Goal: Transaction & Acquisition: Purchase product/service

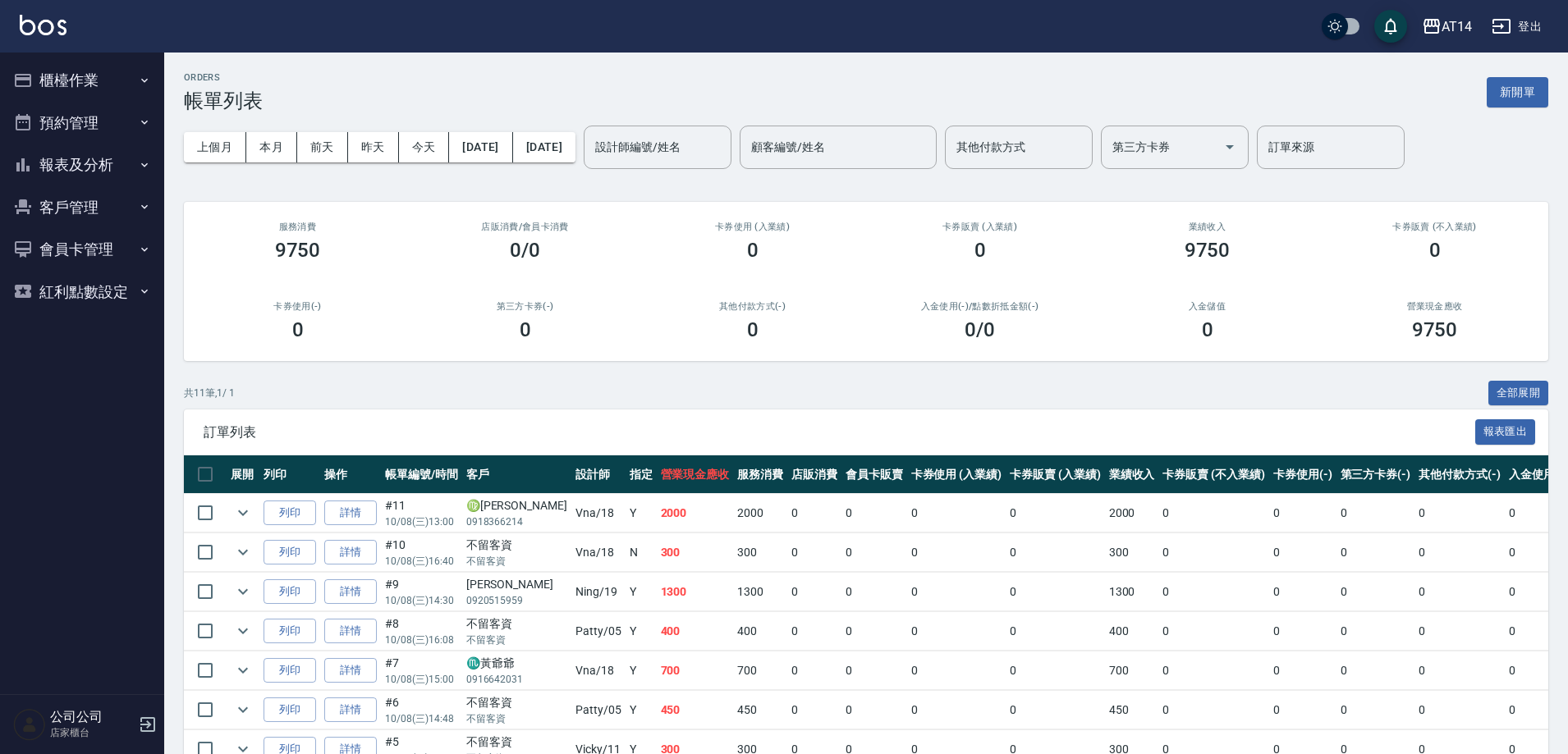
click at [104, 131] on button "預約管理" at bounding box center [81, 123] width 151 height 43
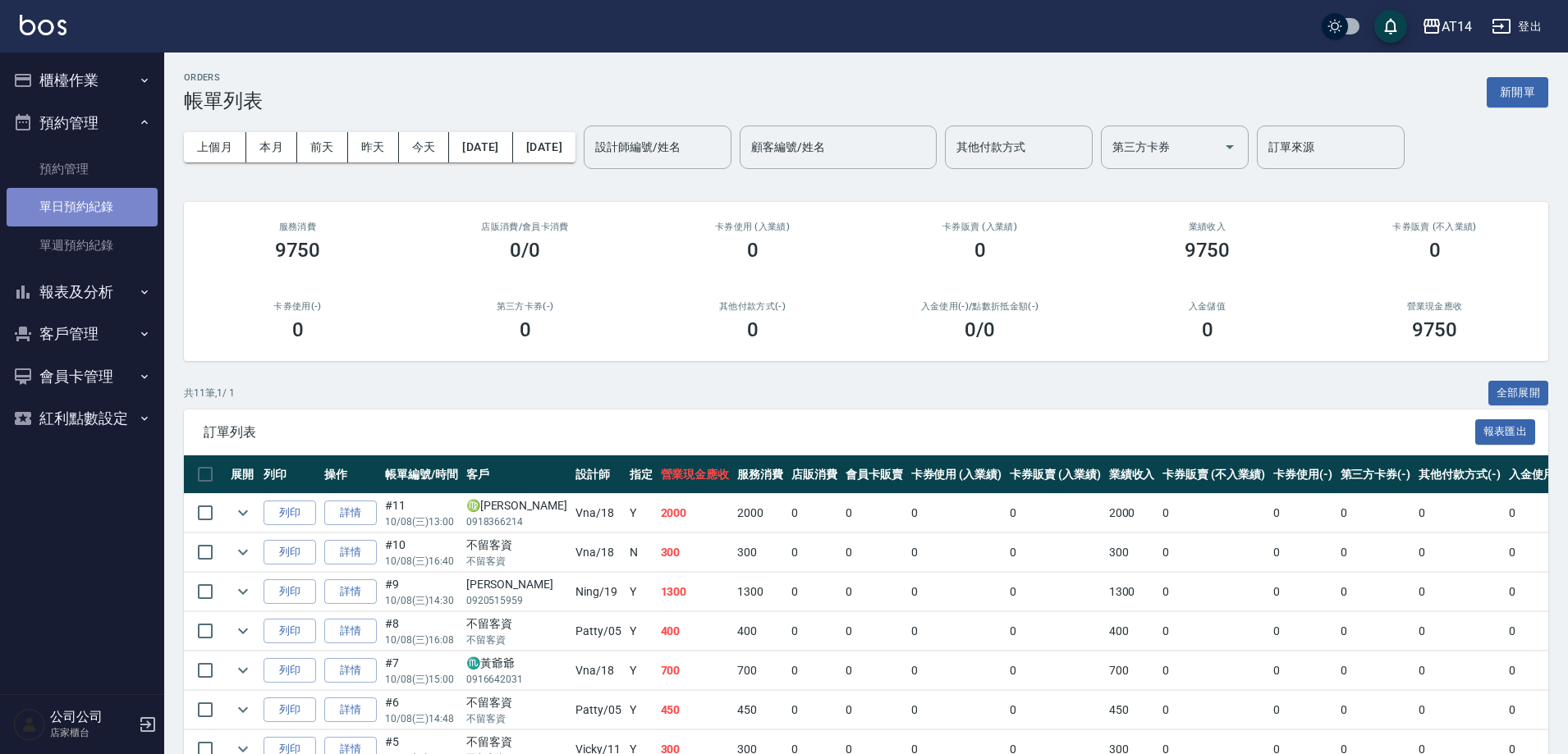
click at [133, 208] on link "單日預約紀錄" at bounding box center [81, 207] width 151 height 38
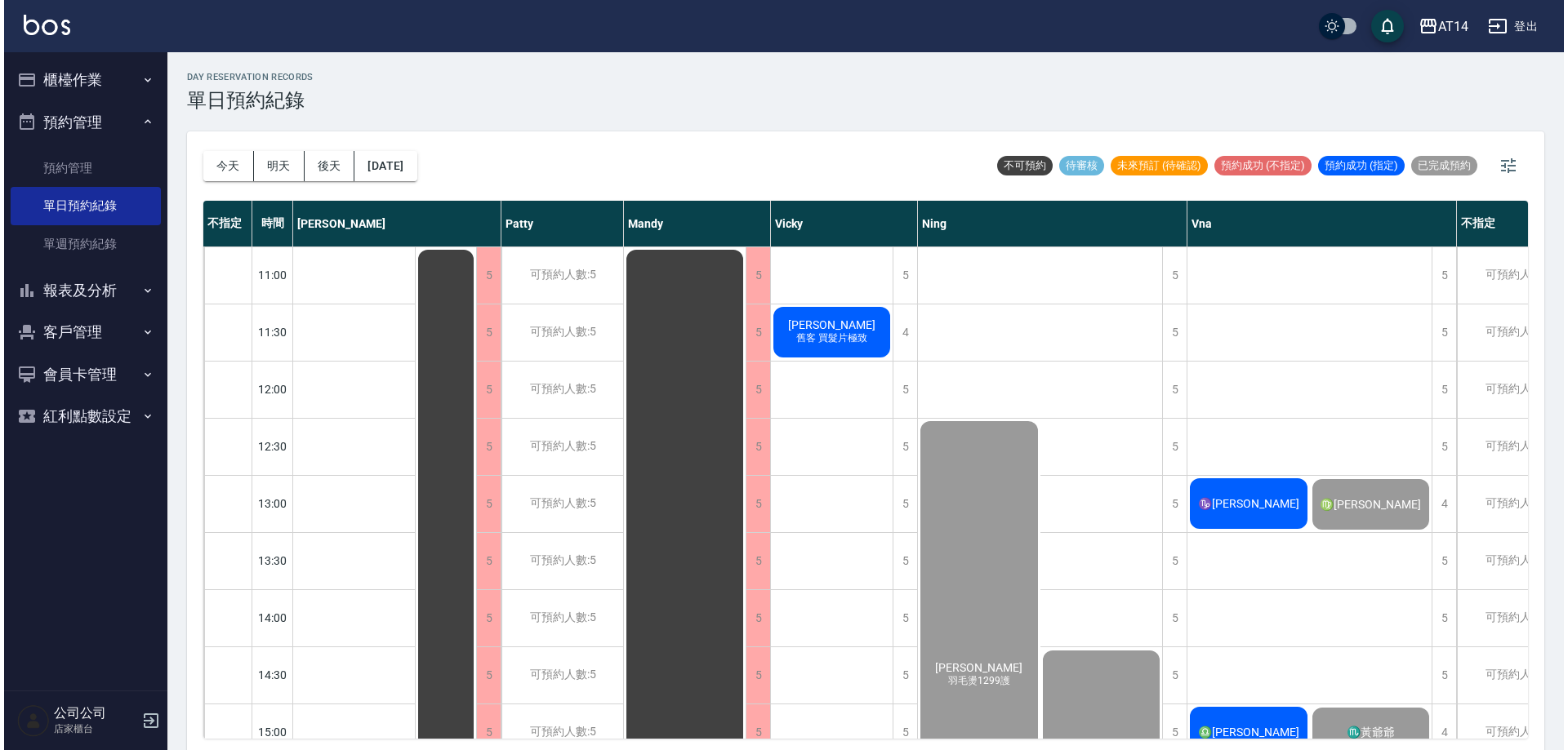
scroll to position [82, 0]
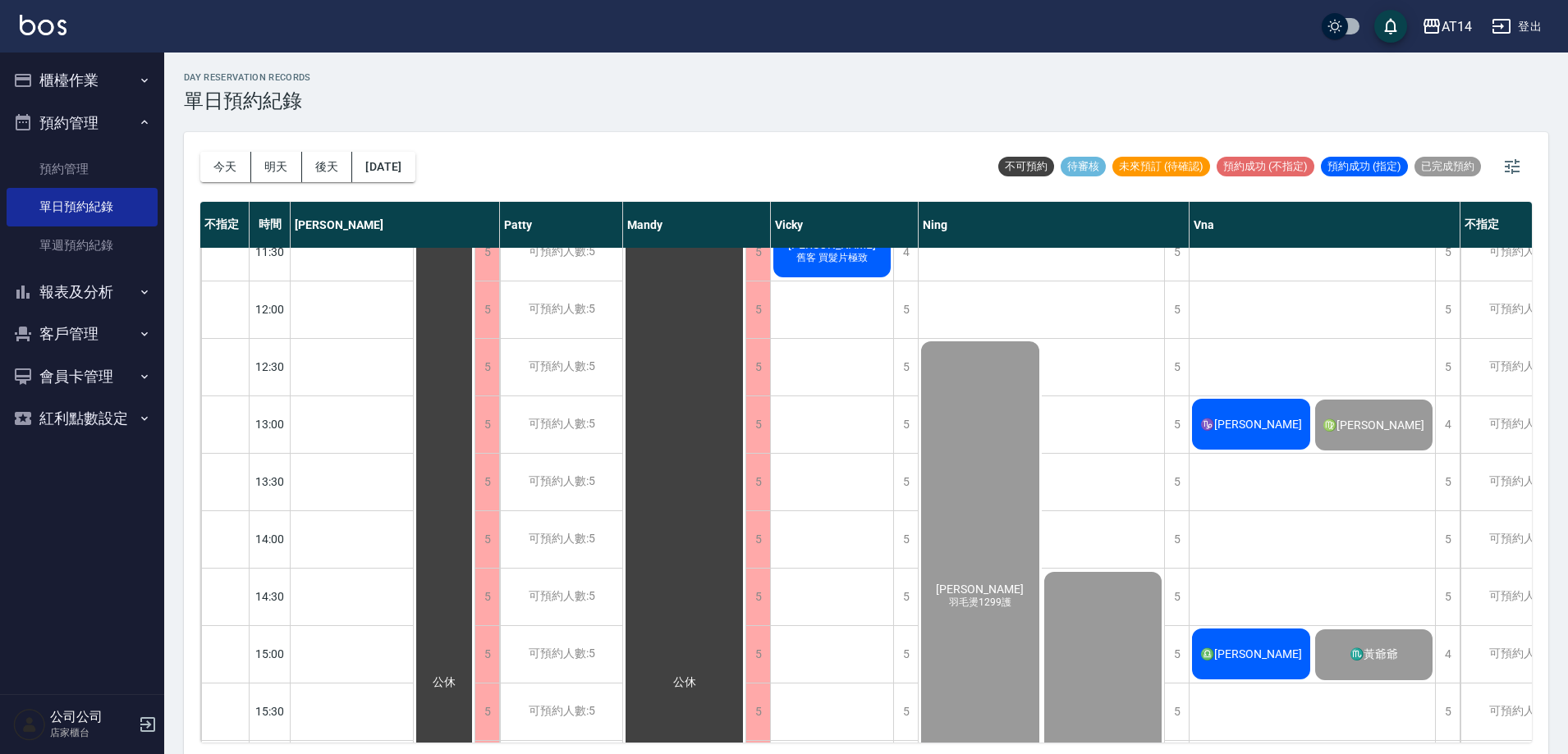
click at [1271, 648] on span "♎[PERSON_NAME]" at bounding box center [1251, 654] width 108 height 13
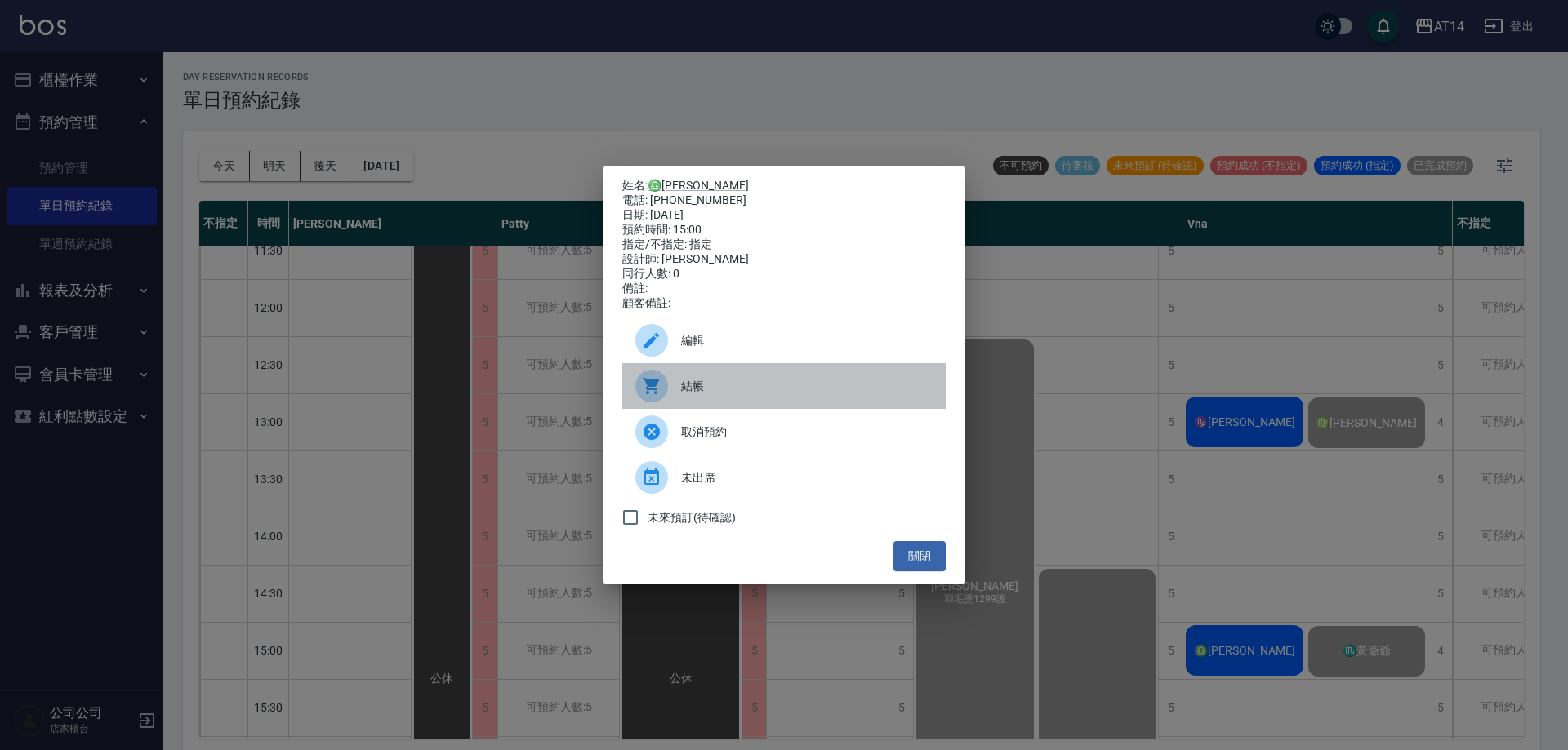
click at [808, 387] on span "結帳" at bounding box center [806, 386] width 252 height 17
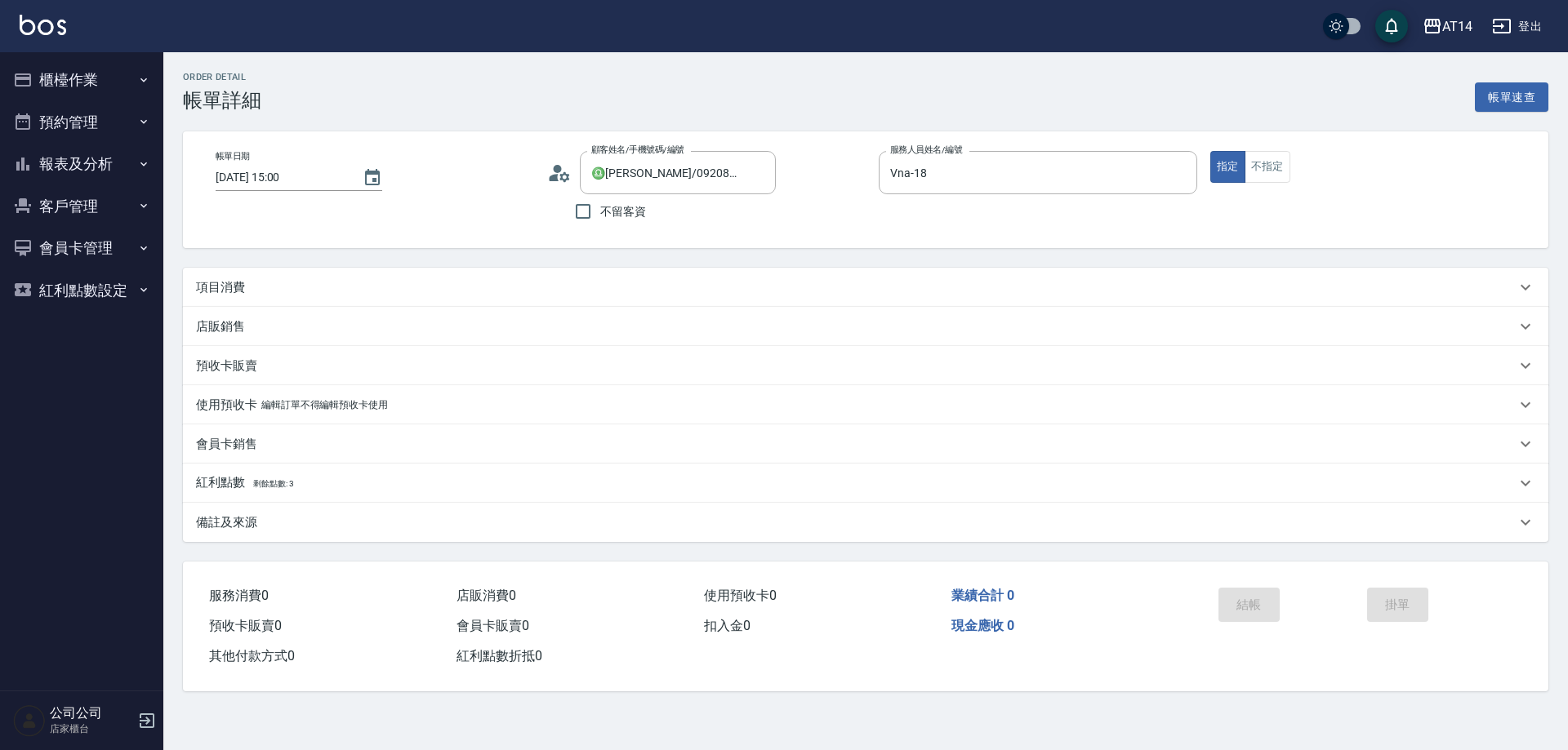
click at [365, 270] on div "項目消費" at bounding box center [866, 287] width 1365 height 39
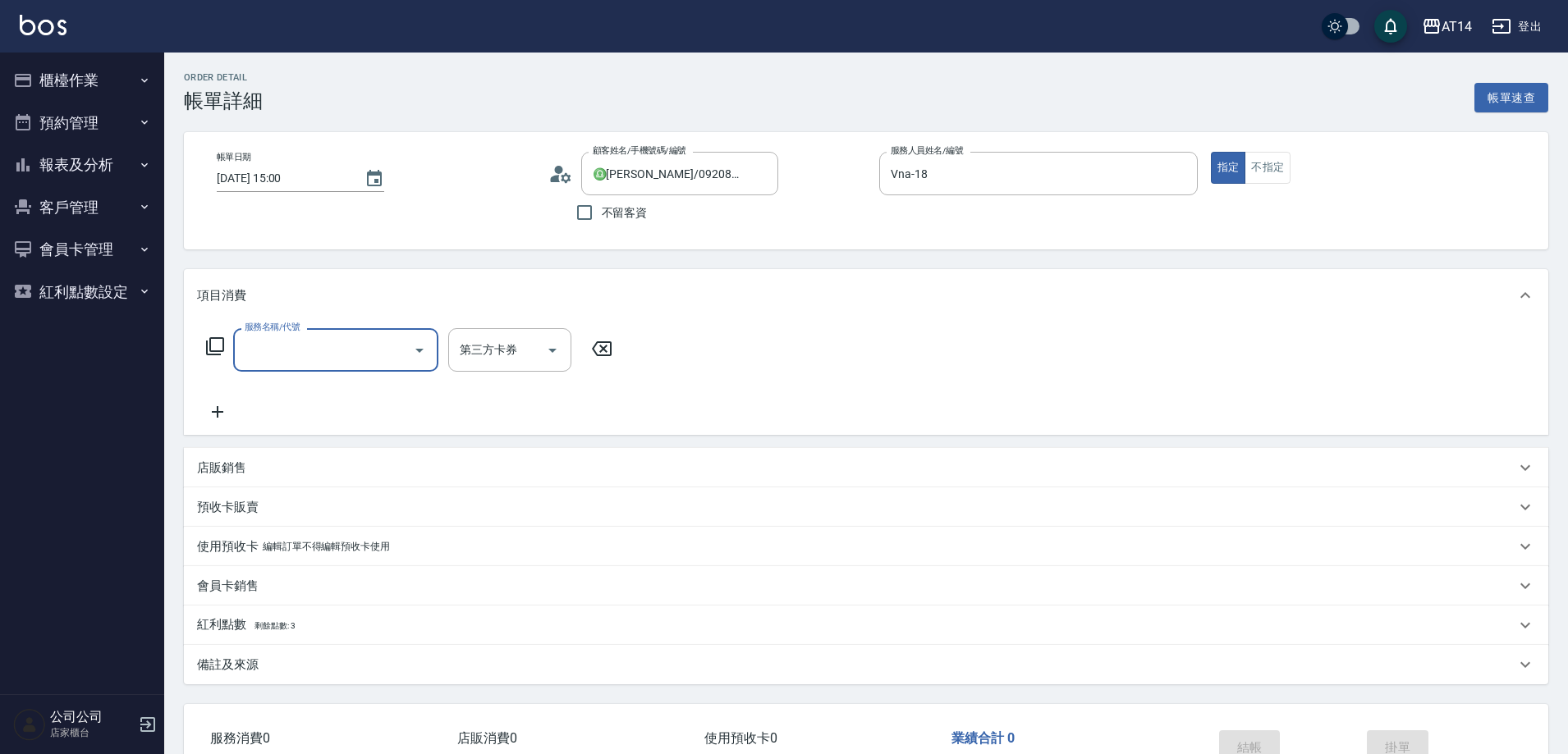
click at [342, 331] on div "服務名稱/代號" at bounding box center [336, 350] width 205 height 44
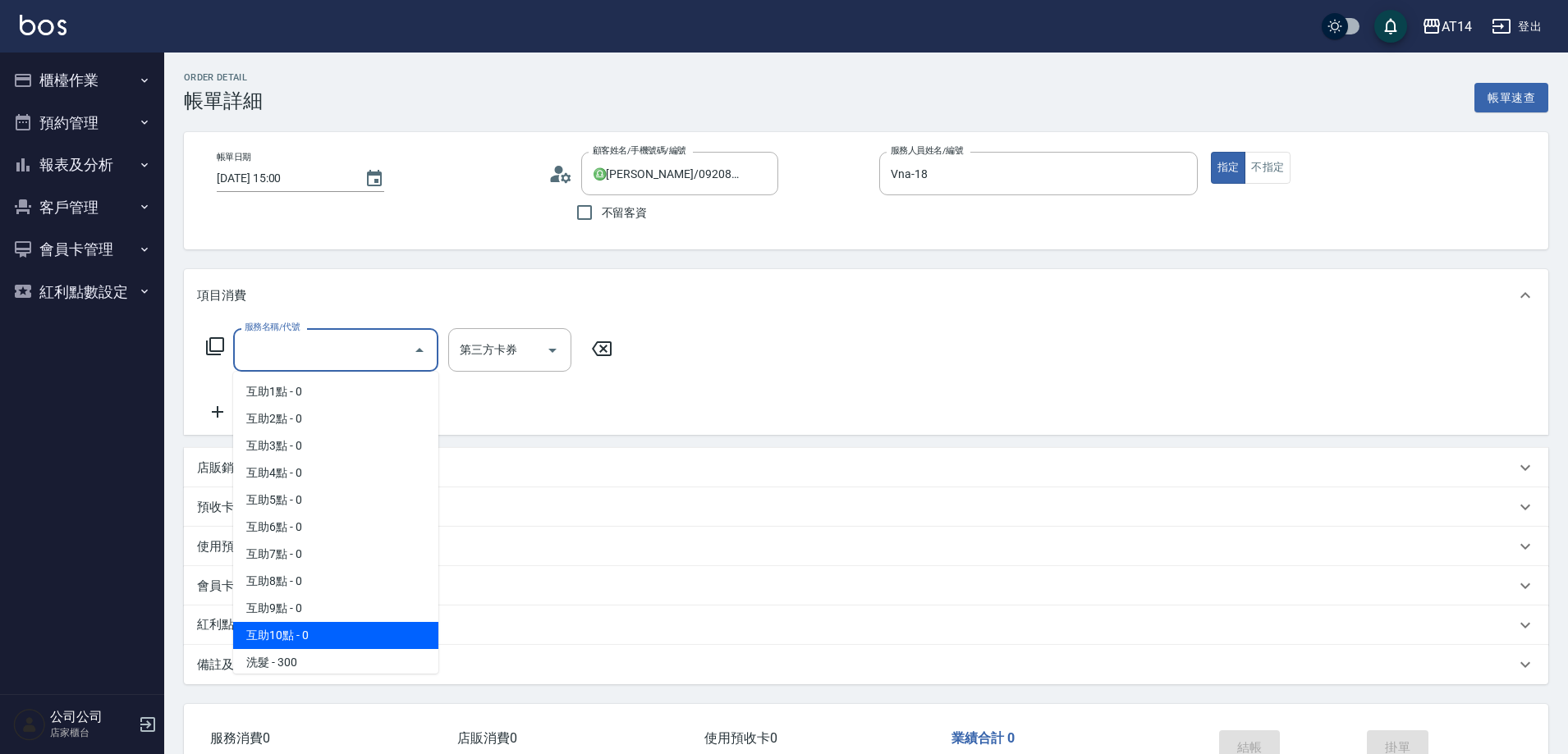
scroll to position [82, 0]
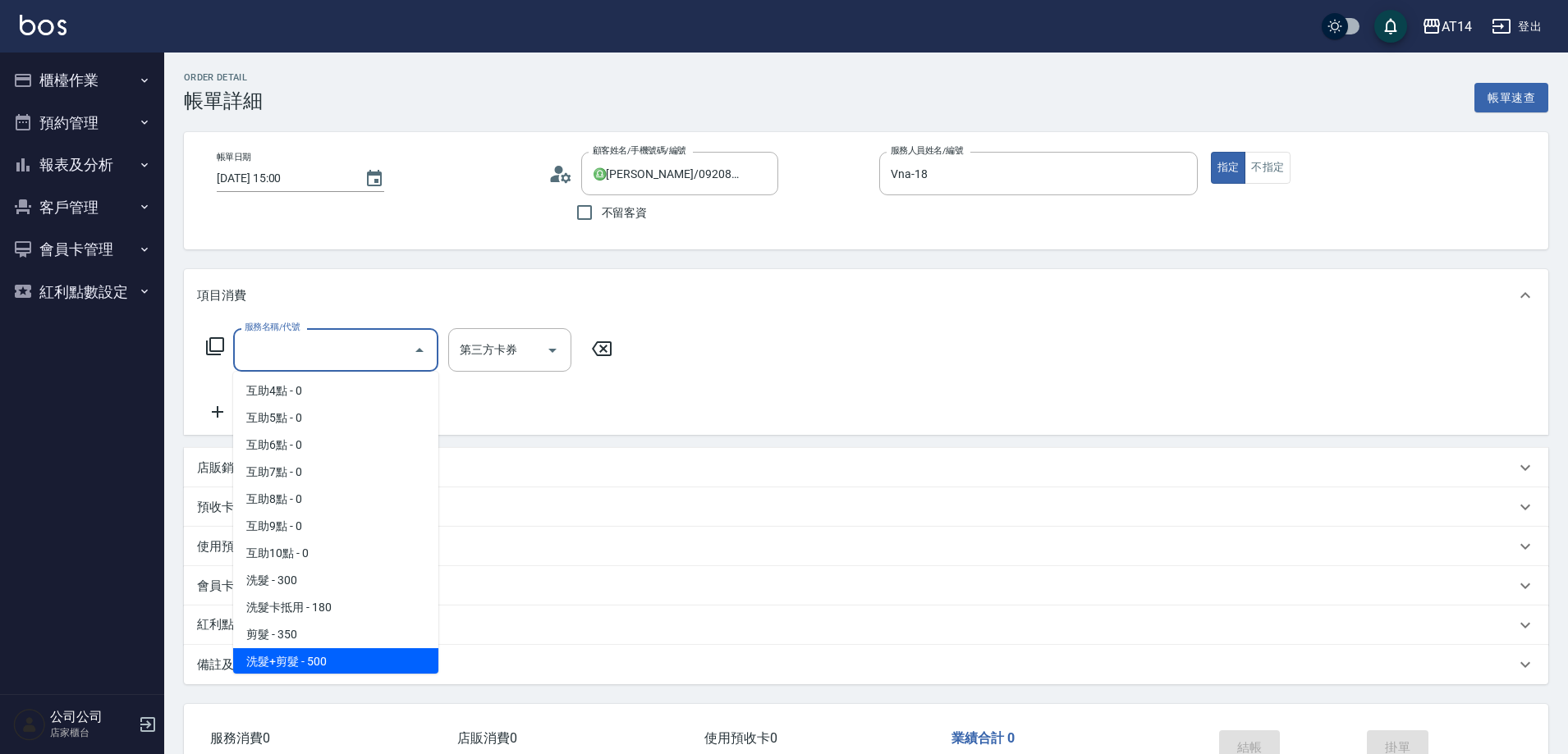
click at [377, 657] on span "洗髮+剪髮 - 500" at bounding box center [336, 662] width 205 height 27
type input "洗髮+剪髮(022)"
type input "1"
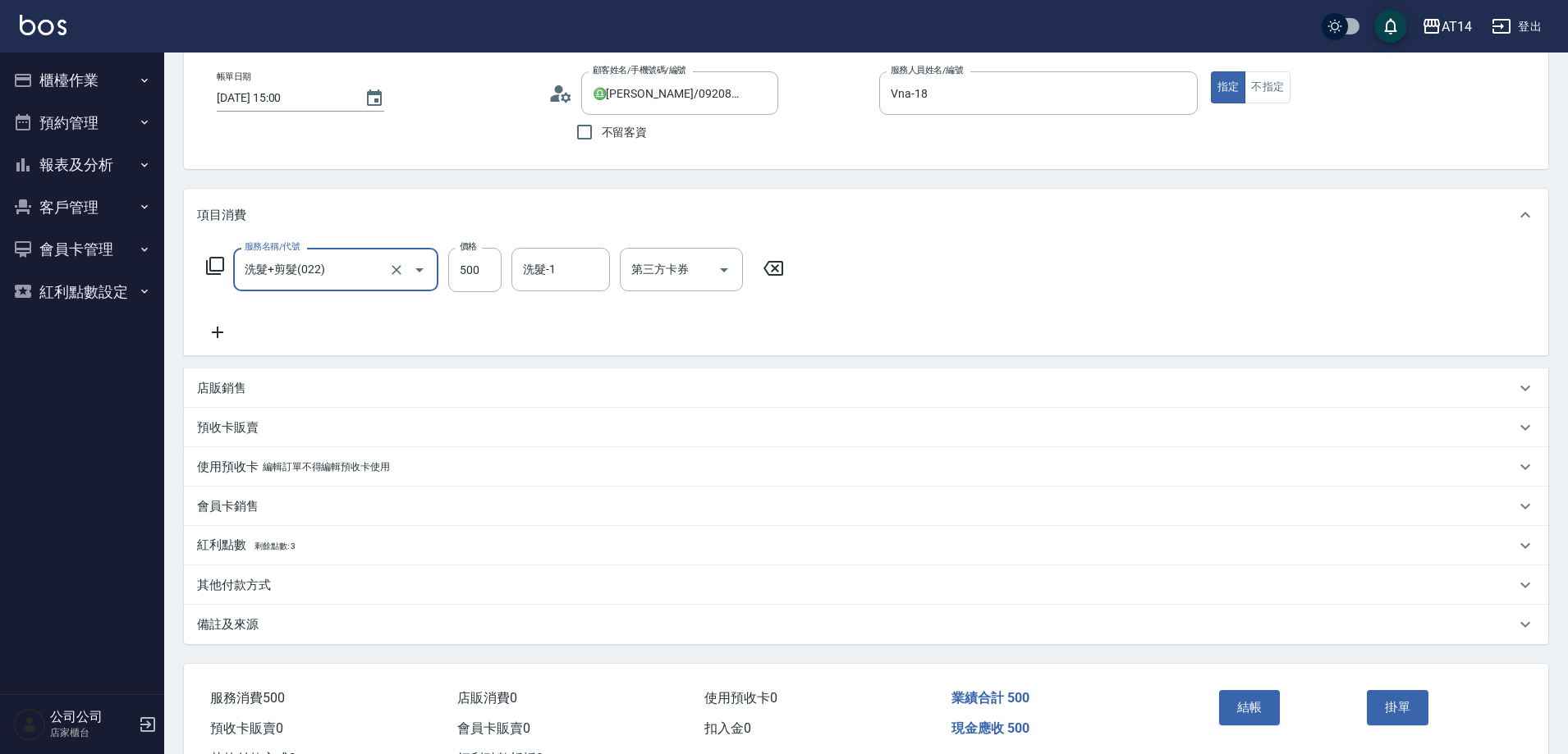
scroll to position [148, 0]
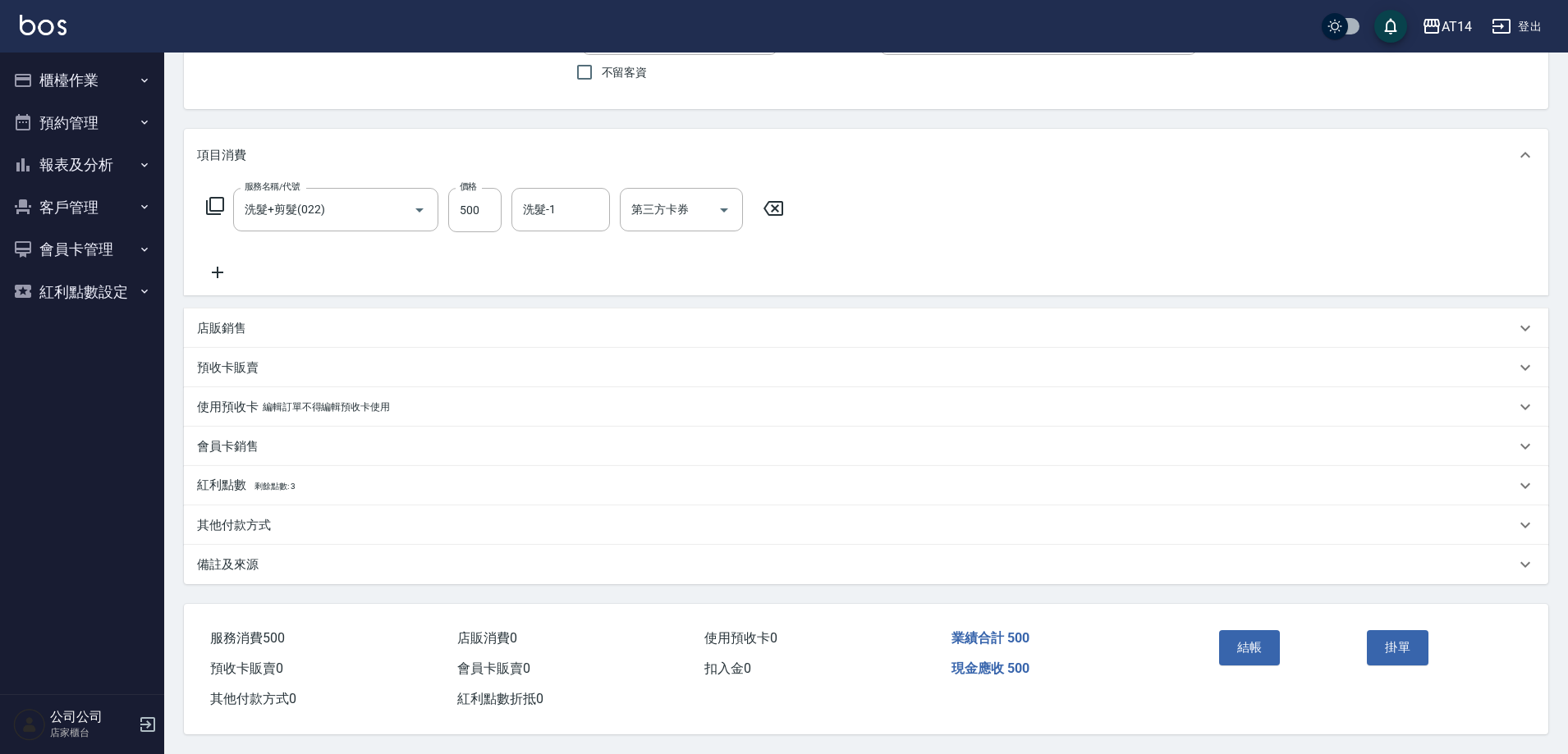
click at [371, 556] on div "備註及來源" at bounding box center [856, 564] width 1318 height 17
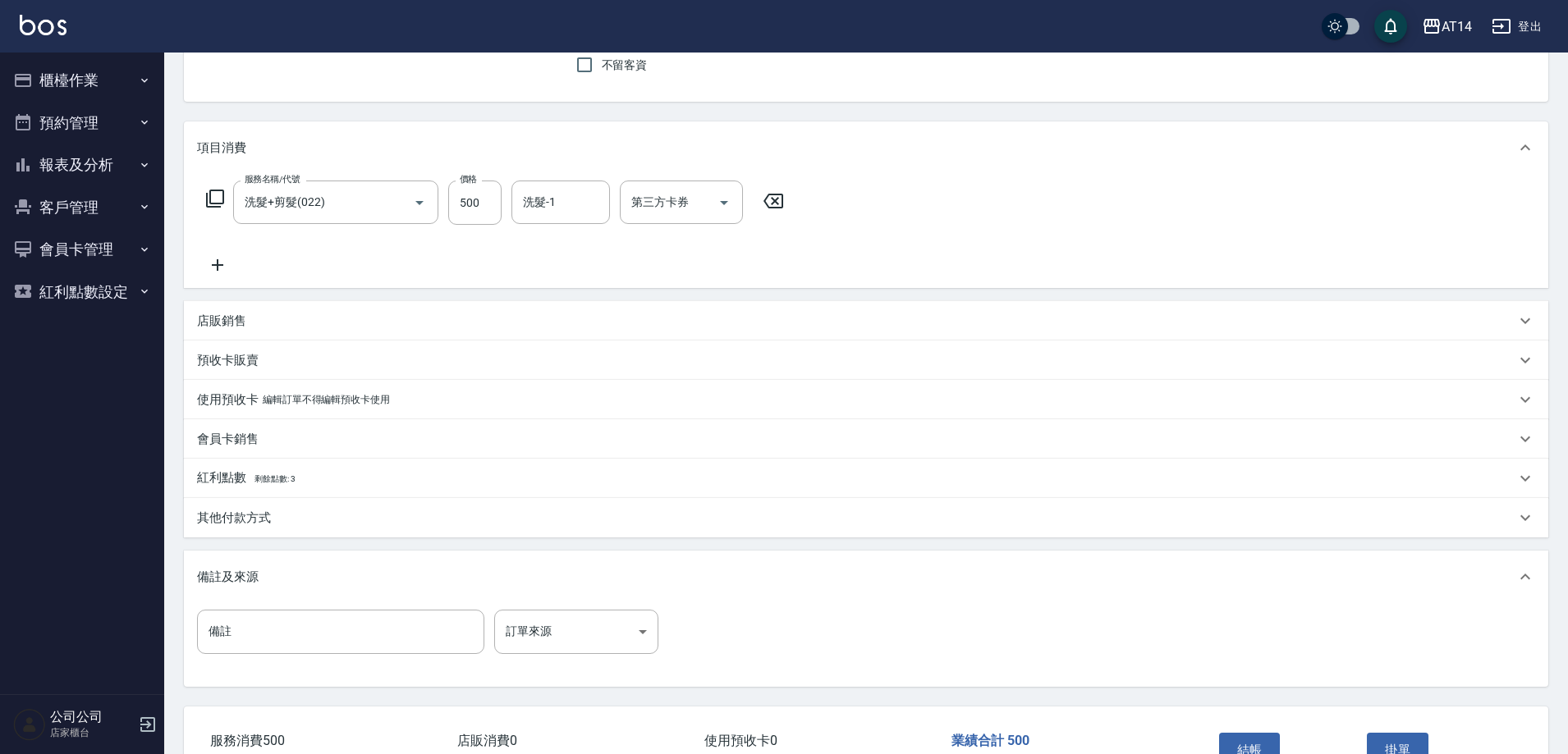
click at [499, 595] on div "備註及來源" at bounding box center [866, 577] width 1365 height 53
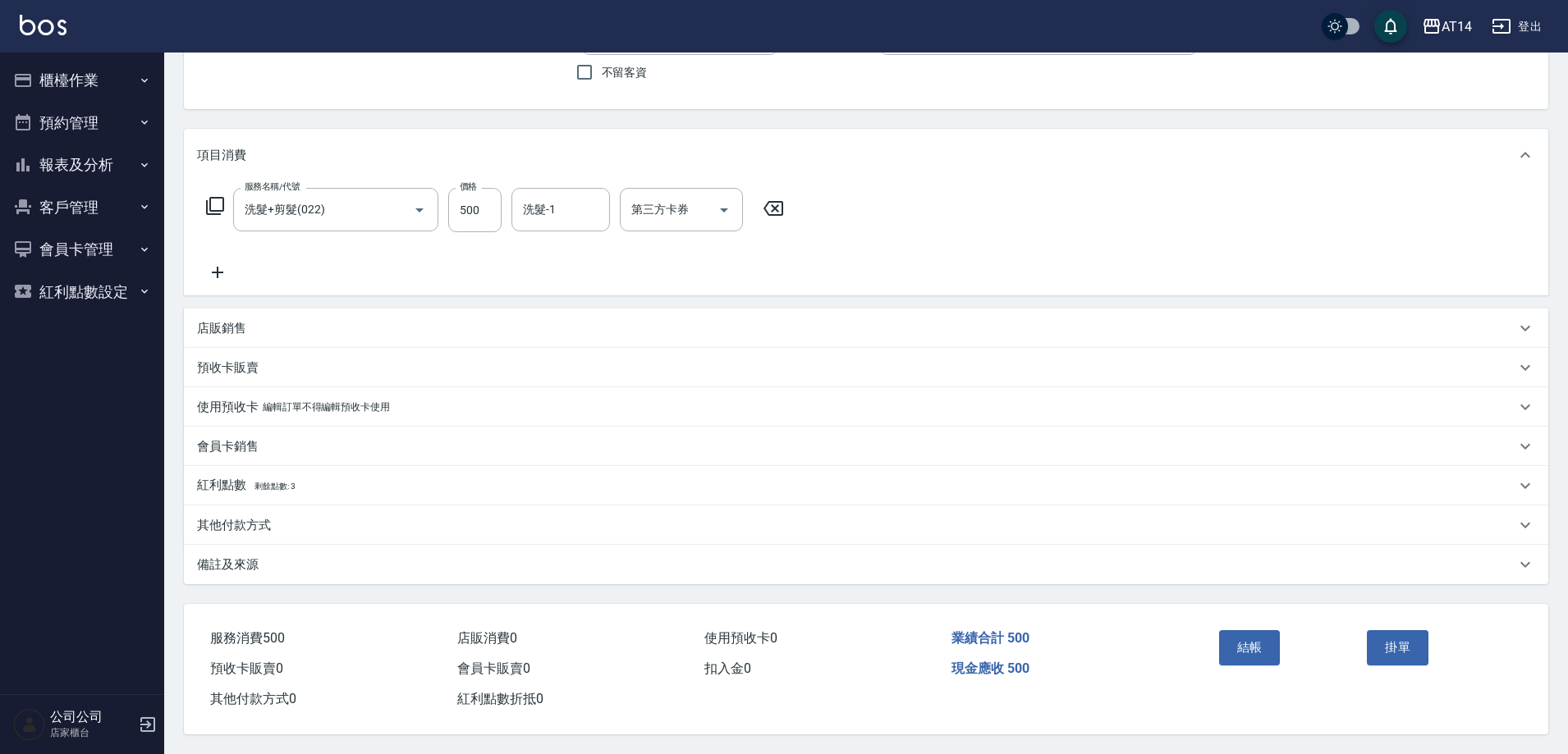
click at [461, 571] on div "備註及來源" at bounding box center [866, 564] width 1365 height 39
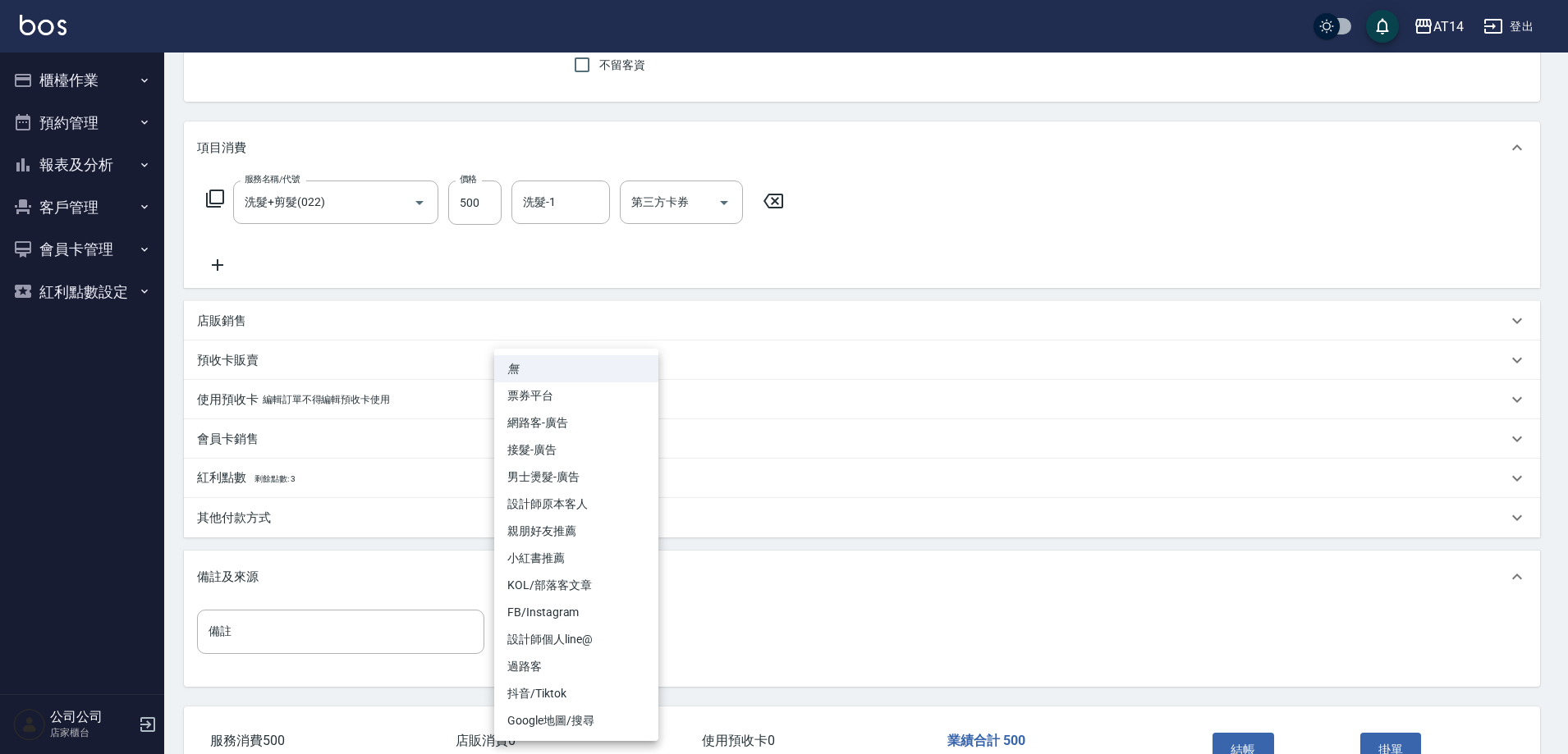
click at [552, 624] on body "AT14 登出 櫃檯作業 打帳單 帳單列表 掛單列表 現金收支登錄 材料自購登錄 每日結帳 排班表 掃碼打卡 預約管理 預約管理 單日預約紀錄 單週預約紀錄 …" at bounding box center [784, 354] width 1568 height 1004
click at [608, 507] on li "設計師原本客人" at bounding box center [575, 504] width 164 height 27
type input "設計師原本客人"
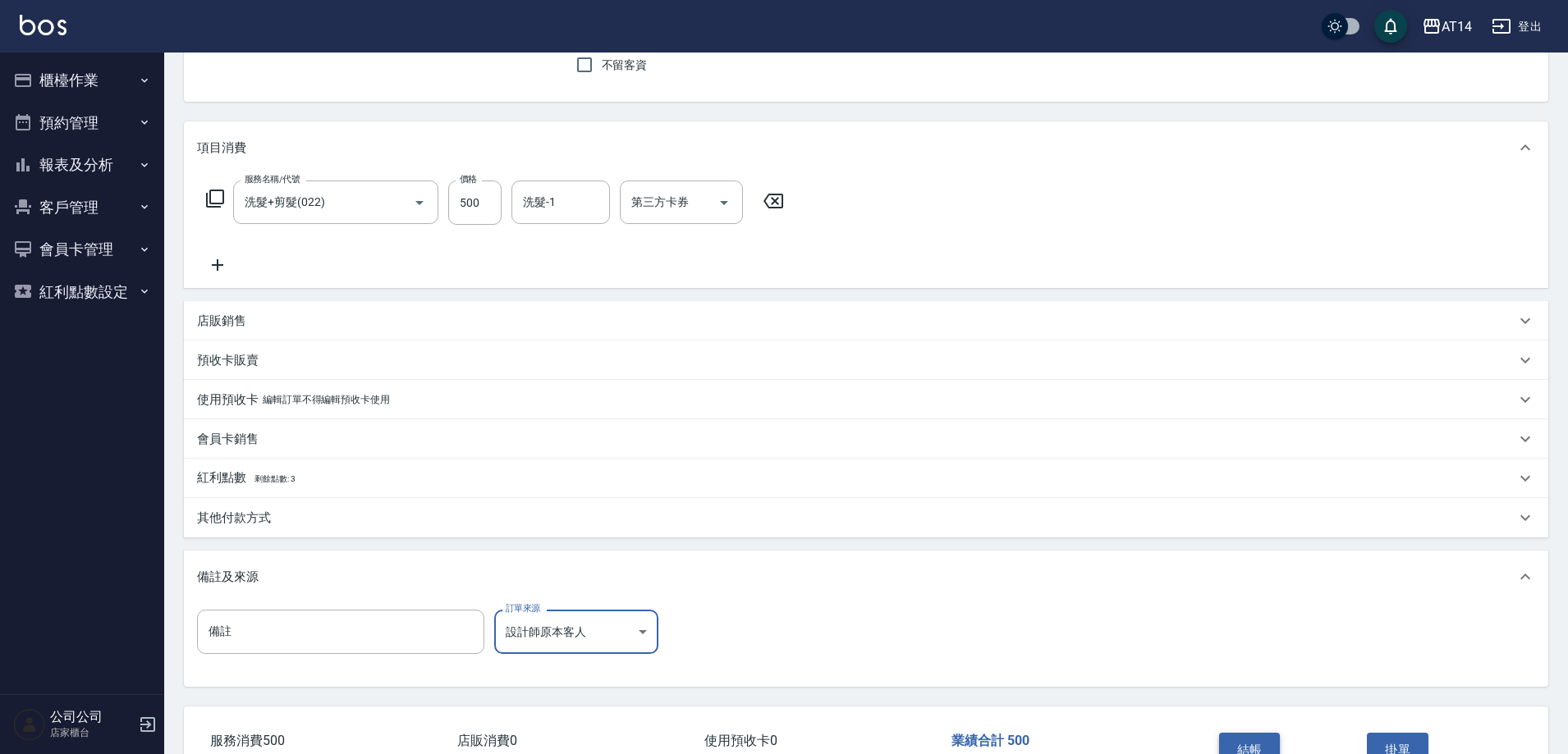
click at [1254, 737] on button "結帳" at bounding box center [1249, 750] width 62 height 35
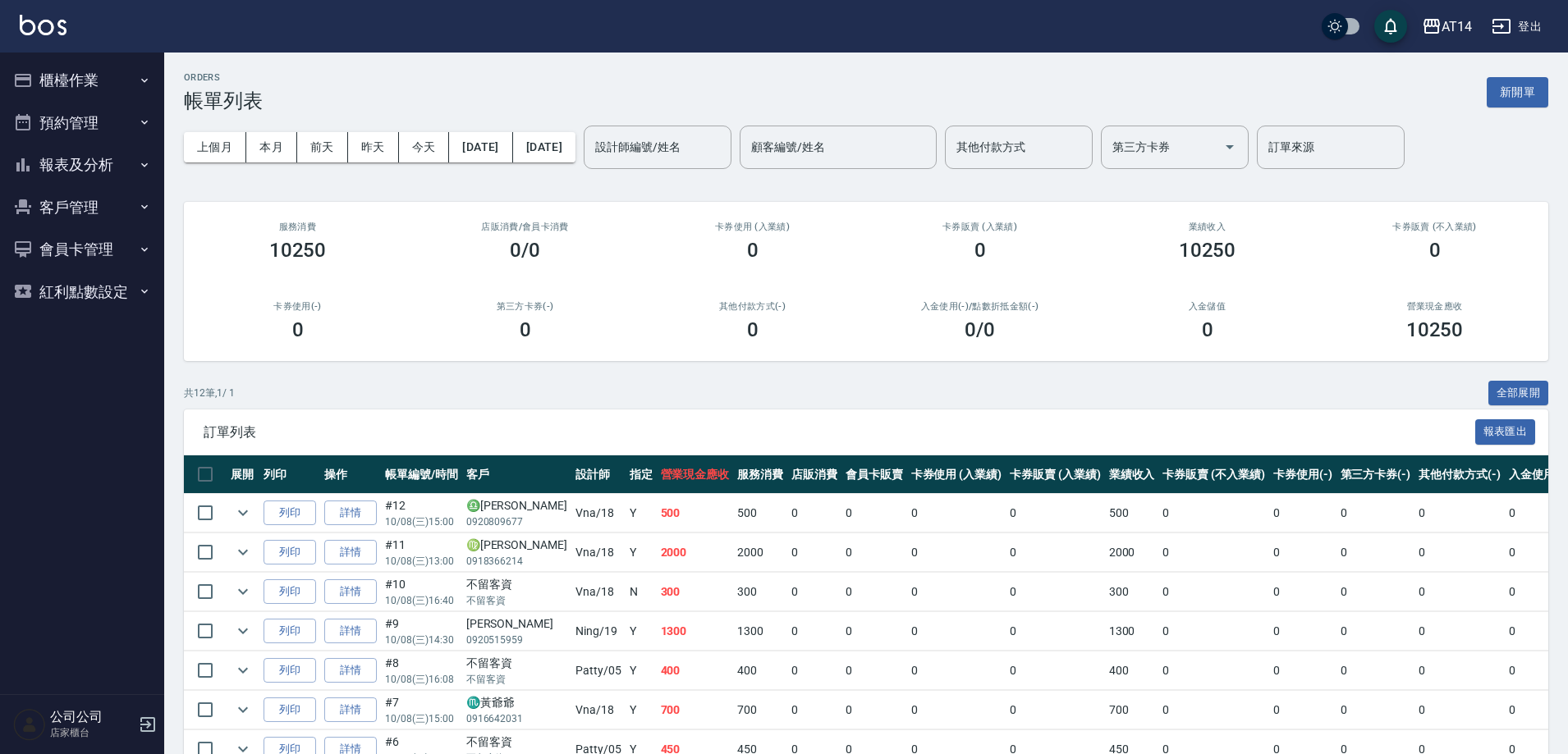
click at [90, 67] on button "櫃檯作業" at bounding box center [81, 80] width 151 height 43
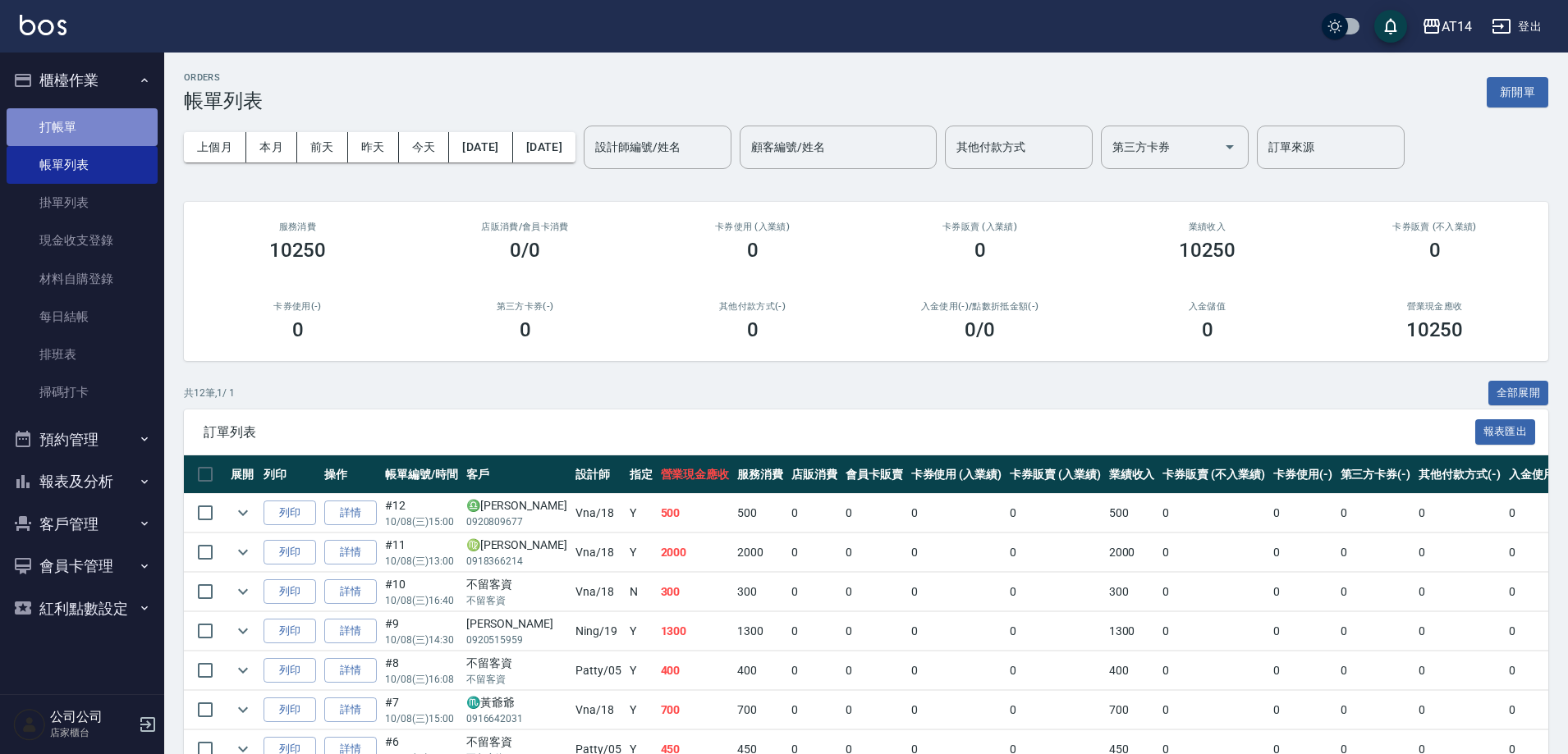
click at [90, 135] on link "打帳單" at bounding box center [81, 127] width 151 height 38
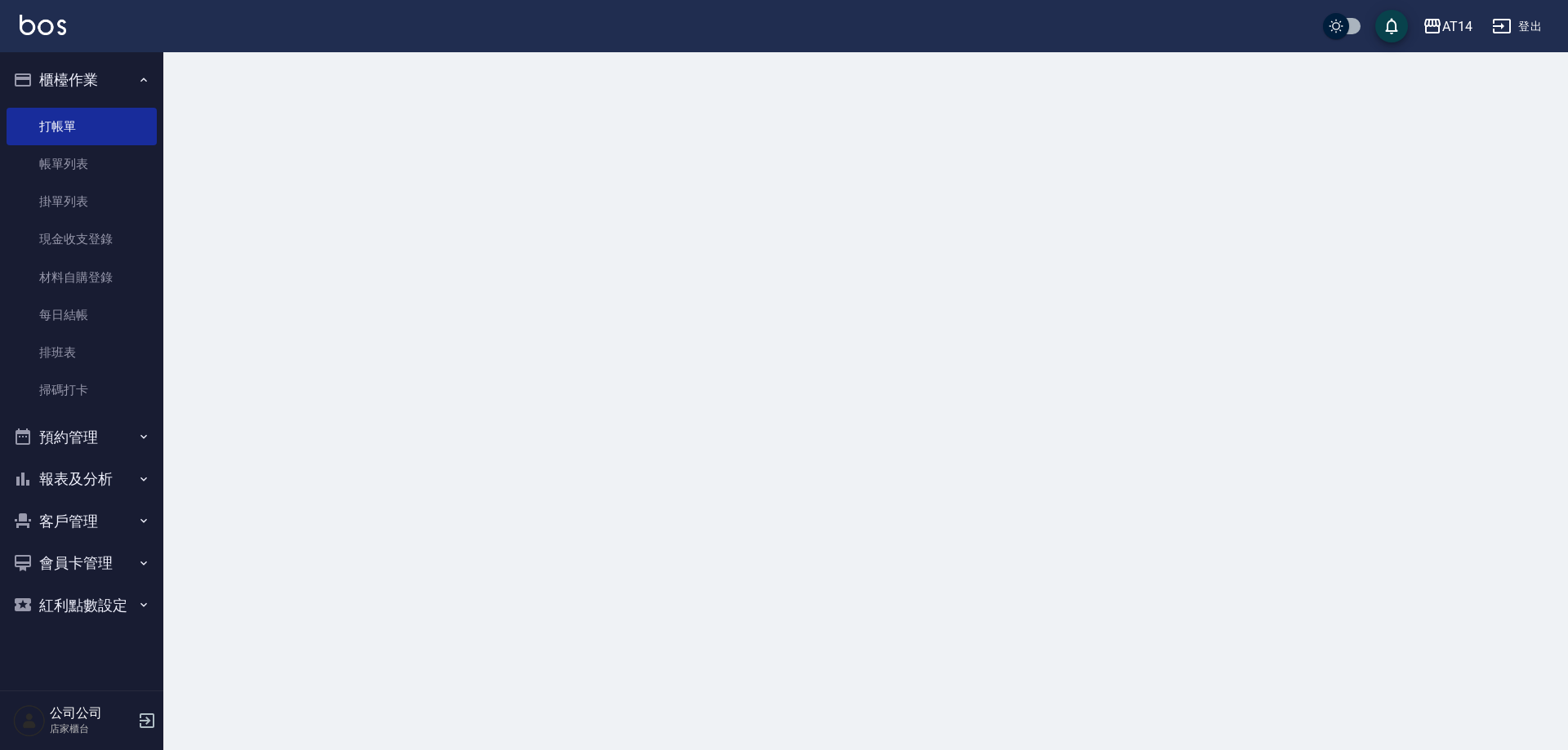
click at [114, 74] on button "櫃檯作業" at bounding box center [81, 80] width 150 height 43
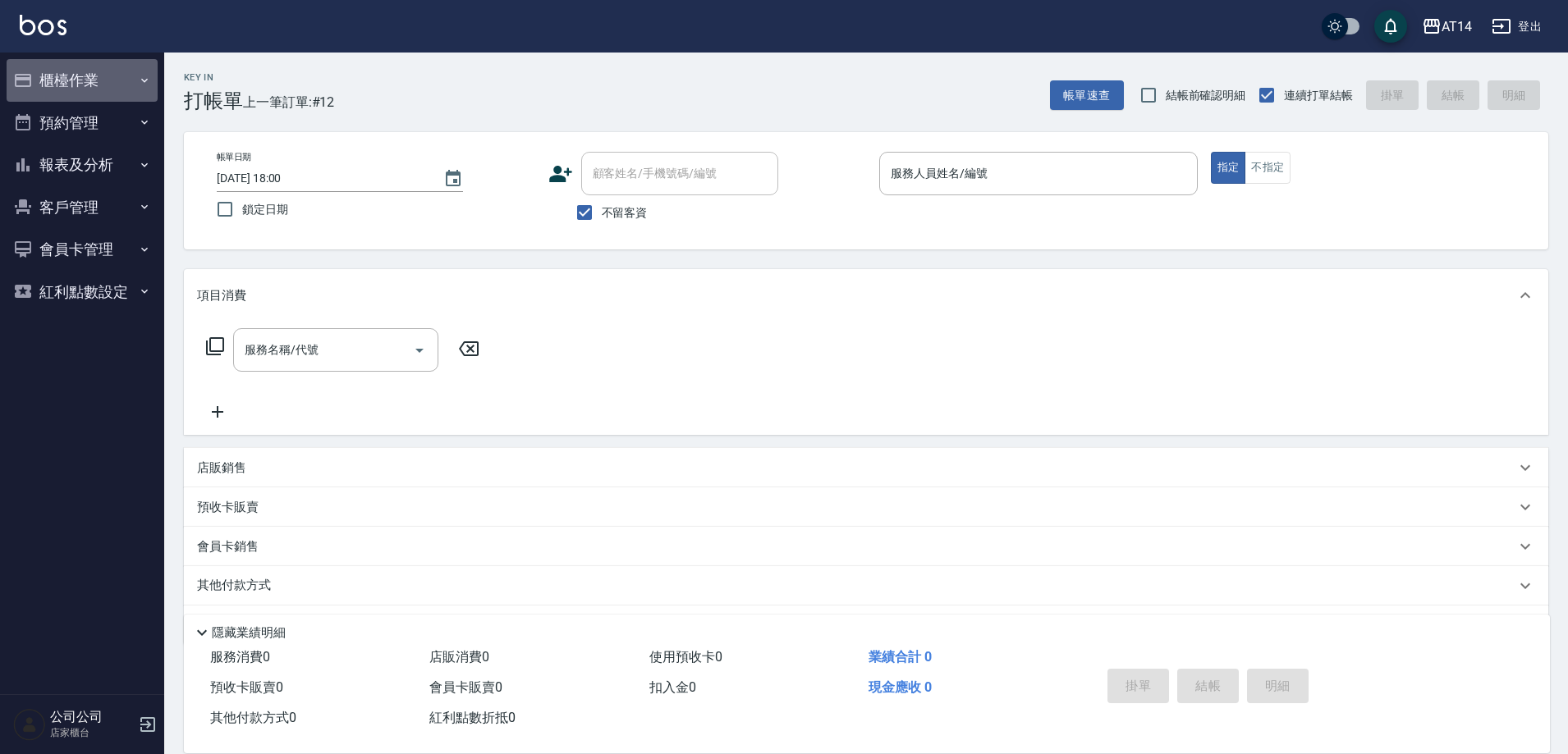
click at [123, 80] on button "櫃檯作業" at bounding box center [81, 80] width 151 height 43
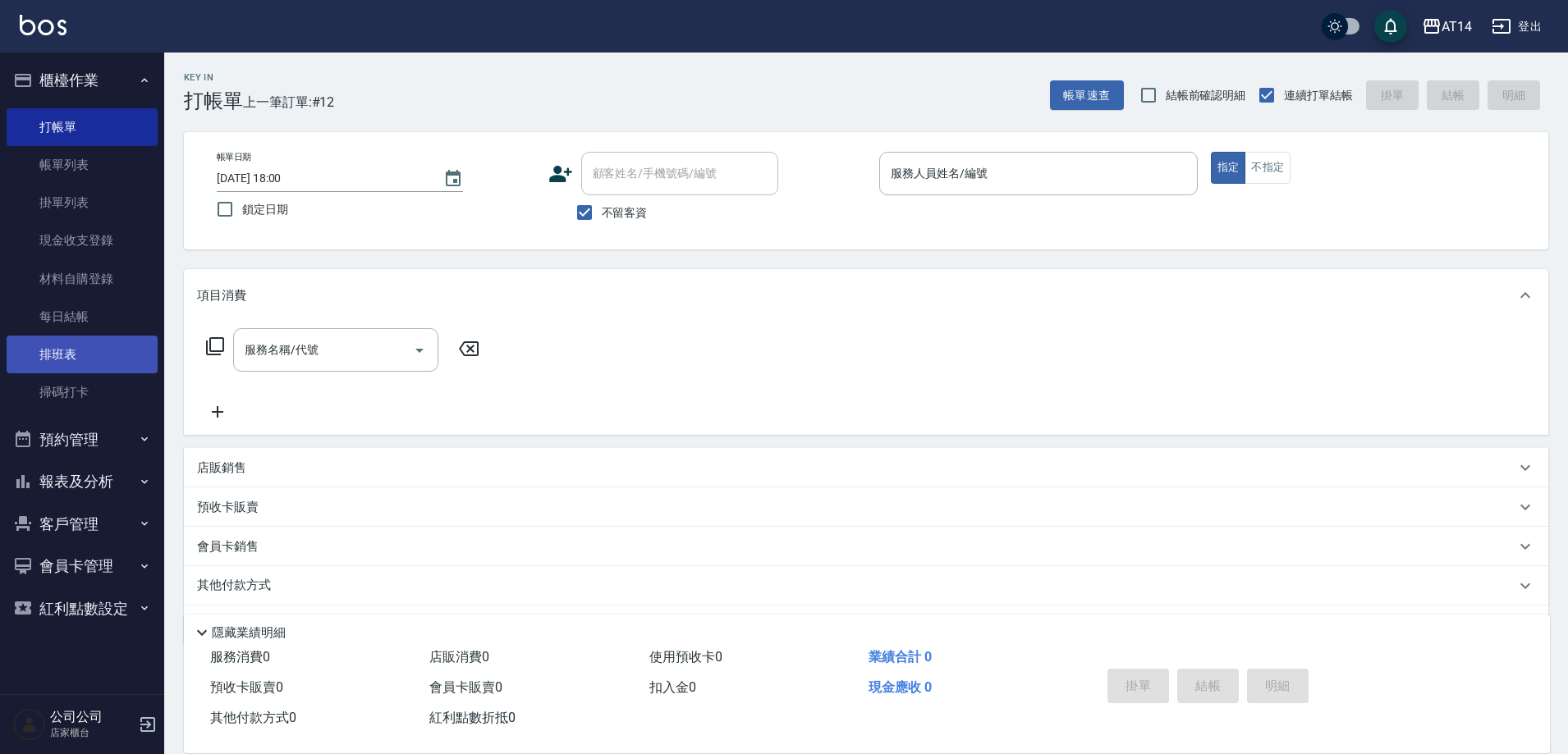
click at [52, 369] on link "排班表" at bounding box center [81, 354] width 151 height 38
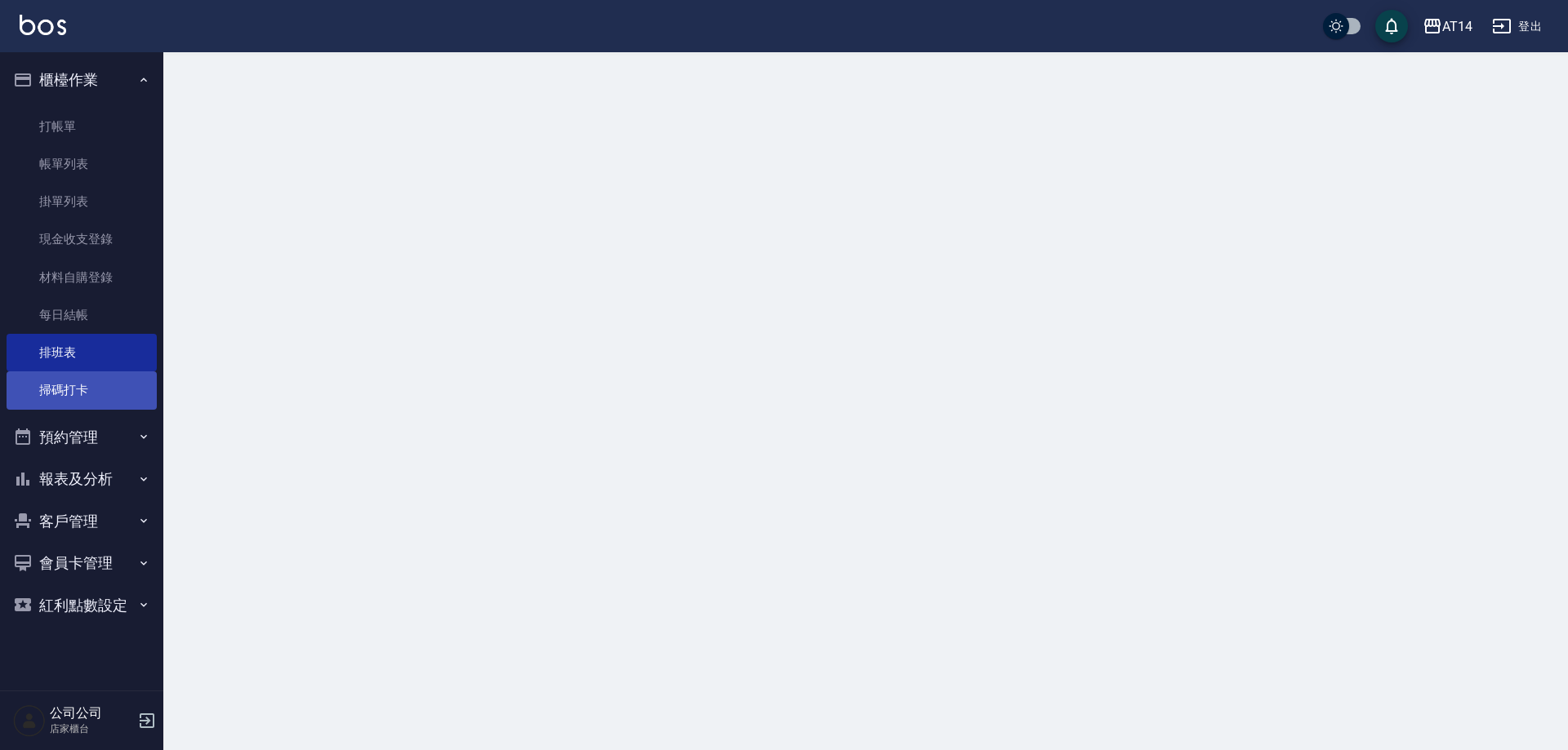
click at [75, 404] on link "掃碼打卡" at bounding box center [81, 390] width 150 height 37
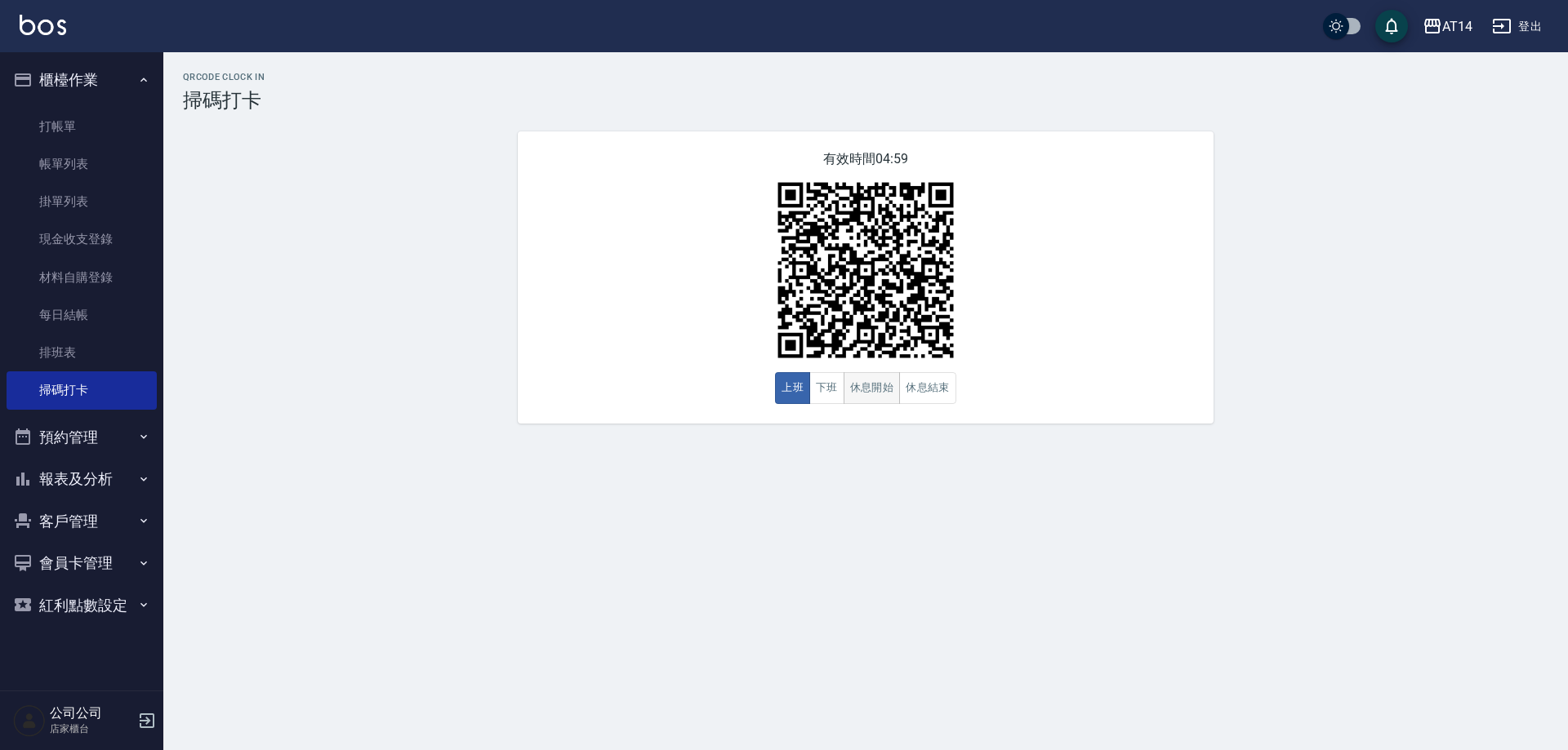
click at [879, 395] on button "休息開始" at bounding box center [872, 388] width 57 height 32
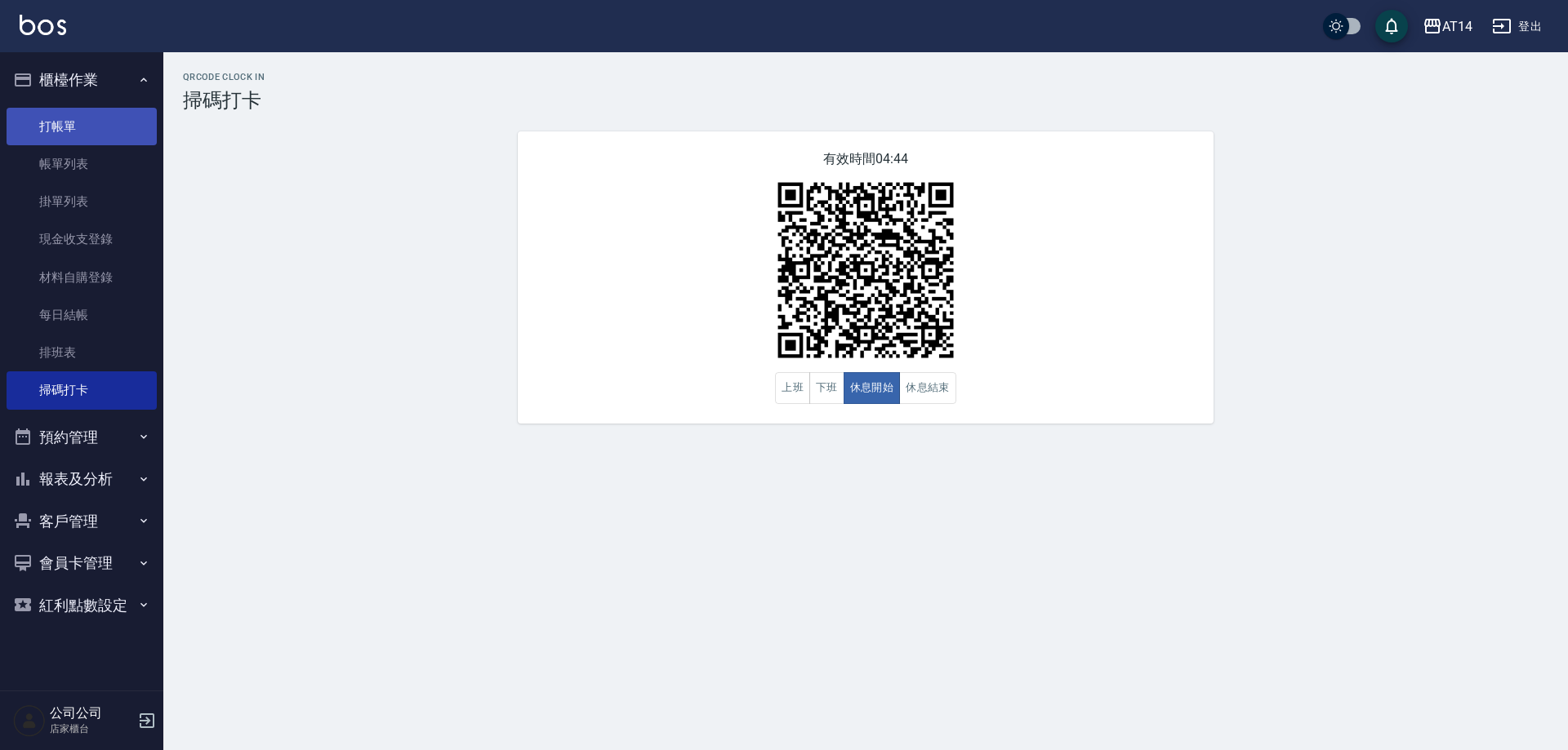
click at [114, 123] on link "打帳單" at bounding box center [81, 126] width 150 height 37
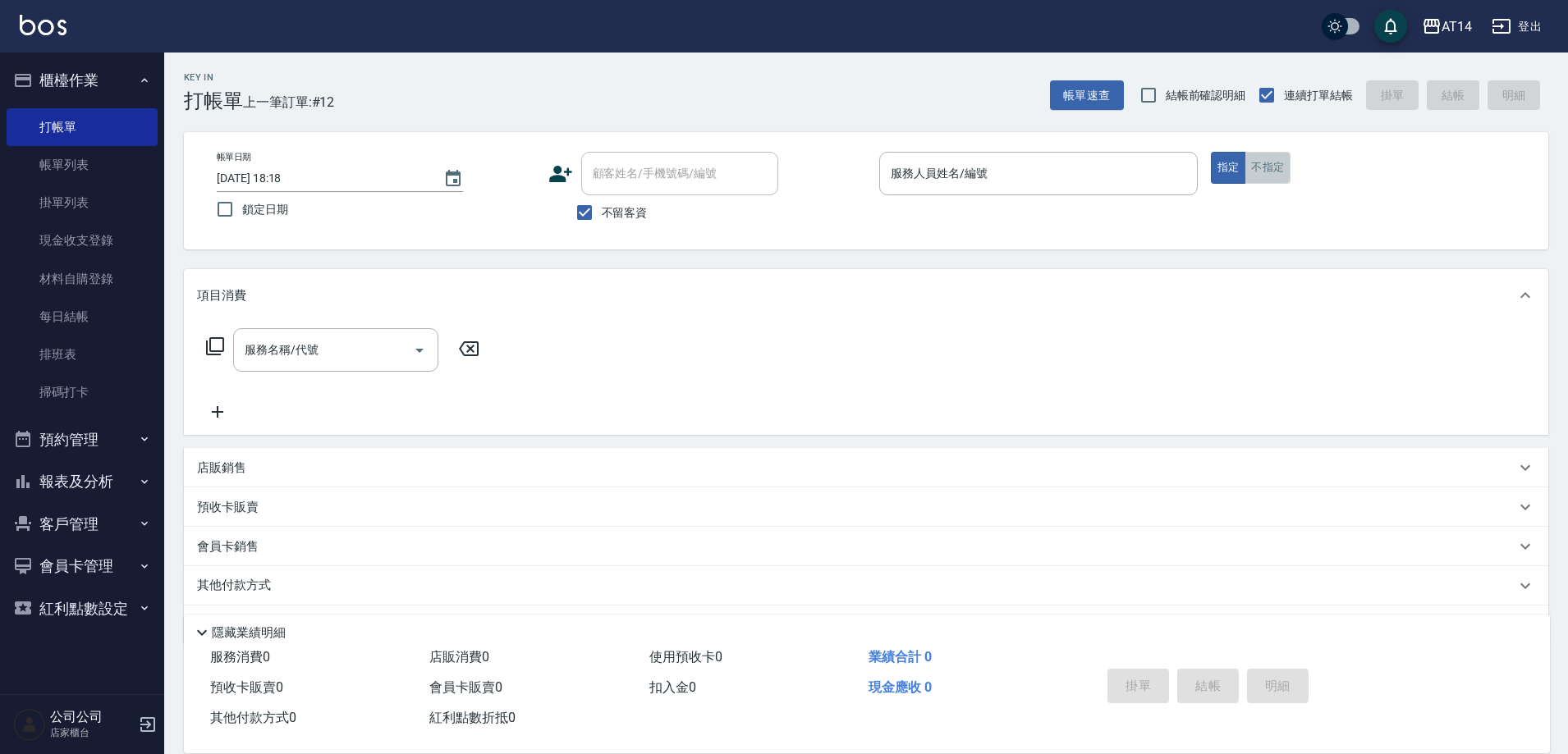
click at [1271, 162] on button "不指定" at bounding box center [1267, 168] width 46 height 32
click at [1059, 179] on input "服務人員姓名/編號" at bounding box center [1038, 174] width 303 height 29
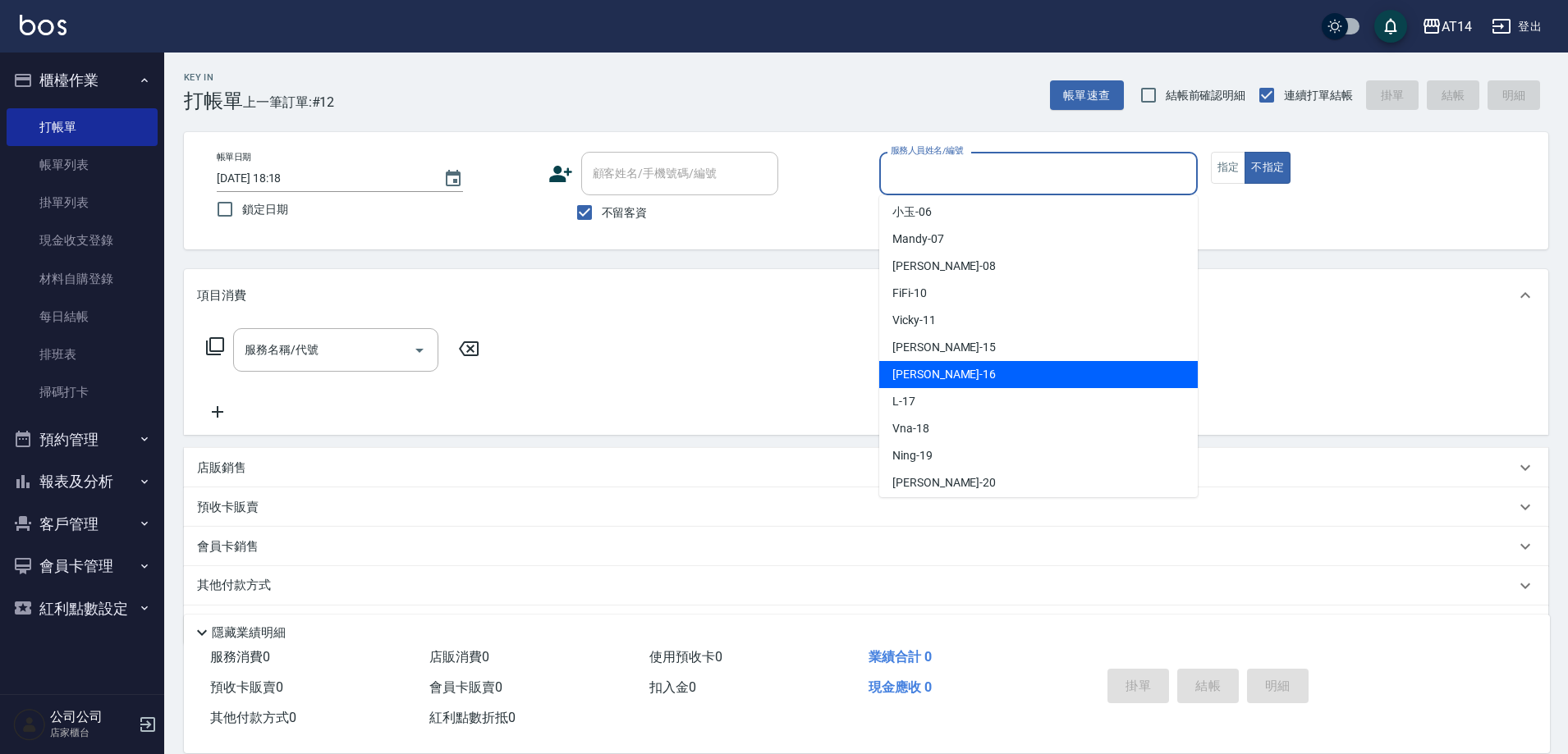
scroll to position [164, 0]
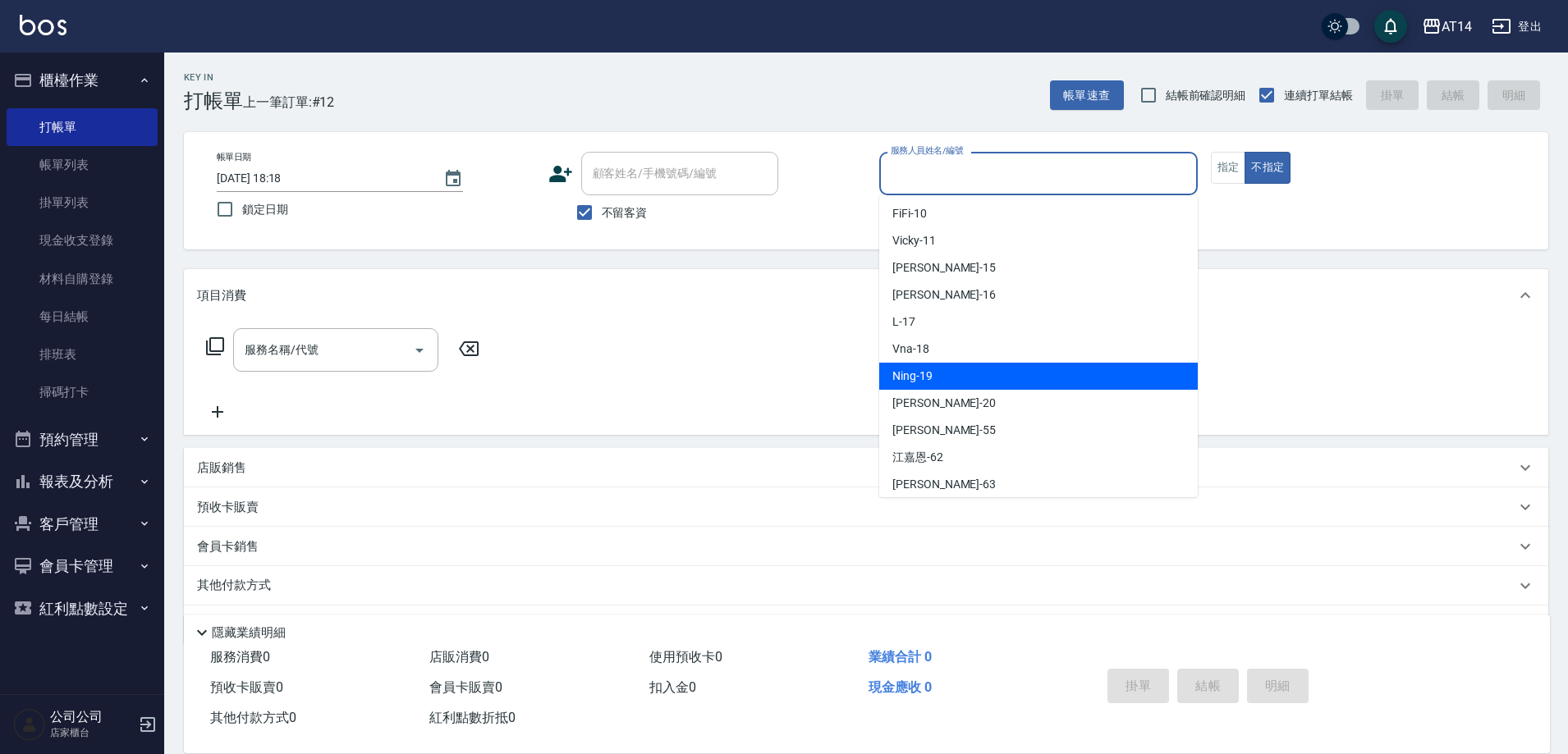
click at [998, 363] on div "Ning -19" at bounding box center [1039, 377] width 319 height 27
type input "Ning-19"
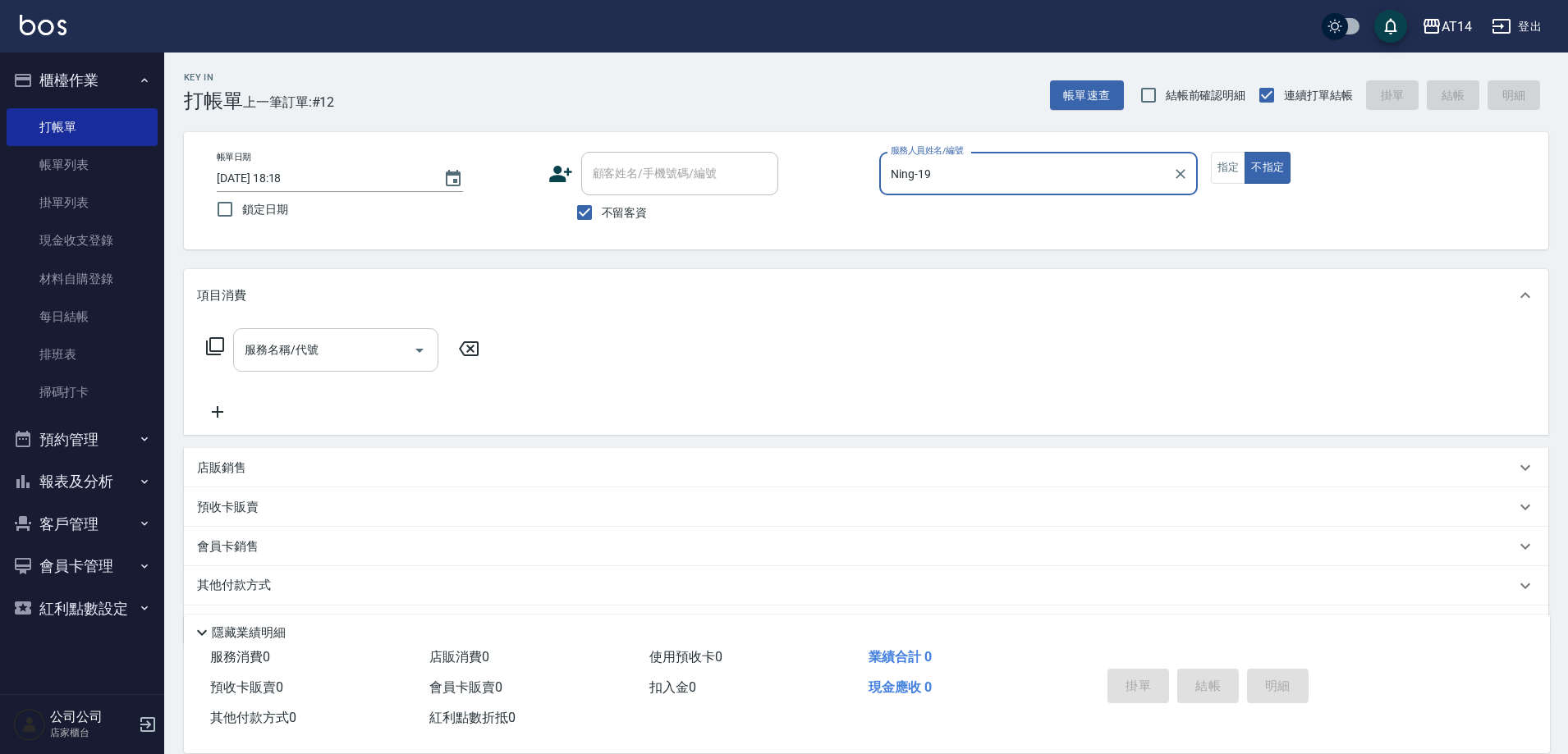
click at [353, 352] on input "服務名稱/代號" at bounding box center [323, 350] width 166 height 29
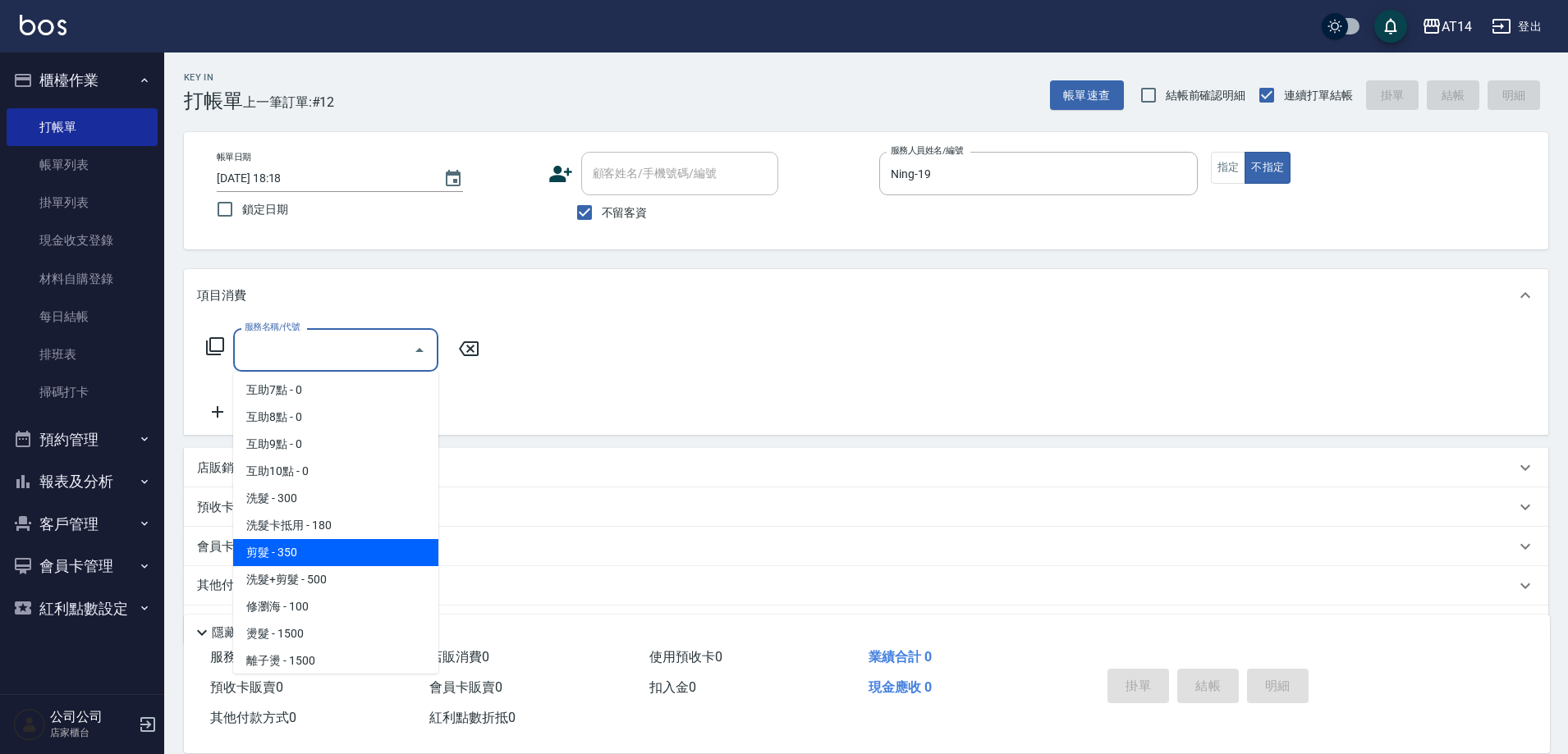
click at [371, 554] on span "剪髮 - 350" at bounding box center [336, 553] width 205 height 27
type input "剪髮(021)"
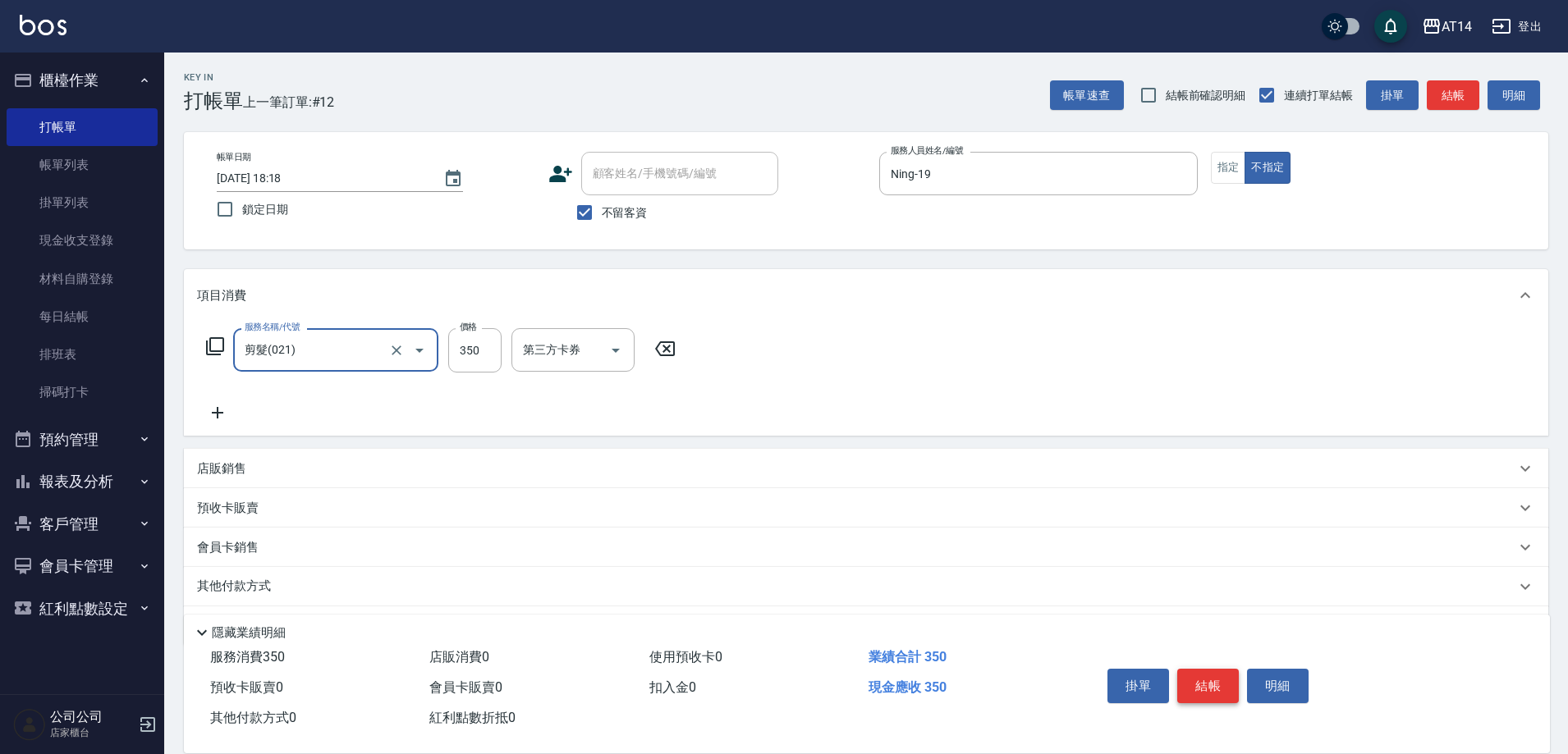
click at [1217, 675] on button "結帳" at bounding box center [1208, 686] width 62 height 35
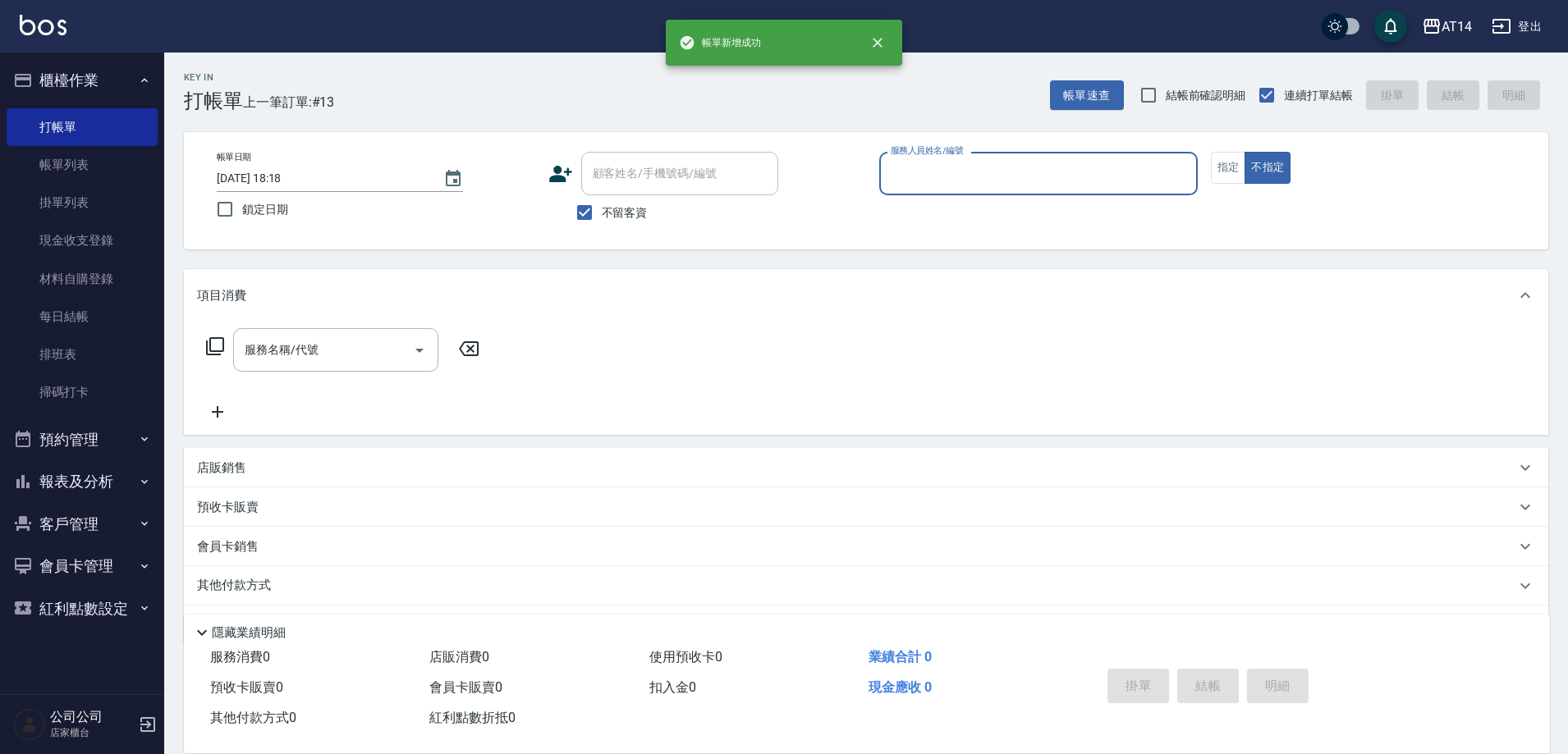
click at [1124, 180] on input "服務人員姓名/編號" at bounding box center [1038, 174] width 303 height 29
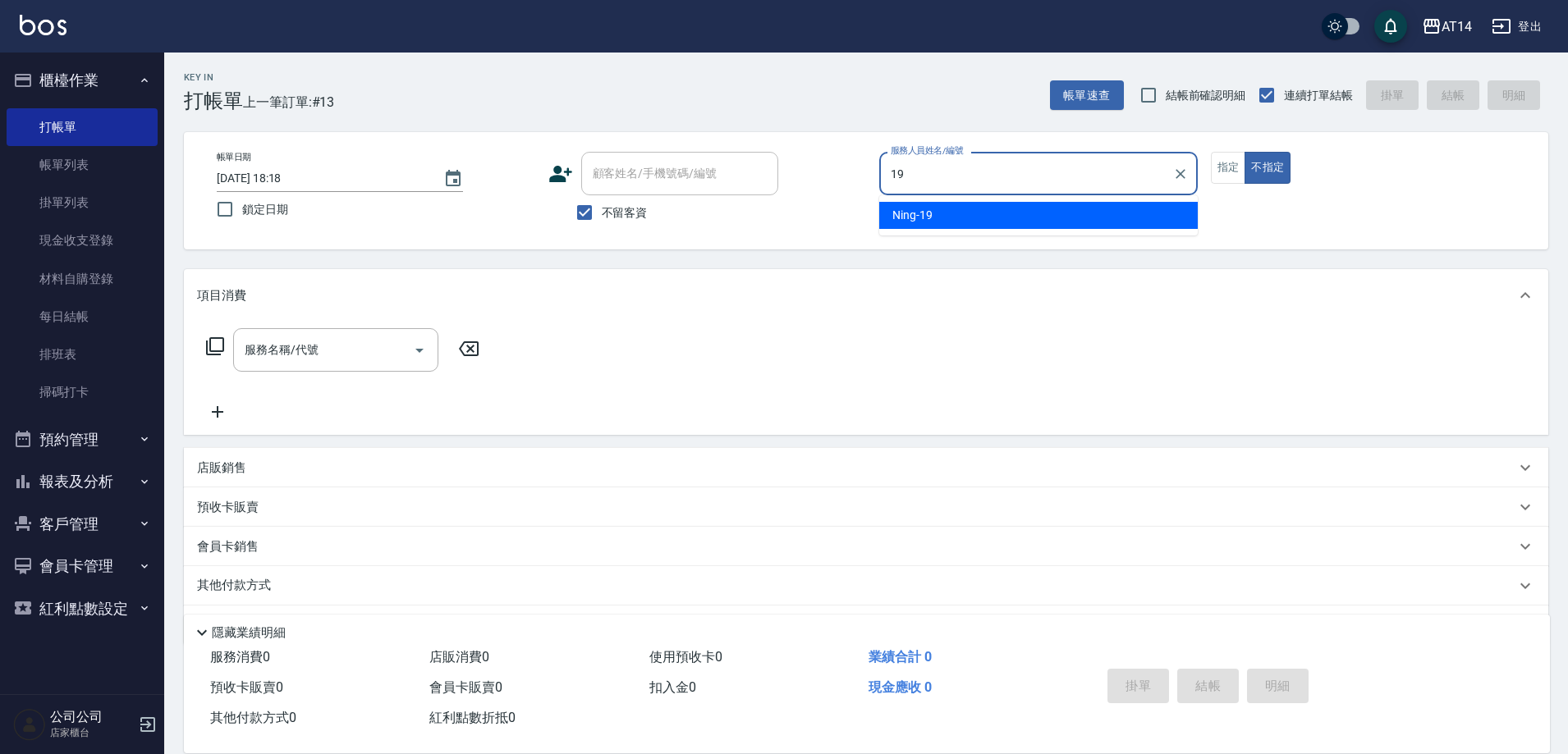
type input "19"
type button "false"
type input "Ning-19"
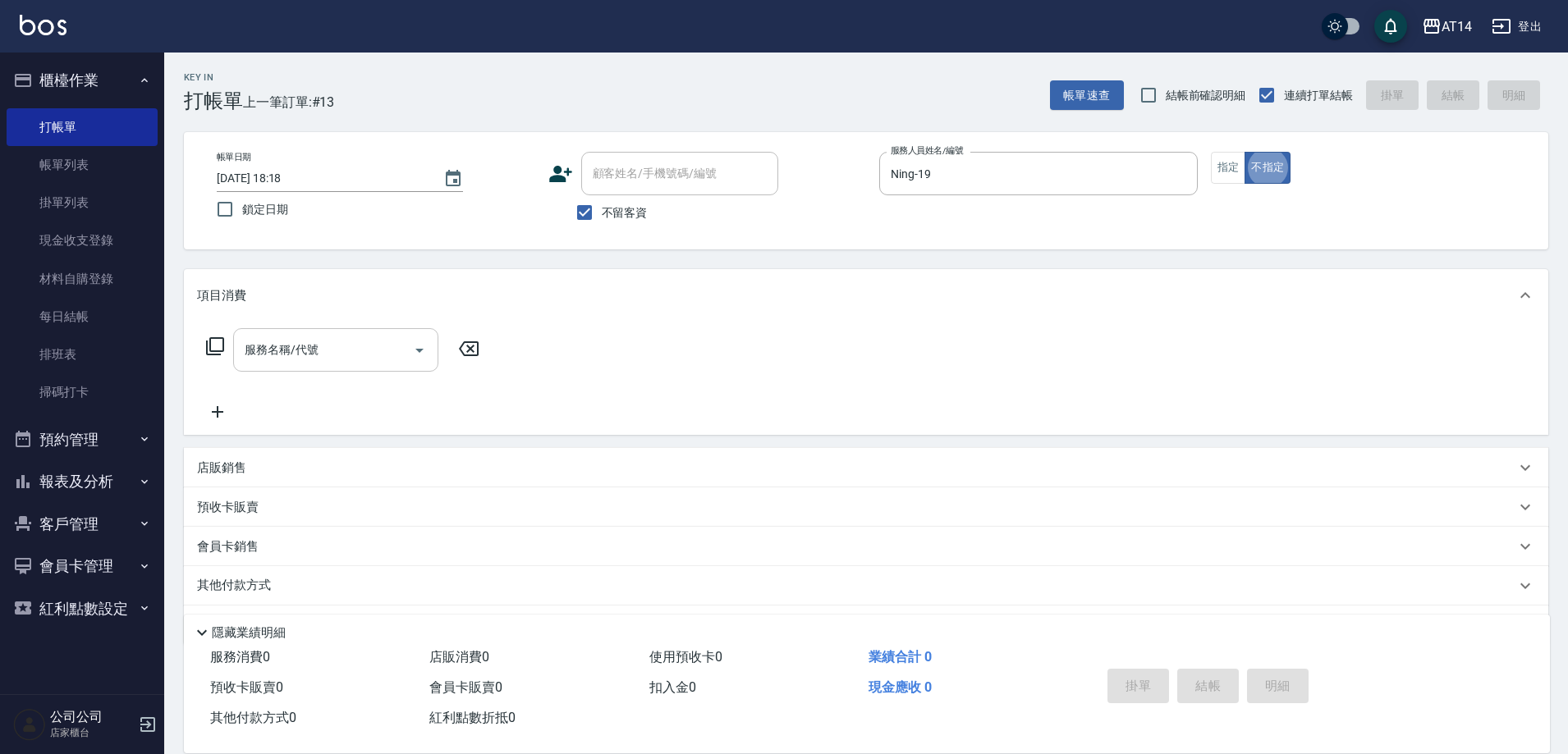
click at [378, 329] on div "服務名稱/代號" at bounding box center [336, 350] width 205 height 44
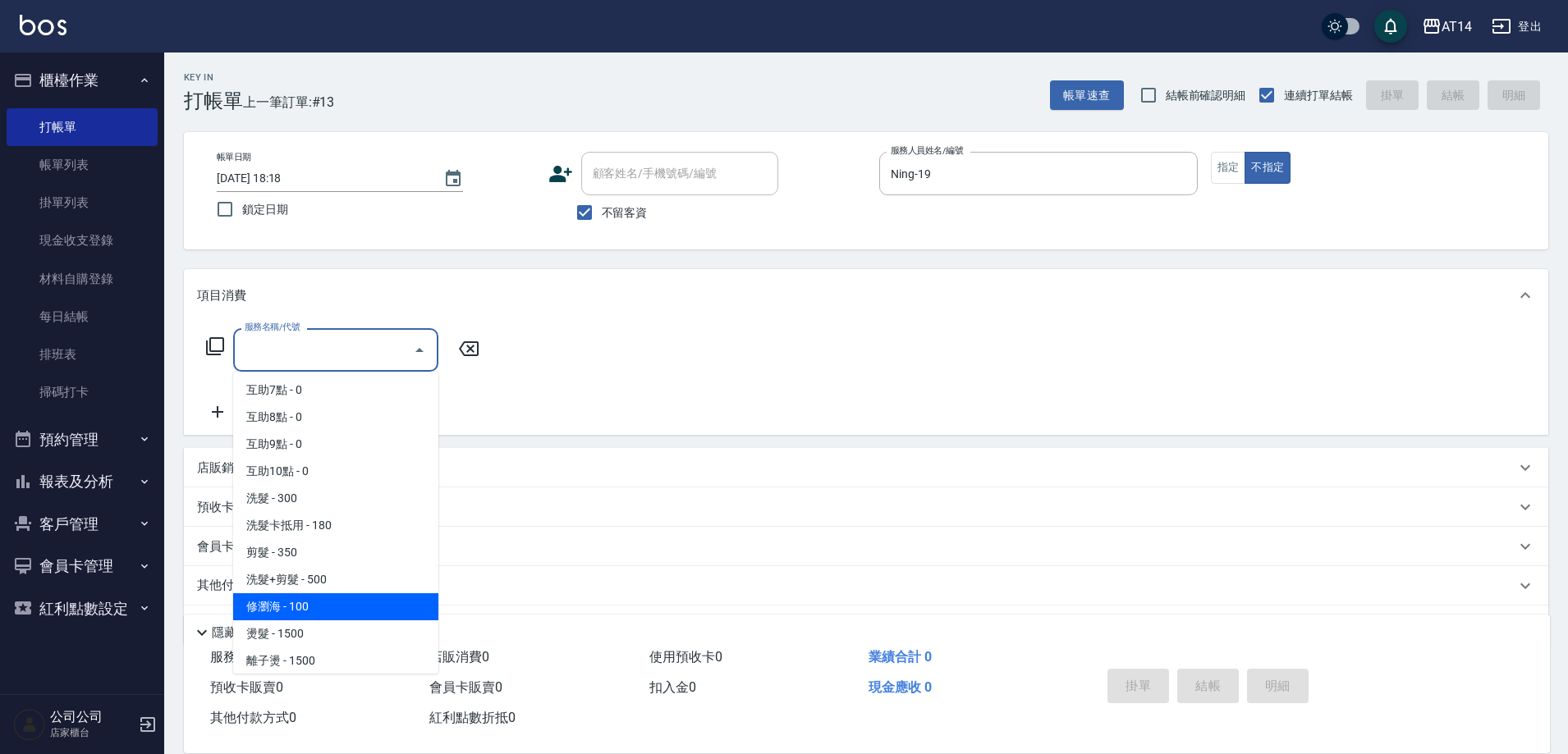
click at [333, 601] on span "修瀏海 - 100" at bounding box center [336, 606] width 205 height 27
type input "修瀏海(023)"
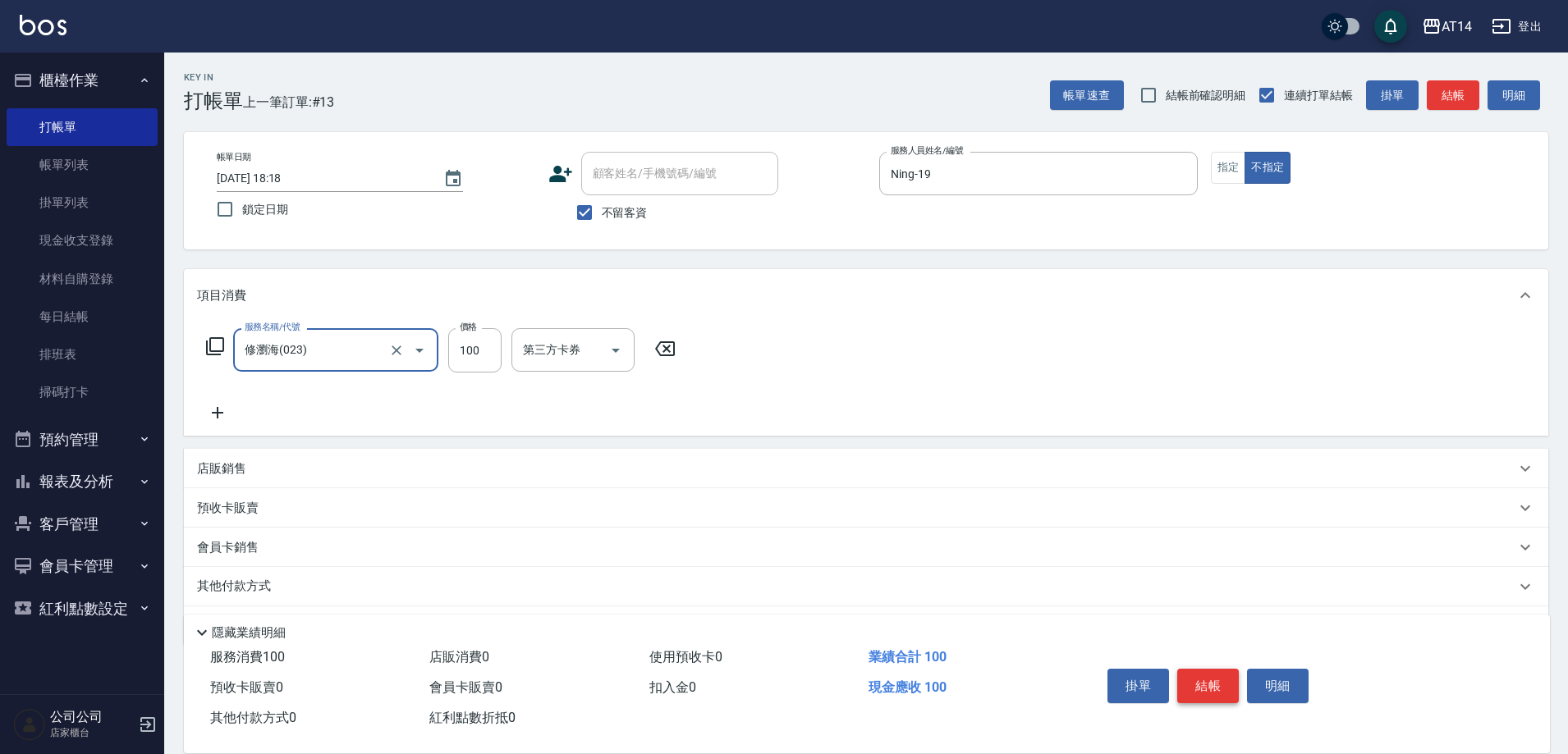
click at [1205, 671] on button "結帳" at bounding box center [1208, 686] width 62 height 35
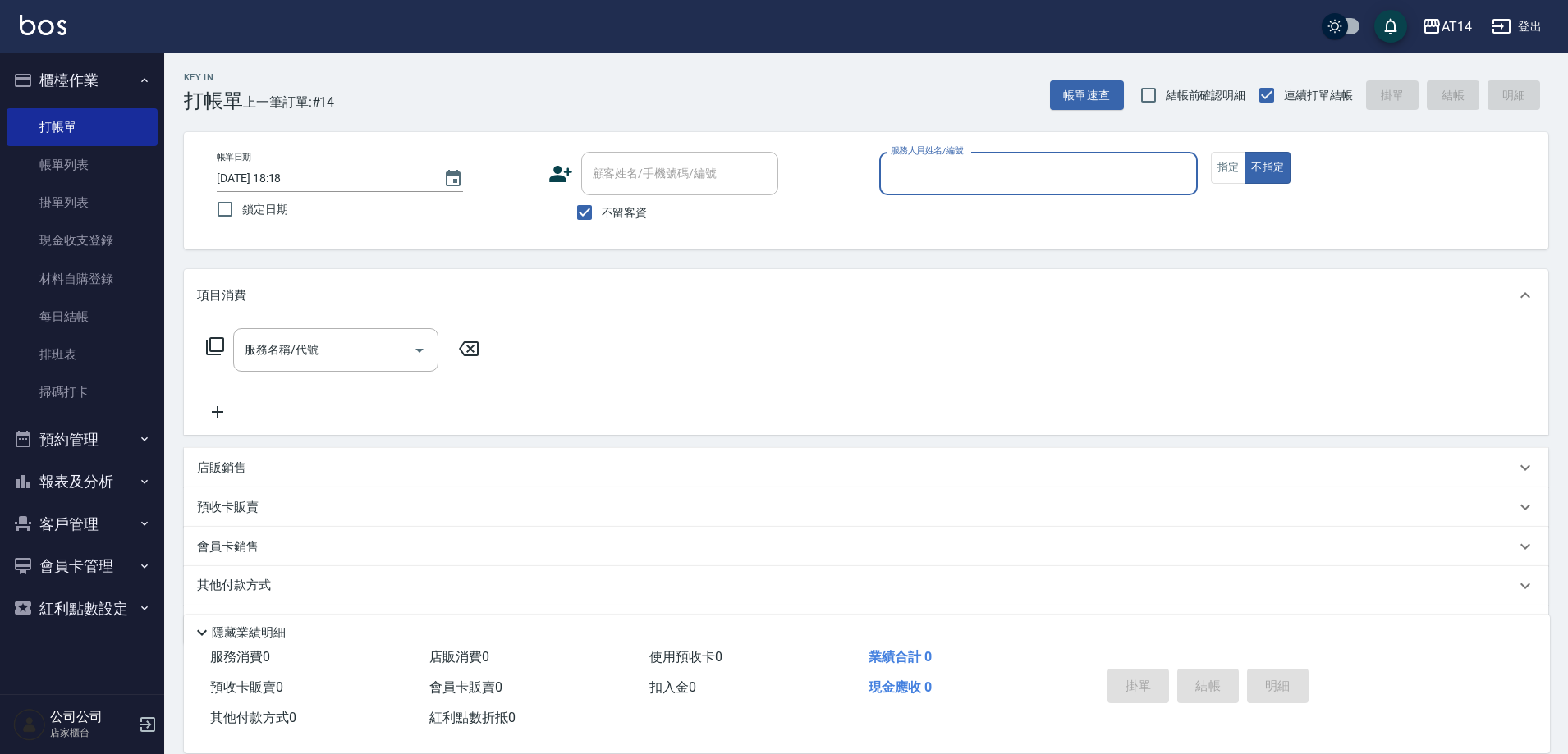
click at [99, 438] on button "預約管理" at bounding box center [81, 440] width 151 height 43
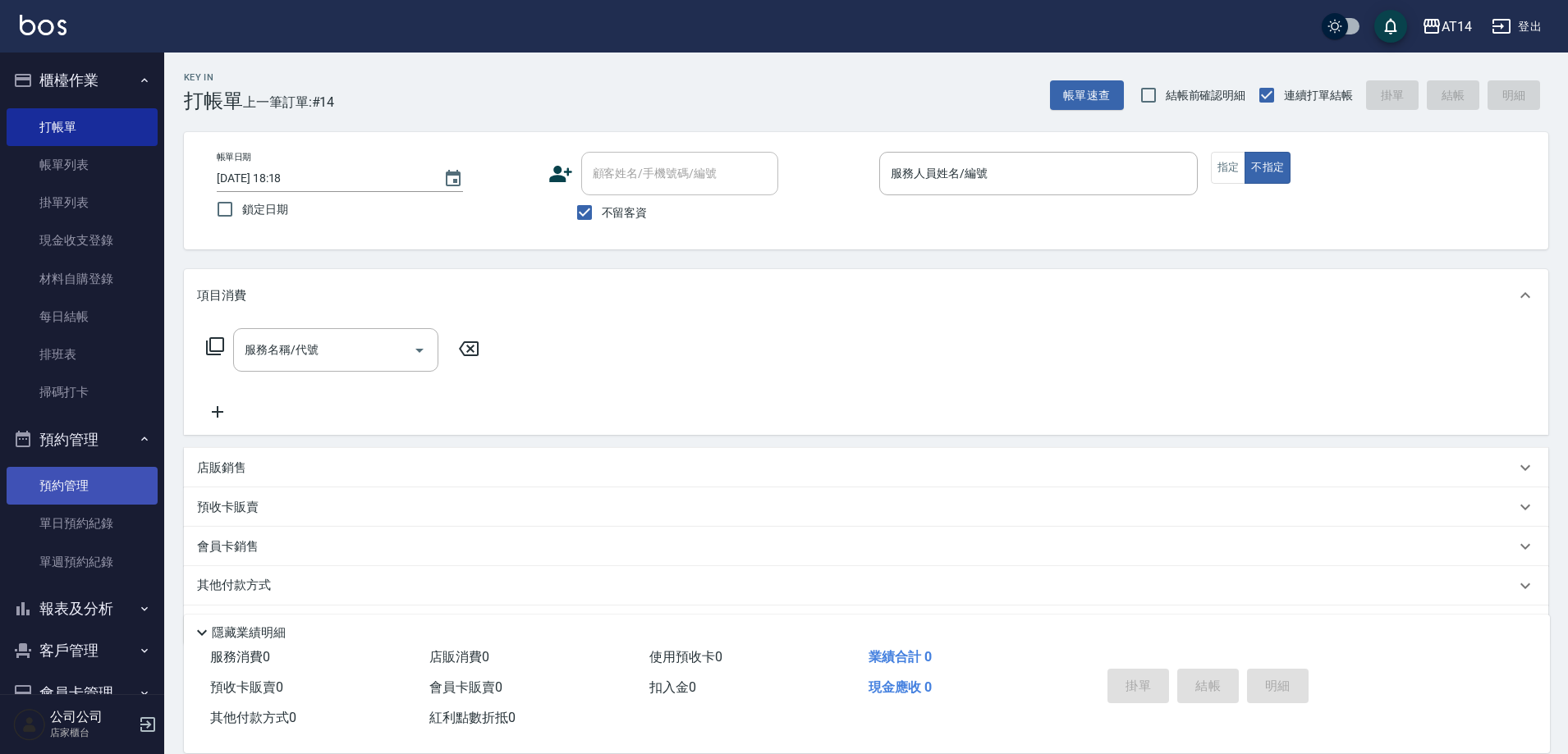
click at [105, 496] on link "預約管理" at bounding box center [81, 486] width 151 height 38
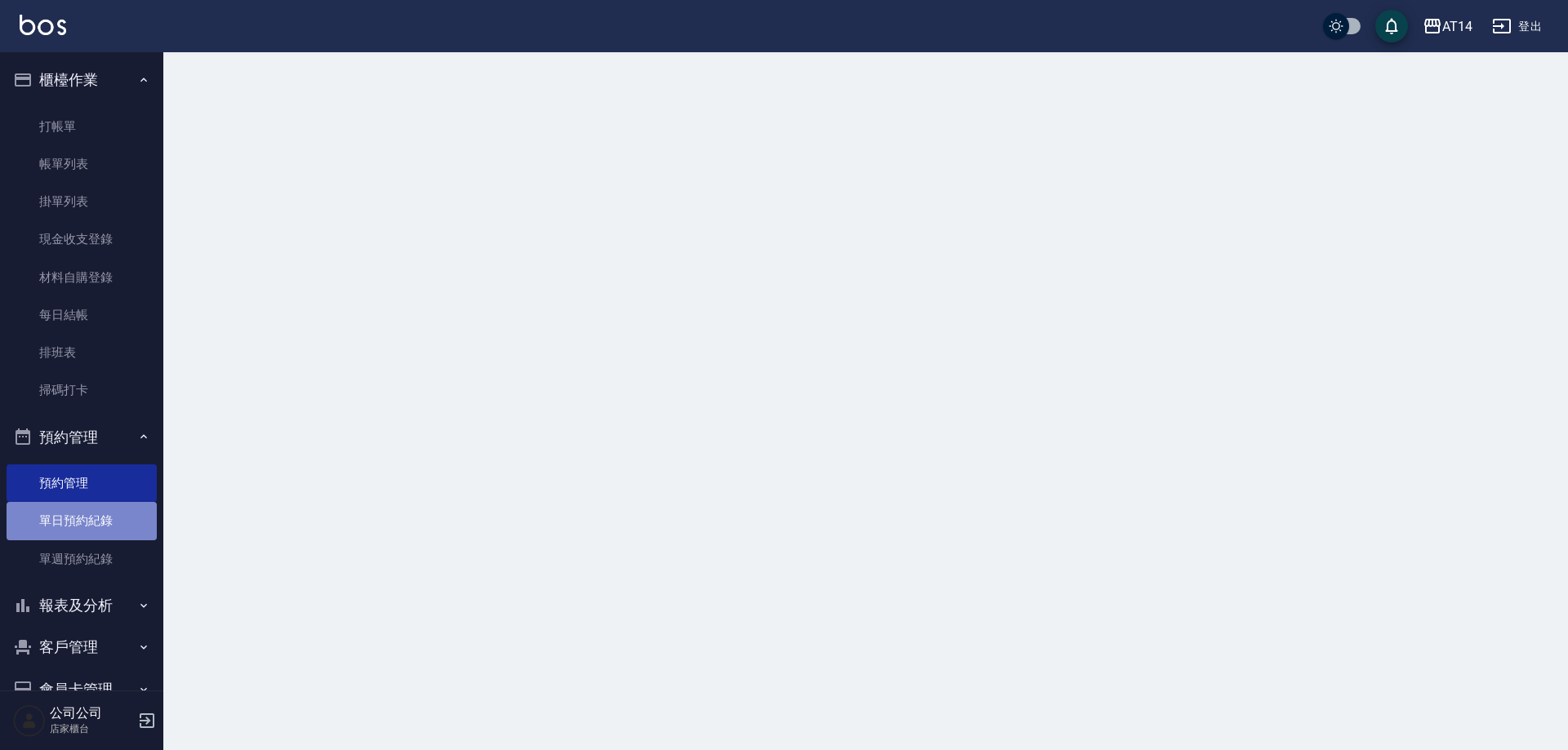
click at [104, 510] on link "單日預約紀錄" at bounding box center [81, 520] width 150 height 37
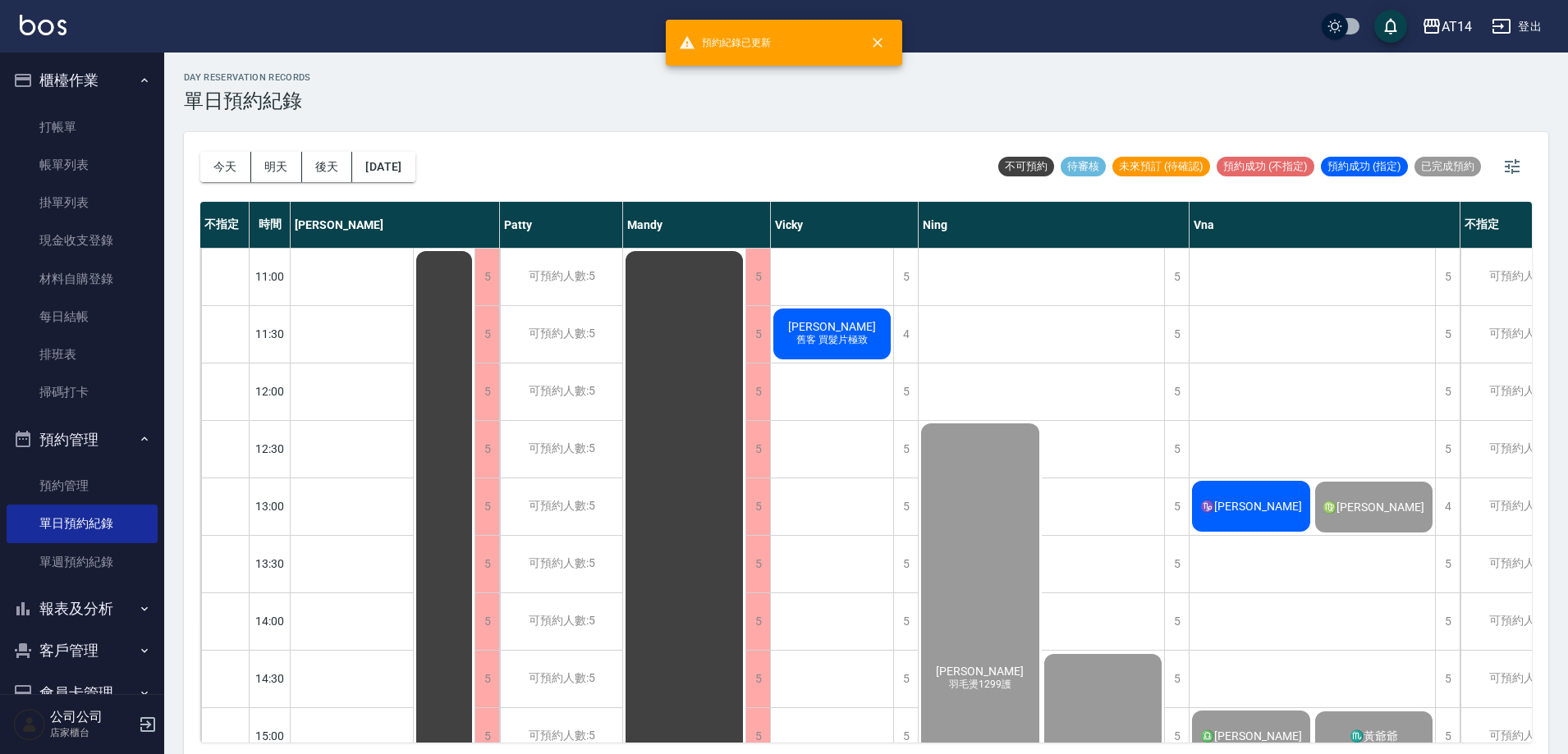
click at [1273, 500] on span "♑[PERSON_NAME]" at bounding box center [1251, 506] width 108 height 13
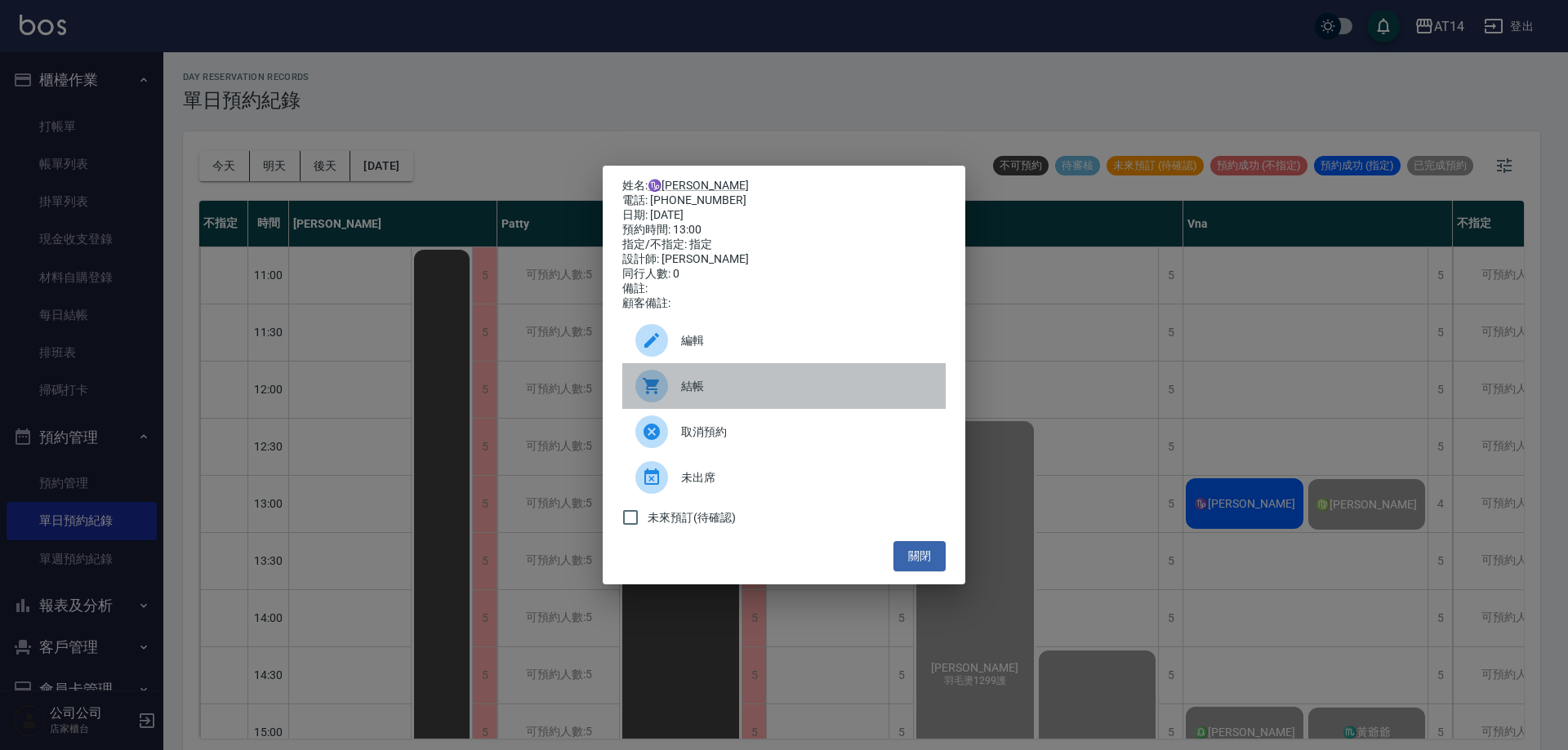
click at [715, 394] on span "結帳" at bounding box center [806, 386] width 252 height 17
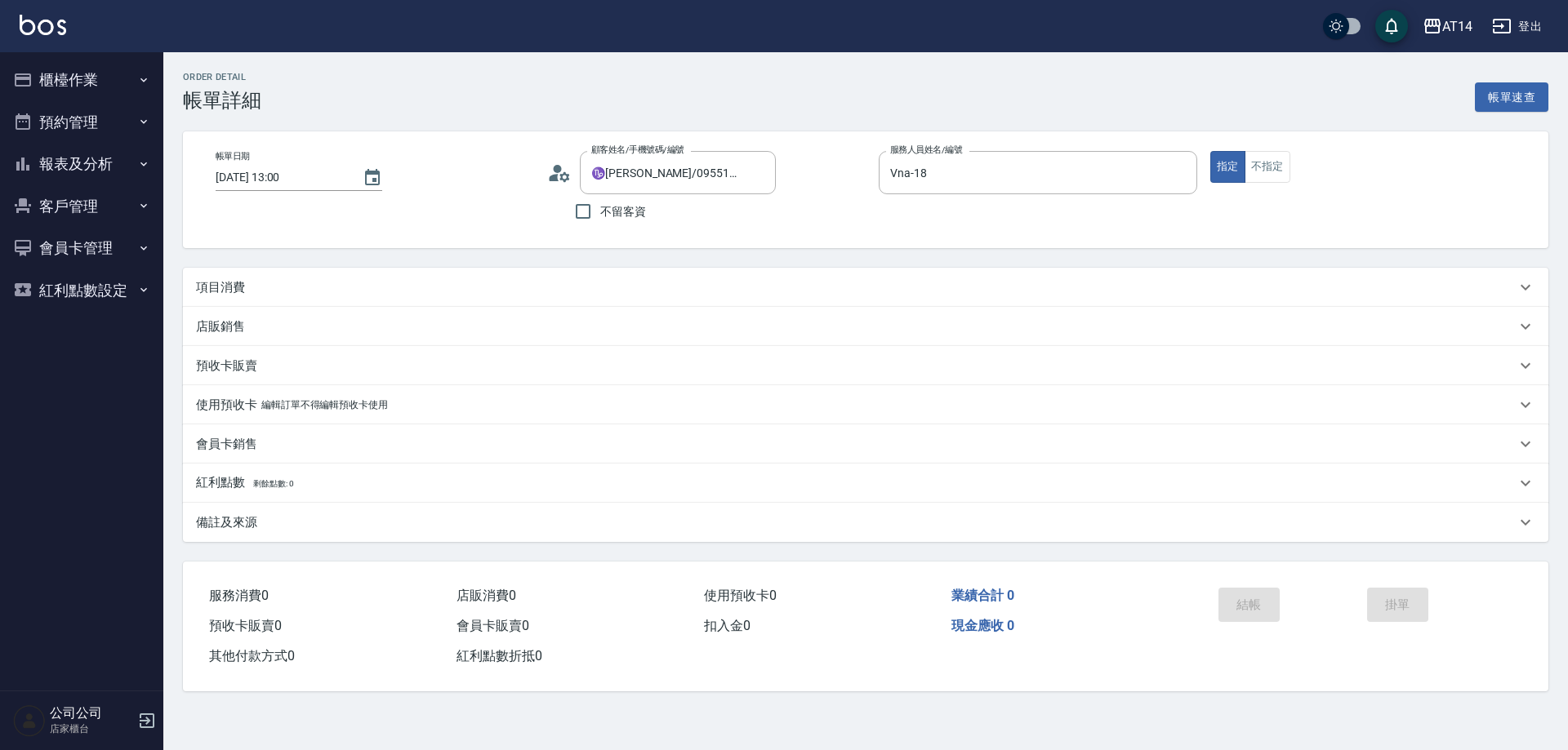
click at [463, 286] on div "項目消費" at bounding box center [855, 287] width 1320 height 17
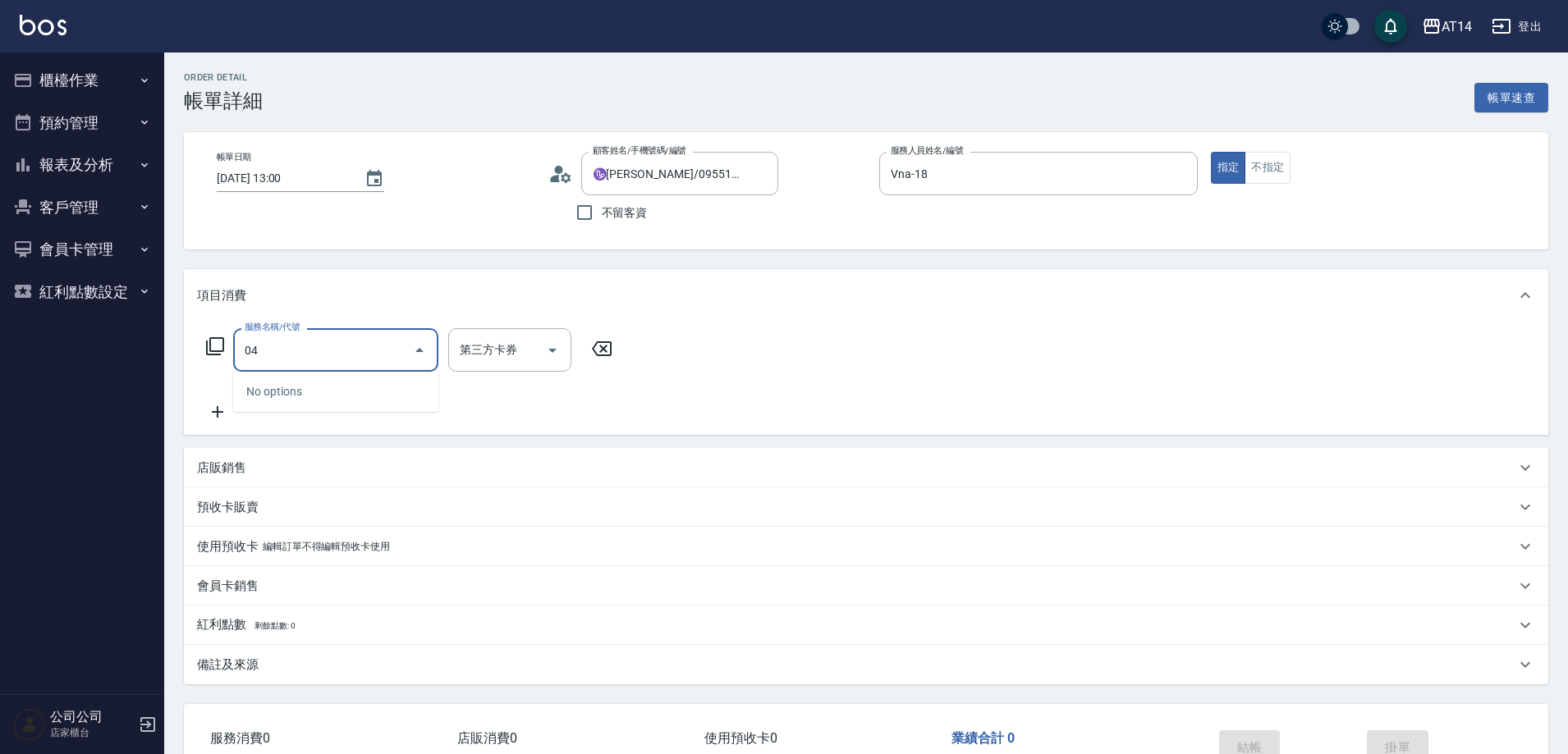
type input "041"
click at [398, 383] on span "染髮 - 1500" at bounding box center [336, 392] width 205 height 27
type input "3"
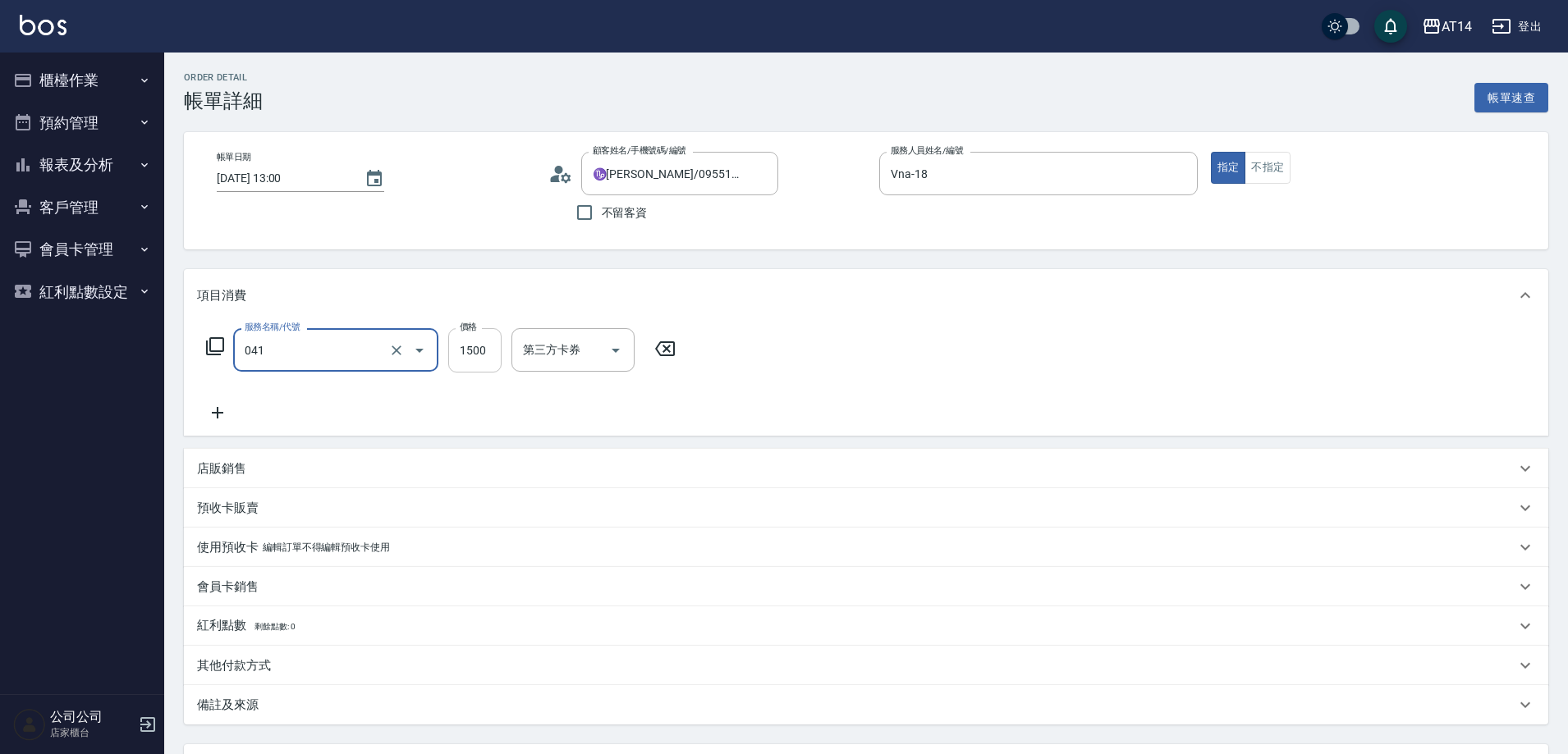
click at [478, 359] on input "1500" at bounding box center [475, 351] width 54 height 45
type input "染髮(041)"
type input "1"
type input "0"
type input "1400"
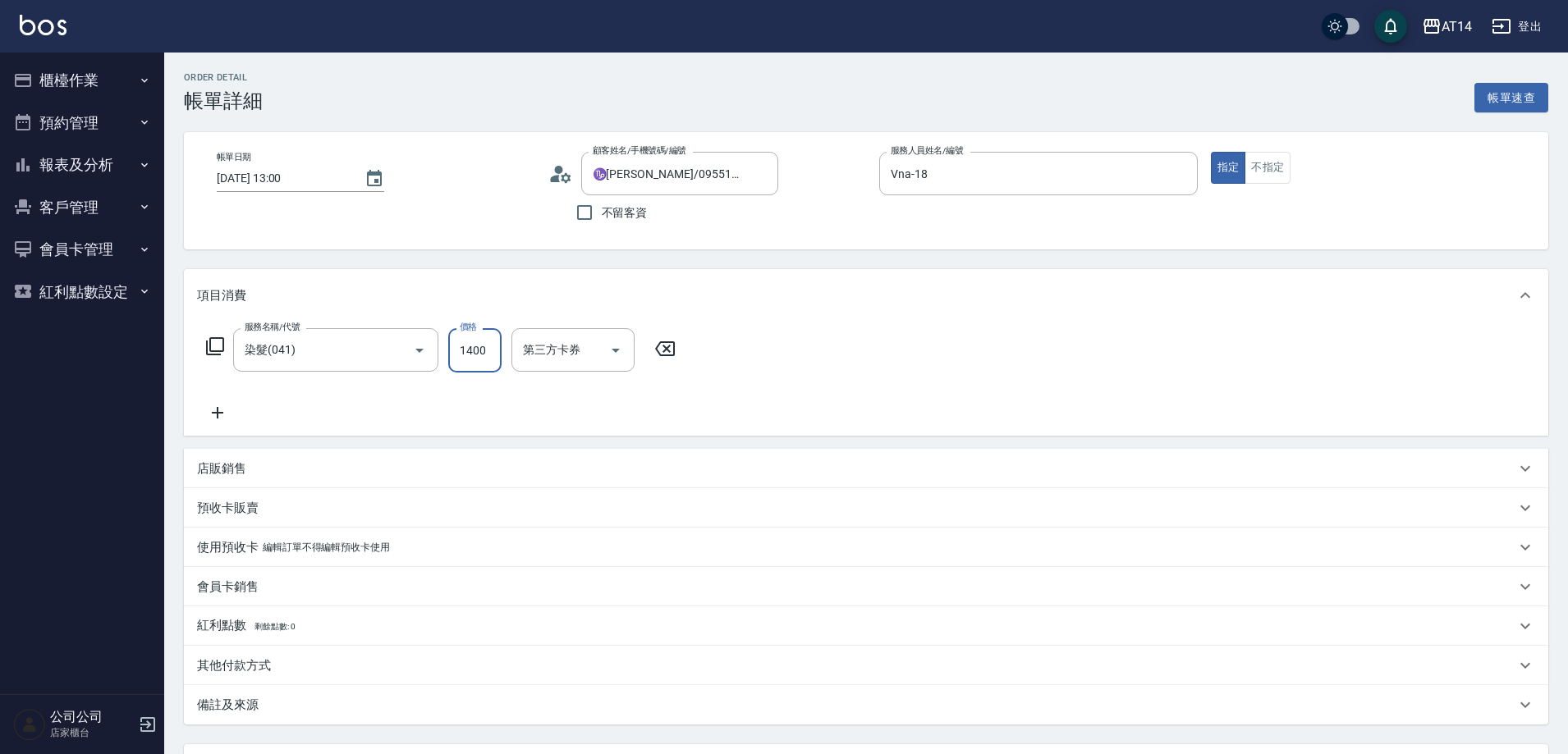
type input "3"
type input "1400"
click at [231, 406] on icon at bounding box center [217, 412] width 41 height 20
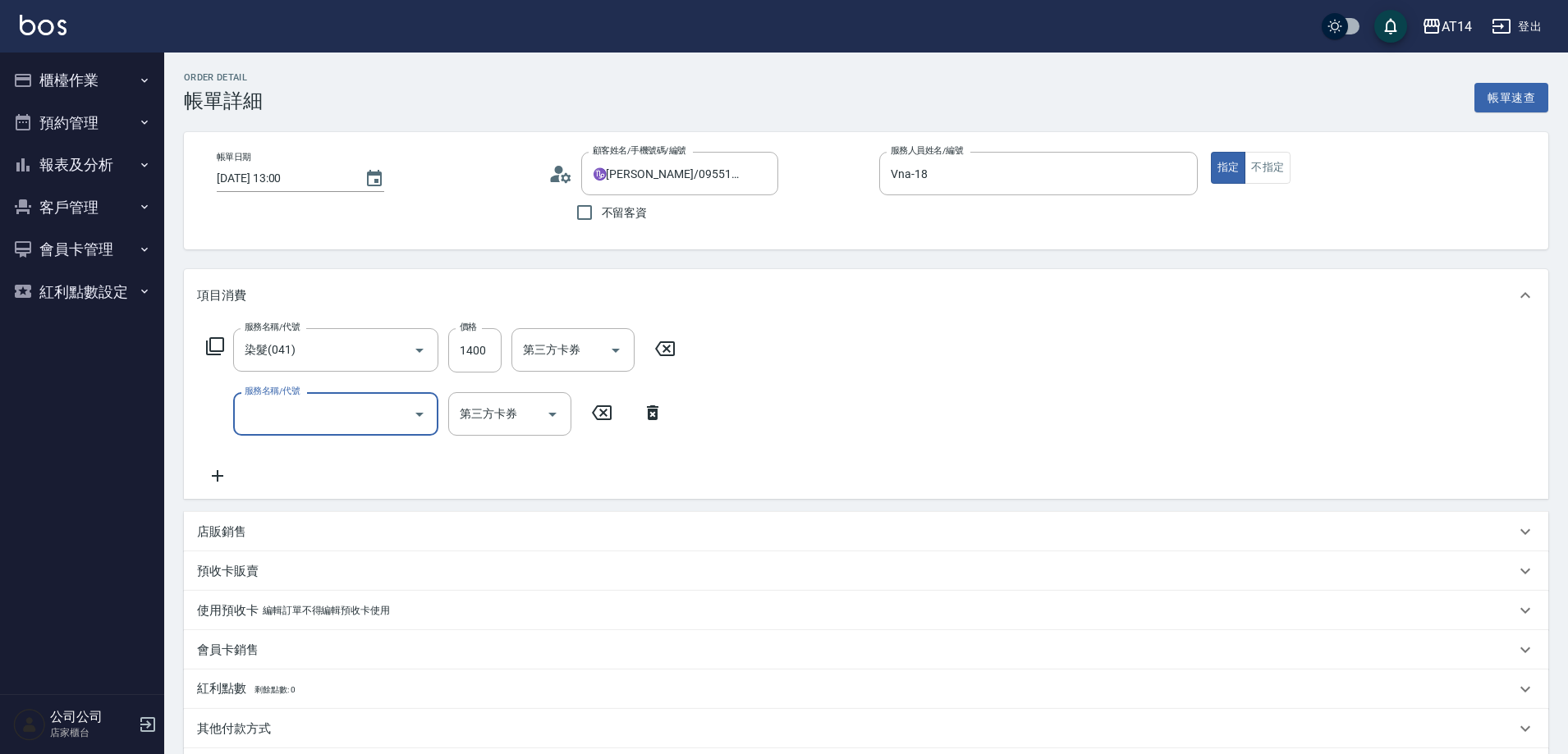
click at [265, 416] on input "服務名稱/代號" at bounding box center [323, 414] width 166 height 29
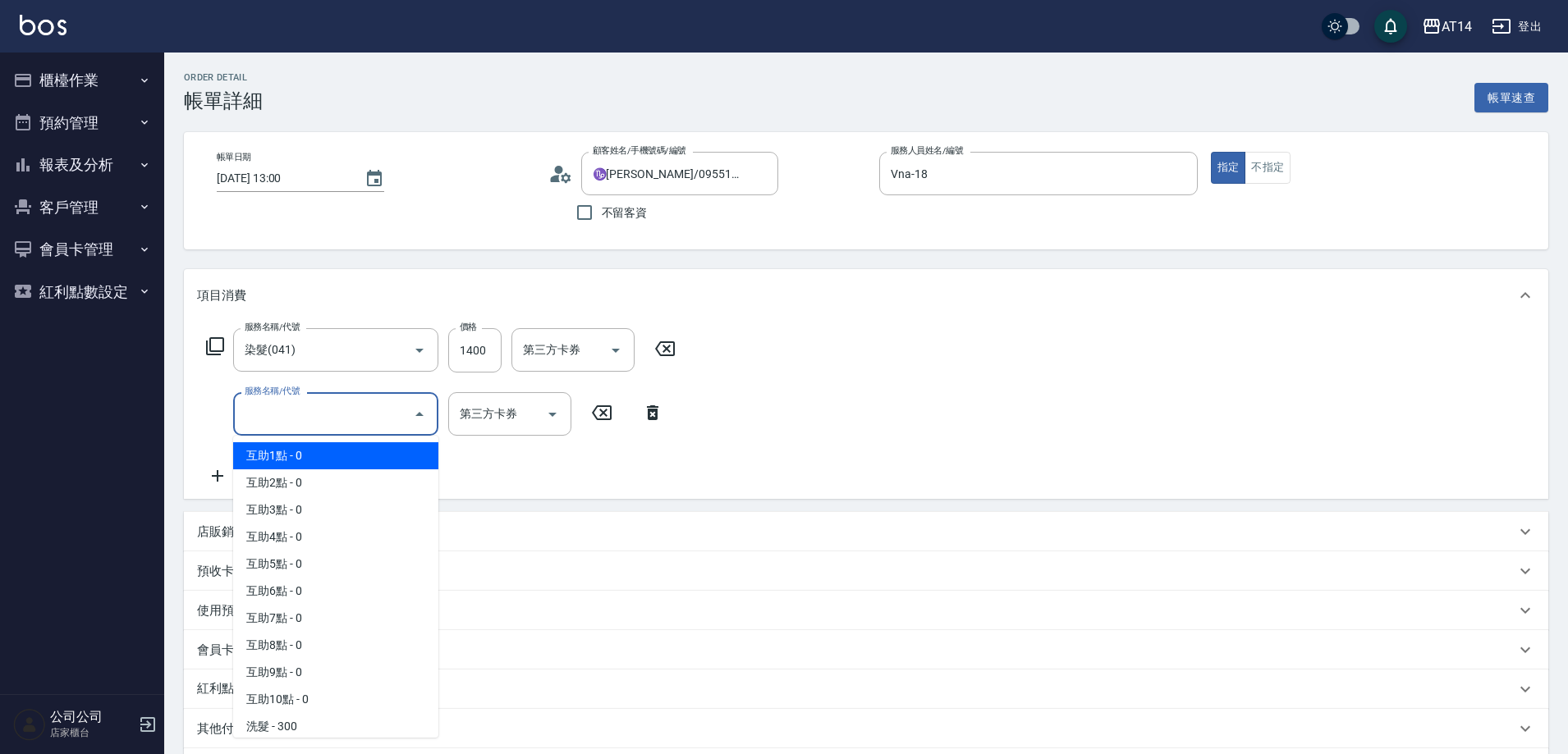
click at [269, 449] on span "互助1點 - 0" at bounding box center [336, 456] width 205 height 27
type input "互助1點(001)"
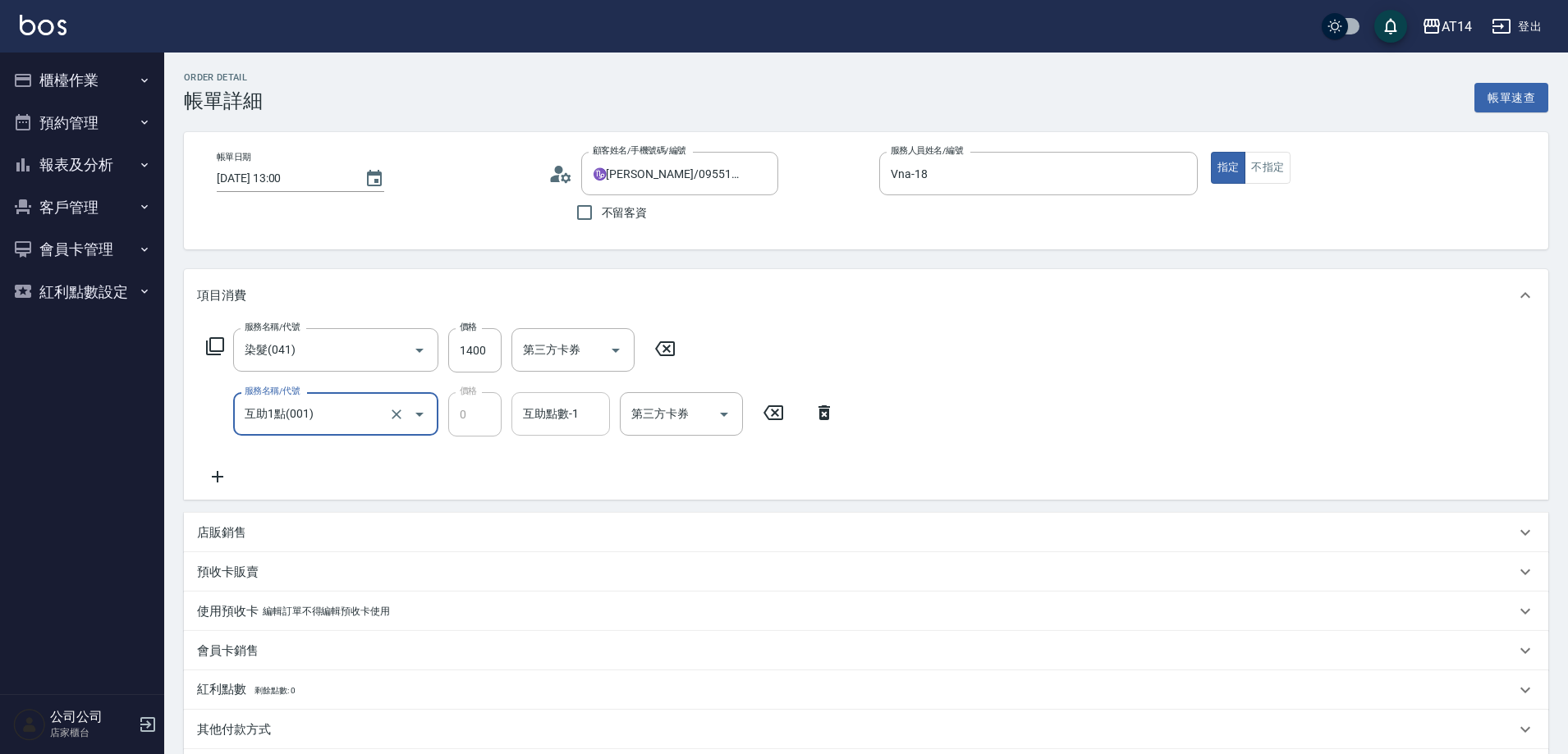
click at [542, 407] on div "互助點數-1 互助點數-1" at bounding box center [561, 414] width 98 height 44
type input "邢語軒-68"
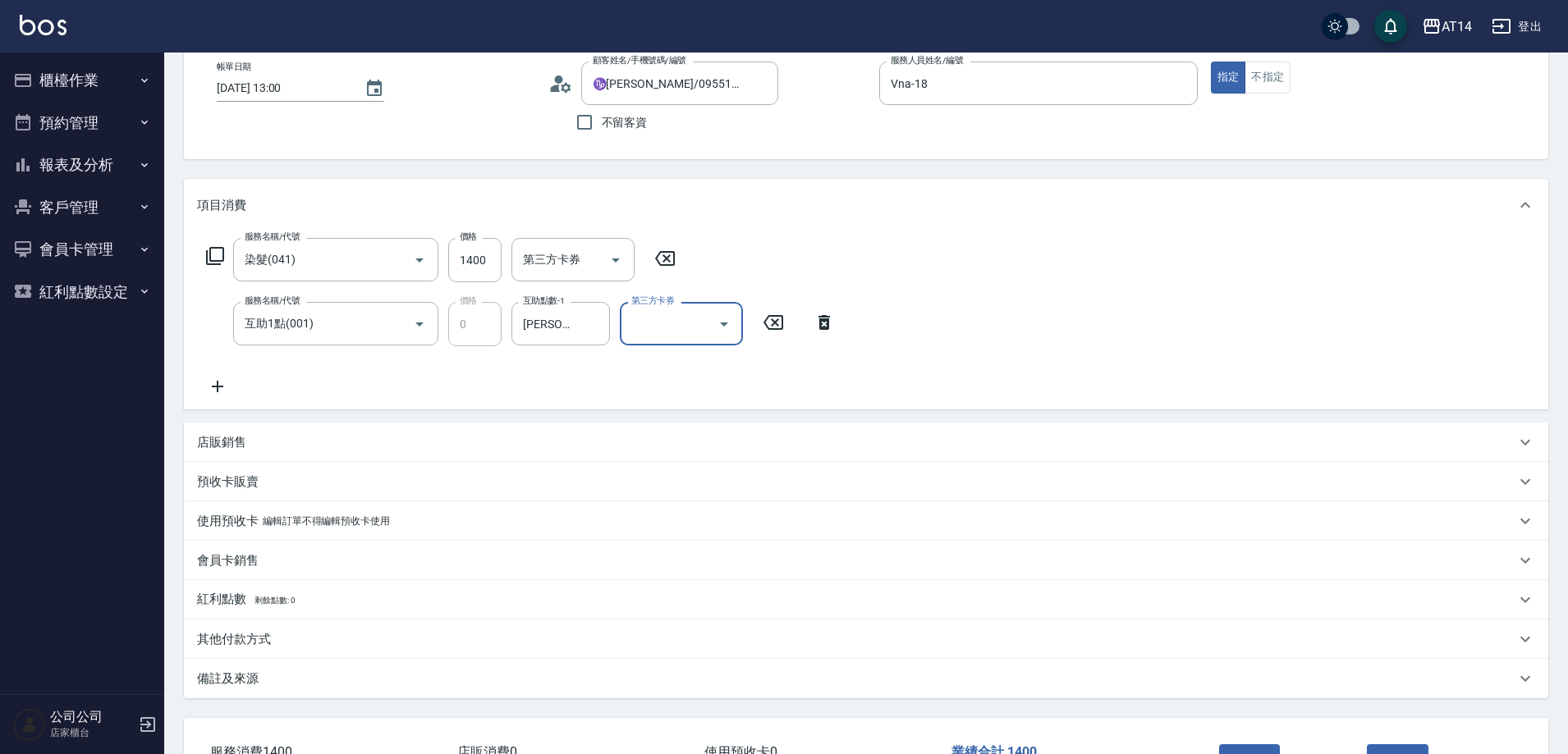
scroll to position [164, 0]
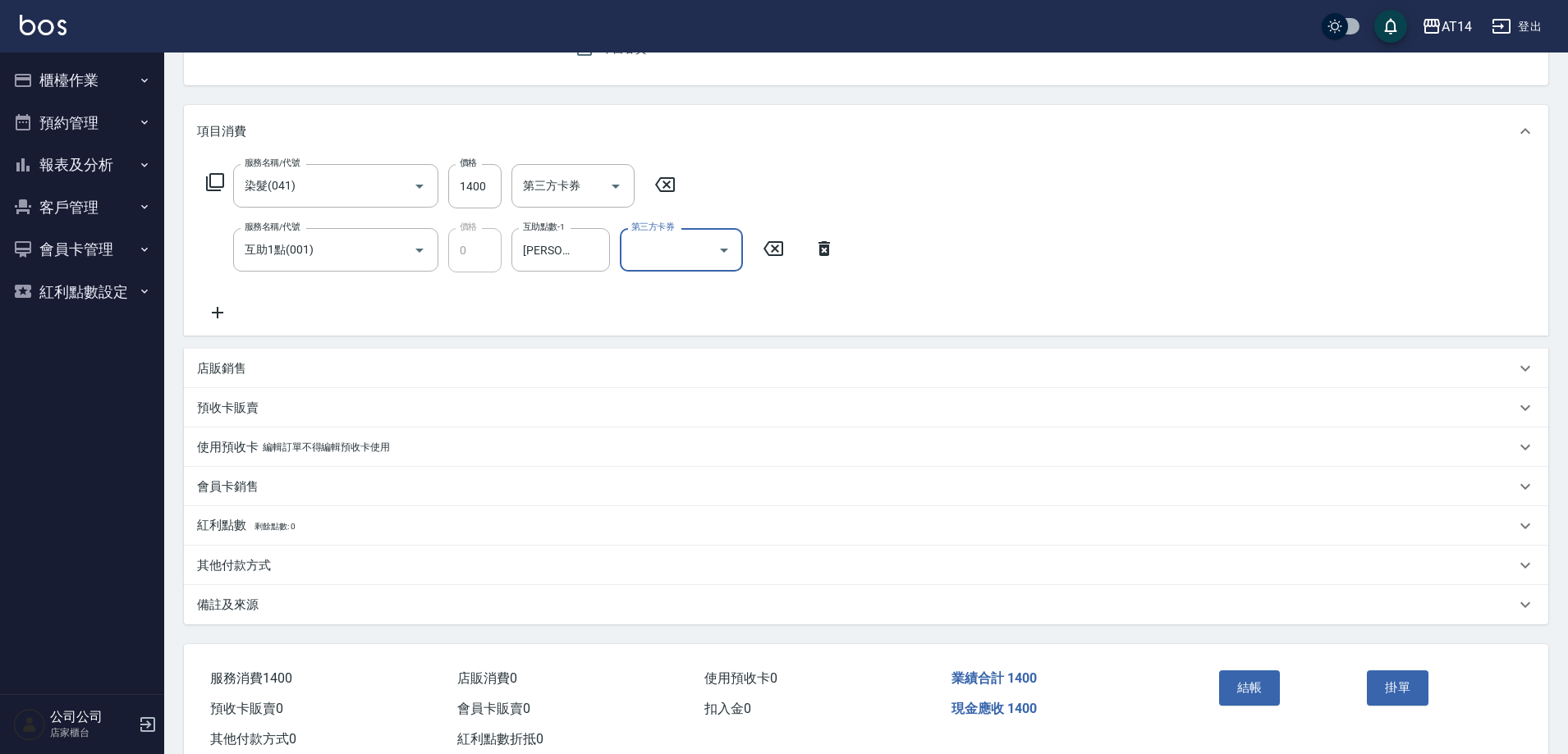
click at [492, 602] on div "備註及來源" at bounding box center [856, 605] width 1318 height 17
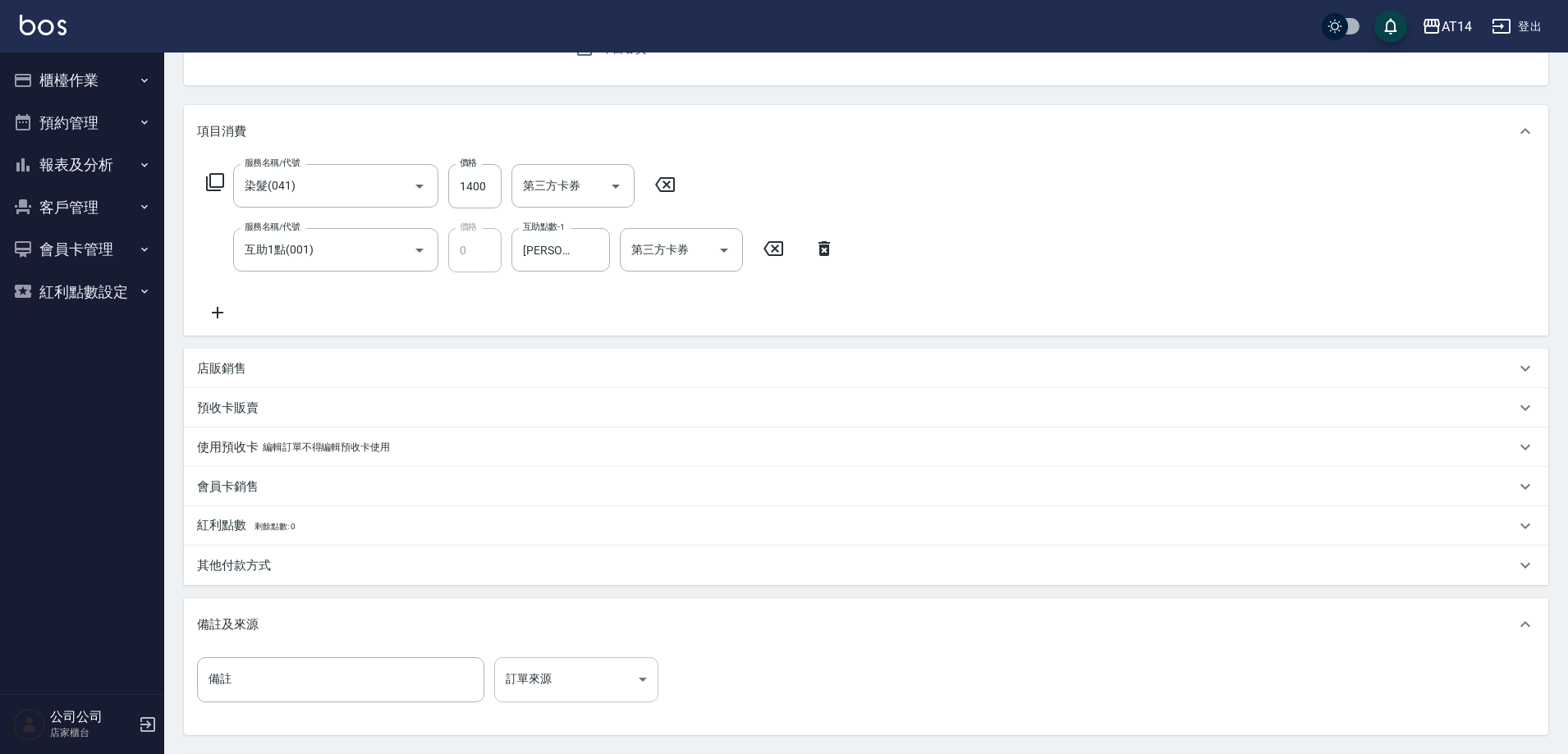
click at [635, 672] on body "AT14 登出 櫃檯作業 打帳單 帳單列表 掛單列表 現金收支登錄 材料自購登錄 每日結帳 排班表 掃碼打卡 預約管理 預約管理 單日預約紀錄 單週預約紀錄 …" at bounding box center [784, 370] width 1568 height 1069
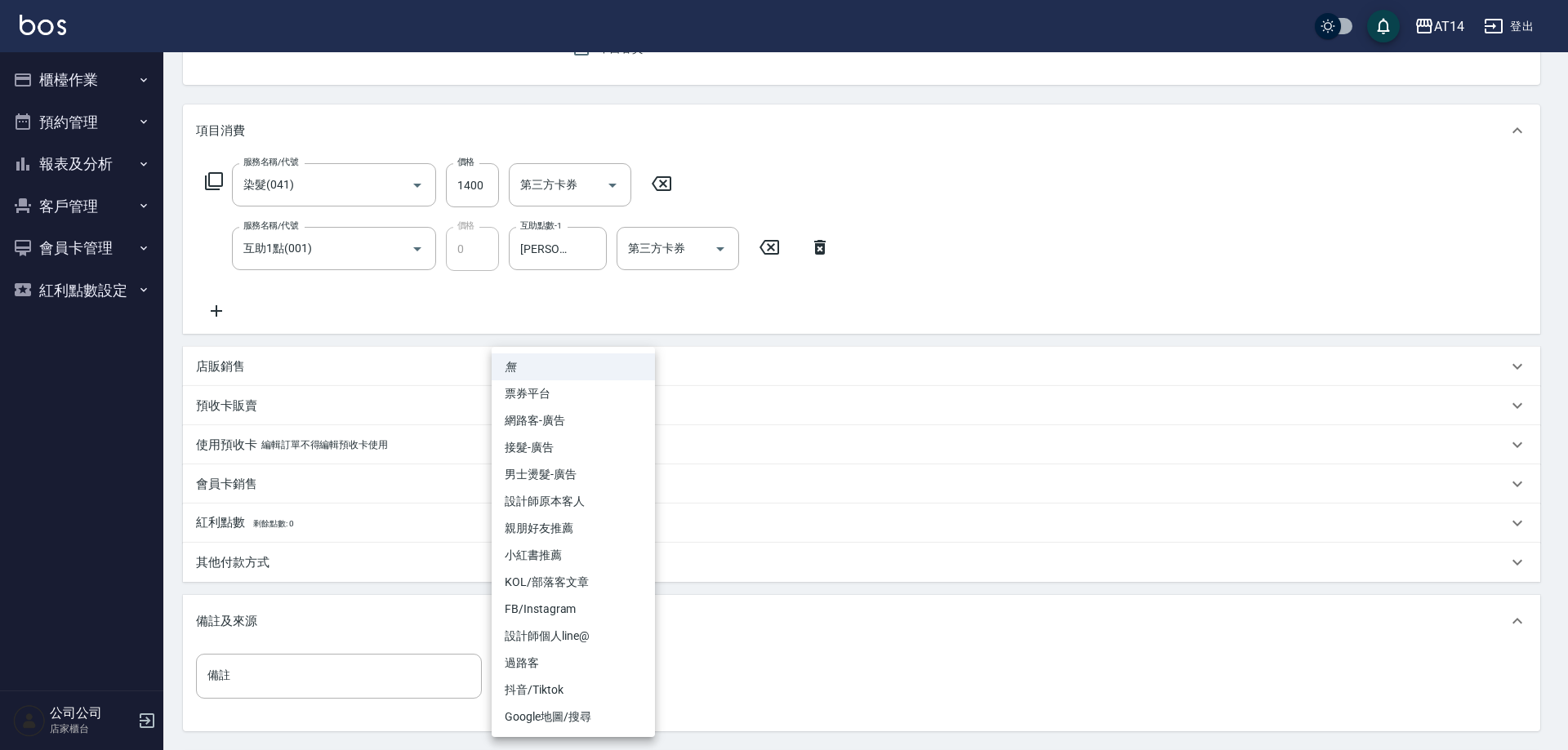
click at [625, 506] on li "設計師原本客人" at bounding box center [572, 502] width 163 height 27
type input "設計師原本客人"
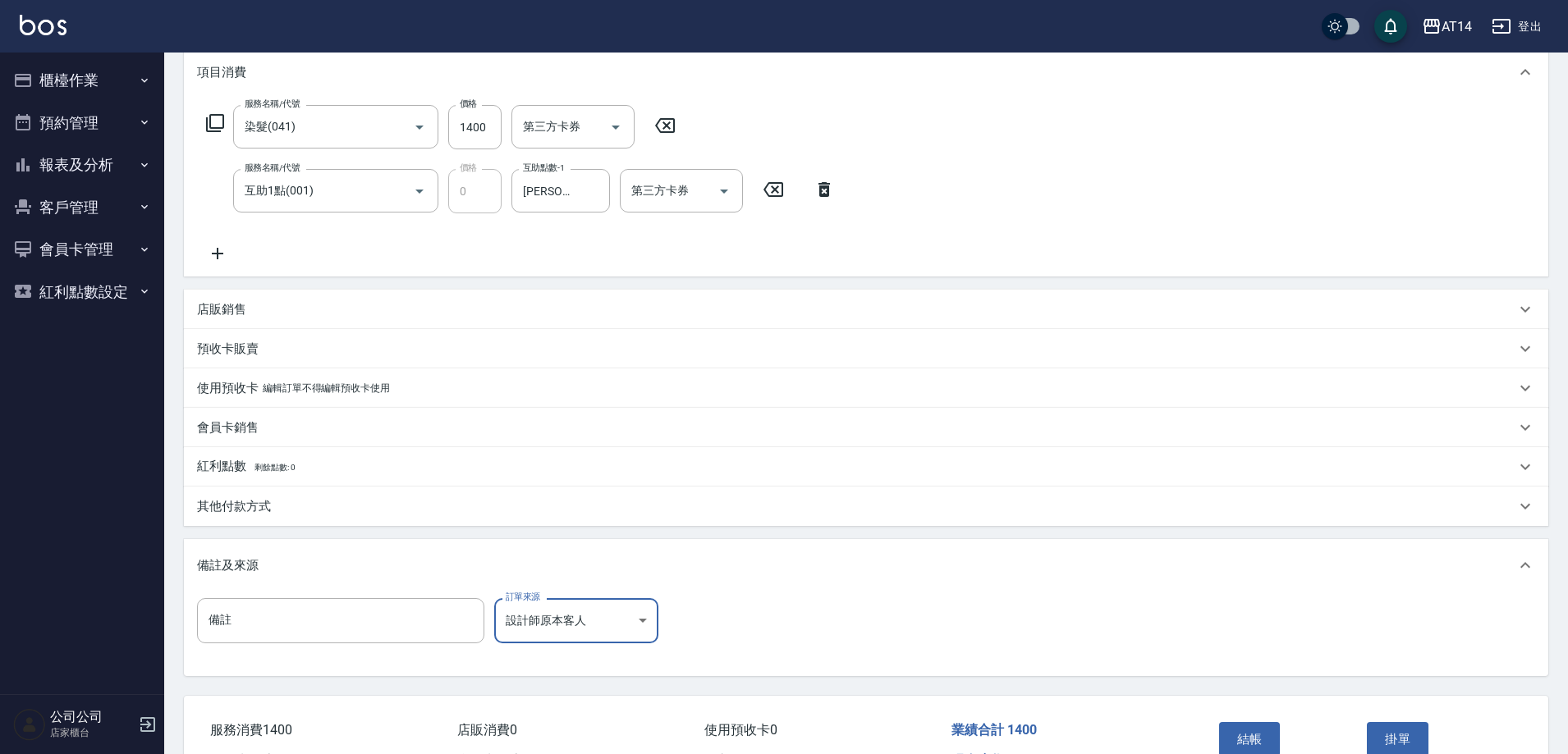
scroll to position [323, 0]
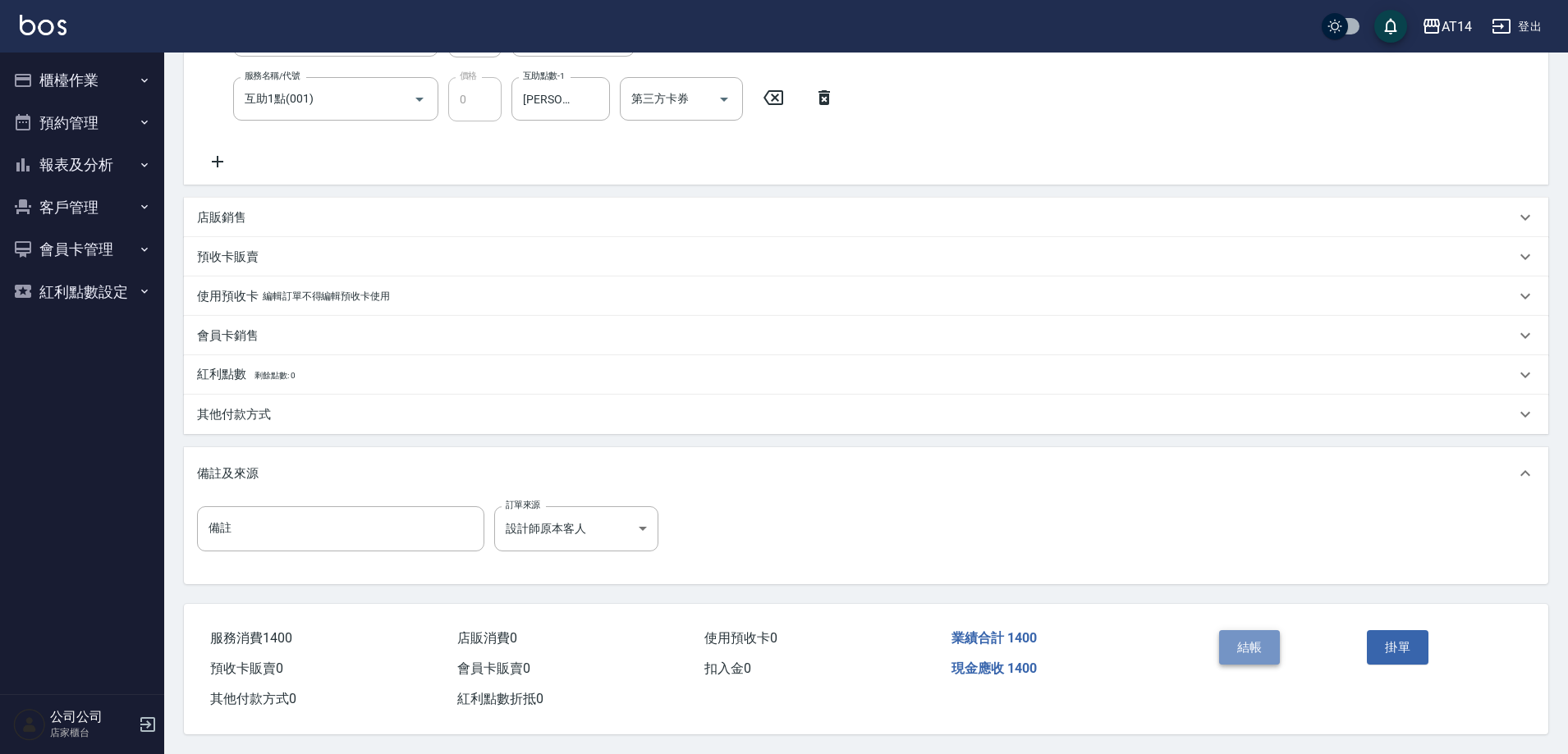
click at [1266, 651] on button "結帳" at bounding box center [1249, 648] width 62 height 35
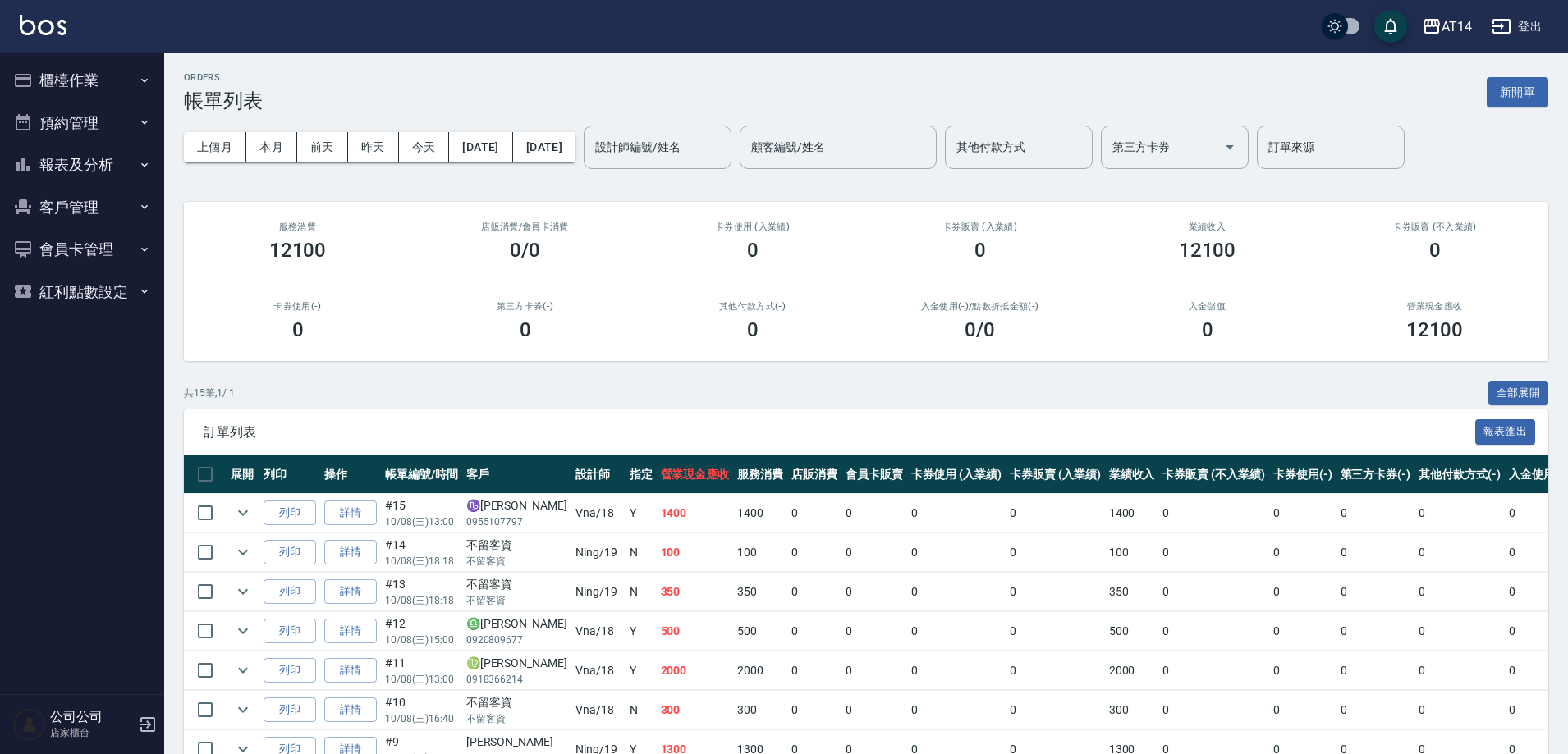
click at [98, 90] on button "櫃檯作業" at bounding box center [81, 80] width 151 height 43
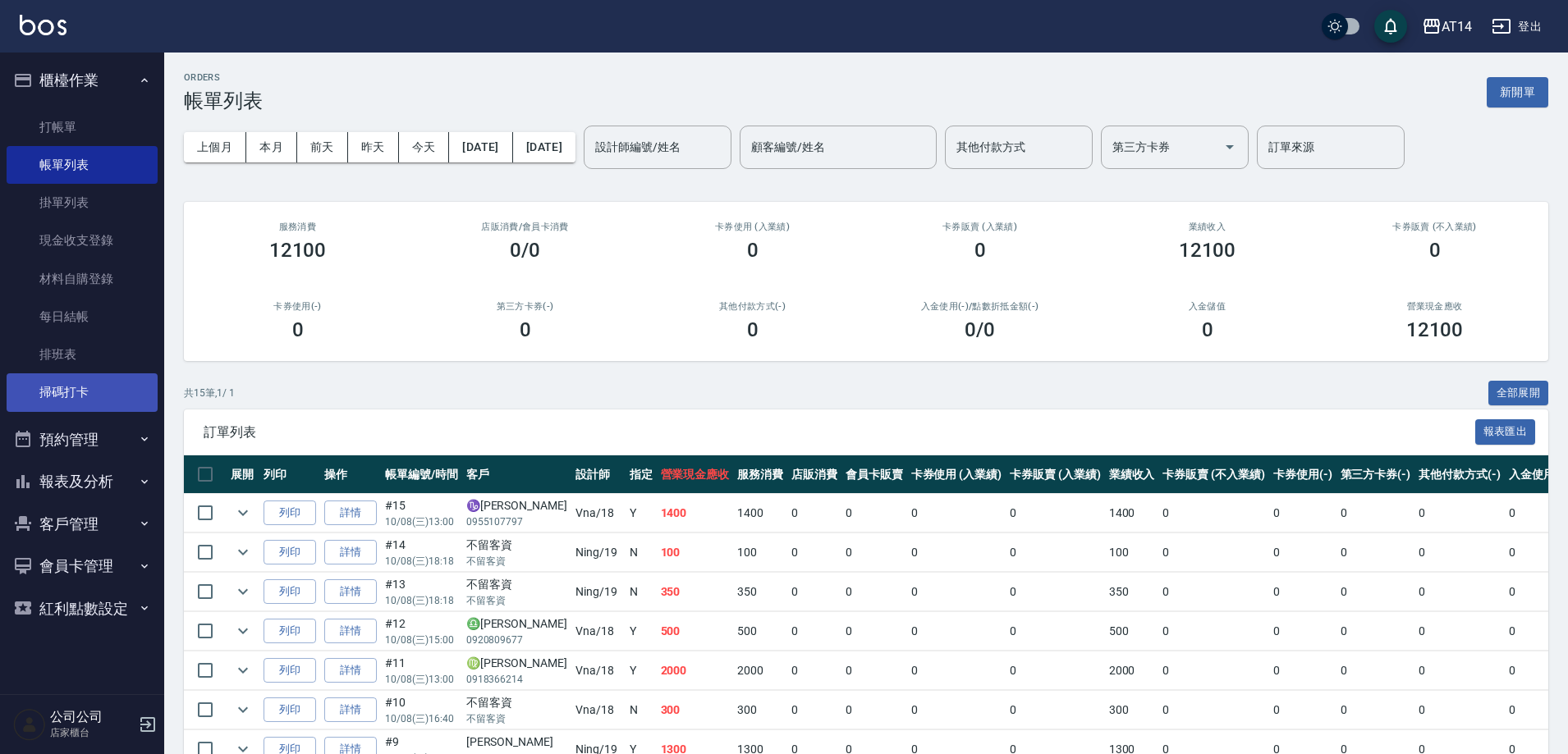
click at [64, 393] on link "掃碼打卡" at bounding box center [81, 392] width 151 height 38
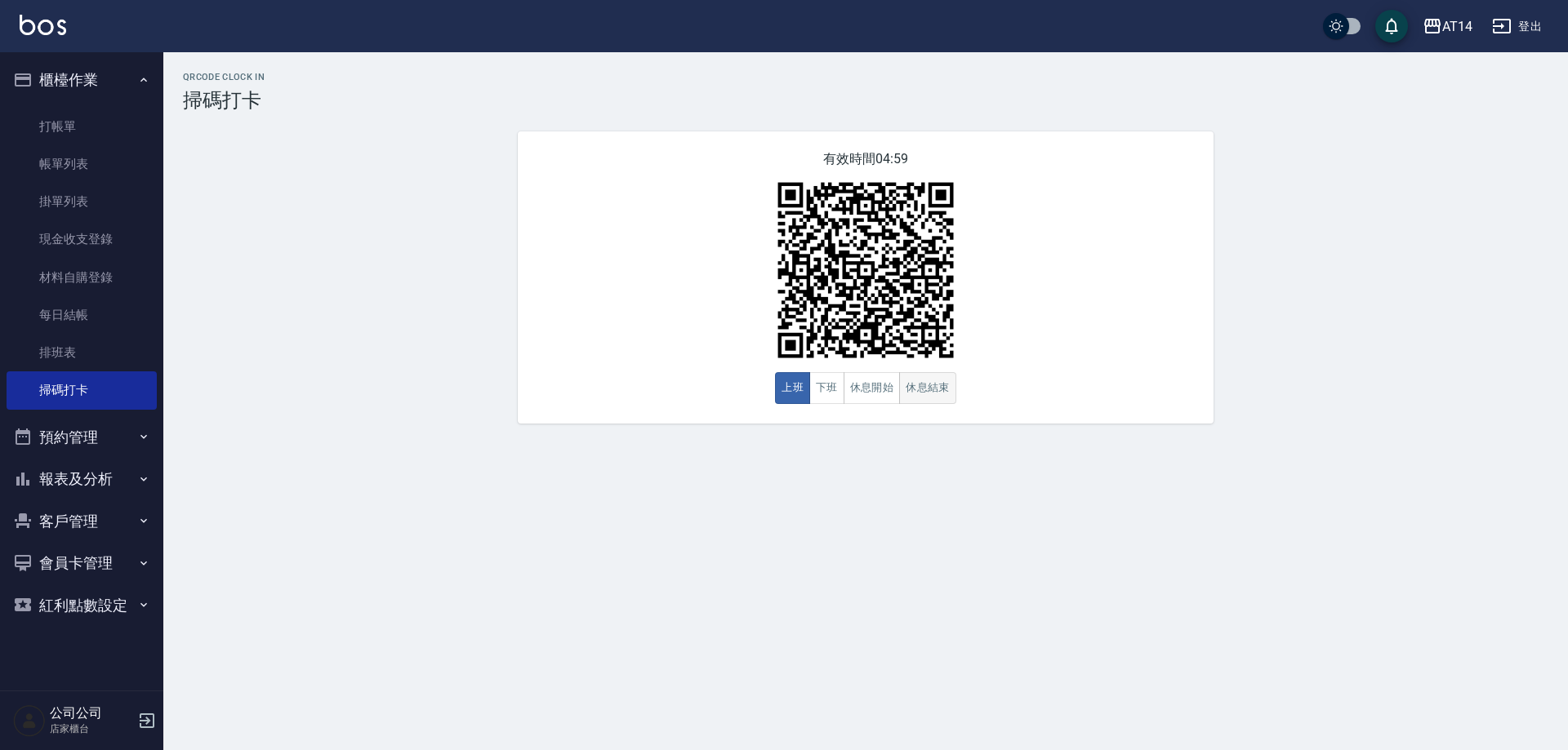
click at [926, 391] on button "休息結束" at bounding box center [927, 388] width 57 height 32
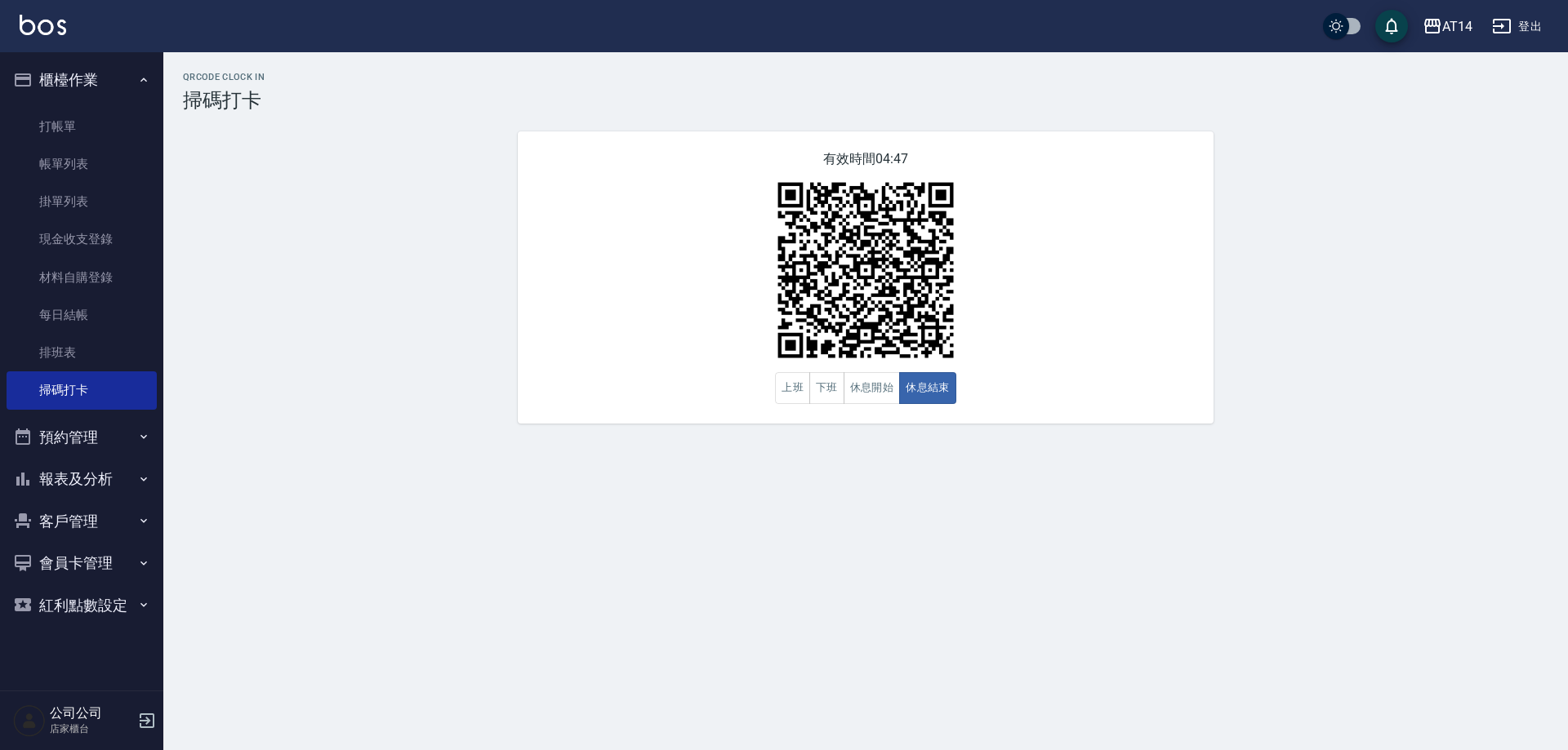
click at [107, 431] on button "預約管理" at bounding box center [81, 438] width 150 height 43
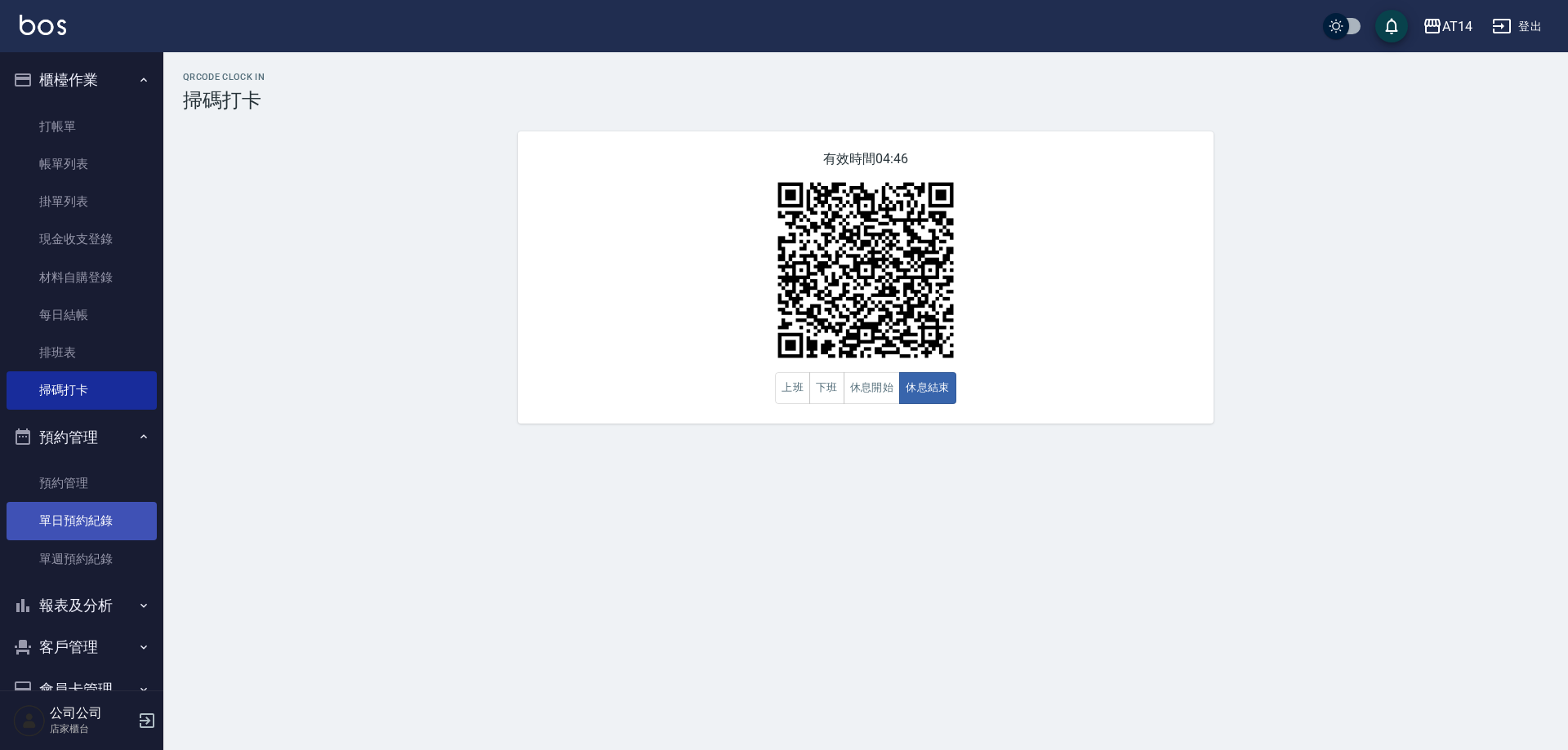
click at [111, 509] on link "單日預約紀錄" at bounding box center [81, 520] width 150 height 37
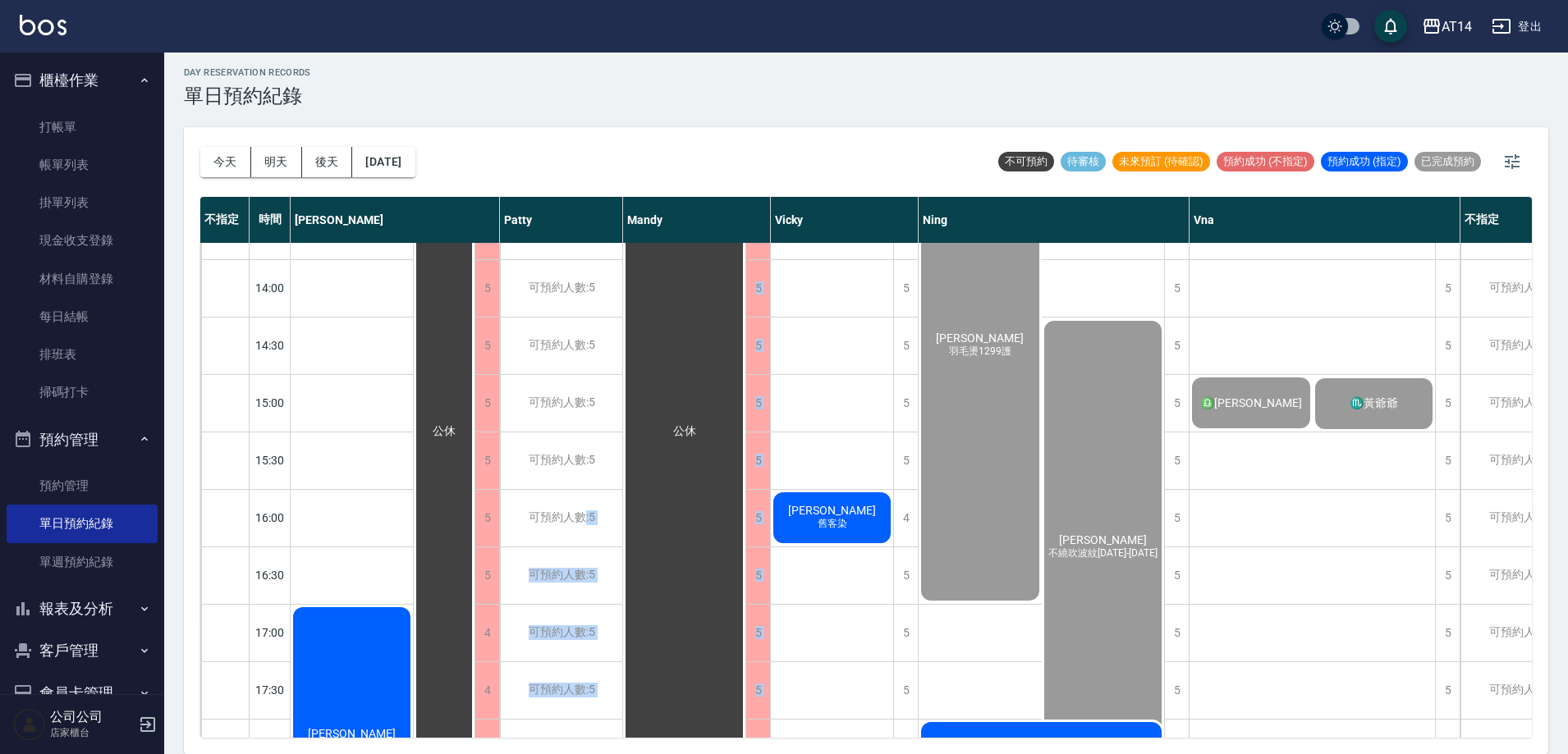
drag, startPoint x: 612, startPoint y: 504, endPoint x: 671, endPoint y: 495, distance: 59.7
click at [630, 510] on div "11:00 11:30 12:00 12:30 13:00 13:30 14:00 14:30 15:00 15:30 16:00 16:30 17:00 1…" at bounding box center [1015, 547] width 1630 height 1265
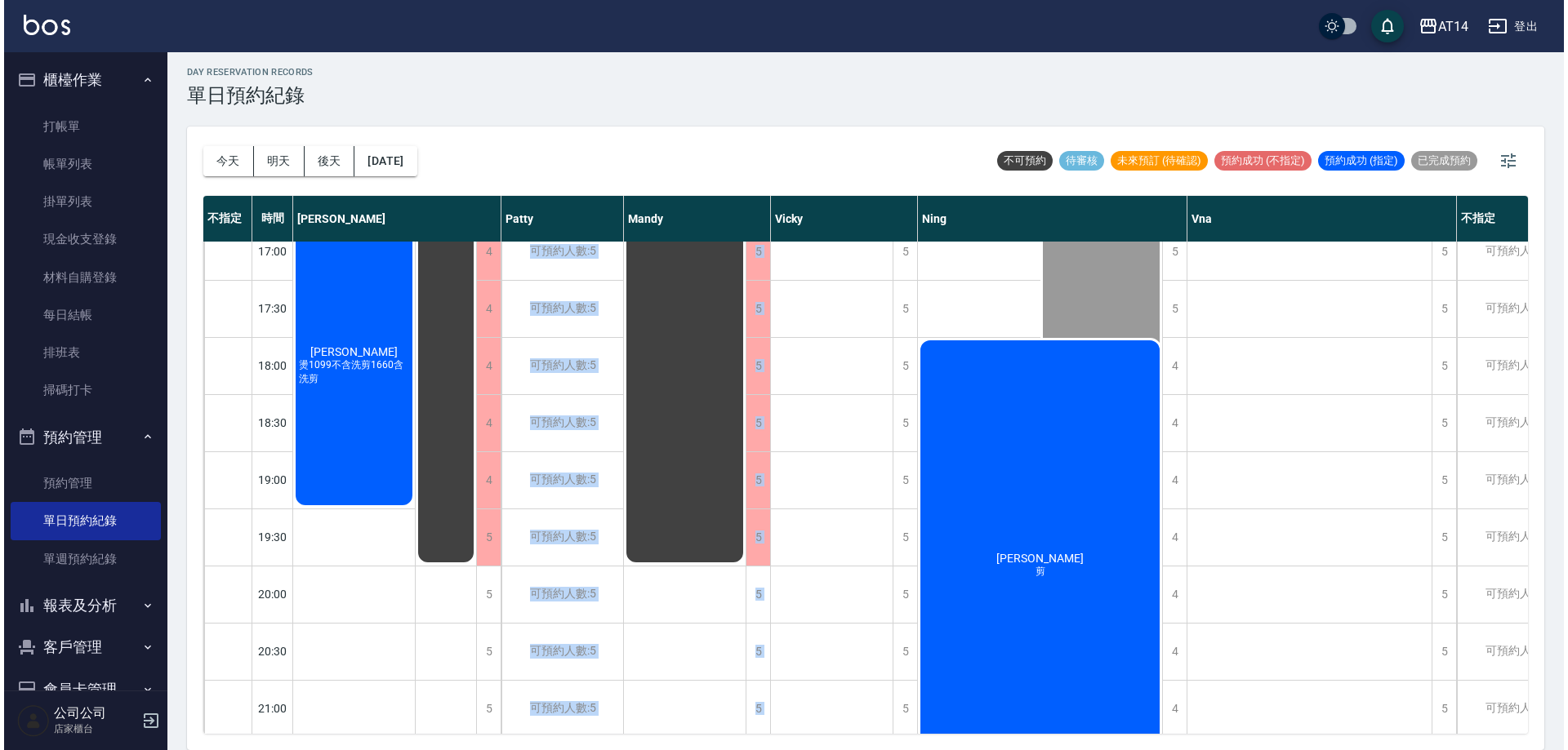
scroll to position [653, 0]
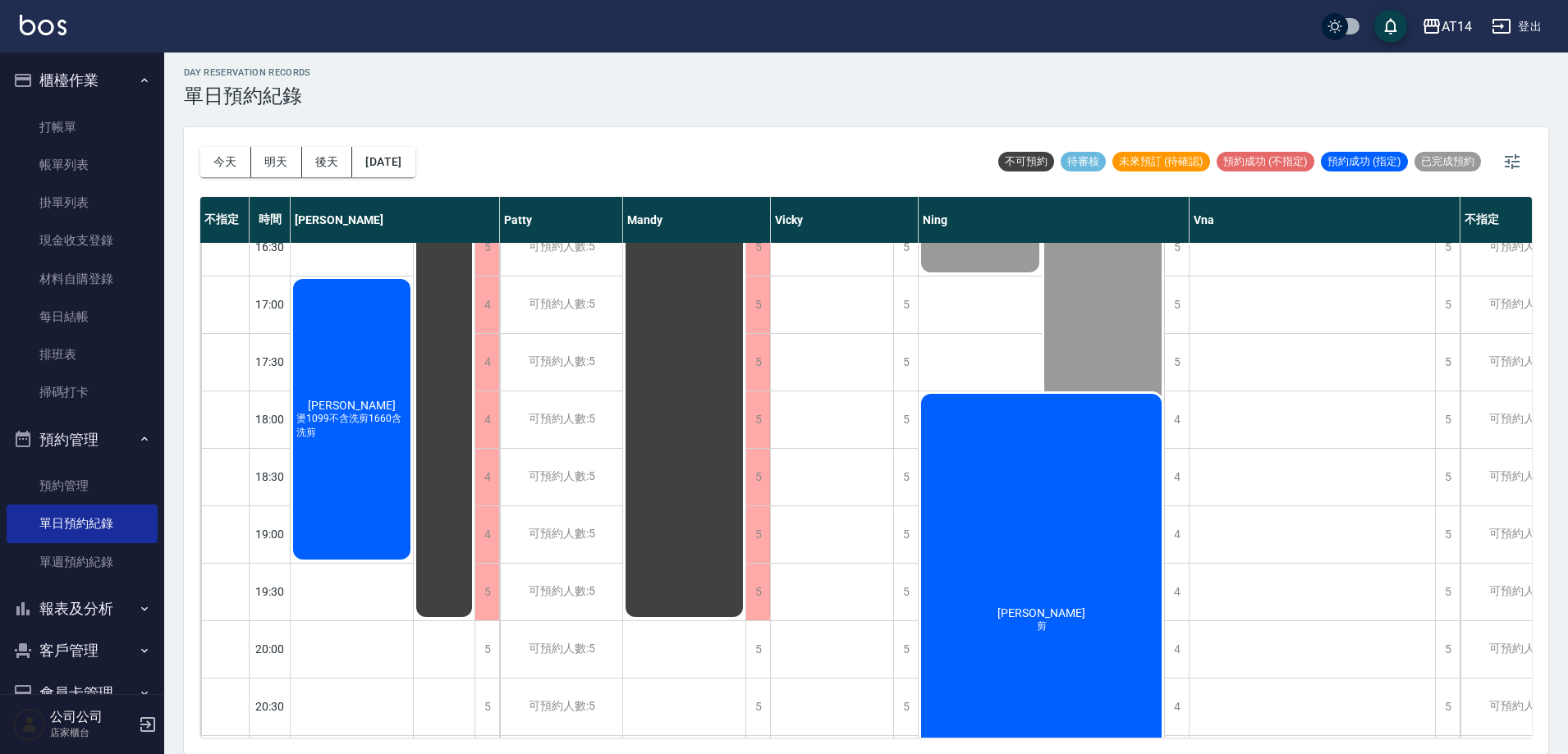
click at [1017, 585] on div "鄭宇彤 剪" at bounding box center [1042, 621] width 245 height 458
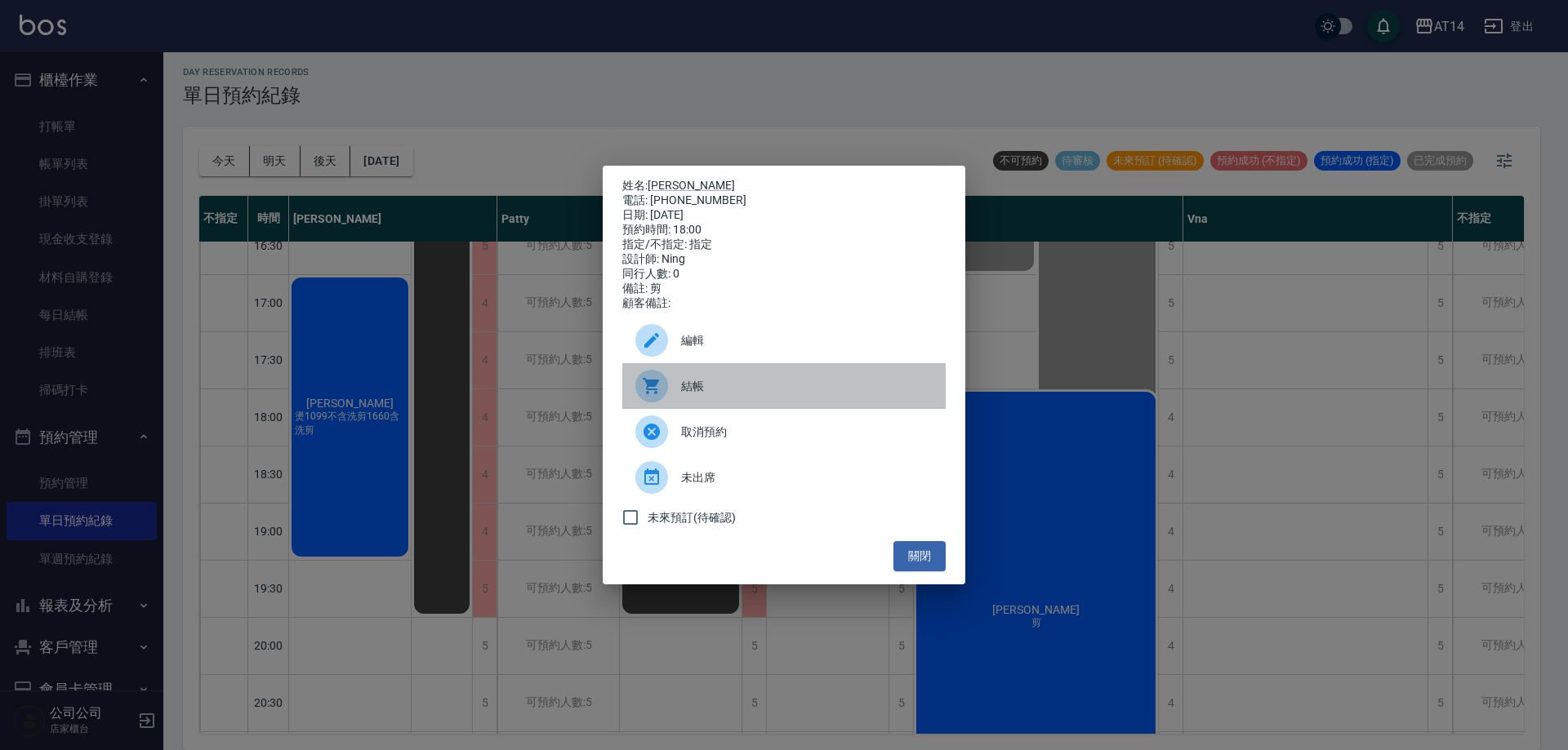
click at [787, 406] on div "結帳" at bounding box center [783, 385] width 323 height 45
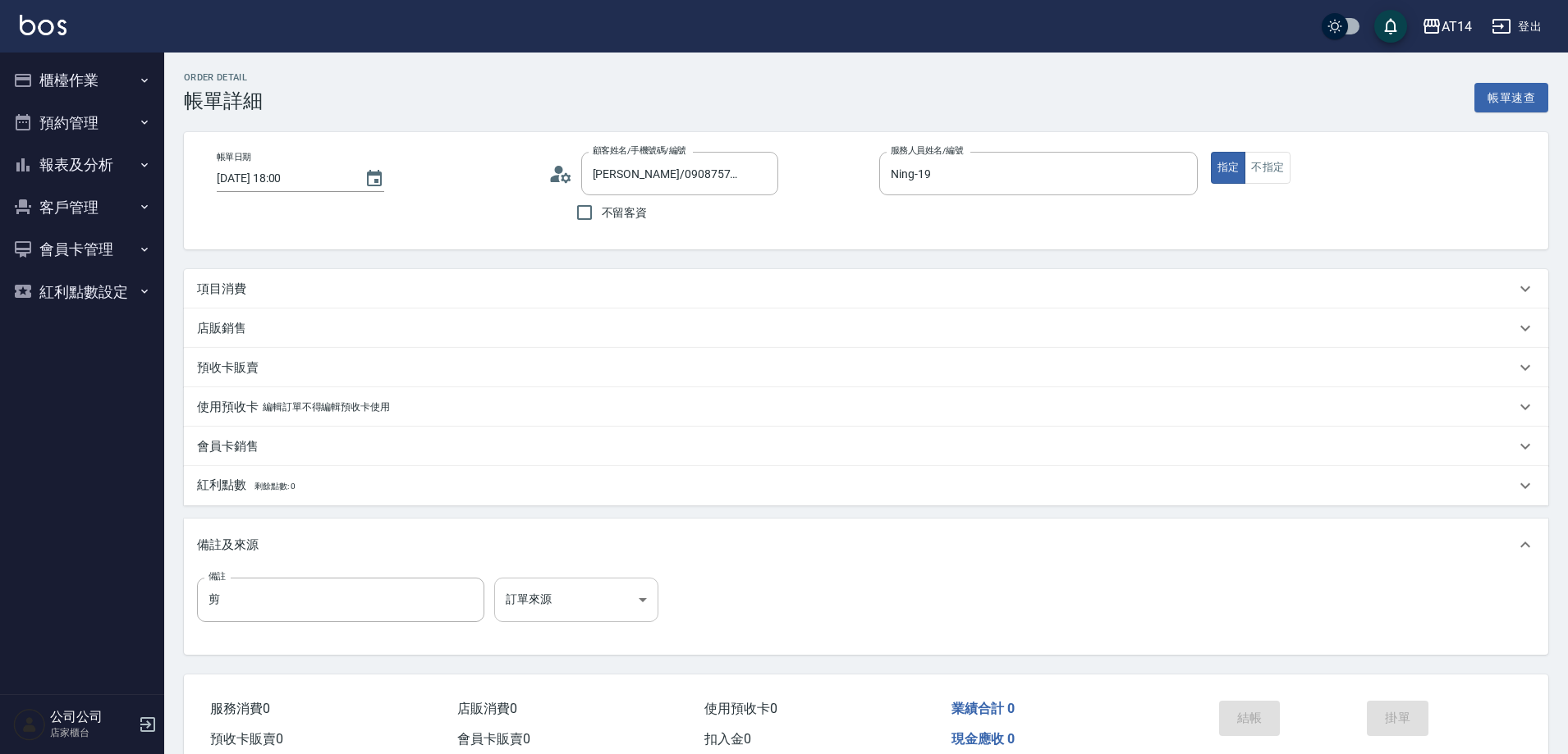
click at [558, 597] on body "AT14 登出 櫃檯作業 打帳單 帳單列表 掛單列表 現金收支登錄 材料自購登錄 每日結帳 排班表 掃碼打卡 預約管理 預約管理 單日預約紀錄 單週預約紀錄 …" at bounding box center [784, 412] width 1568 height 825
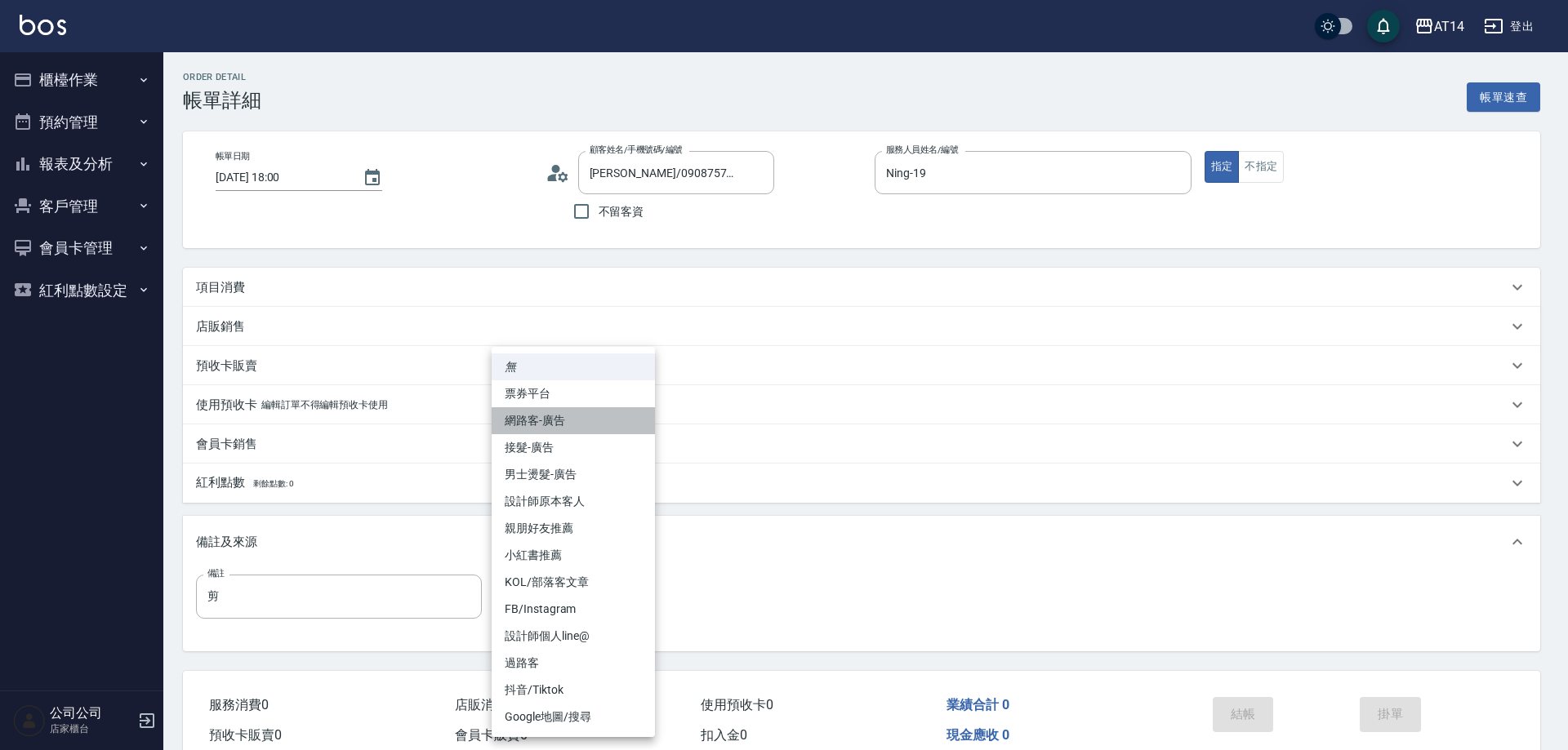
click at [593, 424] on li "網路客-廣告" at bounding box center [572, 421] width 163 height 27
type input "網路客-廣告"
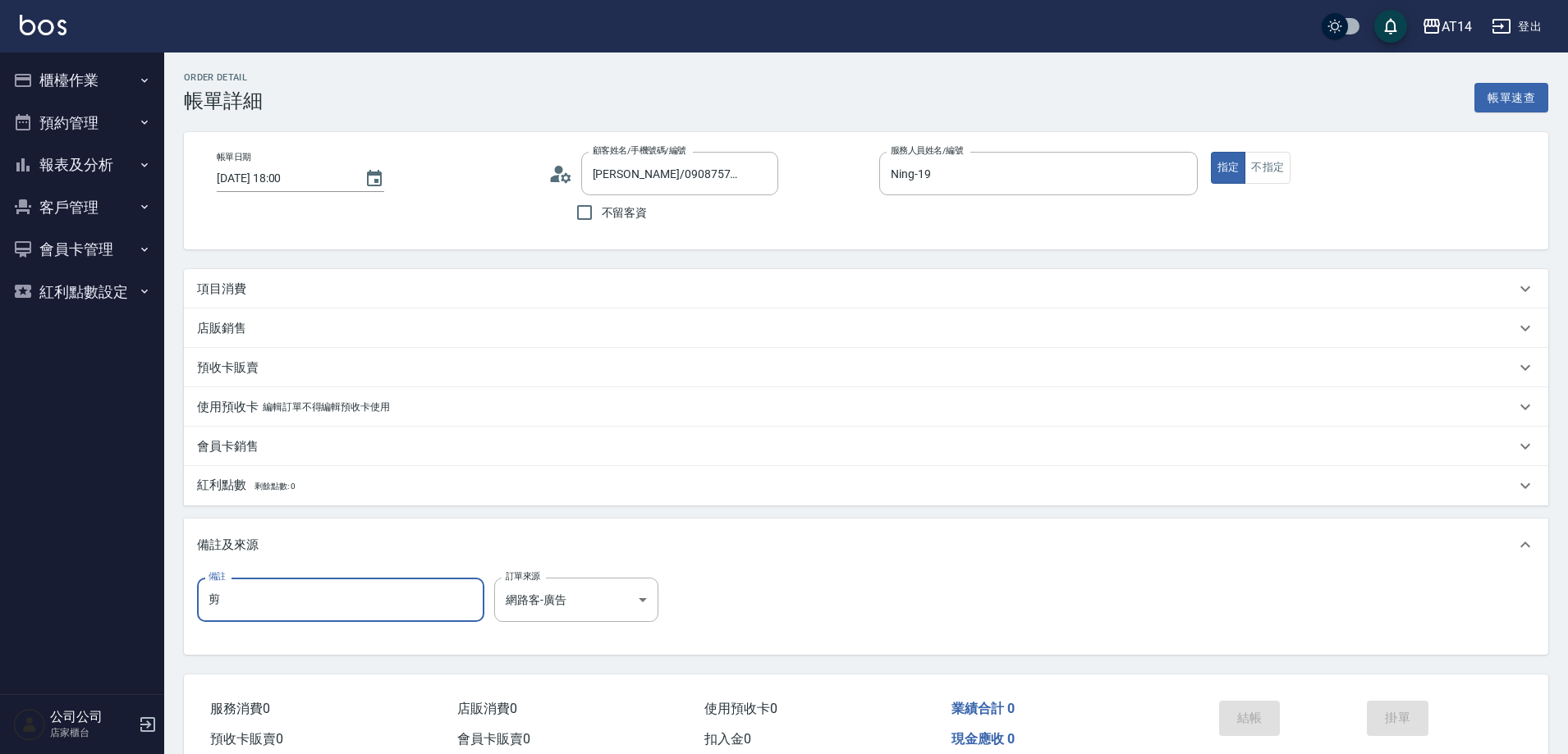
drag, startPoint x: 377, startPoint y: 590, endPoint x: 141, endPoint y: 584, distance: 236.1
click at [141, 584] on div "AT14 登出 櫃檯作業 打帳單 帳單列表 掛單列表 現金收支登錄 材料自購登錄 每日結帳 排班表 掃碼打卡 預約管理 預約管理 單日預約紀錄 單週預約紀錄 …" at bounding box center [784, 412] width 1568 height 825
click at [323, 287] on div "項目消費" at bounding box center [856, 289] width 1318 height 17
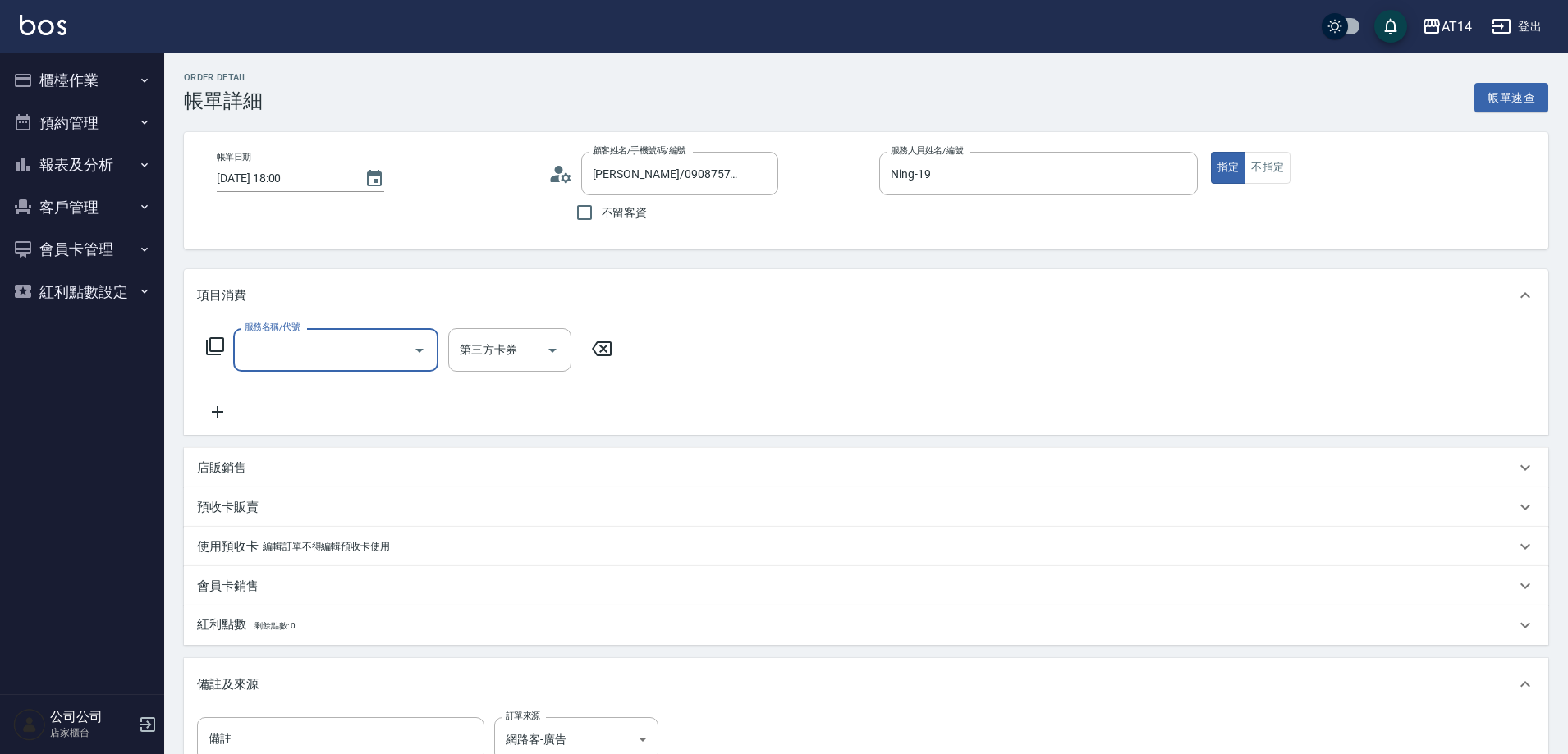
click at [328, 343] on input "服務名稱/代號" at bounding box center [323, 350] width 166 height 29
type input "051"
type input "2"
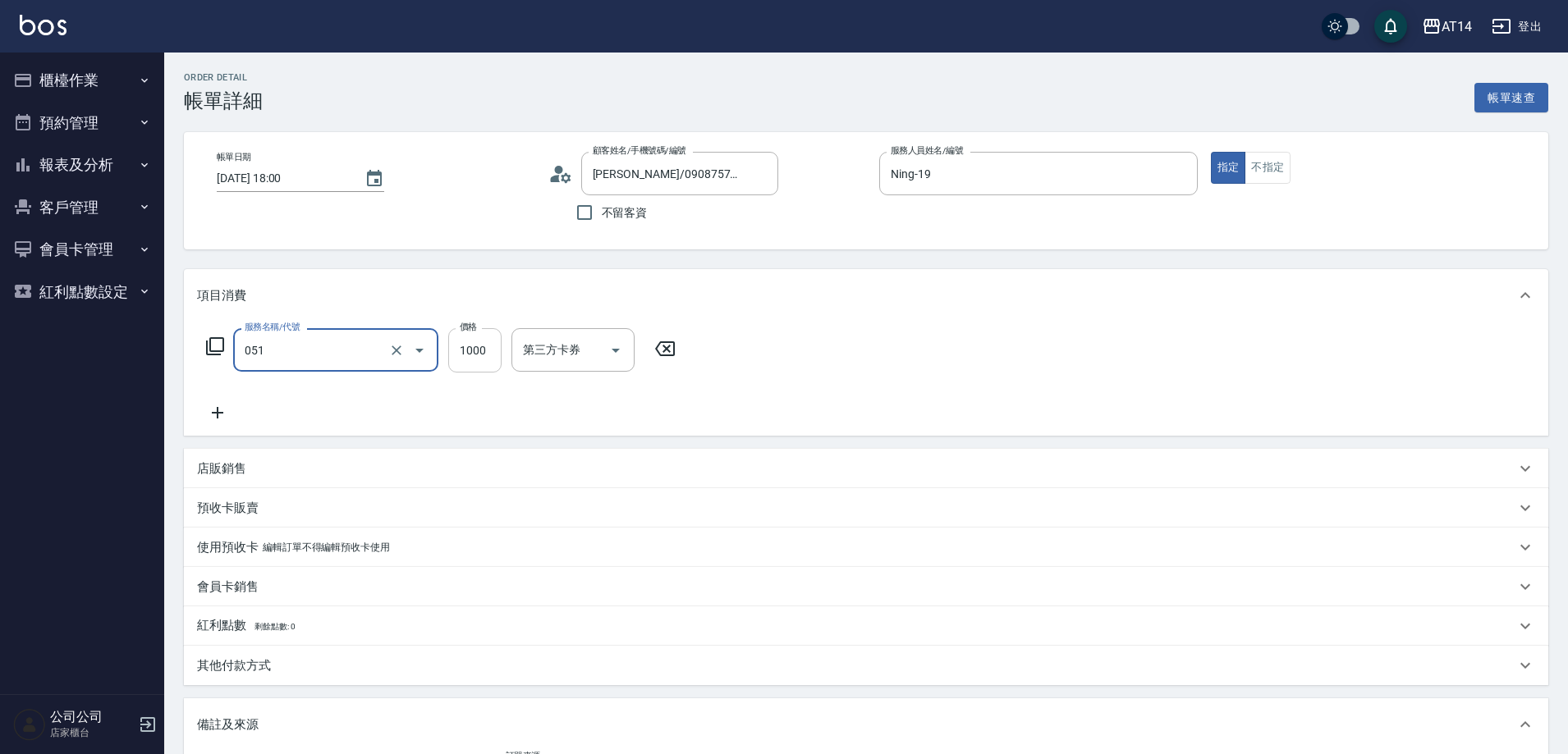
type input "護髮(051)"
click at [473, 357] on input "1000" at bounding box center [475, 351] width 54 height 45
type input "2"
type input "0"
type input "260"
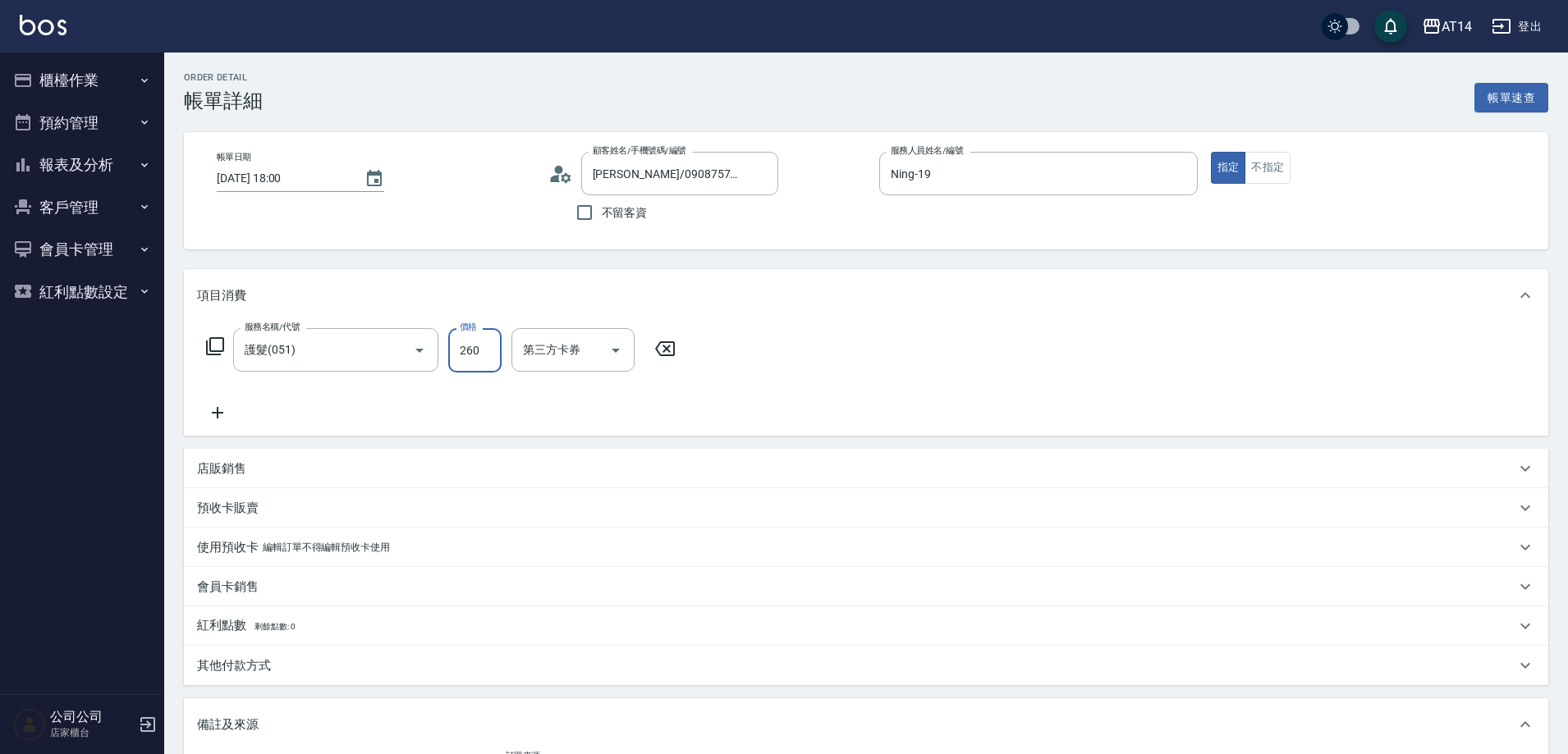
type input "1"
type input "2600"
type input "5"
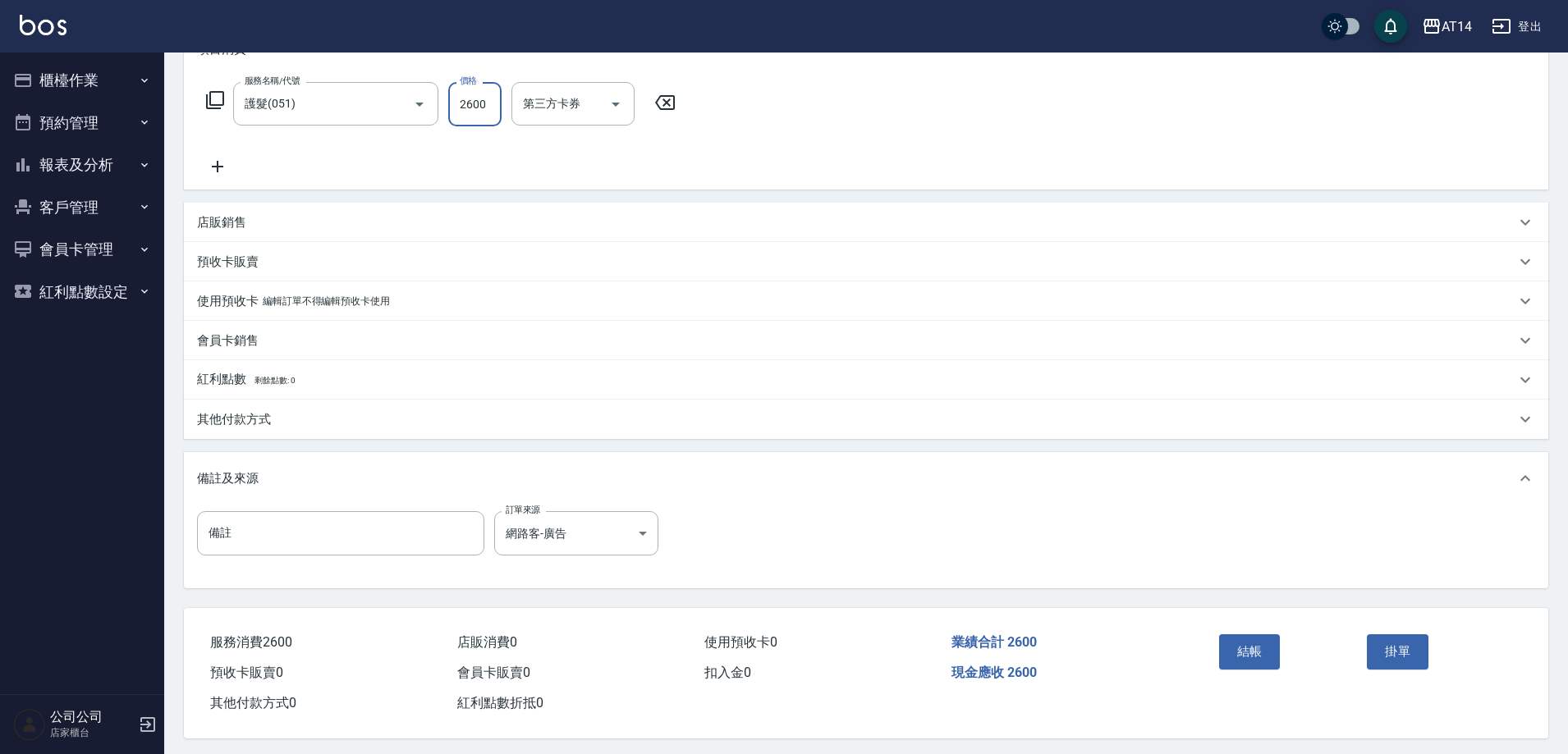
scroll to position [258, 0]
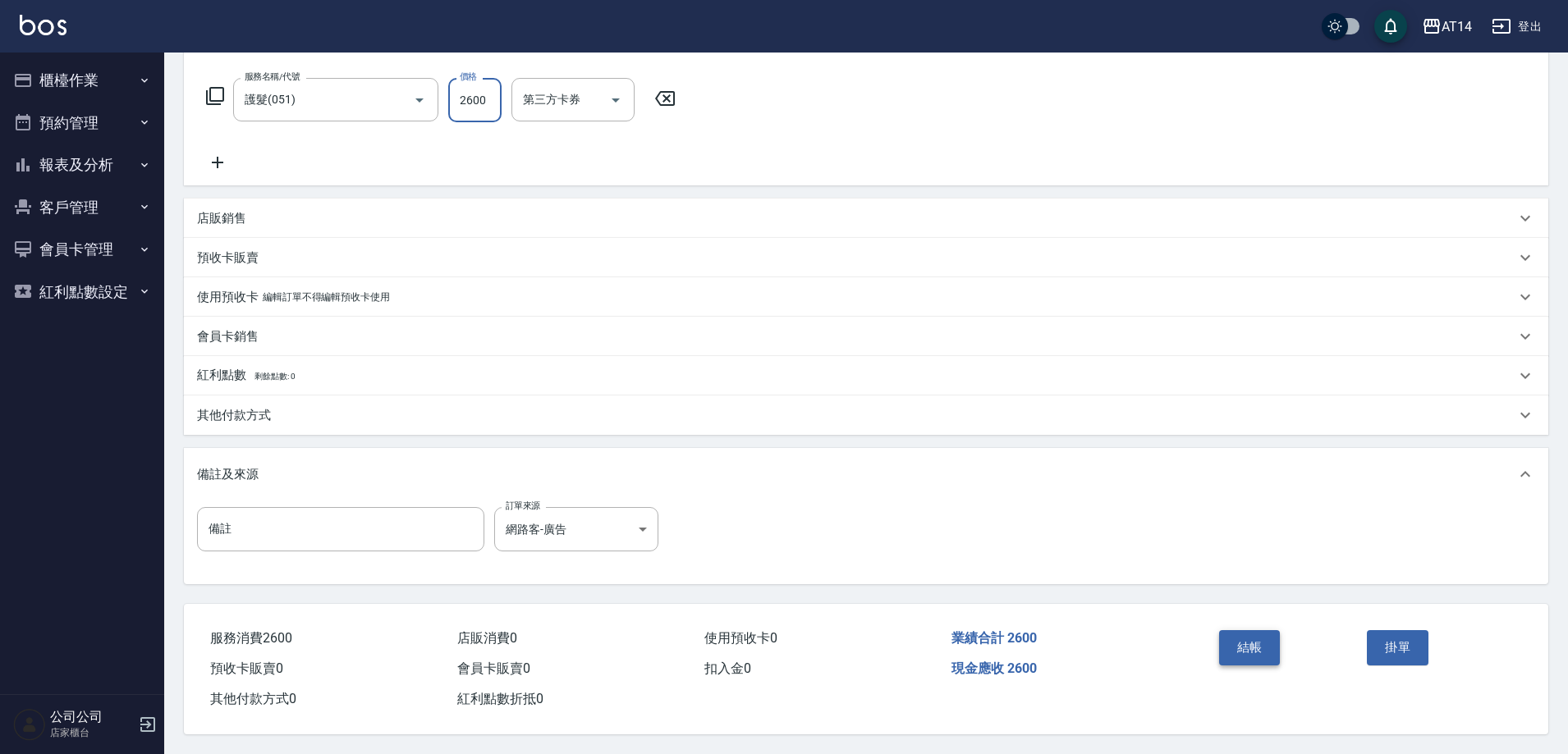
type input "2600"
click at [1244, 647] on button "結帳" at bounding box center [1249, 648] width 62 height 35
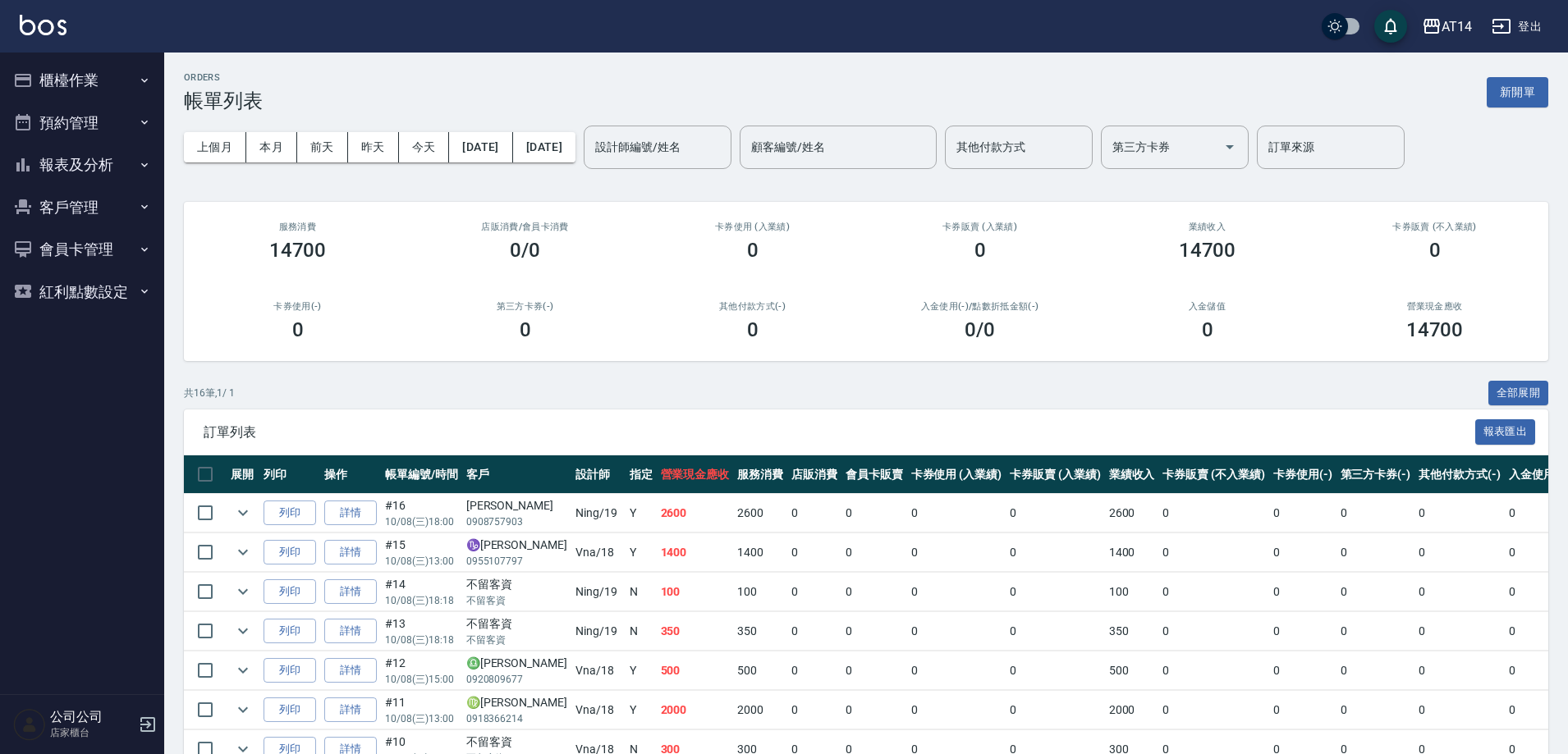
click at [83, 80] on button "櫃檯作業" at bounding box center [81, 80] width 151 height 43
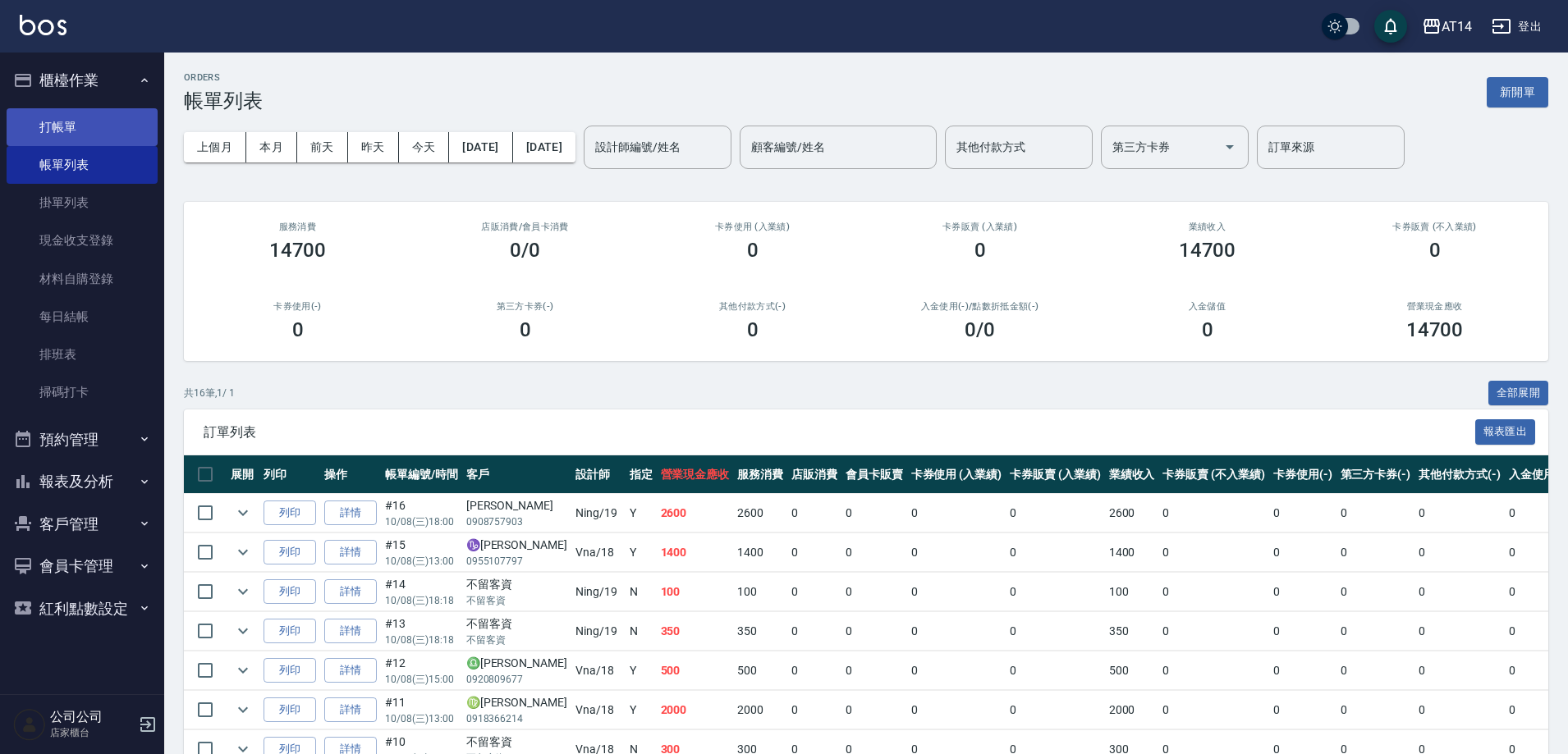
click at [83, 110] on link "打帳單" at bounding box center [81, 127] width 151 height 38
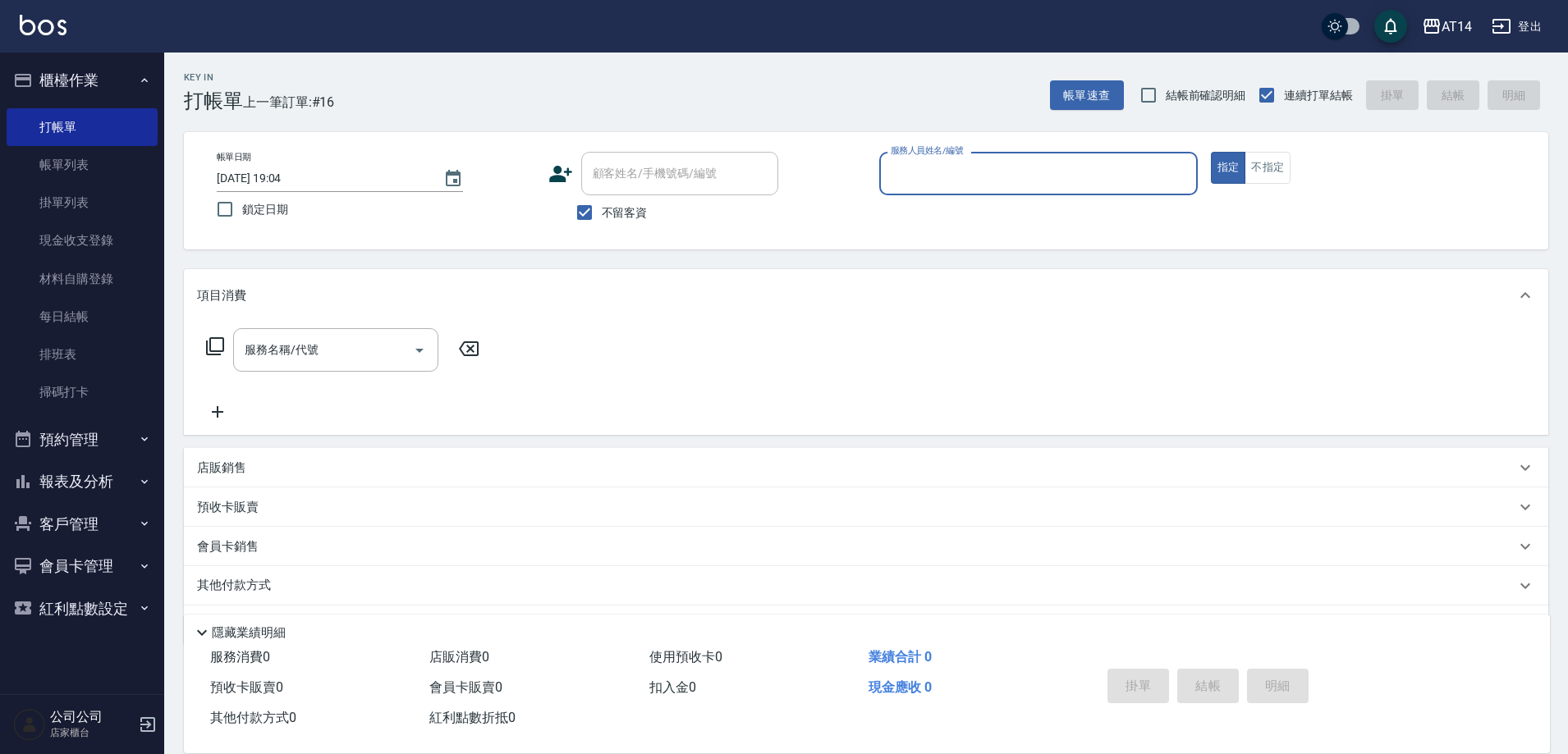
click at [114, 430] on button "預約管理" at bounding box center [81, 440] width 151 height 43
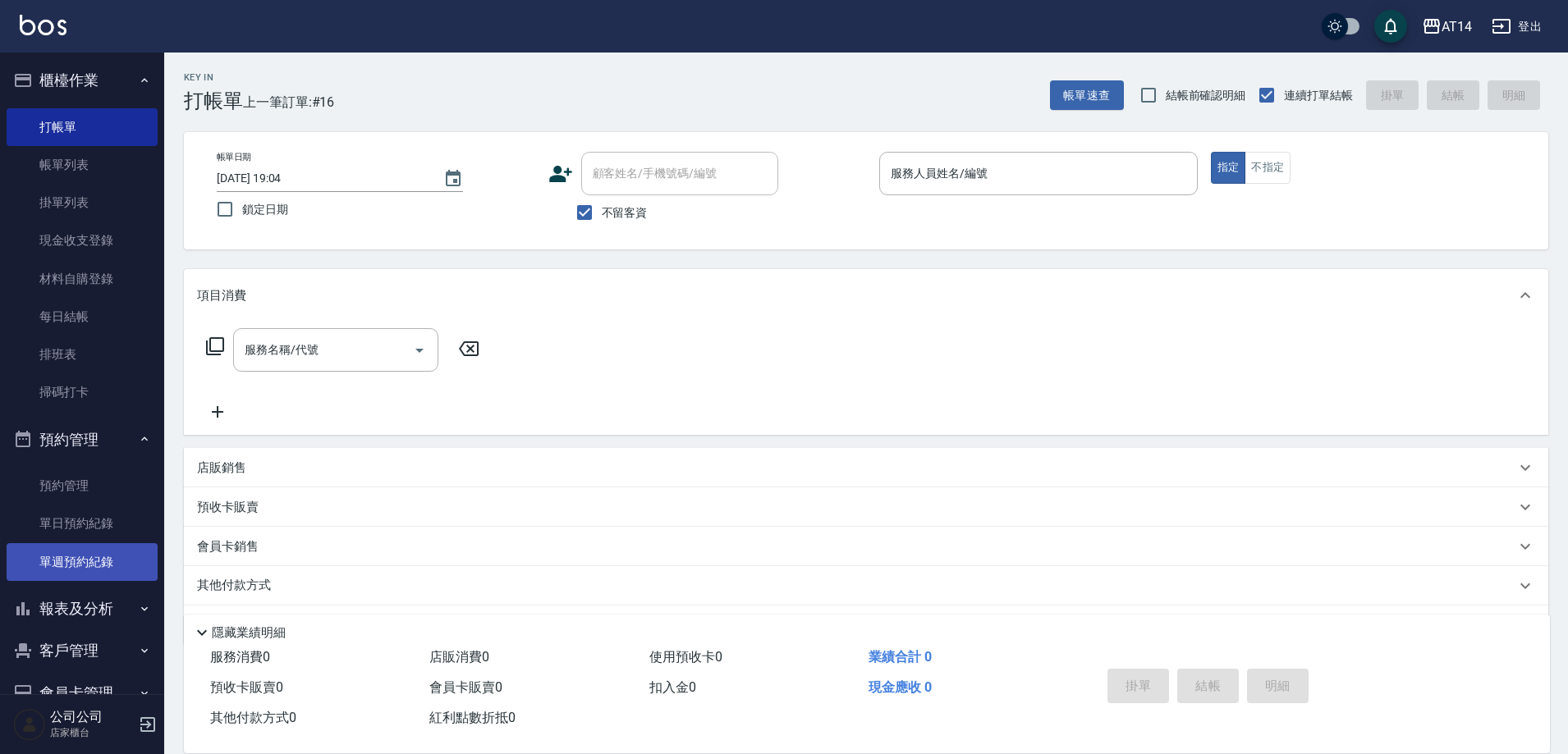
click at [119, 551] on link "單週預約紀錄" at bounding box center [81, 562] width 151 height 38
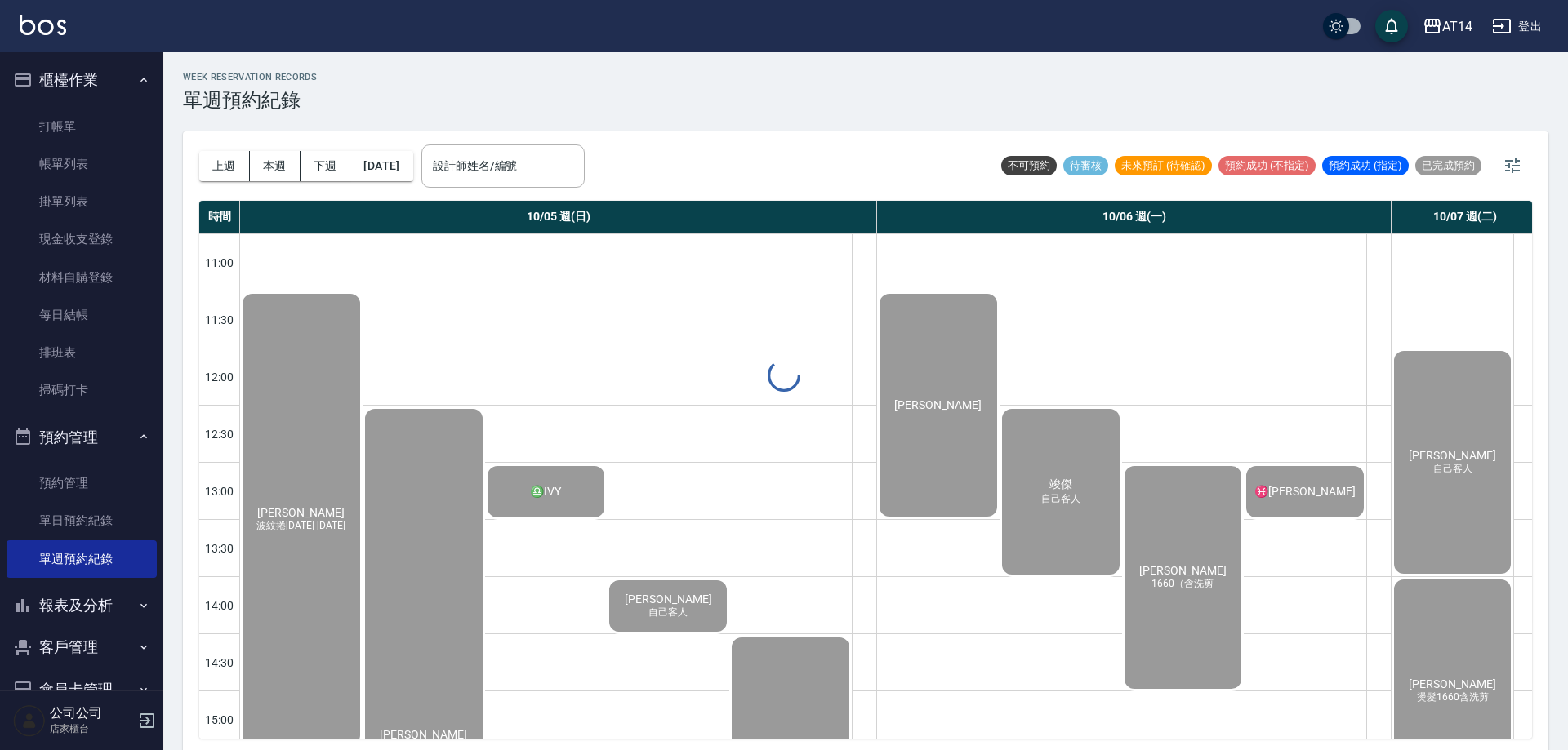
click at [505, 179] on div at bounding box center [784, 375] width 1568 height 750
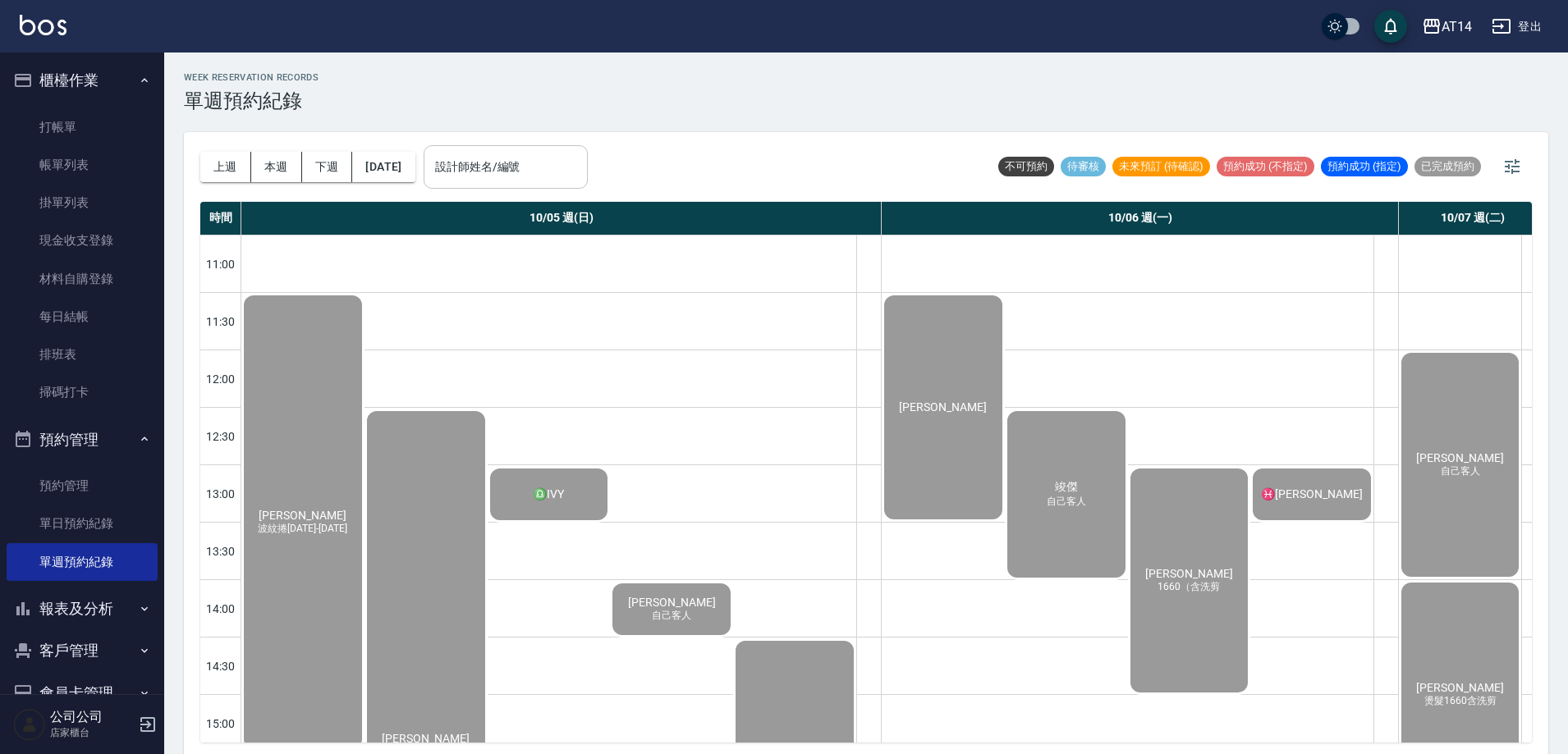
click at [526, 162] on div "設計師姓名/編號 設計師姓名/編號" at bounding box center [505, 166] width 164 height 44
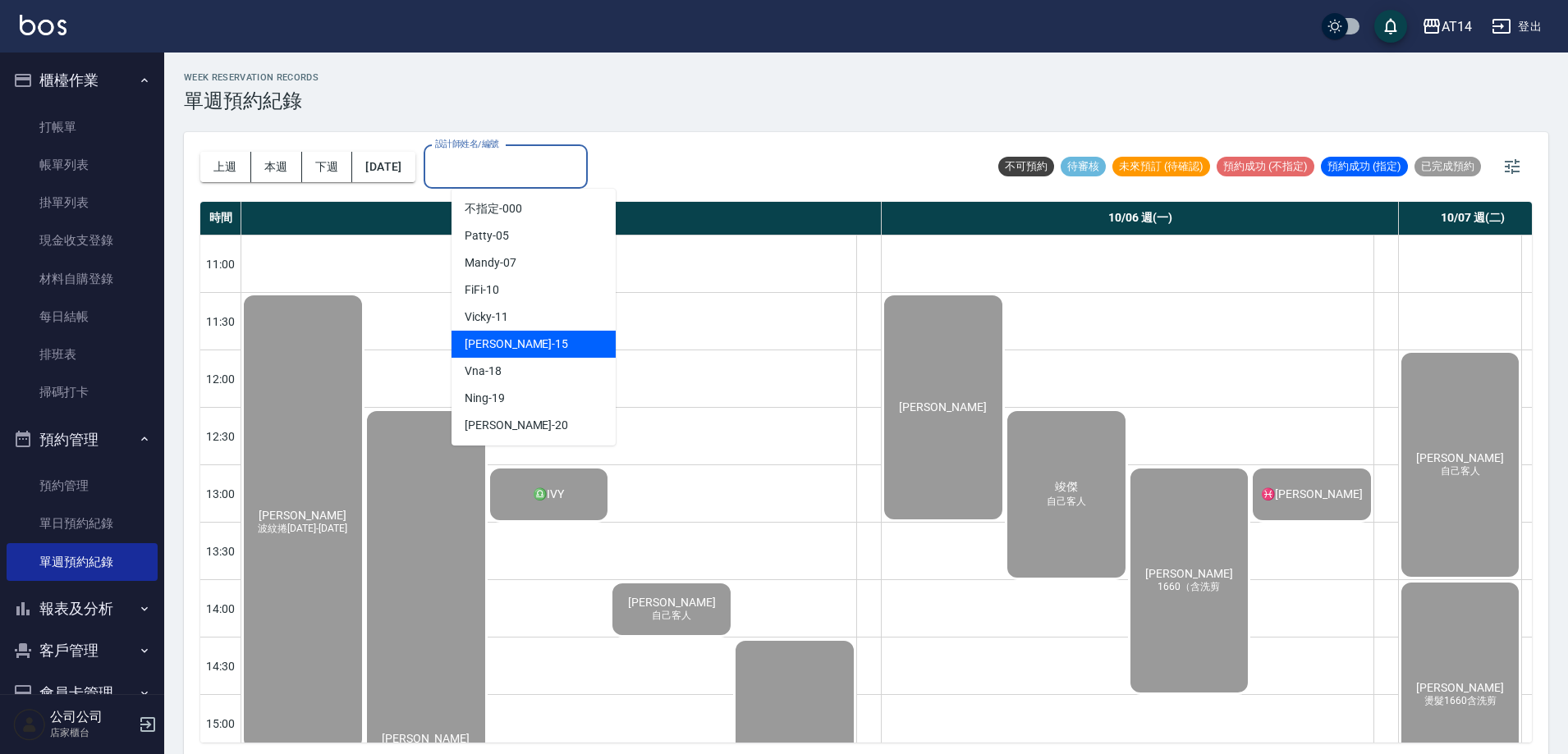
click at [531, 339] on div "Dora -15" at bounding box center [533, 344] width 164 height 27
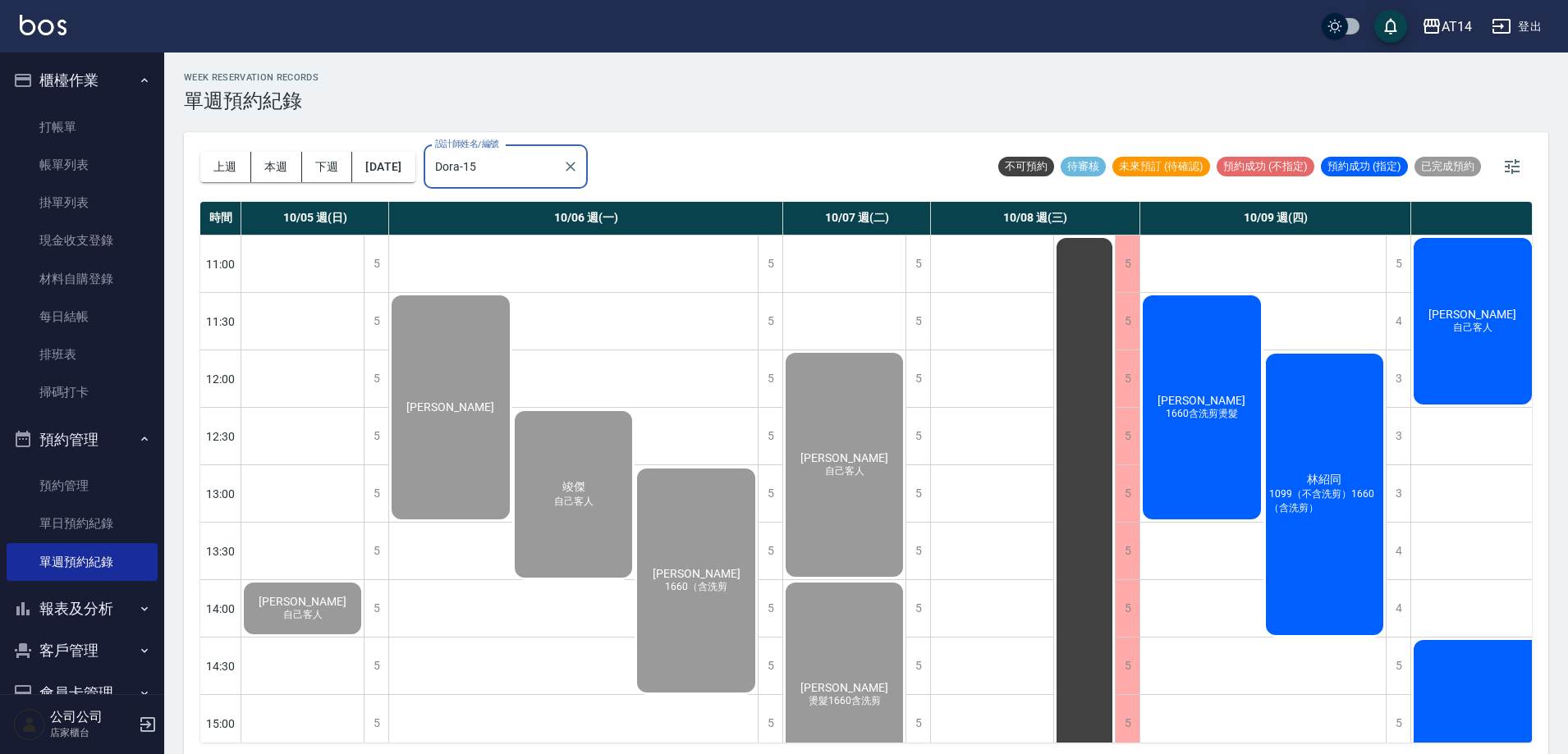
click at [521, 154] on input "Dora-15" at bounding box center [493, 167] width 124 height 29
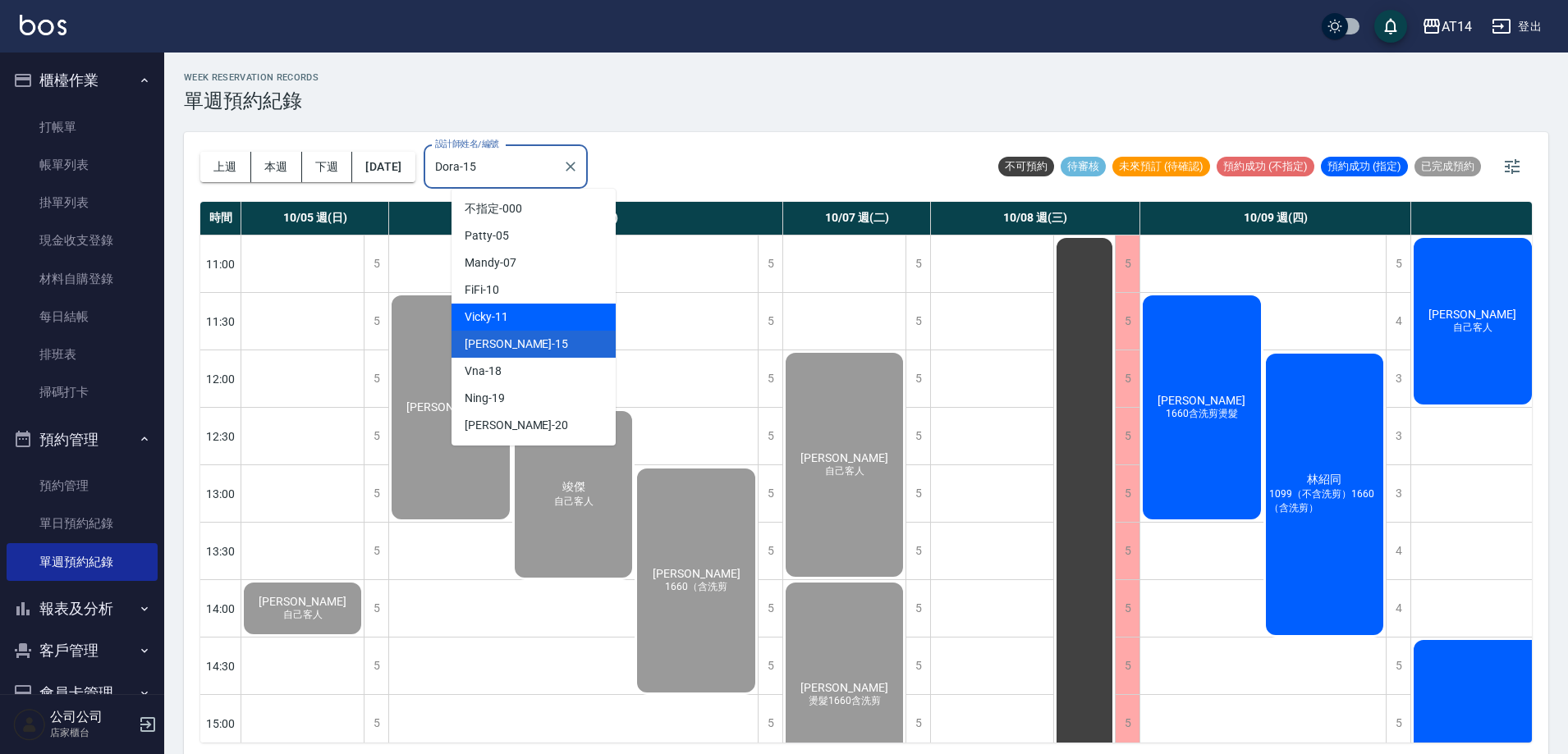
click at [521, 328] on div "Vicky -11" at bounding box center [533, 317] width 164 height 27
type input "Vicky-11"
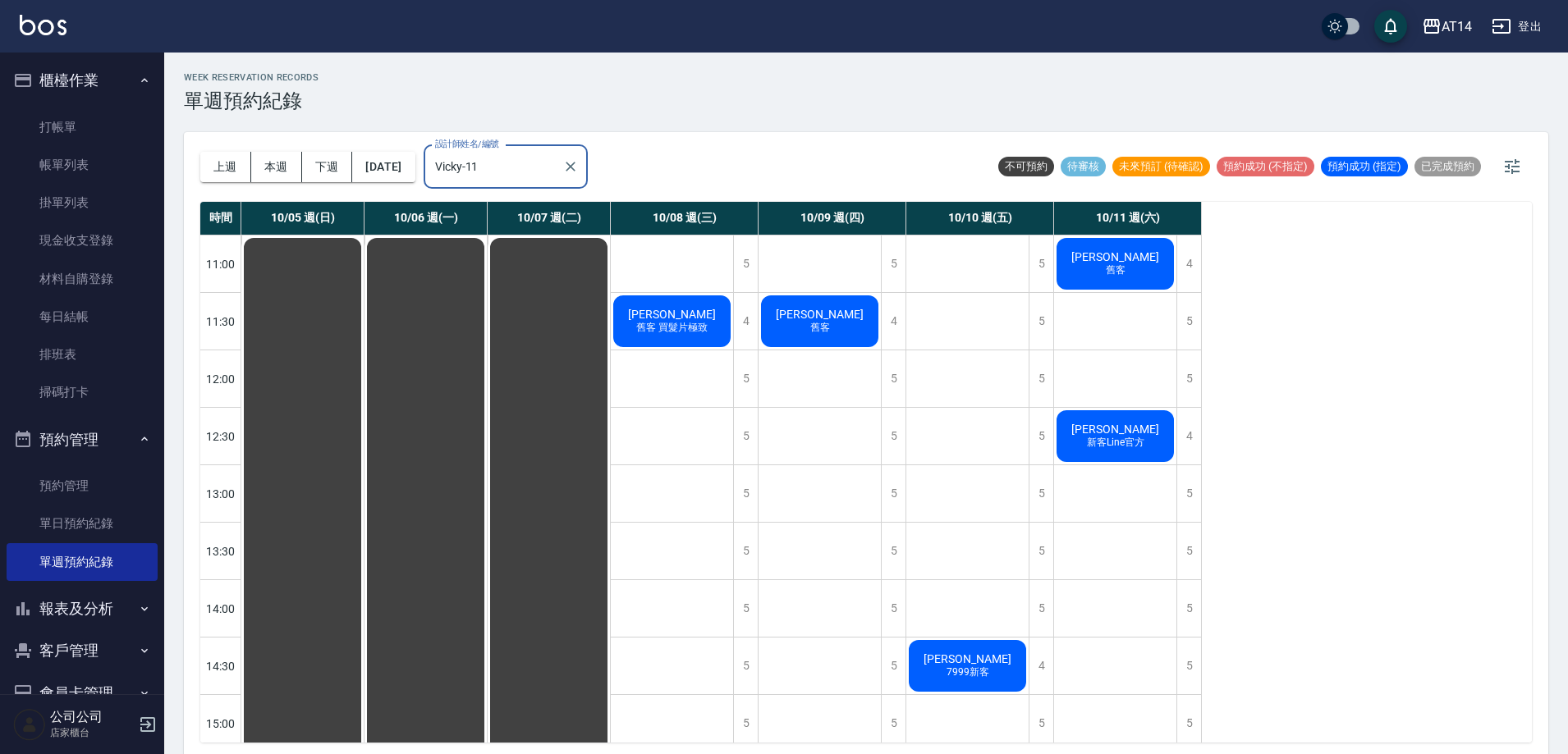
click at [689, 326] on span "舊客 買髮片極致" at bounding box center [671, 328] width 78 height 14
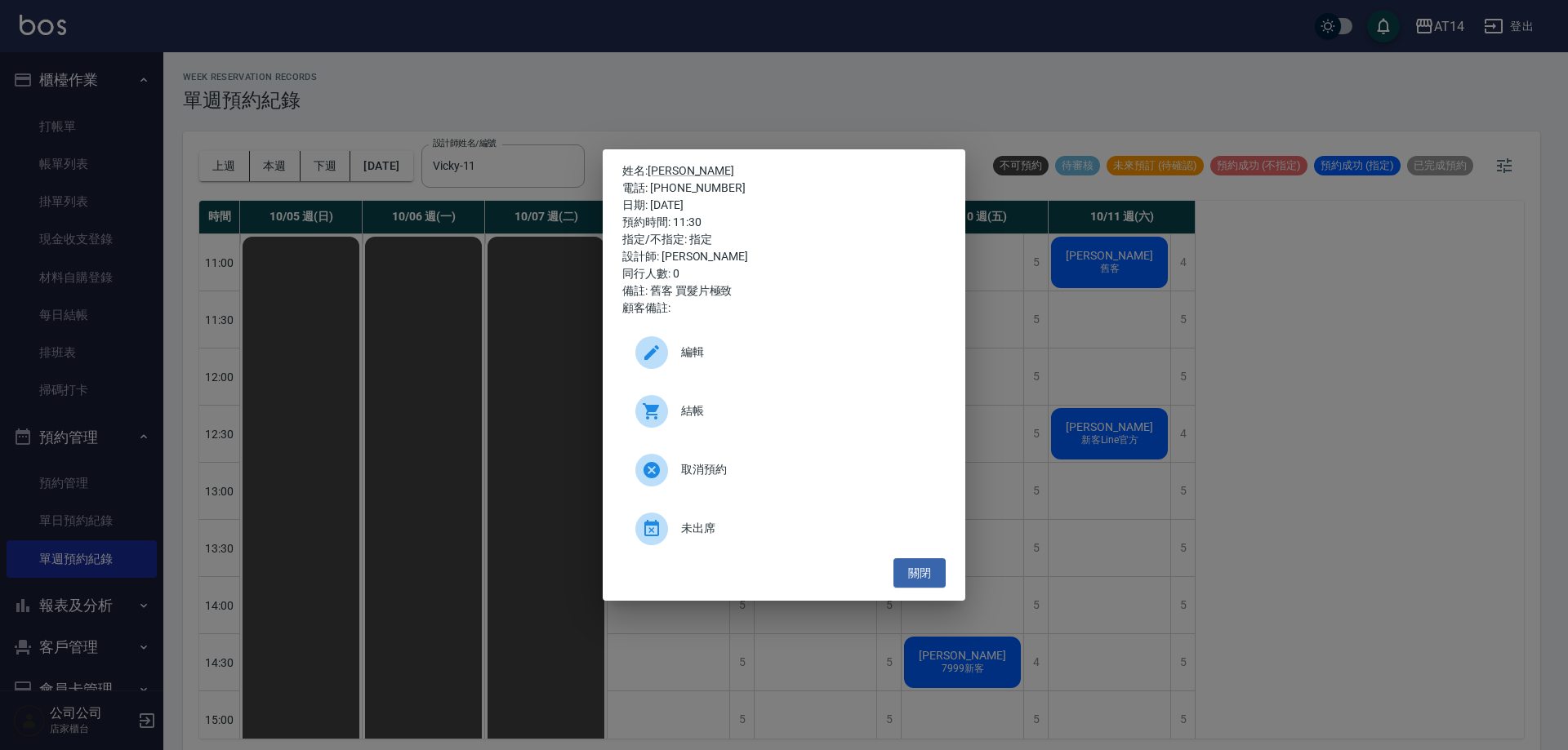
click at [688, 415] on span "結帳" at bounding box center [806, 410] width 252 height 17
click at [611, 82] on div "姓名: 黎沛婕 電話: 0923630212 日期: 2025/10/08 預約時間: 11:30 指定/不指定: 指定 設計師: Vicky 同行人數: 0…" at bounding box center [784, 375] width 1568 height 750
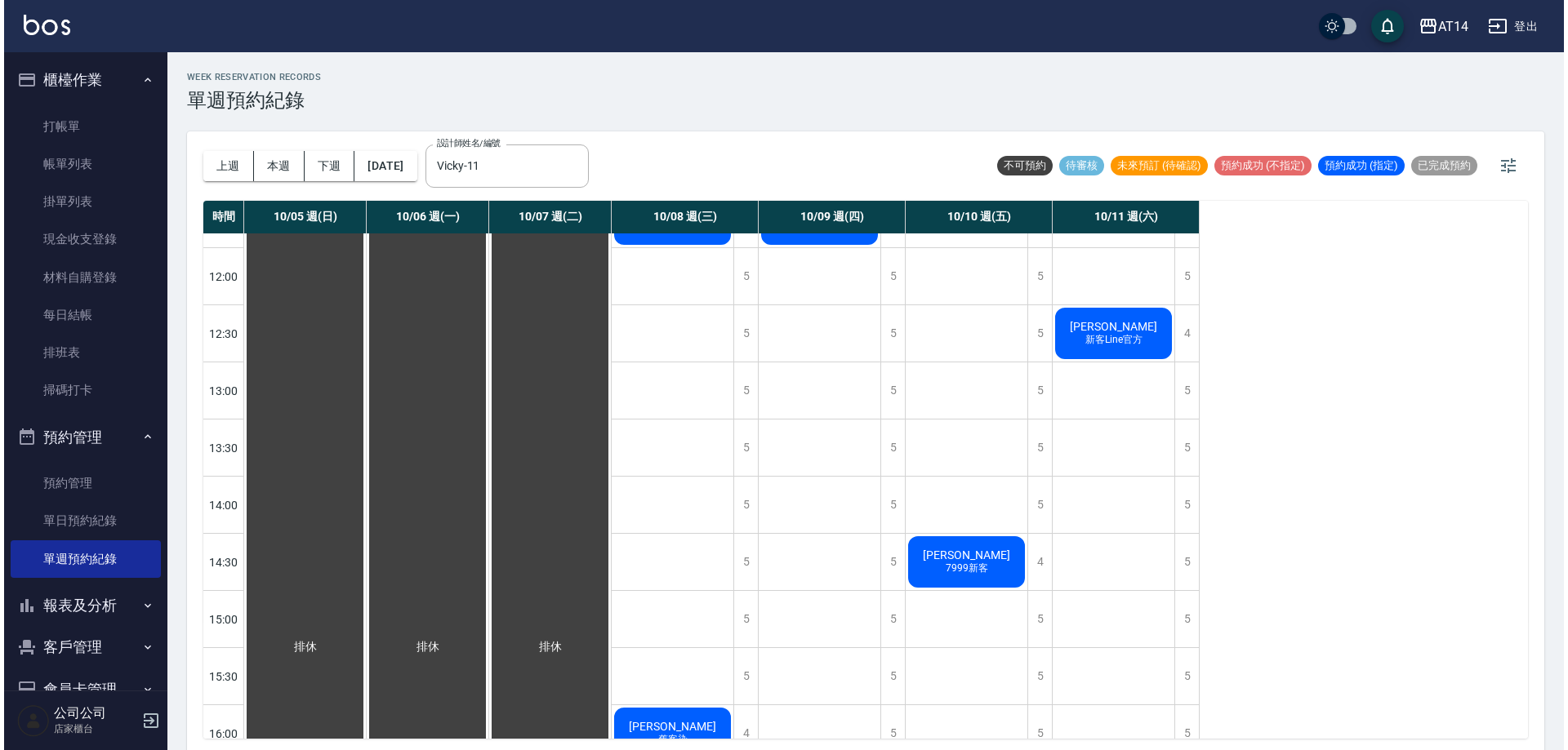
scroll to position [245, 0]
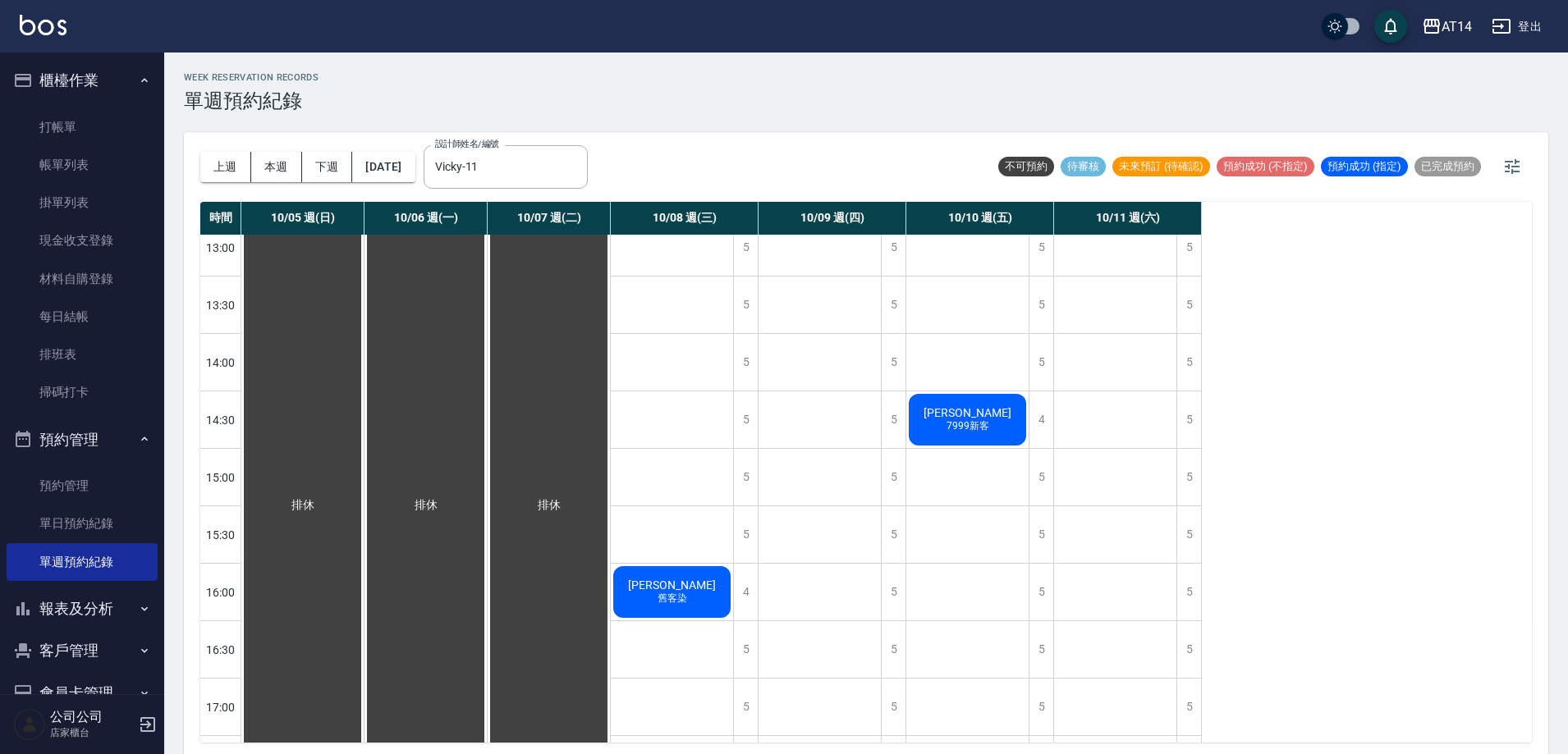
click at [669, 591] on span "[PERSON_NAME]" at bounding box center [672, 585] width 95 height 13
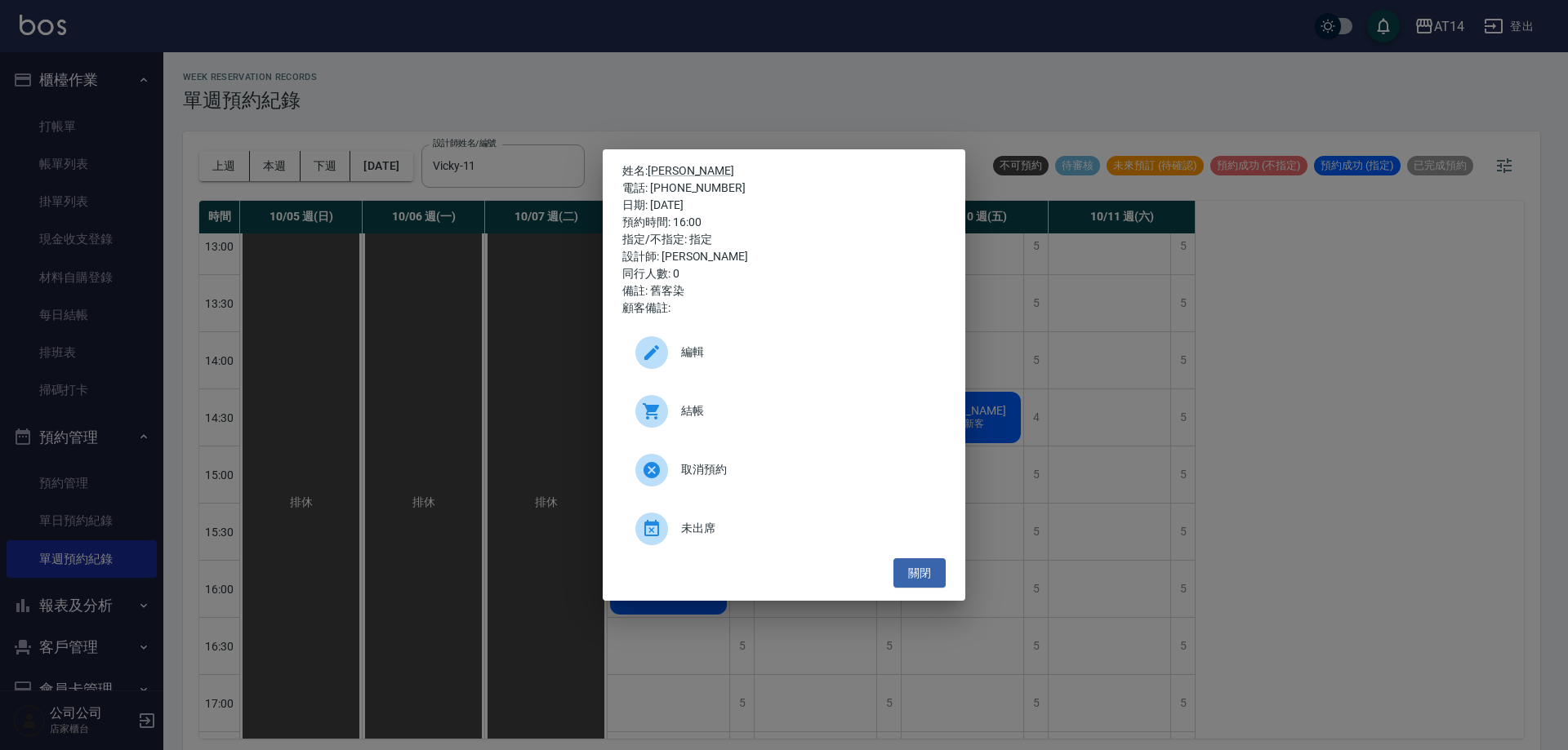
click at [757, 399] on div "結帳" at bounding box center [783, 411] width 323 height 45
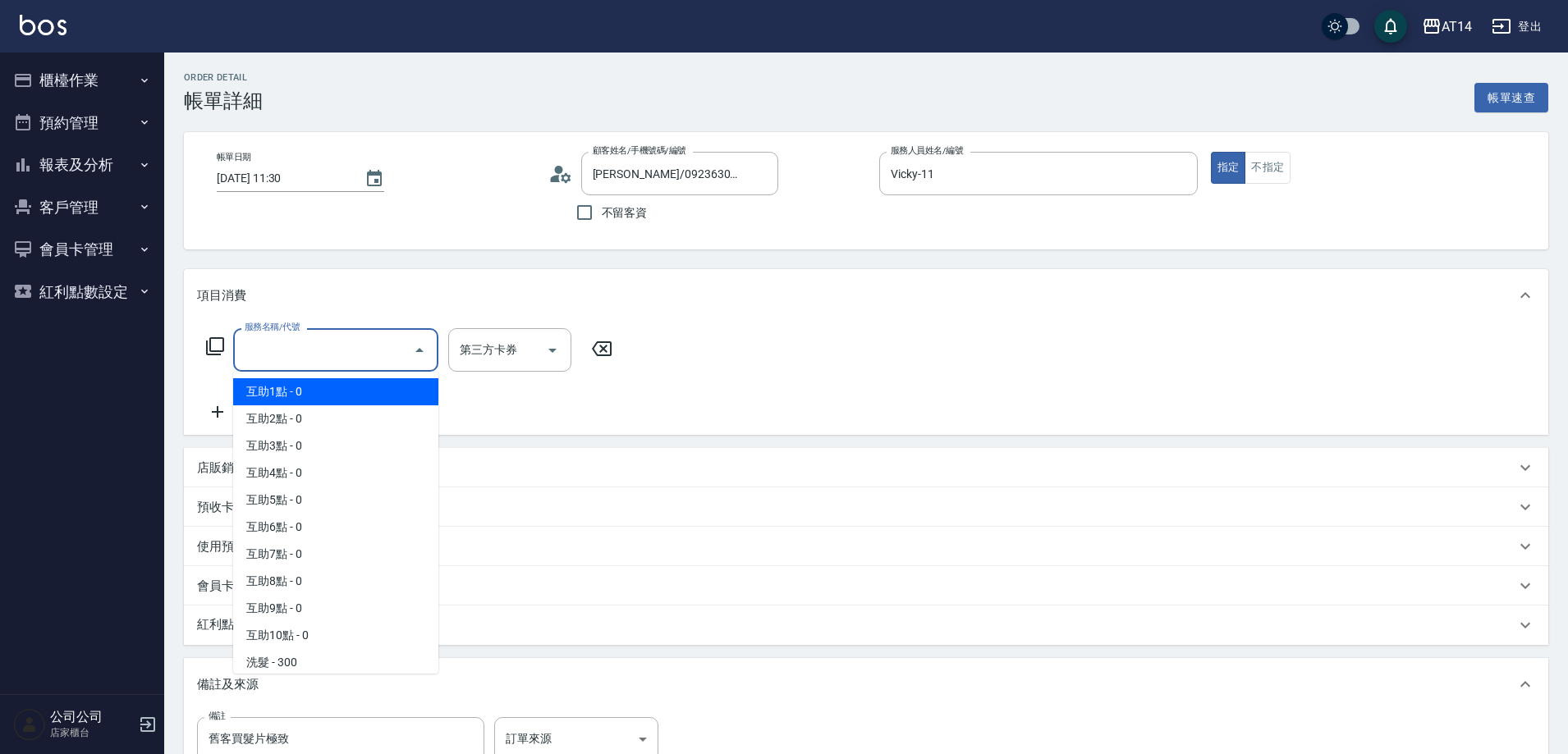
type input "0"
type input "舊客買髮片極致"
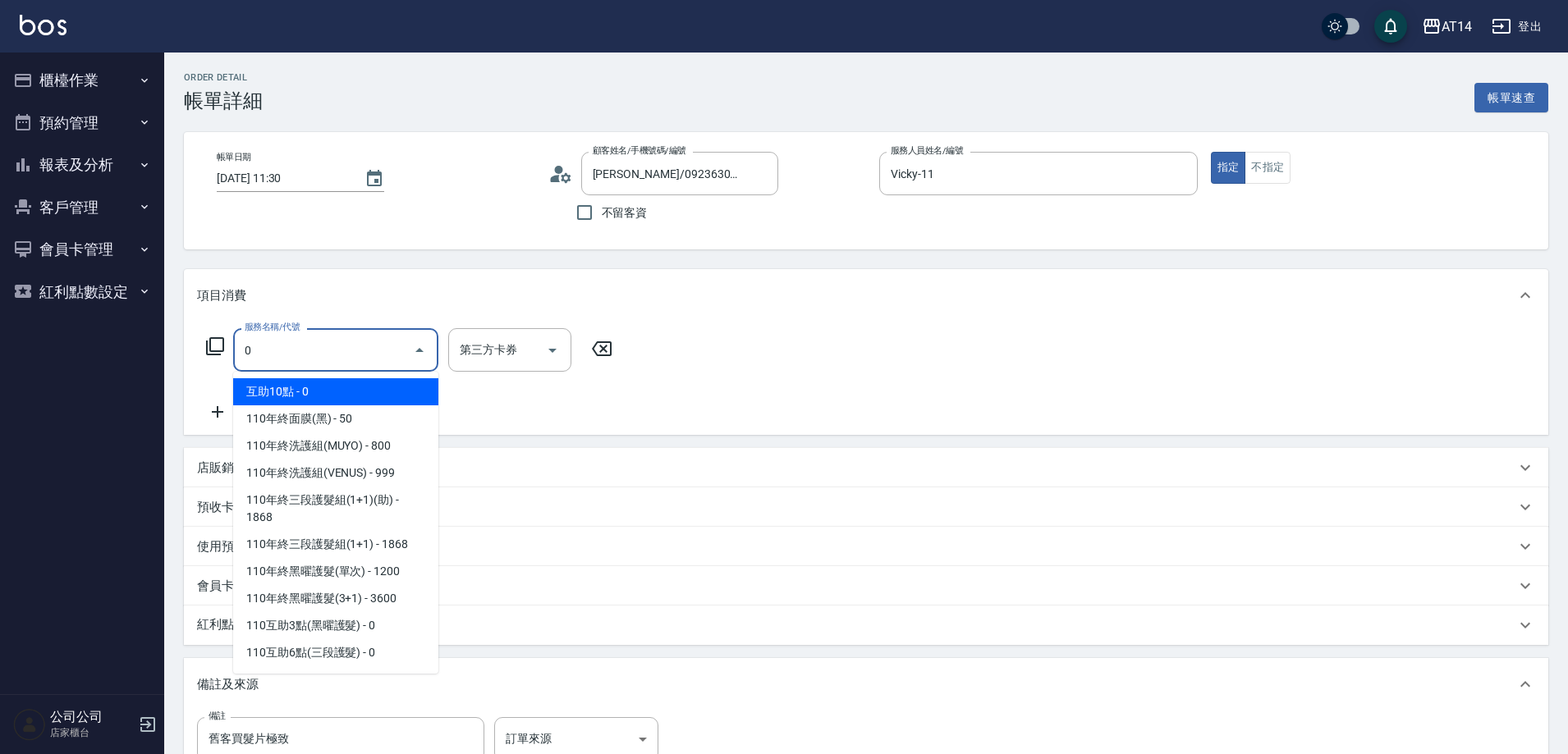
type input "06"
type input "舊客買髮片極致"
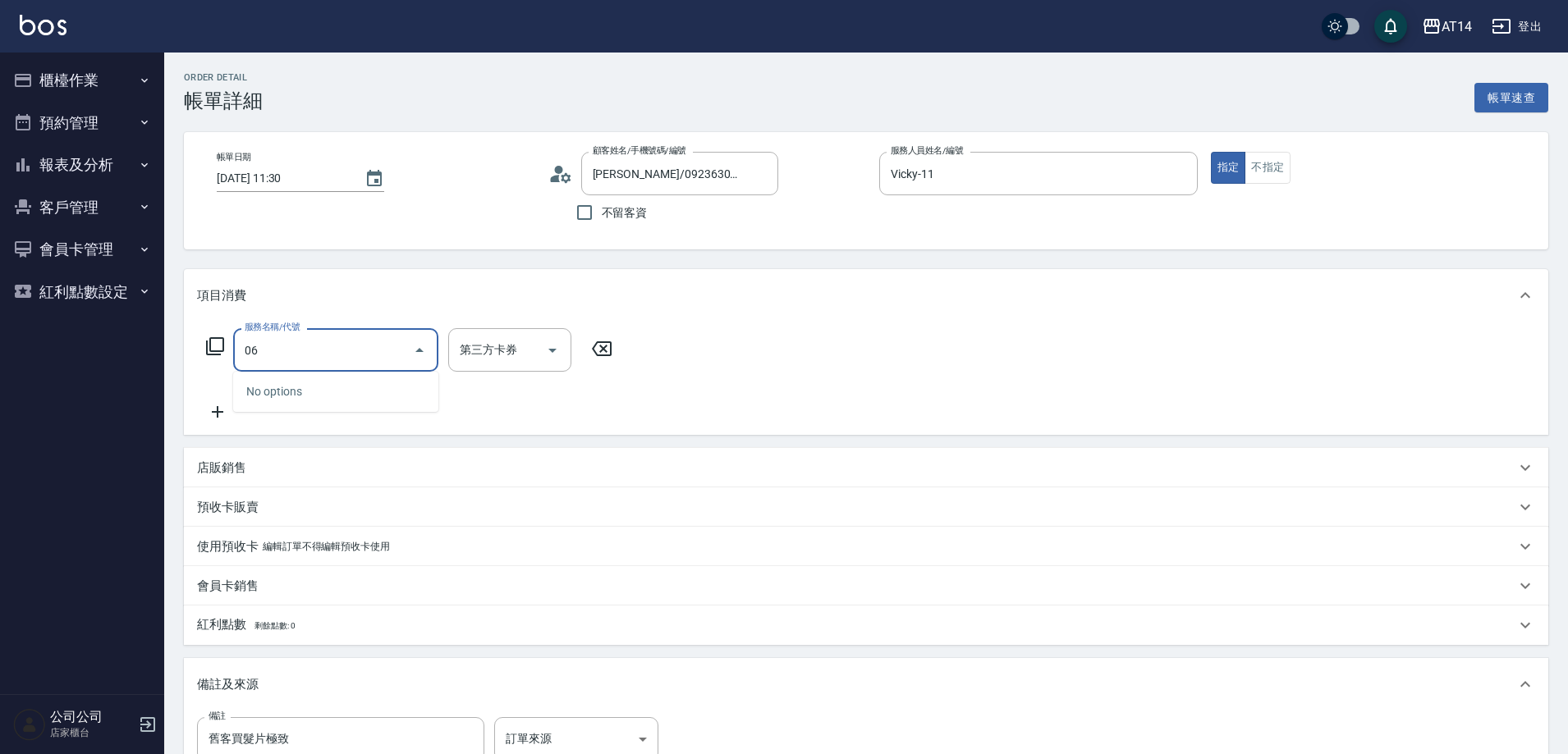
type input "061"
type input "舊客買髮片極致"
type input "4"
type input "舊客買髮片極致"
type input "接髮(061)"
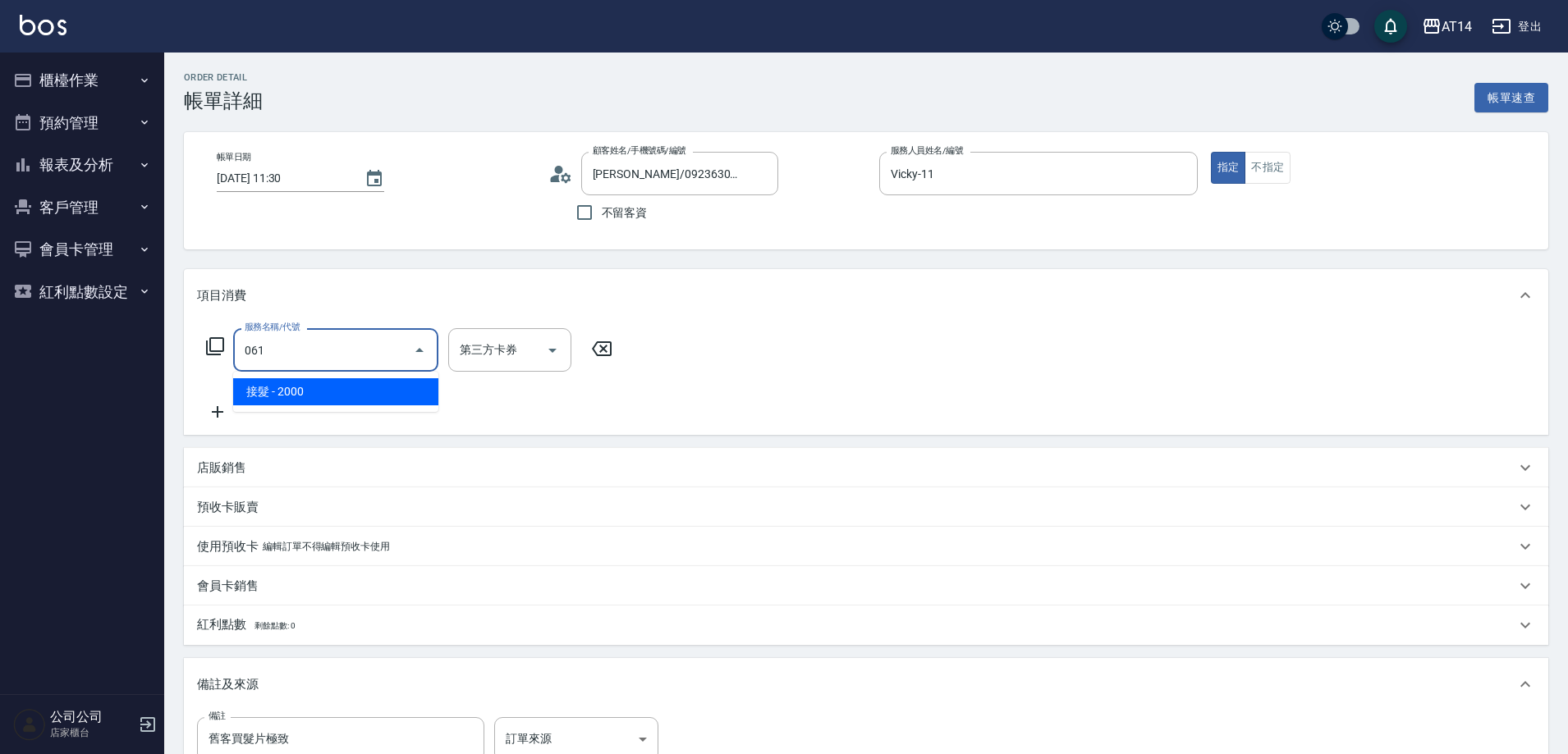
type input "舊客買髮片極致"
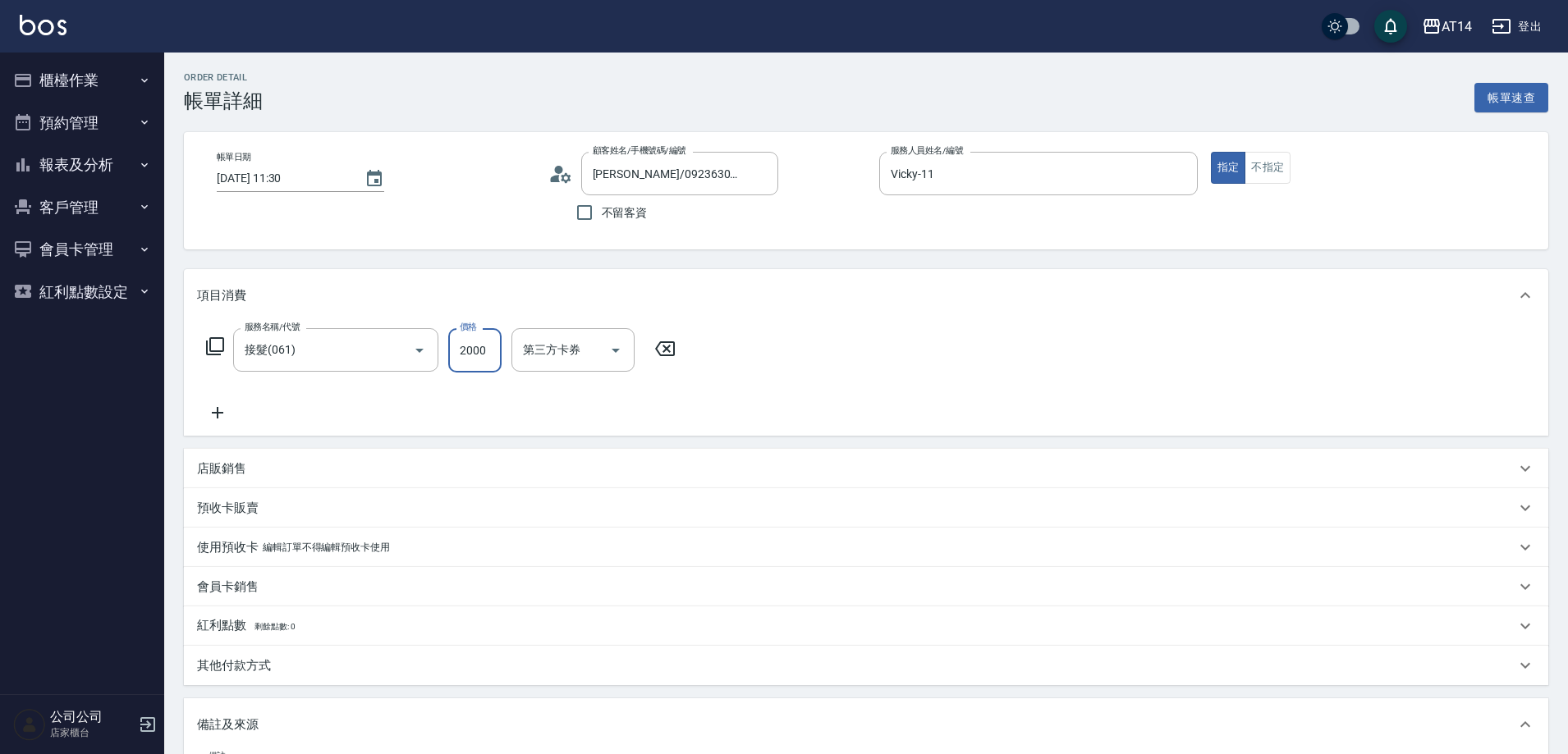
type input "1"
type input "0"
type input "舊客買髮片極致"
type input "17"
type input "舊客買髮片極致"
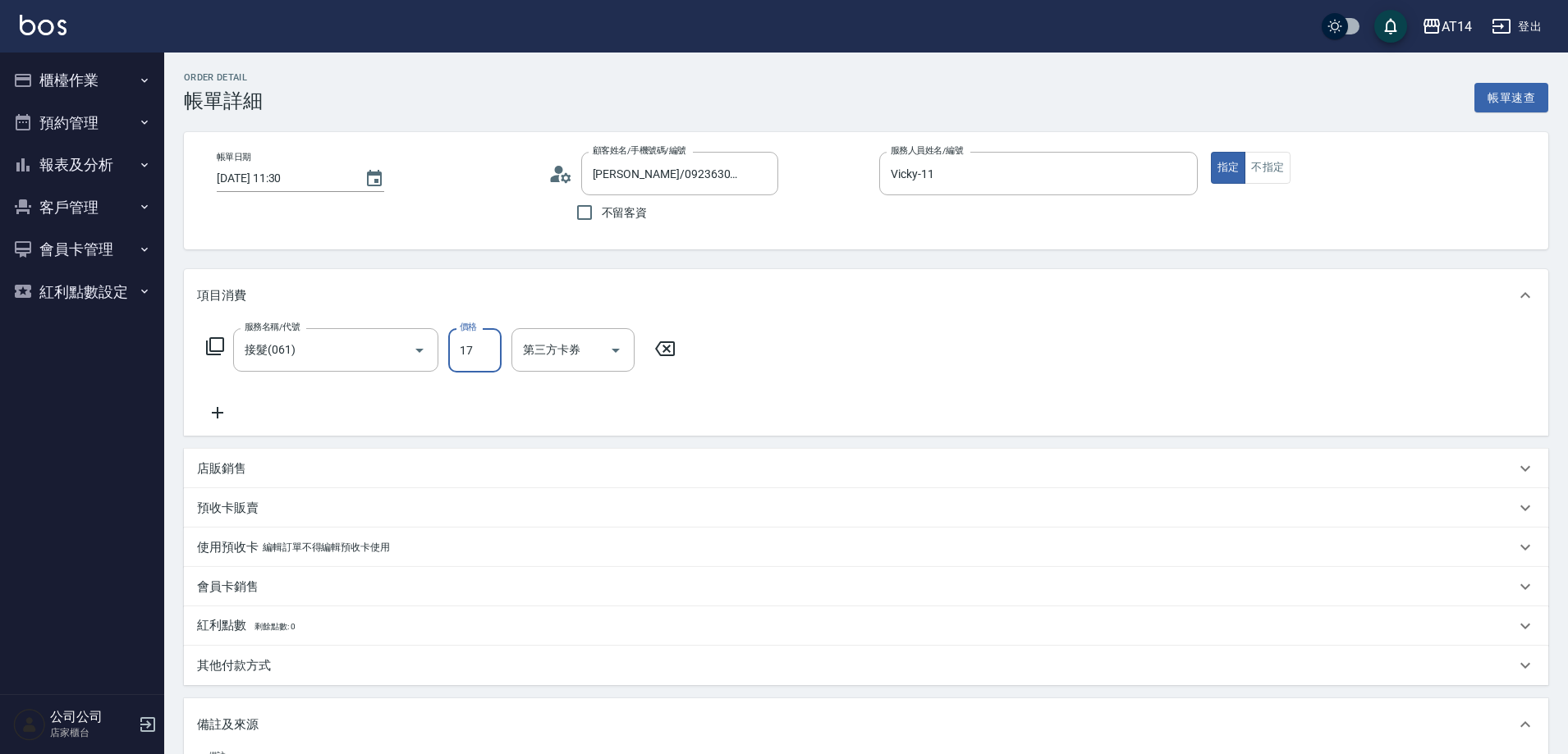
type input "170"
type input "舊客買髮片極致"
type input "1700"
type input "3"
type input "舊客買髮片極致"
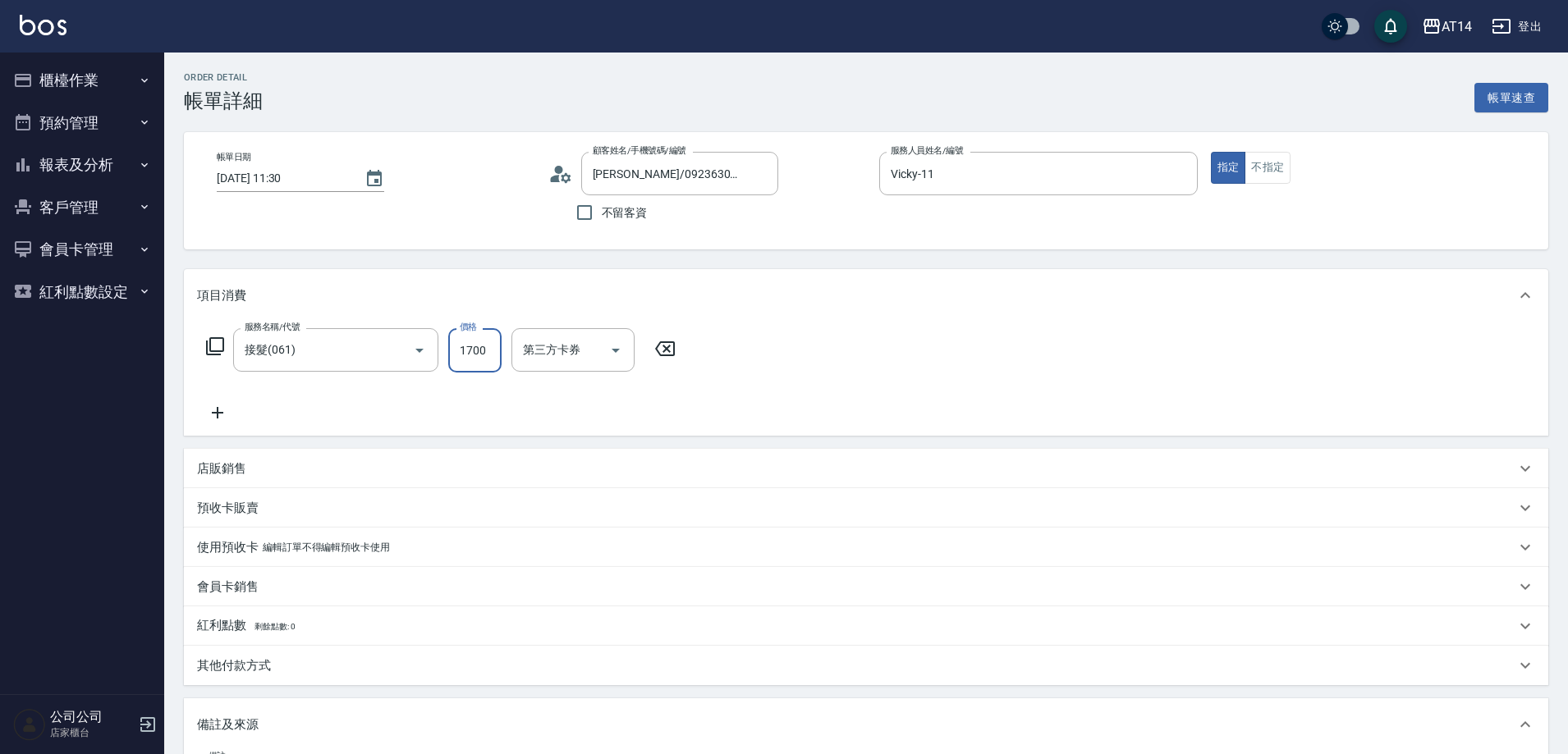
type input "17000"
type input "34"
type input "舊客買髮片極致"
type input "17000"
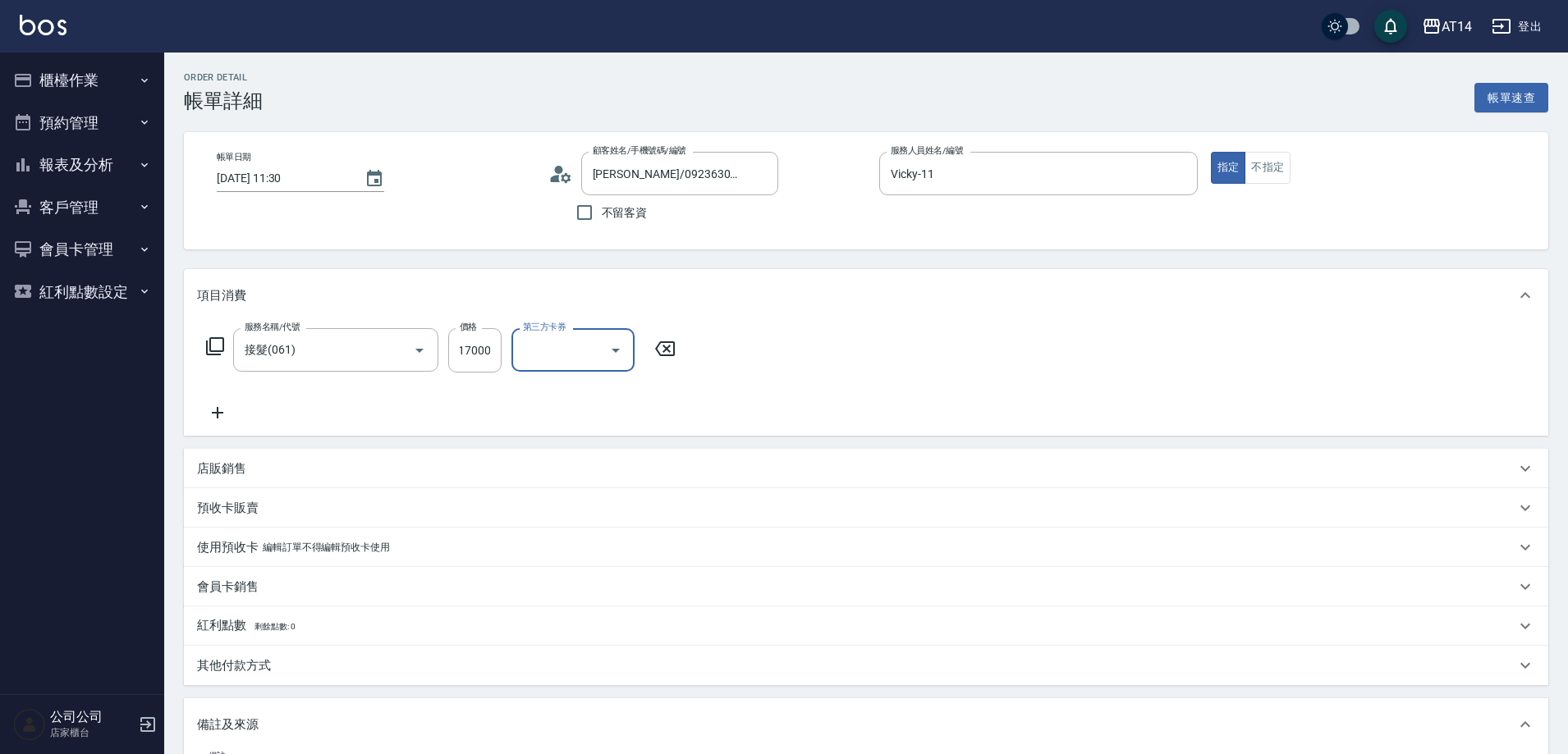
scroll to position [0, 0]
click at [226, 395] on div "服務名稱/代號 接髮(061) 服務名稱/代號 價格 17000 價格 第三方卡券 第三方卡券" at bounding box center [441, 376] width 489 height 95
click at [217, 419] on icon at bounding box center [217, 412] width 12 height 12
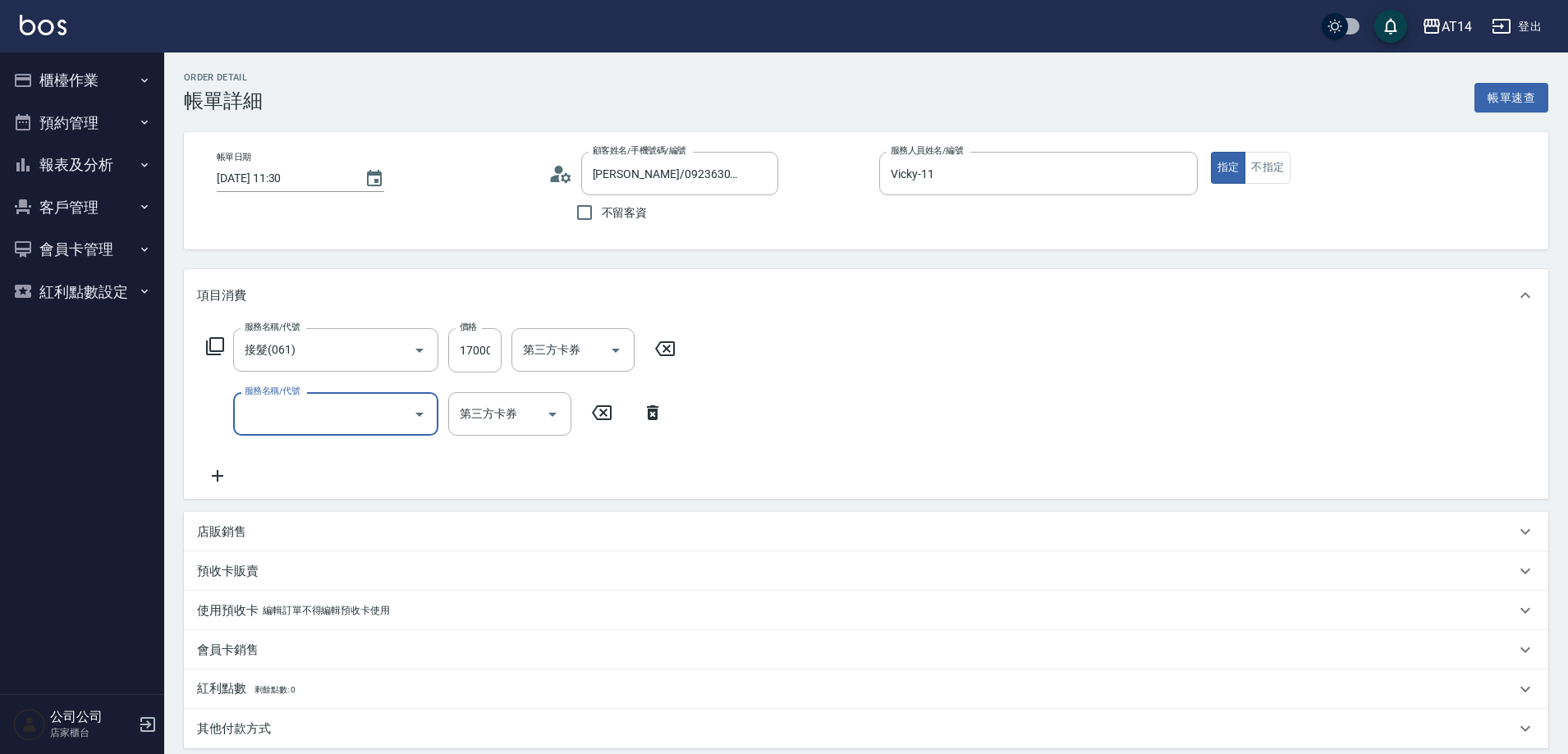
click at [328, 404] on input "服務名稱/代號" at bounding box center [323, 414] width 166 height 29
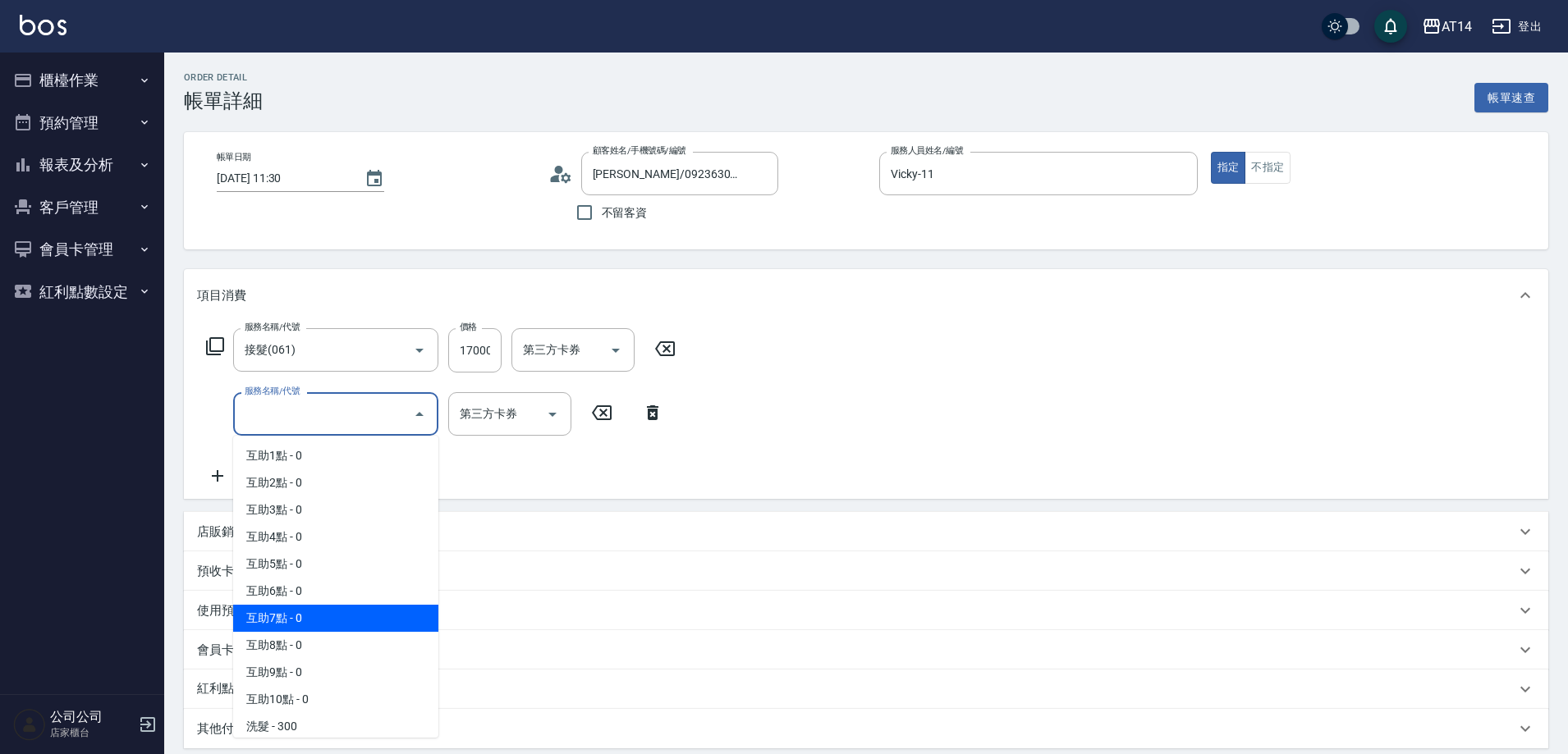
click at [334, 620] on span "互助7點 - 0" at bounding box center [336, 618] width 205 height 27
type input "舊客買髮片極致"
type input "互助7點(007)"
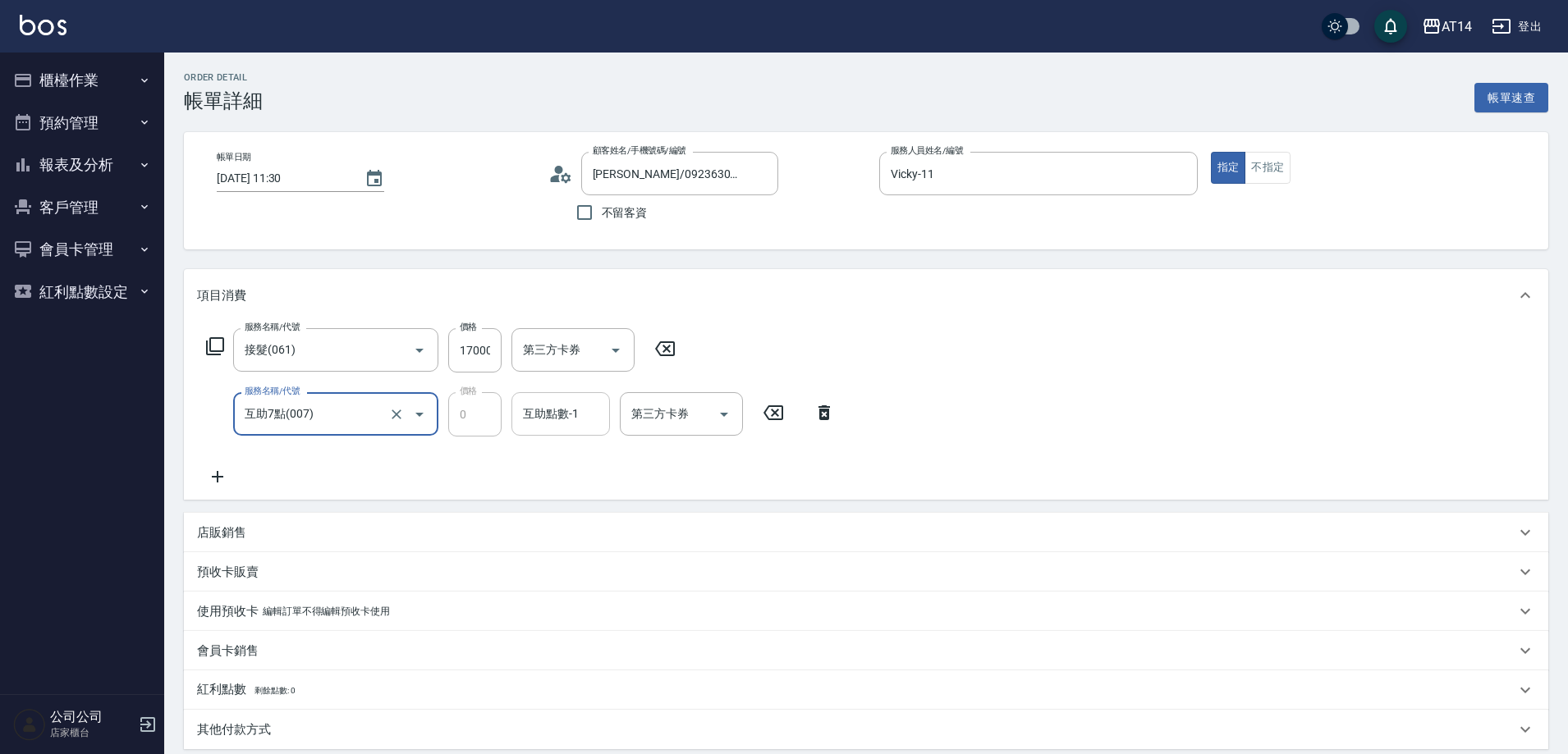
type input "舊客買髮片極致"
click at [592, 404] on input "互助點數-1" at bounding box center [561, 414] width 84 height 29
type input "66"
type input "舊客買髮片極致"
type input "[PERSON_NAME]-66"
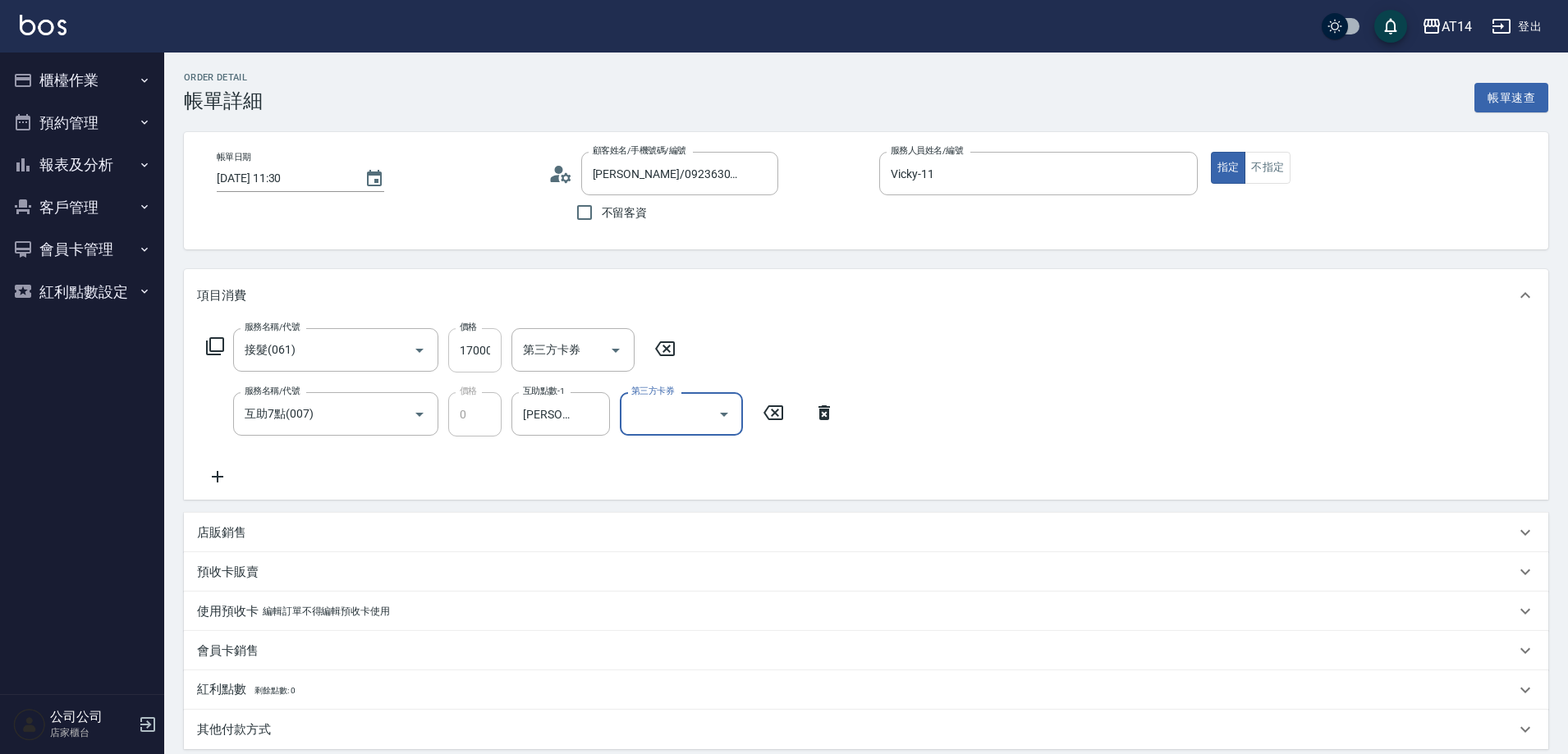
type input "舊客買髮片極致"
click at [474, 362] on input "17000" at bounding box center [475, 351] width 54 height 45
click at [289, 529] on div "店販銷售" at bounding box center [856, 532] width 1318 height 17
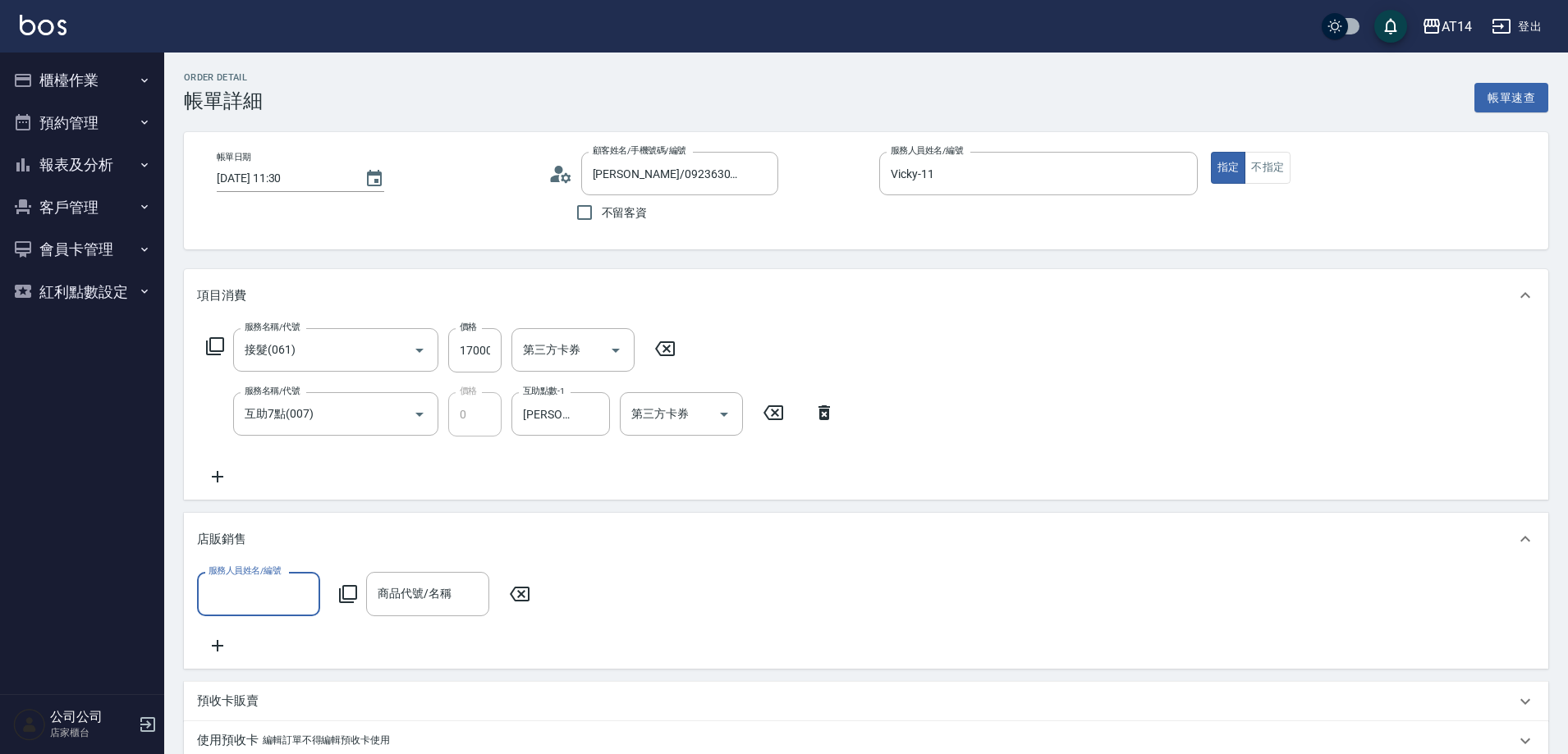
click at [264, 586] on input "服務人員姓名/編號" at bounding box center [258, 594] width 108 height 29
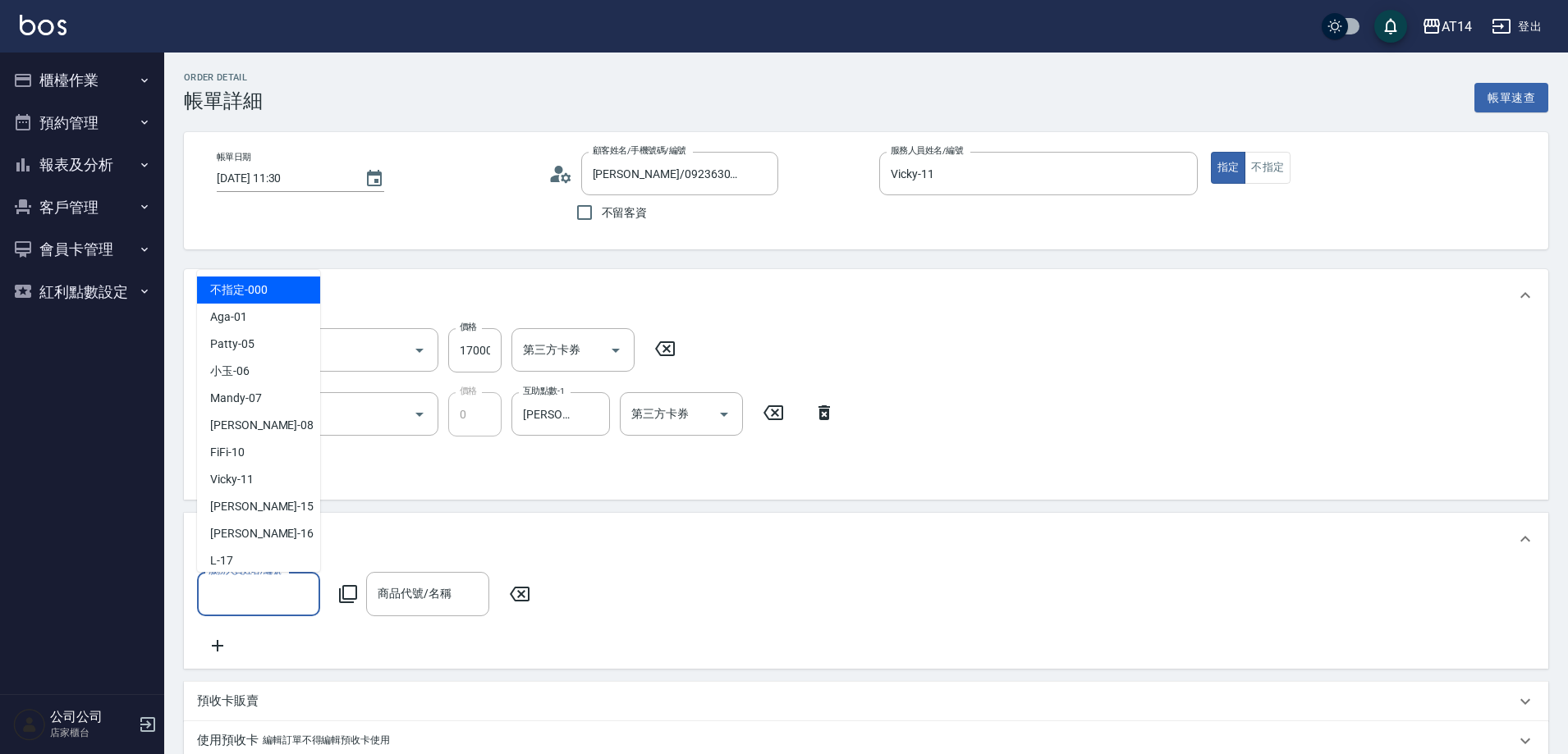
click at [264, 285] on span "不指定 -000" at bounding box center [239, 290] width 57 height 17
type input "不指定-000"
type input "舊客買髮片極致"
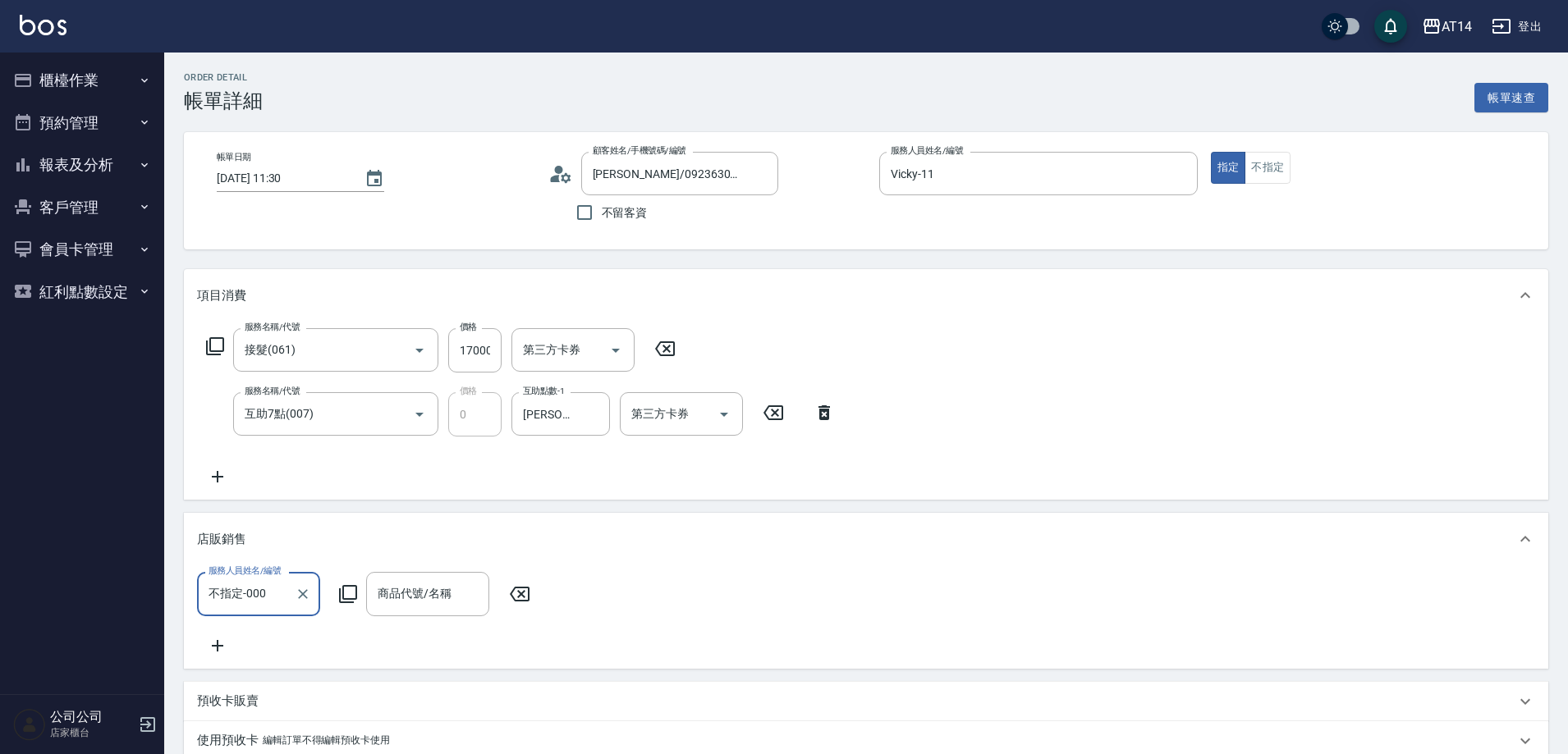
click at [342, 584] on icon at bounding box center [348, 594] width 20 height 20
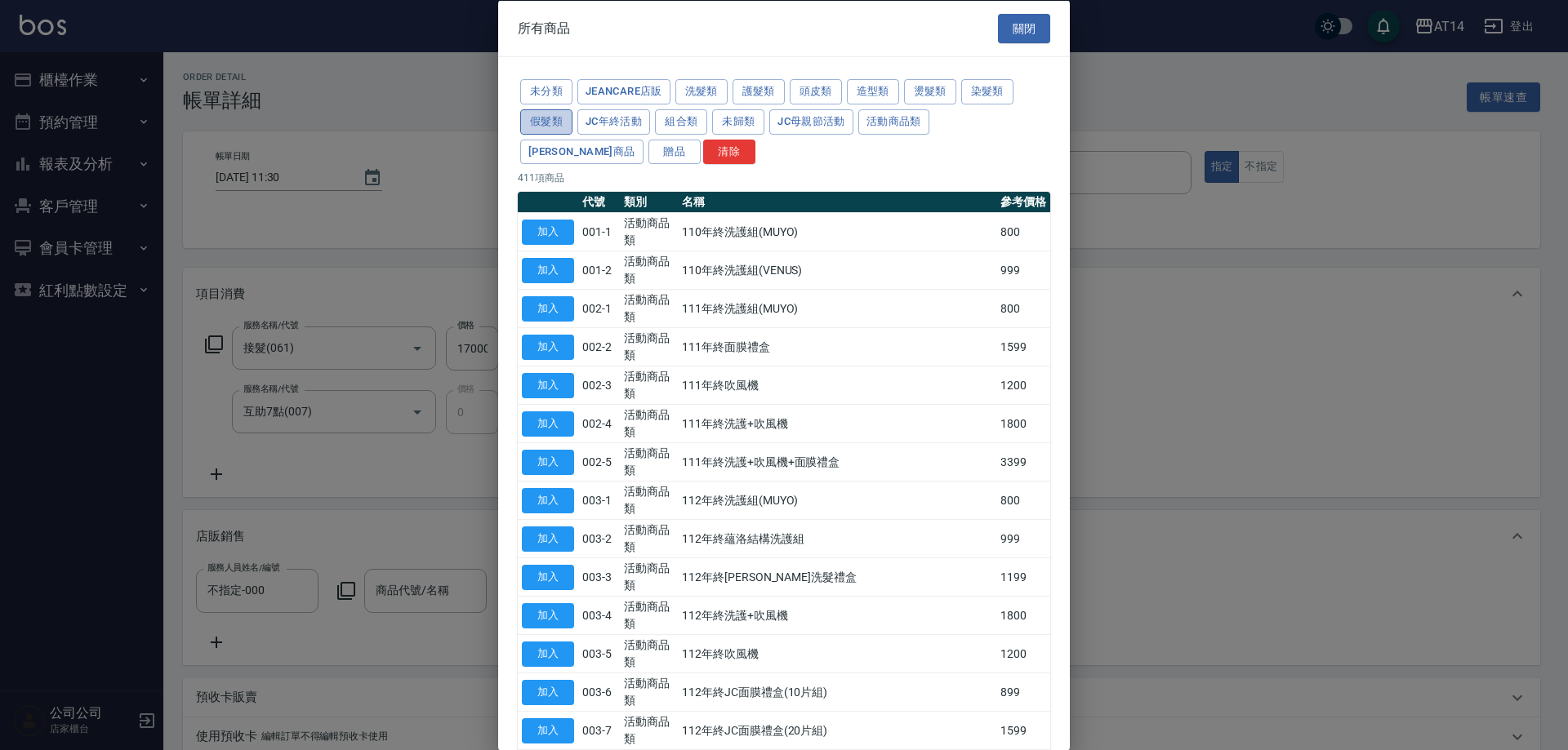
click at [546, 126] on button "假髮類" at bounding box center [546, 121] width 53 height 25
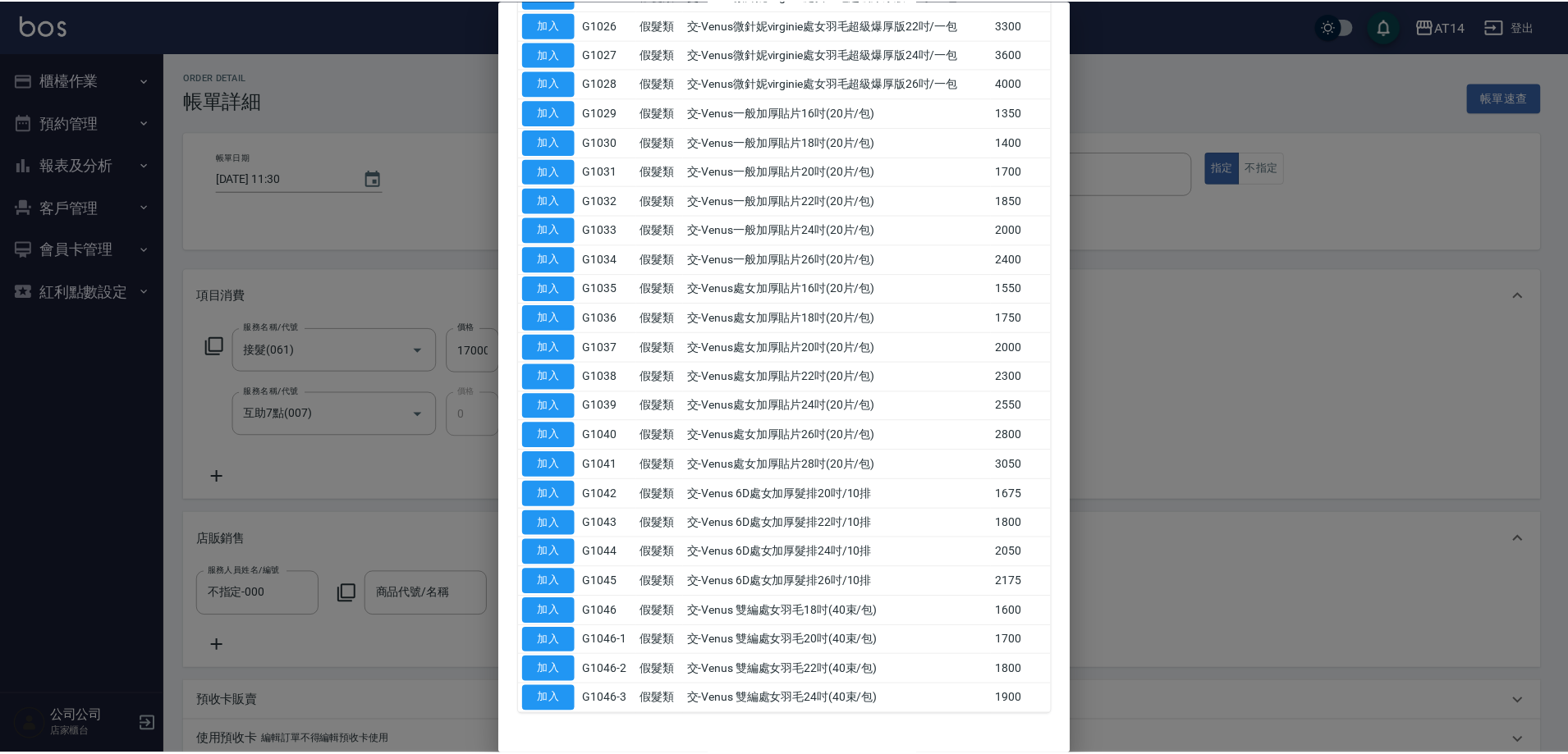
scroll to position [1017, 0]
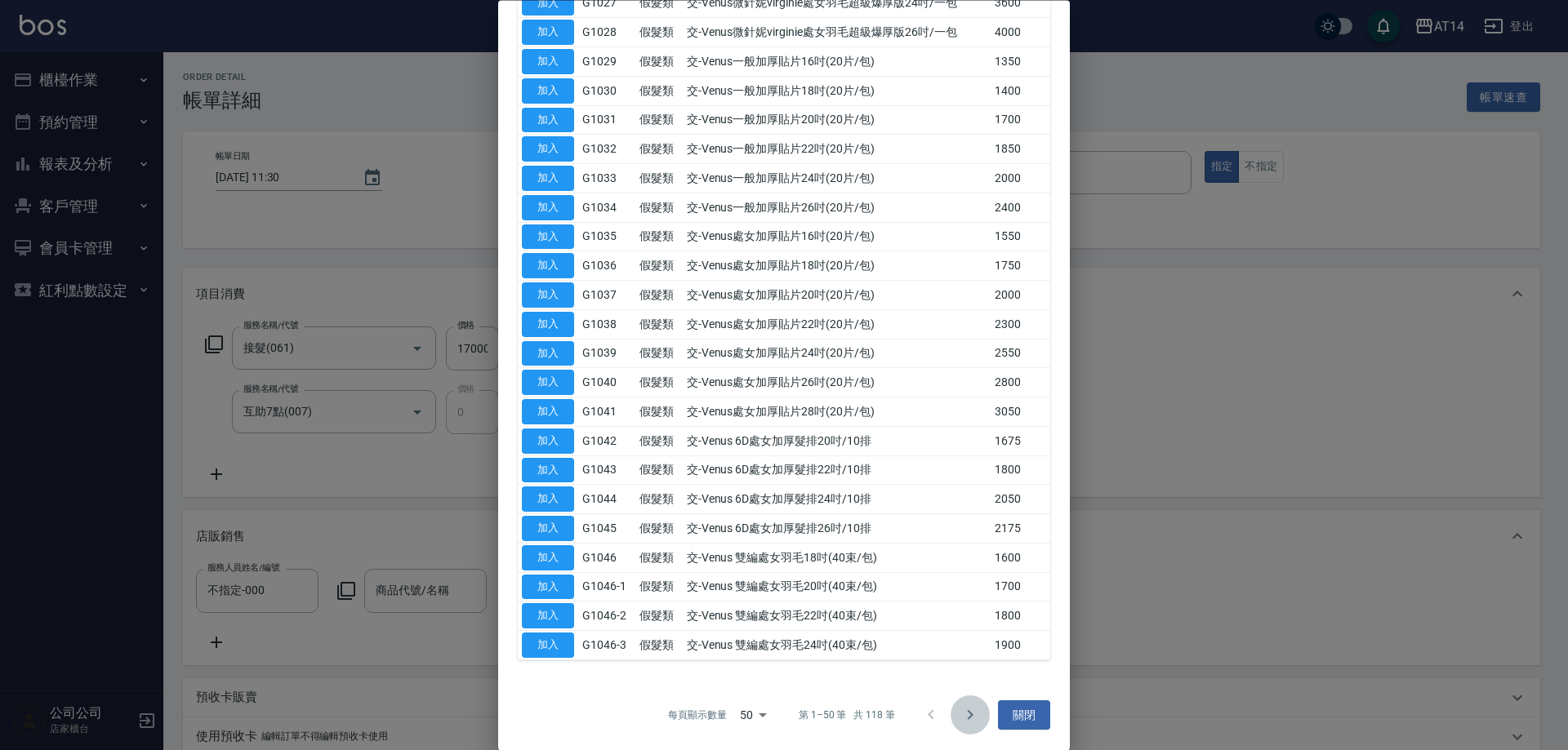
click at [950, 709] on button "Go to next page" at bounding box center [970, 715] width 39 height 39
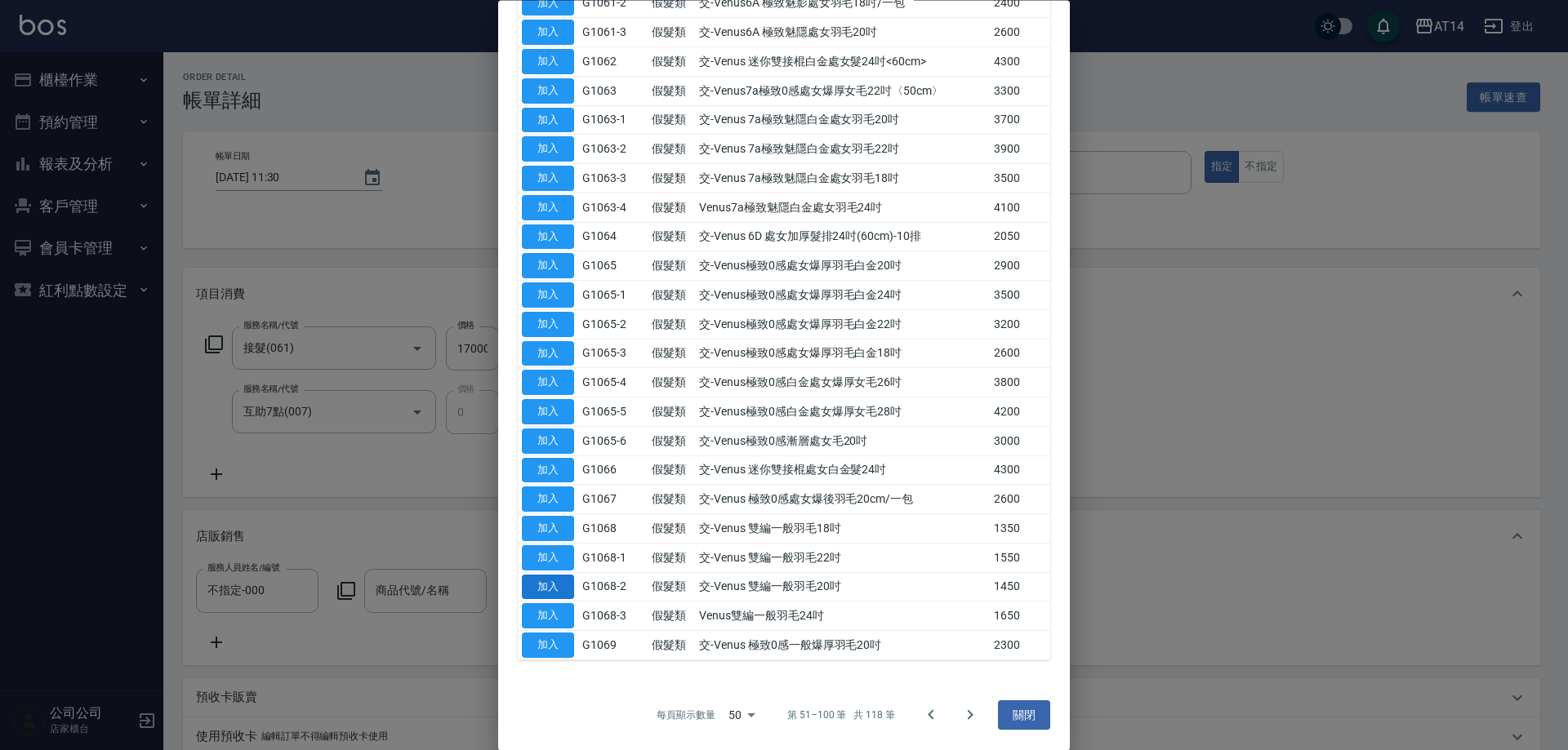
click at [541, 580] on button "加入" at bounding box center [547, 587] width 53 height 25
type input "交-Venus 雙編一般羽毛20吋"
type input "37"
type input "舊客買髮片極致"
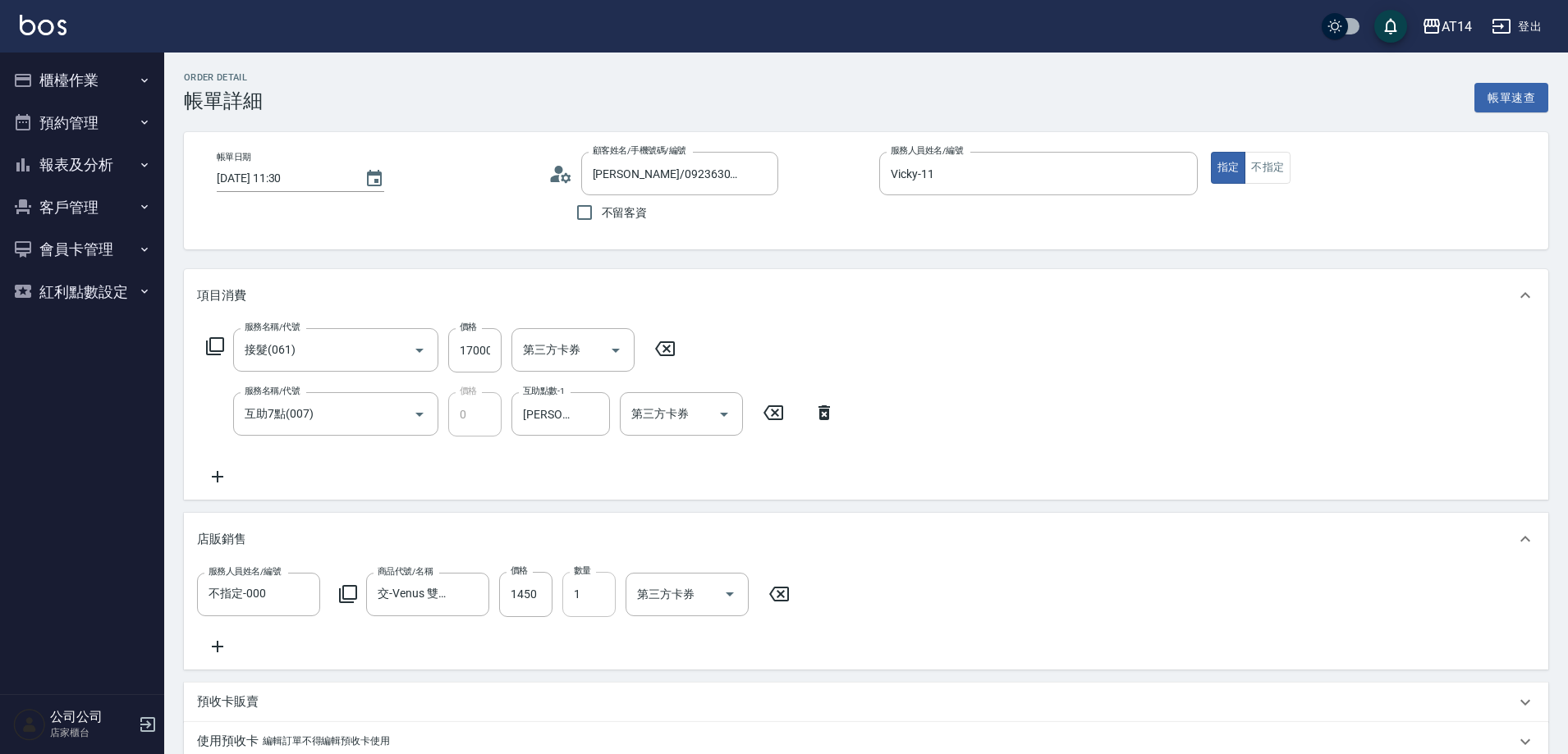
click at [592, 579] on input "1" at bounding box center [589, 594] width 54 height 45
type input "3"
type input "43"
type input "舊客買髮片極致"
type input "3"
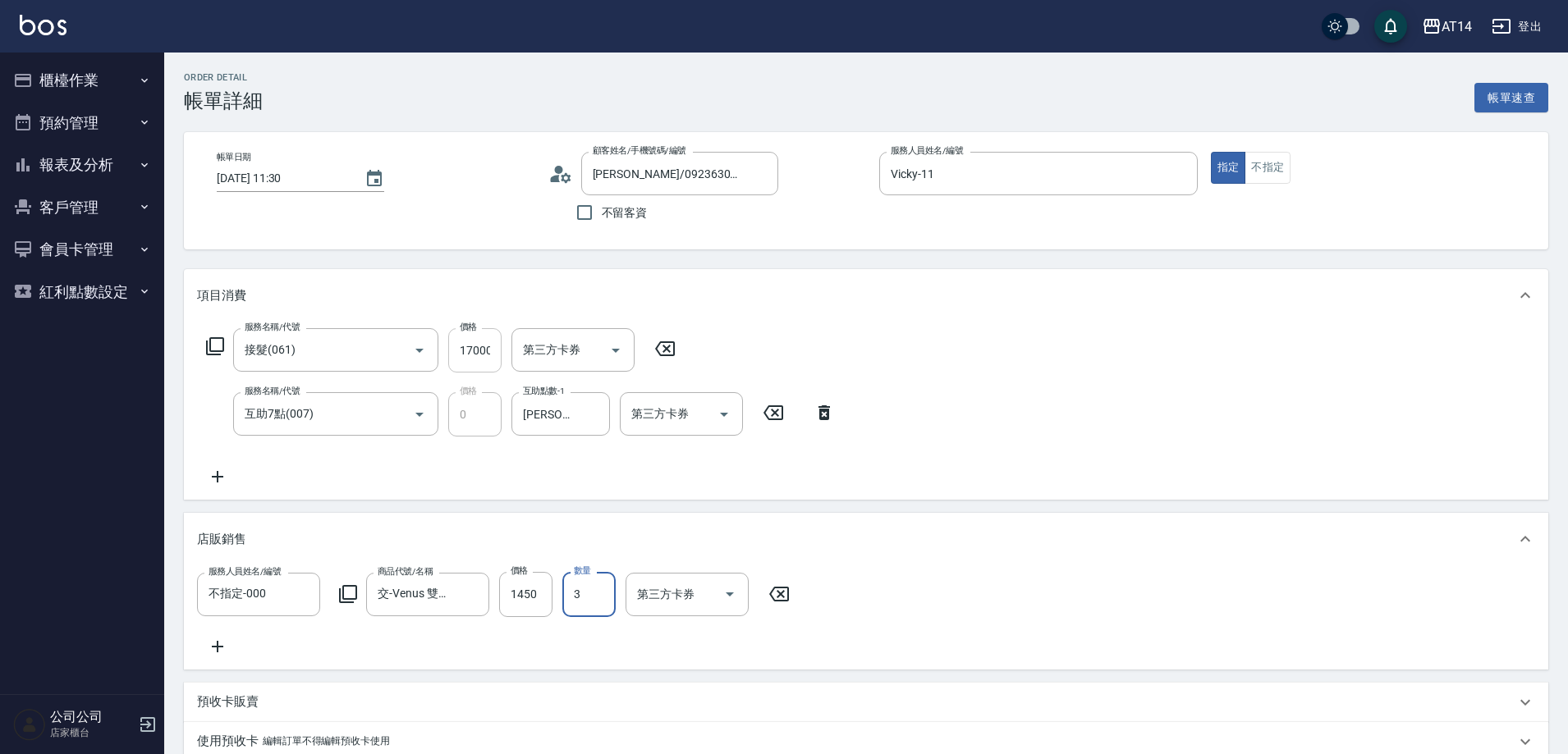
click at [473, 343] on input "17000" at bounding box center [475, 351] width 54 height 45
click at [533, 601] on input "1450" at bounding box center [526, 594] width 54 height 45
click at [491, 356] on input "17000" at bounding box center [475, 351] width 54 height 45
type input "9"
type input "舊客買髮片極致"
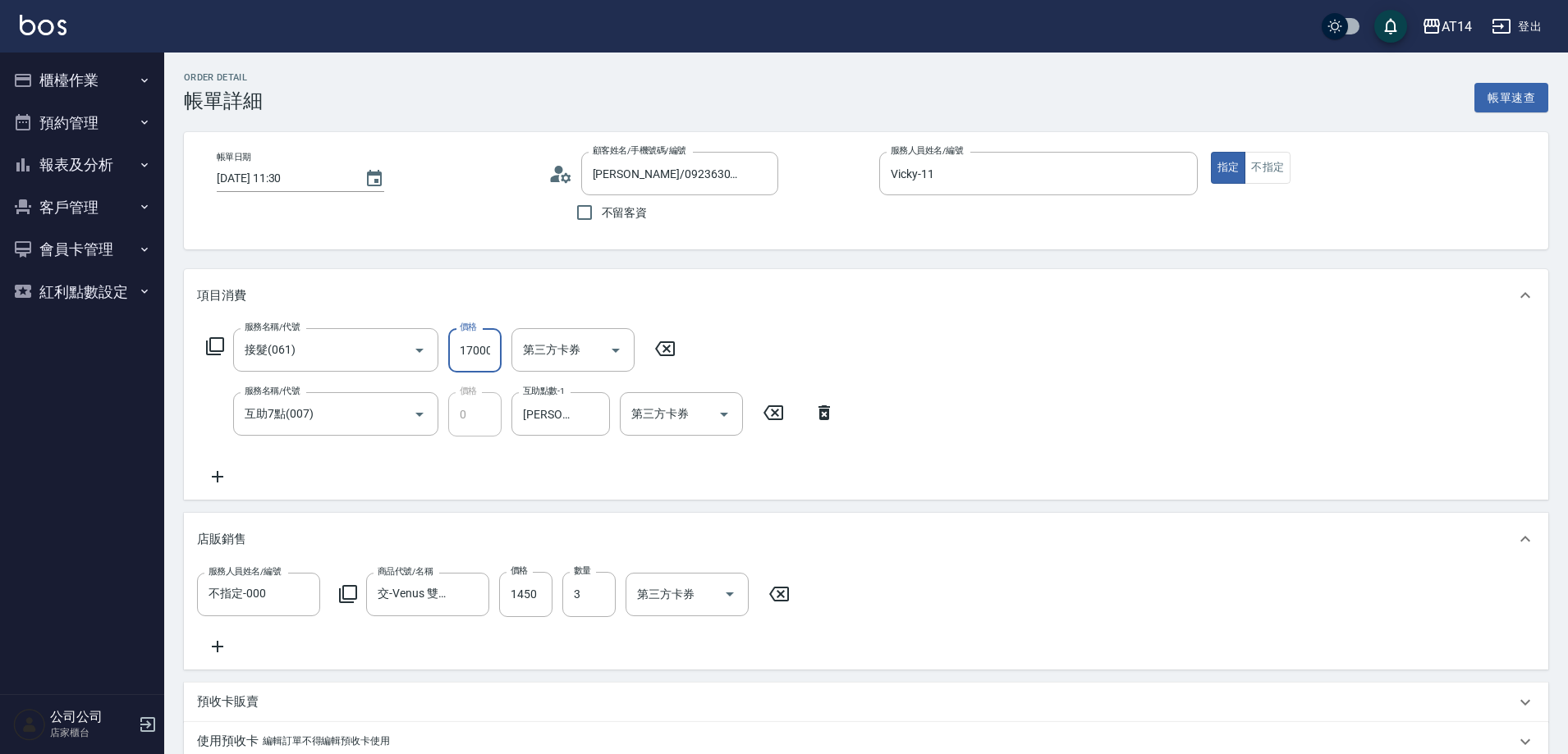
type input "1"
type input "舊客買髮片極致"
type input "126"
type input "舊客買髮片極致"
type input "1265"
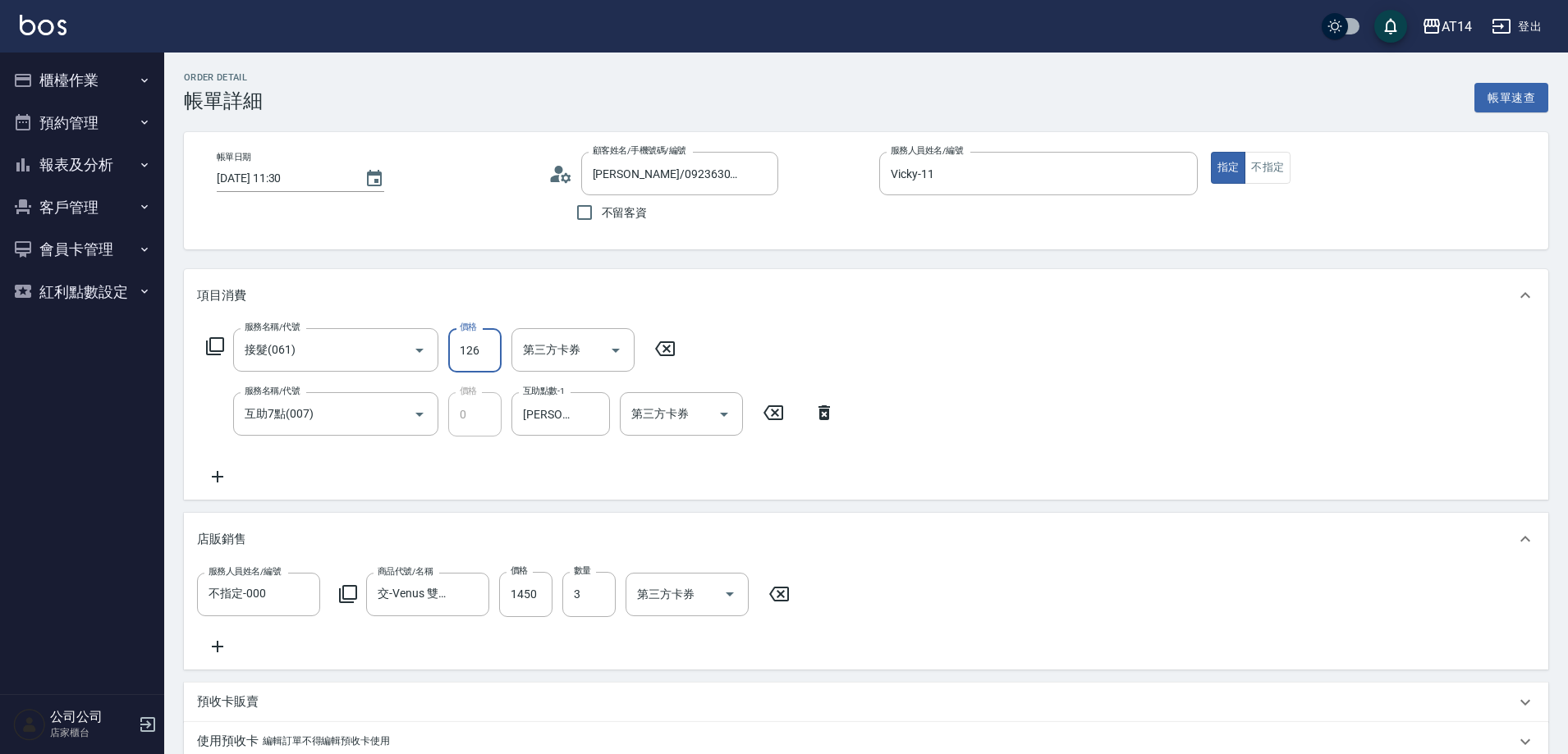
type input "11"
type input "舊客買髮片極致"
type input "12650"
type input "34"
type input "舊客買髮片極致"
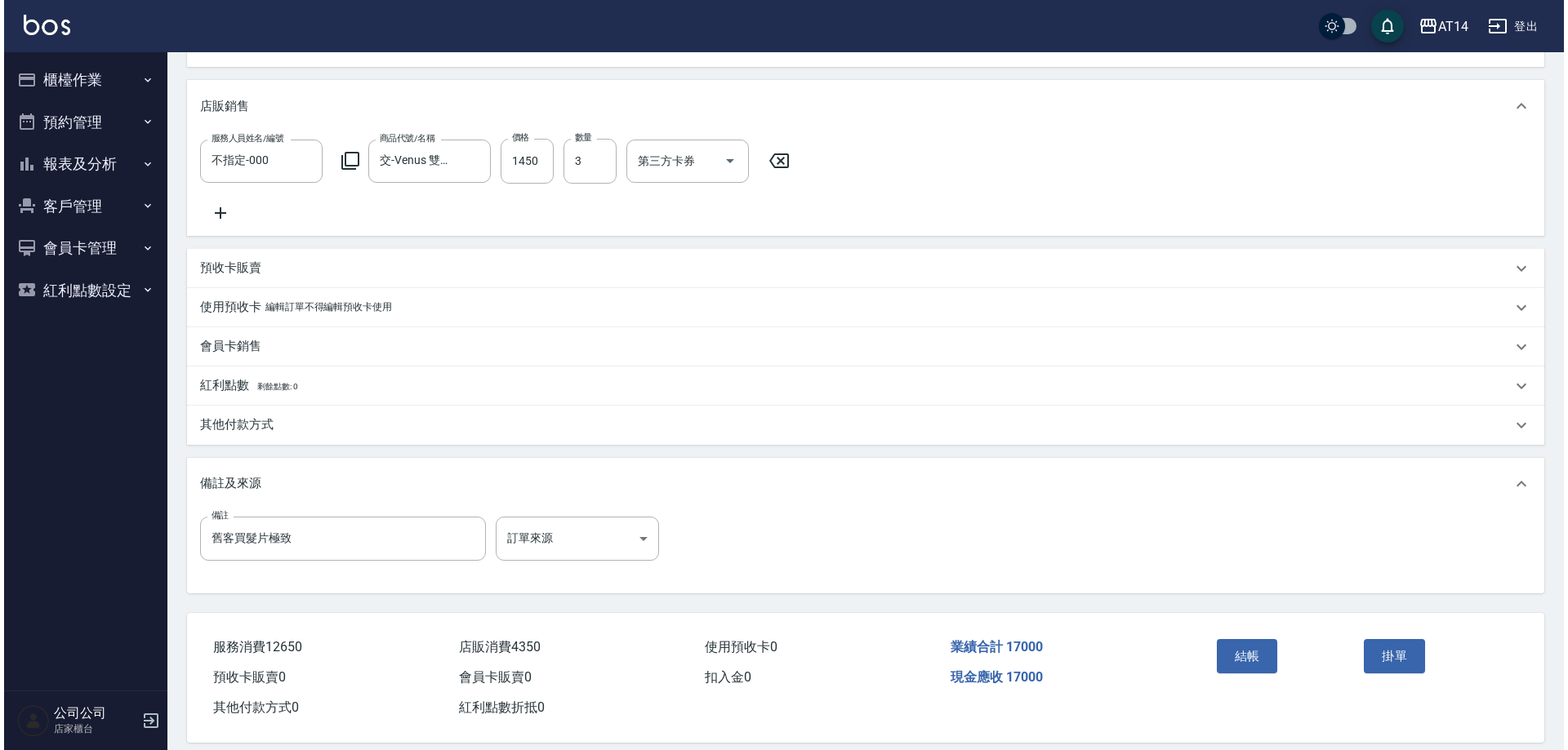
scroll to position [462, 0]
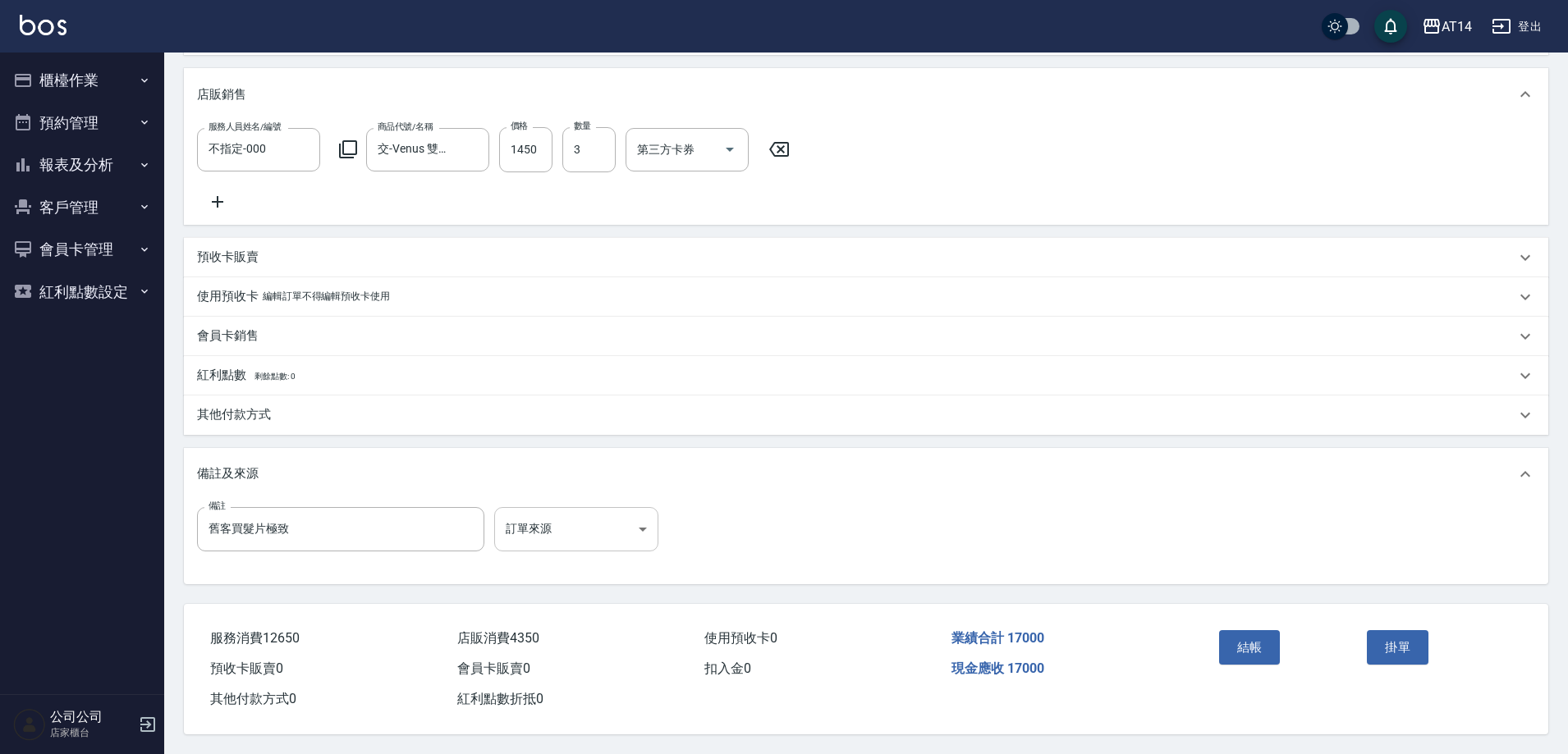
type input "12650"
click at [600, 511] on body "AT14 登出 櫃檯作業 打帳單 帳單列表 掛單列表 現金收支登錄 材料自購登錄 每日結帳 排班表 掃碼打卡 預約管理 預約管理 單日預約紀錄 單週預約紀錄 …" at bounding box center [784, 155] width 1568 height 1199
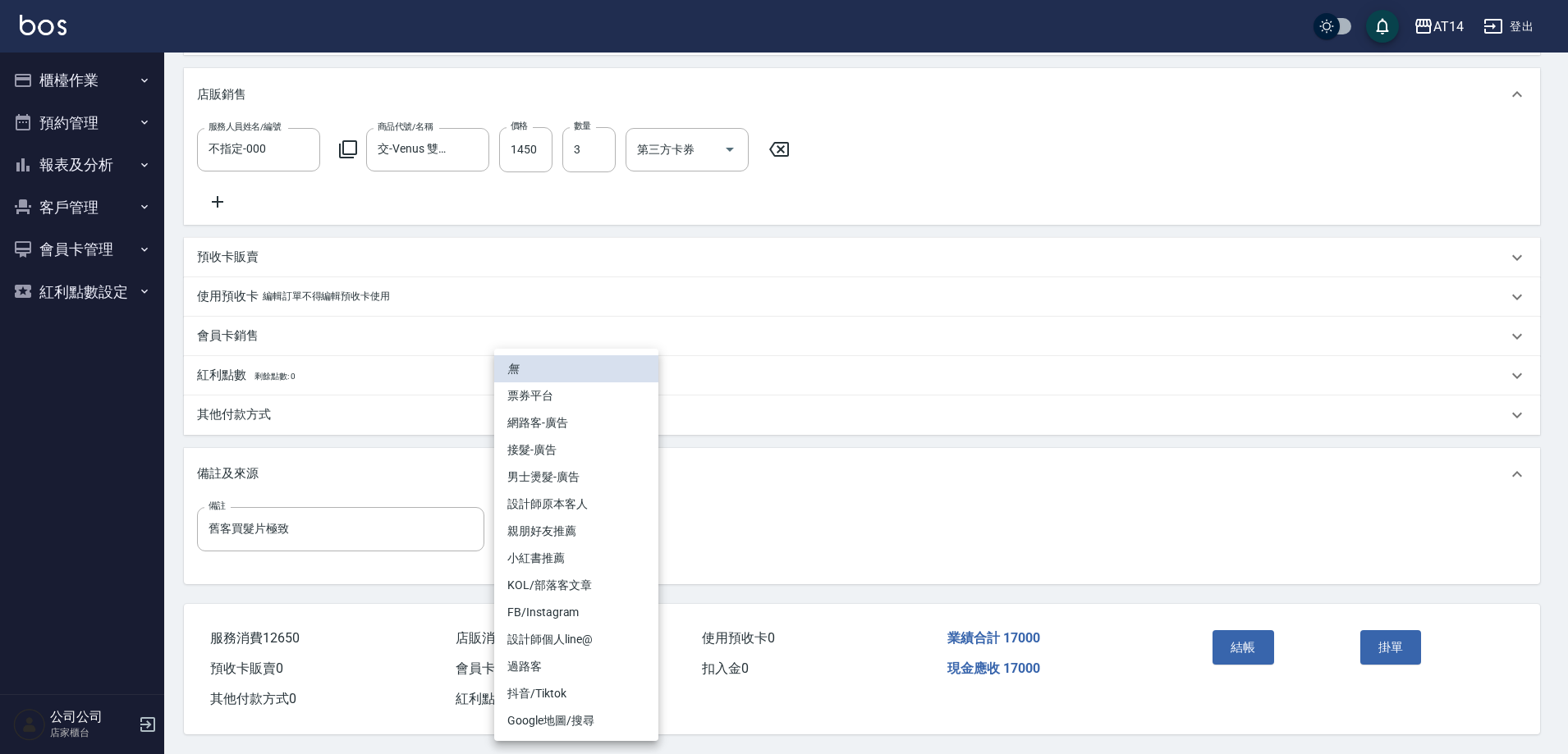
scroll to position [0, 0]
click at [554, 502] on li "設計師原本客人" at bounding box center [575, 504] width 164 height 27
type input "舊客買髮片極致"
type input "設計師原本客人"
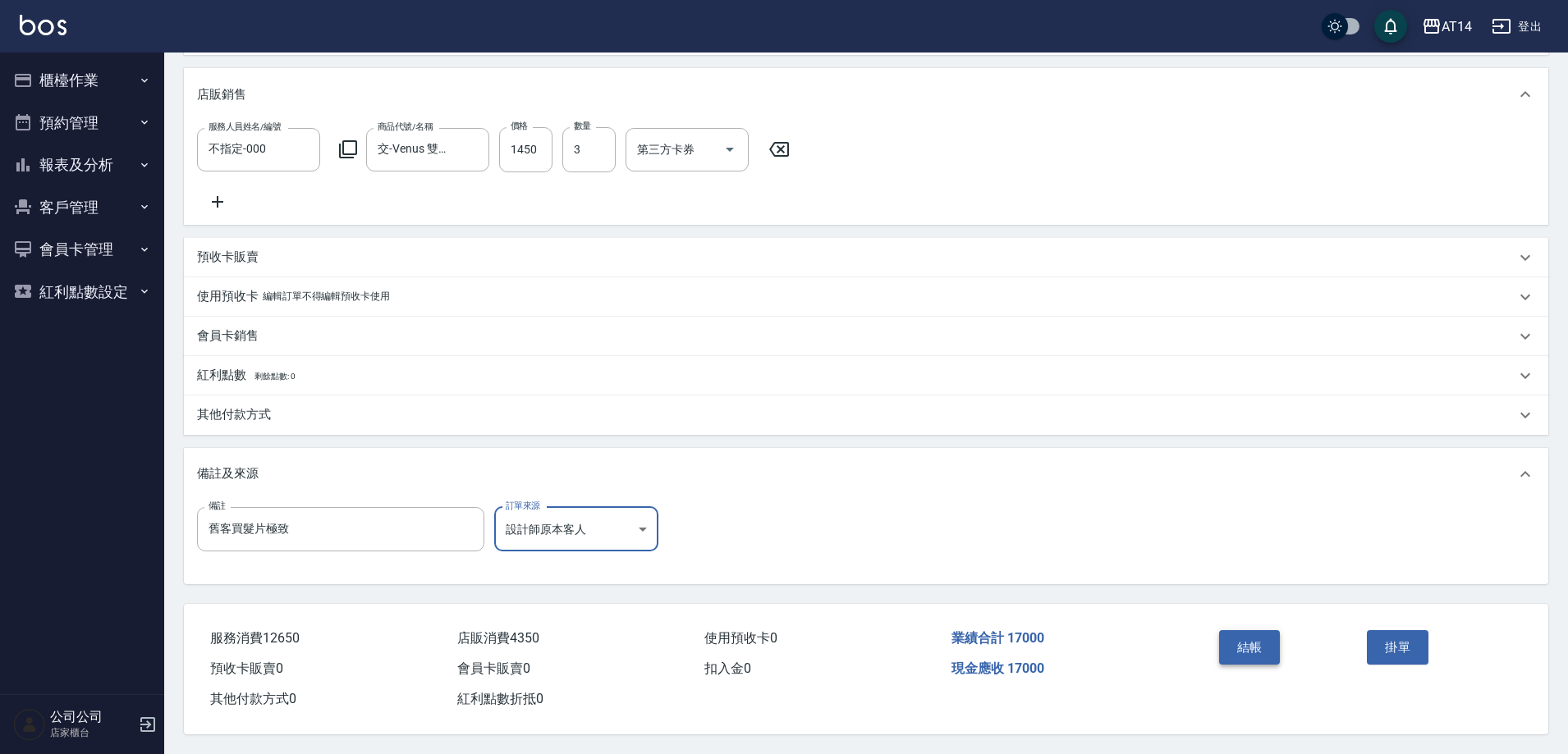
click at [1231, 636] on button "結帳" at bounding box center [1249, 648] width 62 height 35
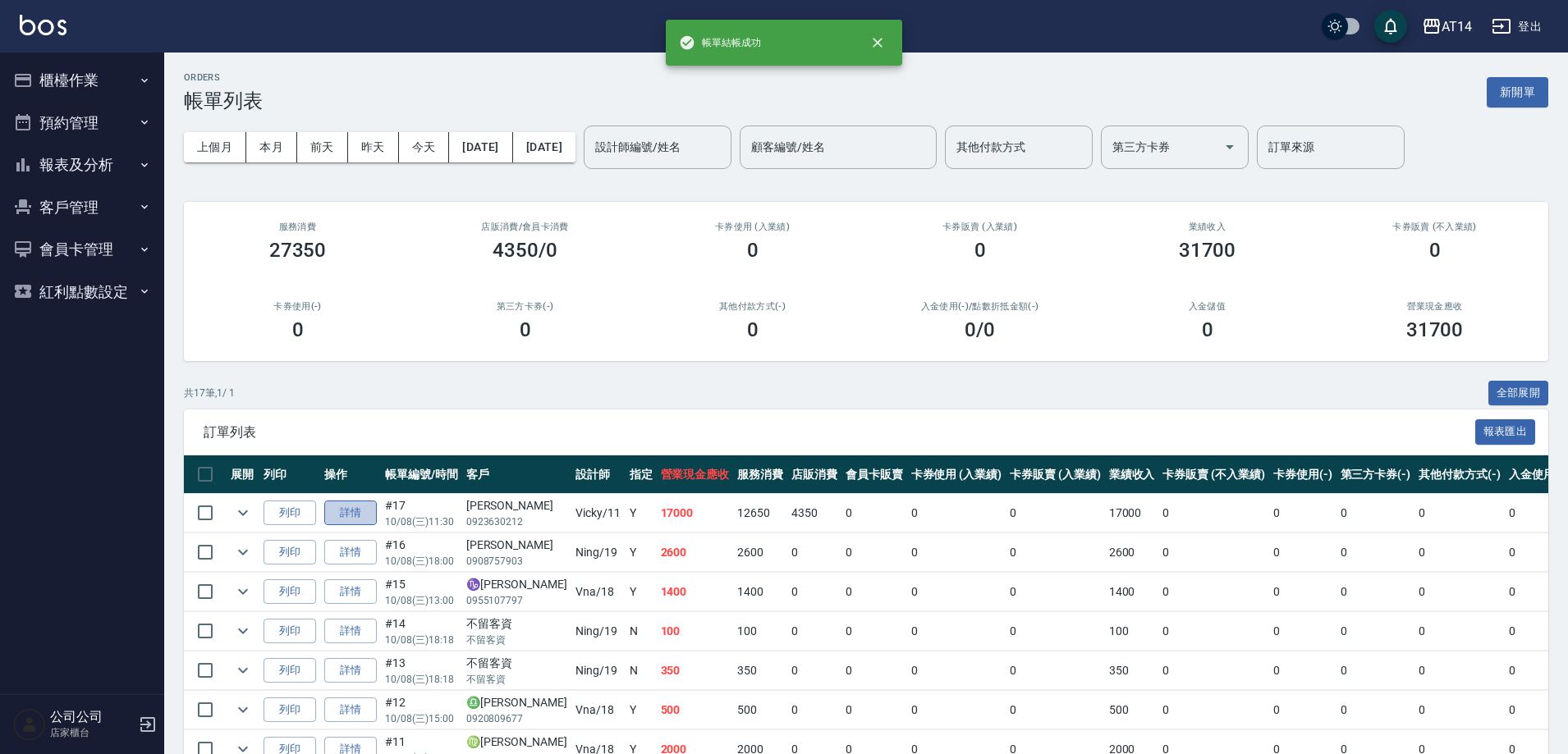
click at [352, 509] on link "詳情" at bounding box center [350, 513] width 53 height 25
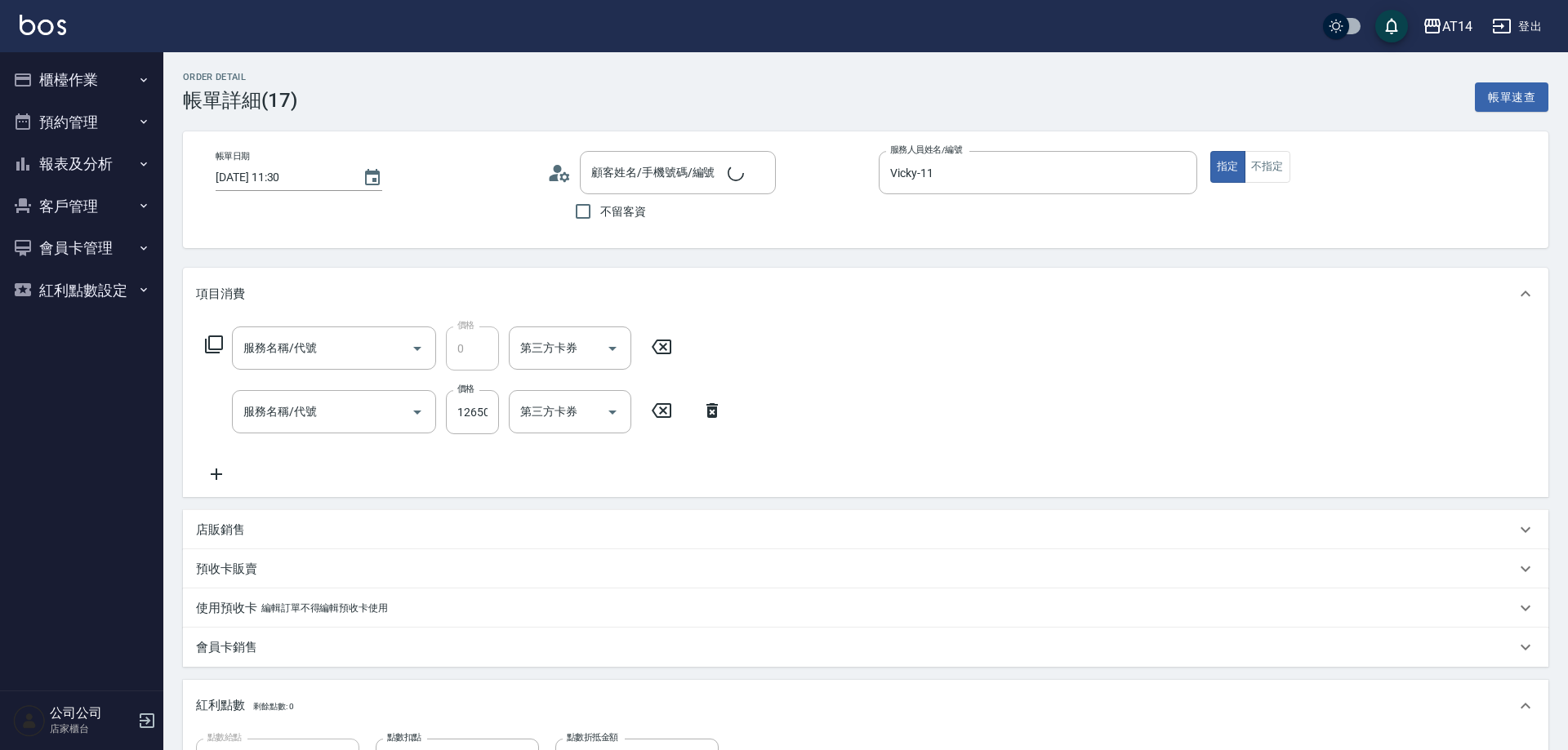
type input "2025/10/08 11:30"
type input "Vicky-11"
type input "34"
type input "舊客買髮片極致"
type input "設計師原本客人"
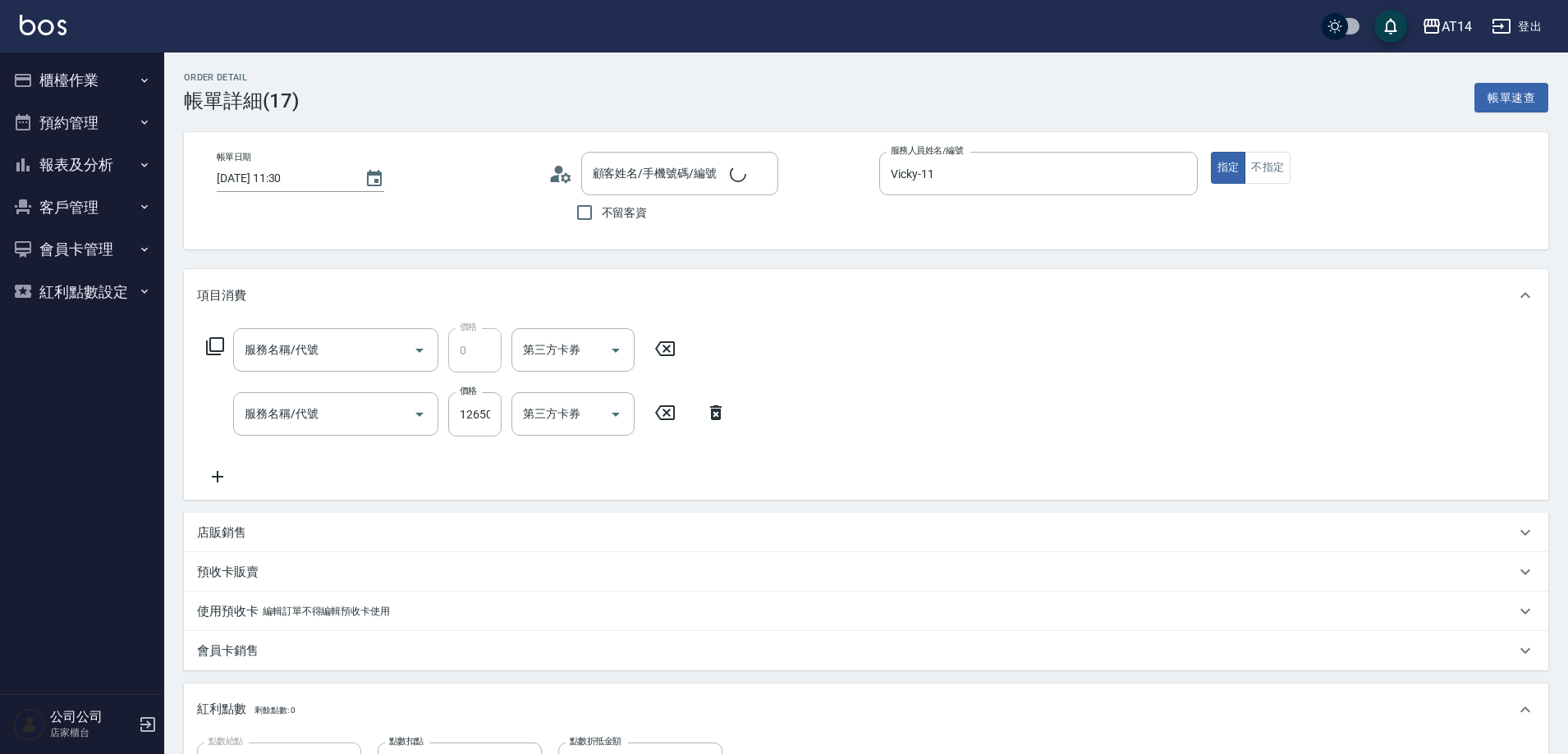
type input "舊客買髮片極致"
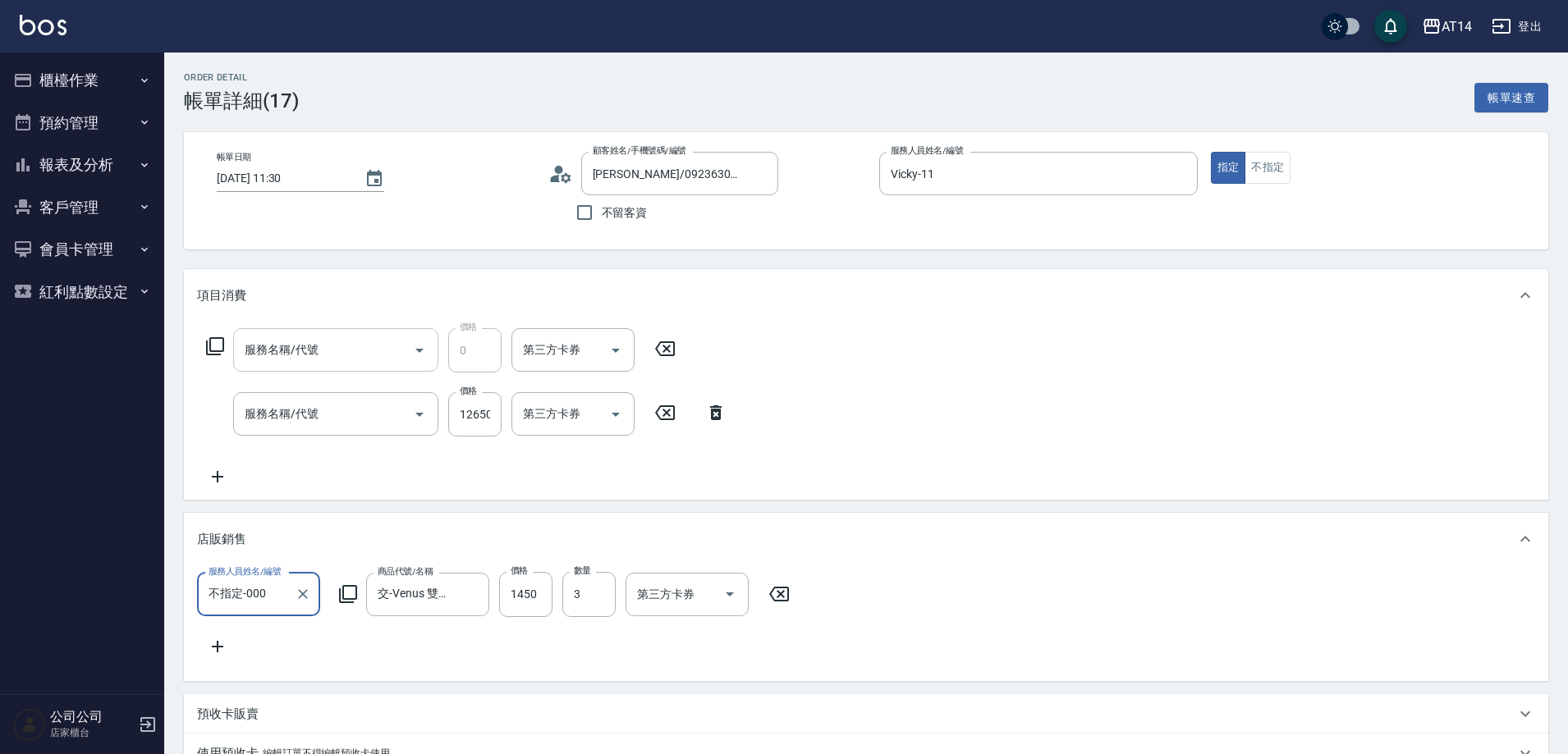
type input "黎沛婕/0923630212/null"
type input "舊客買髮片極致"
type input "互助7點(007)"
type input "接髮(061)"
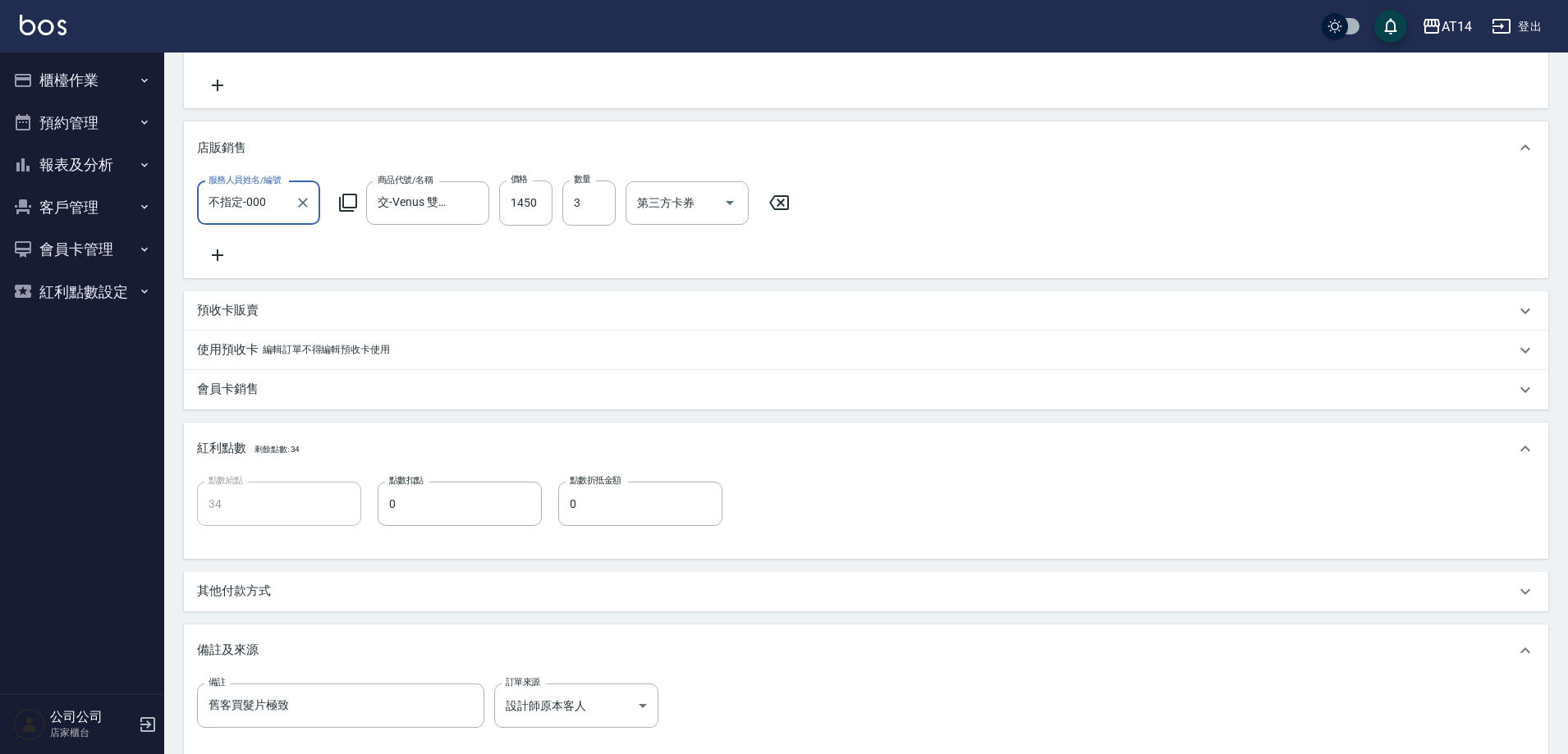
scroll to position [411, 0]
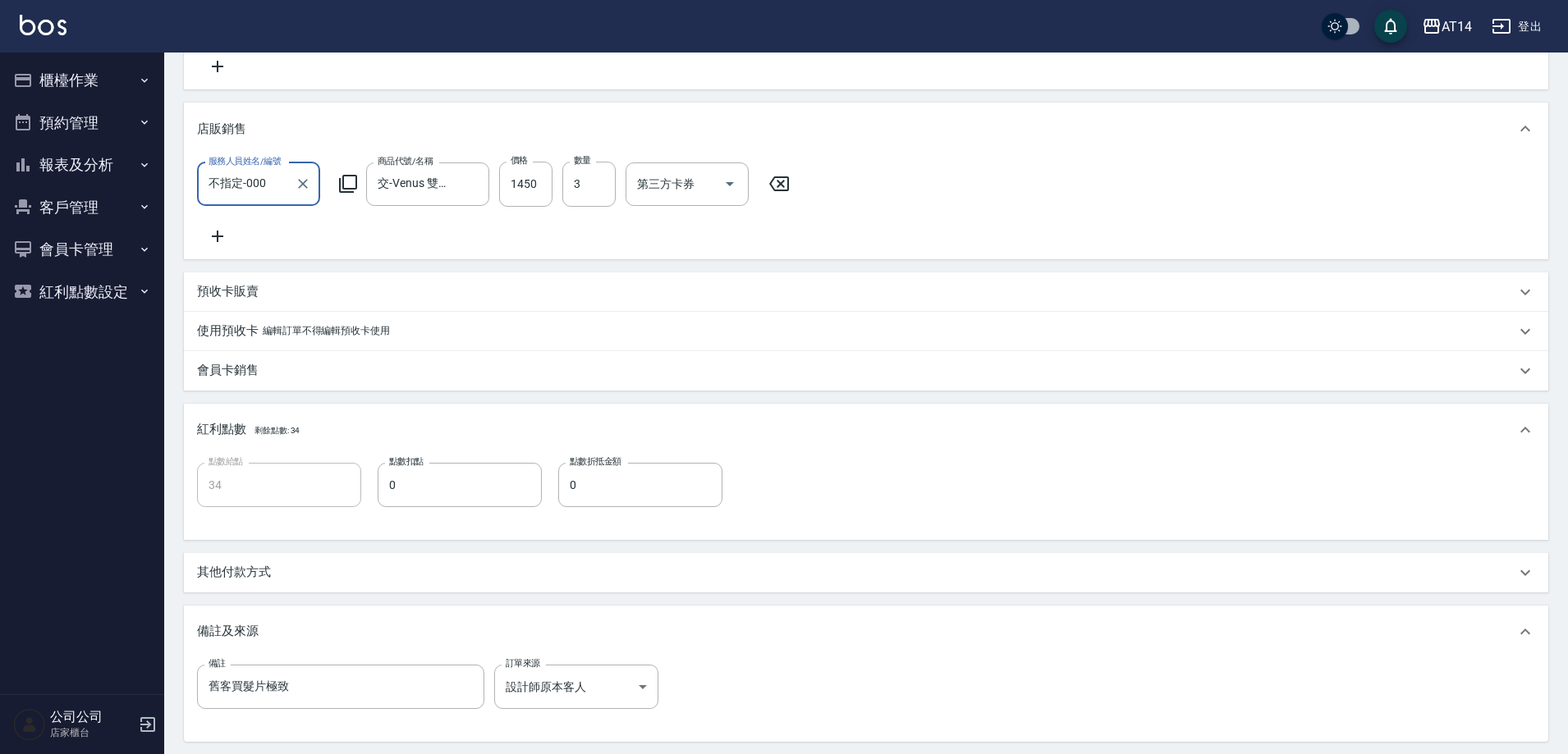
click at [301, 581] on div "其他付款方式" at bounding box center [856, 572] width 1318 height 17
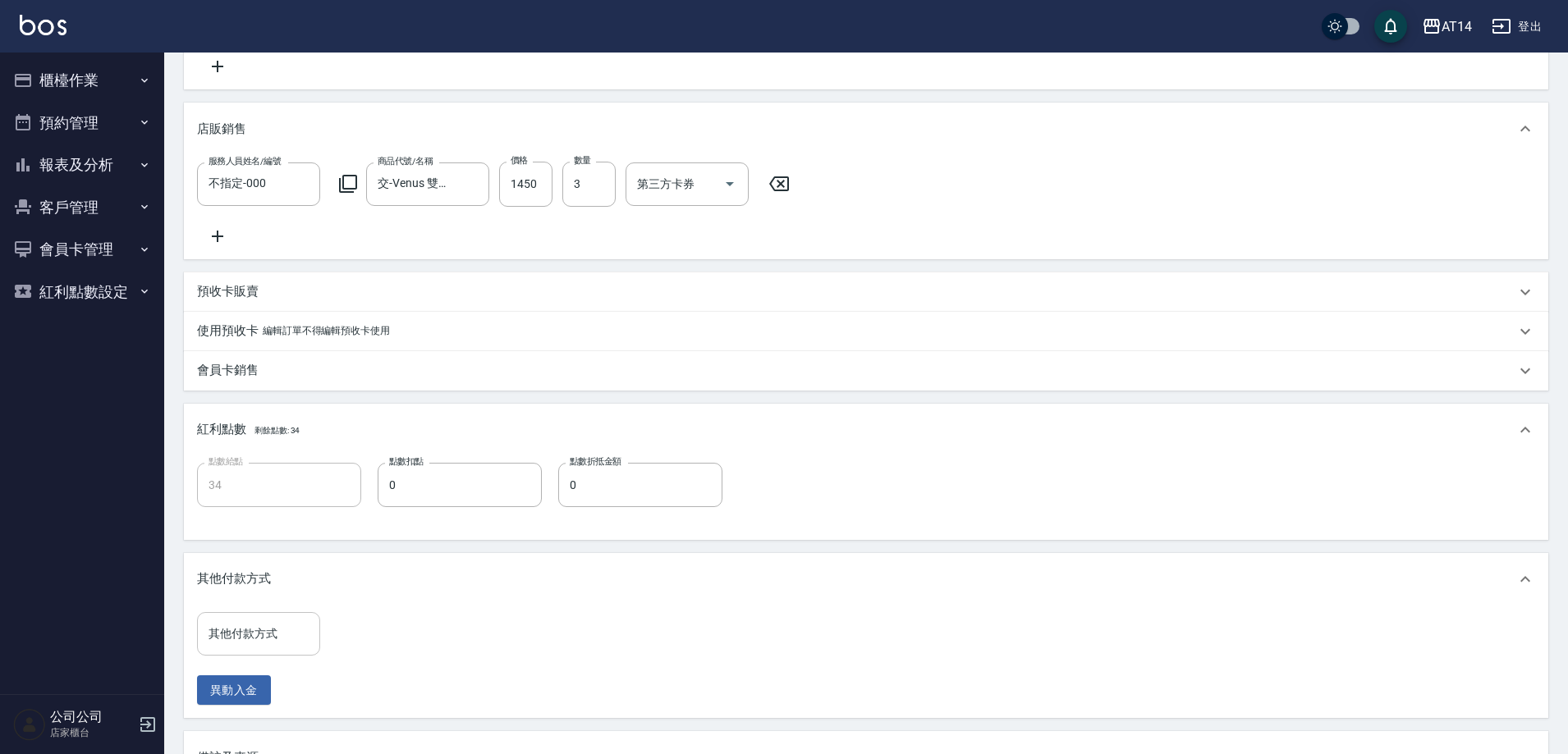
click at [290, 642] on input "其他付款方式" at bounding box center [258, 634] width 108 height 29
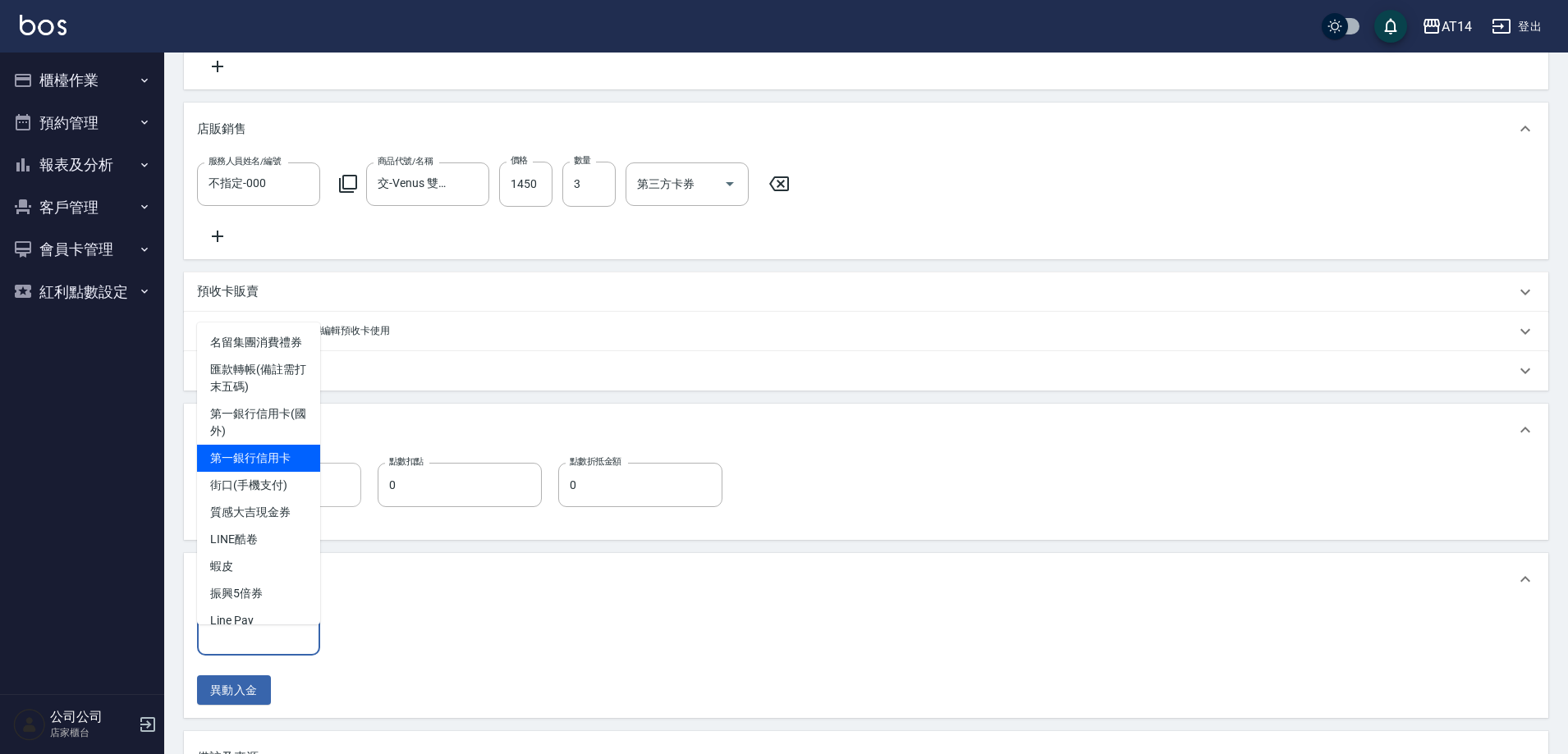
click at [269, 472] on span "第一銀行信用卡" at bounding box center [259, 458] width 124 height 27
type input "舊客買髮片極致"
type input "第一銀行信用卡"
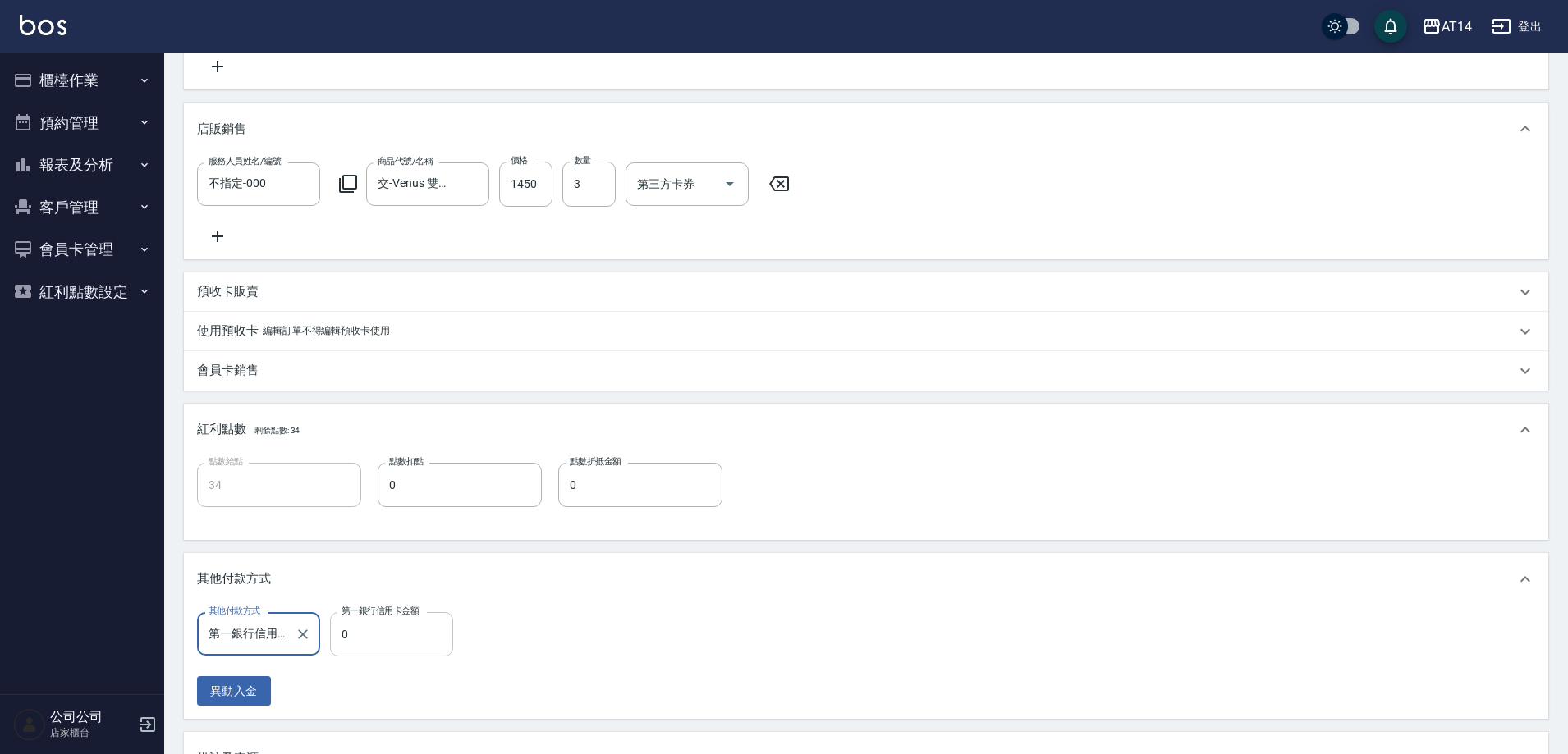
click at [393, 643] on input "0" at bounding box center [392, 634] width 124 height 45
type input "舊客買髮片極致"
type input "17"
type input "舊客買髮片極致"
type input "177"
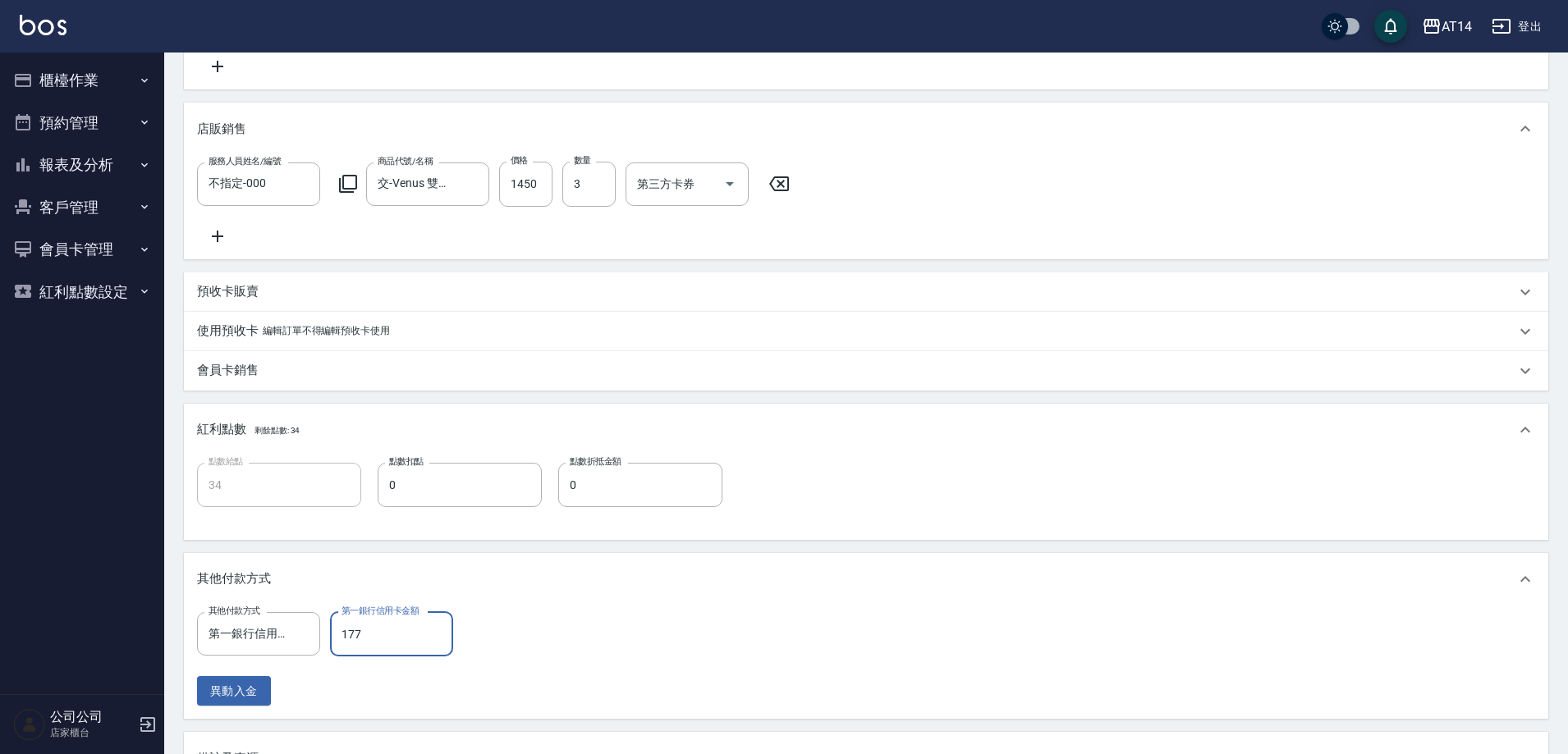
type input "舊客買髮片極致"
type input "17"
type input "舊客買髮片極致"
type input "170"
type input "舊客買髮片極致"
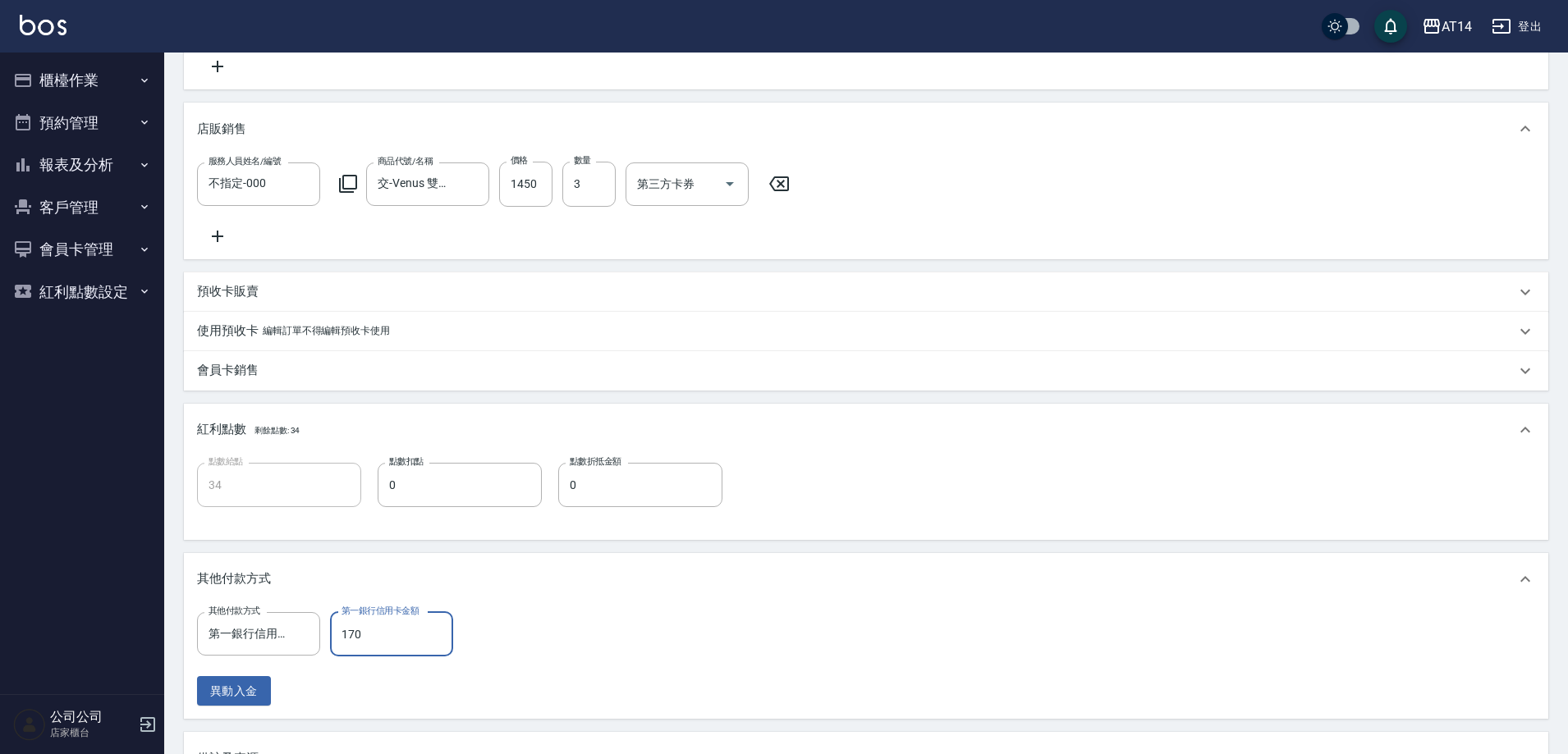
type input "1700"
type input "31"
type input "舊客買髮片極致"
type input "17000"
type input "0"
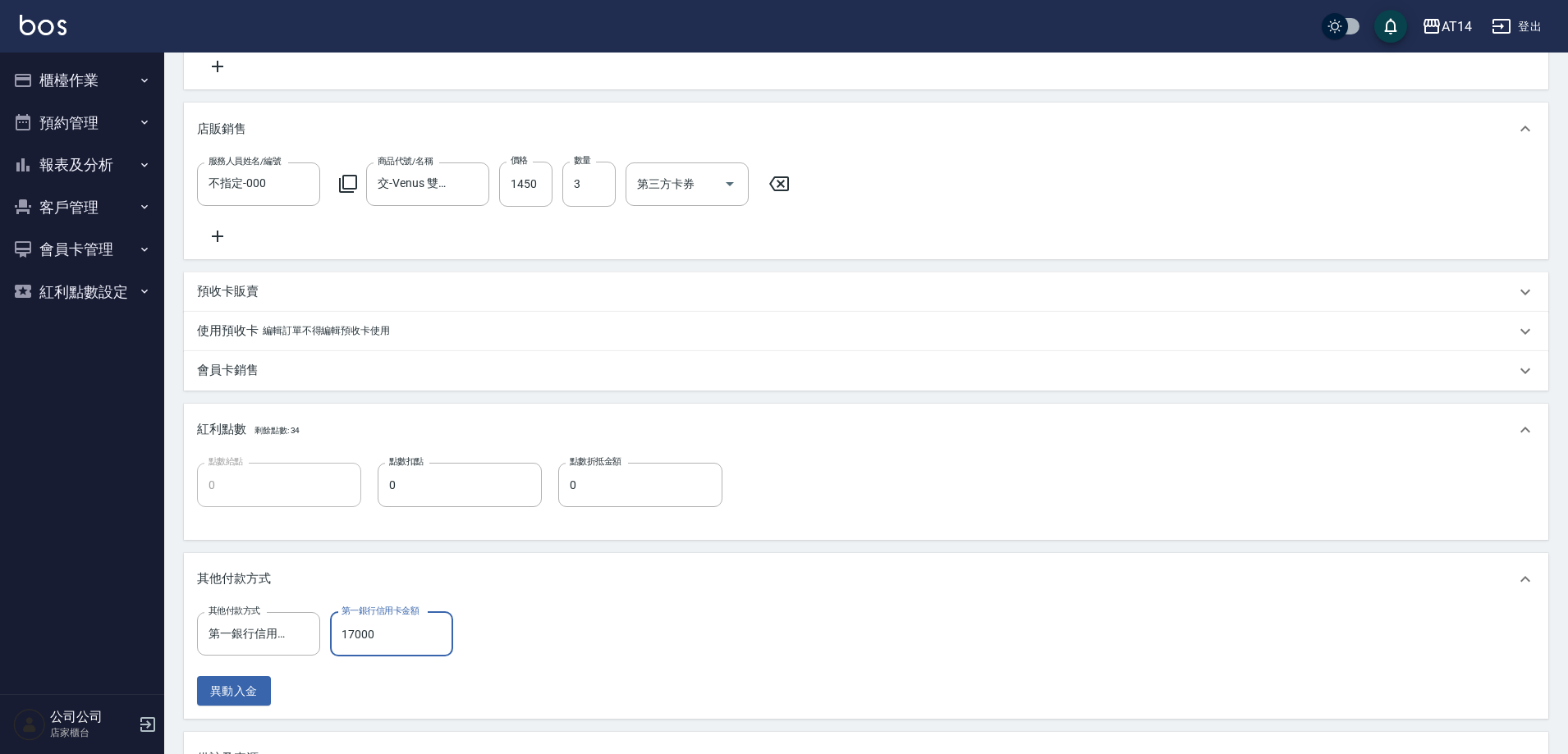
type input "舊客買髮片極致"
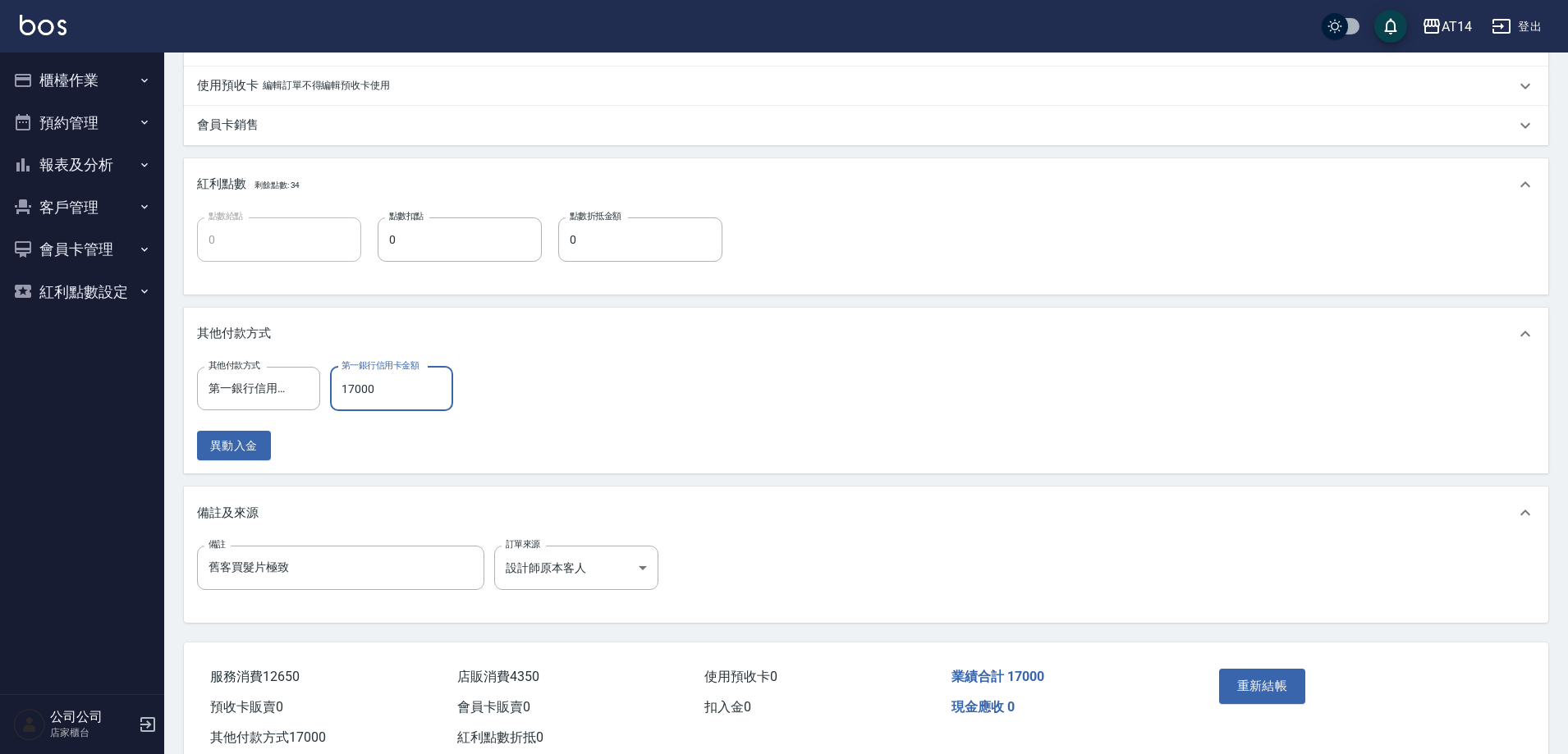
scroll to position [657, 0]
type input "17000"
click at [1267, 702] on button "重新結帳" at bounding box center [1262, 685] width 87 height 35
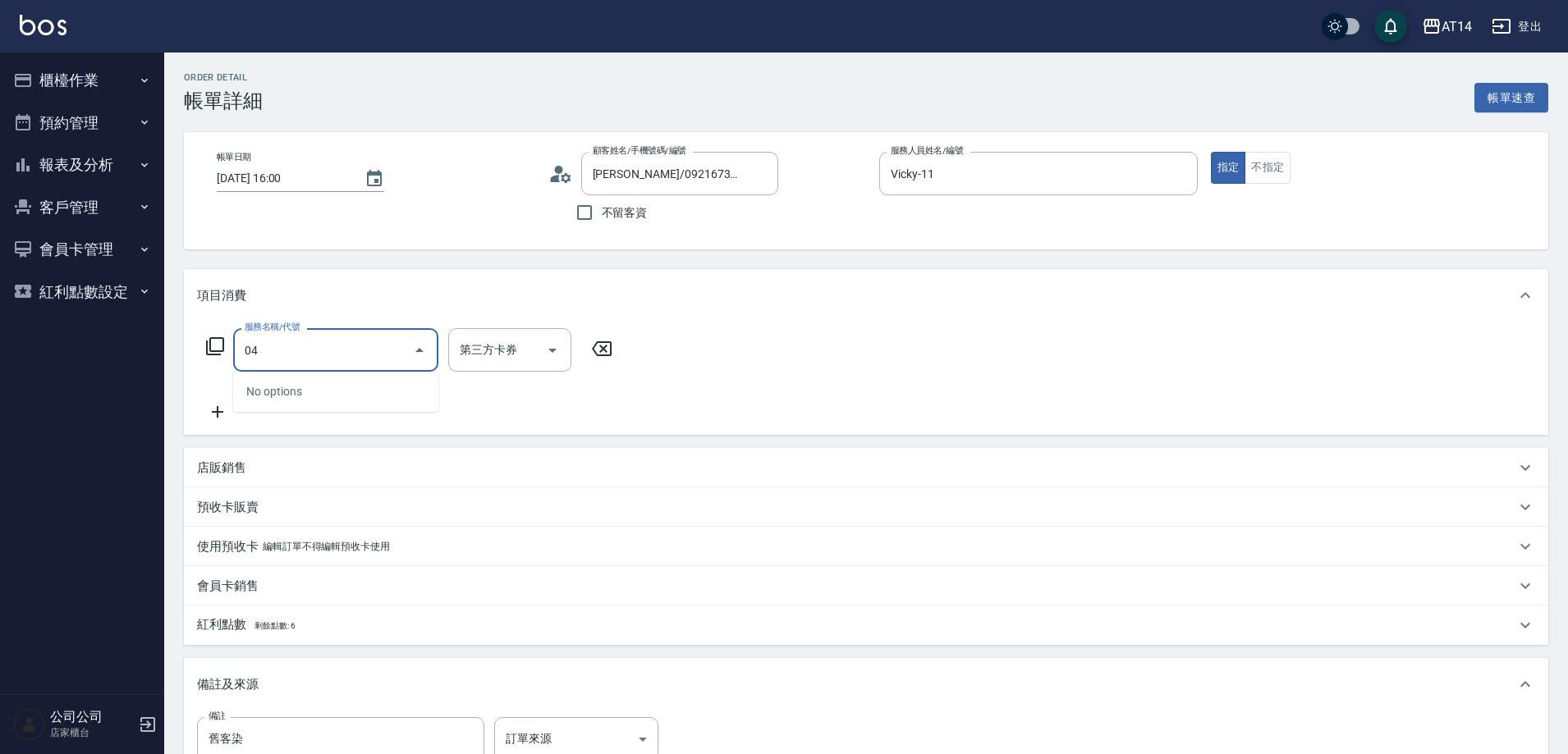
type input "041"
type input "3"
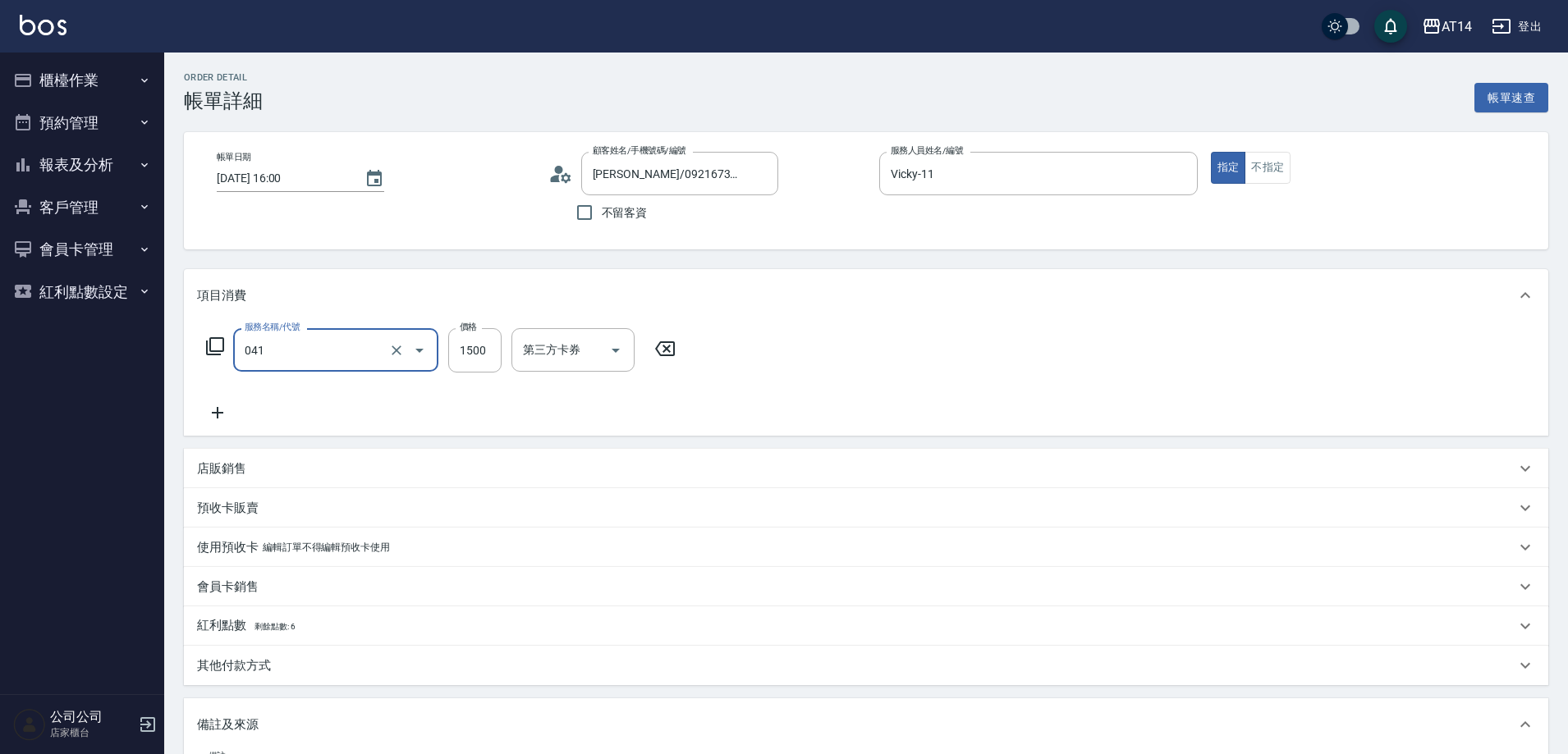
type input "染髮(041)"
type input "45"
type input "0"
type input "450"
type input "1"
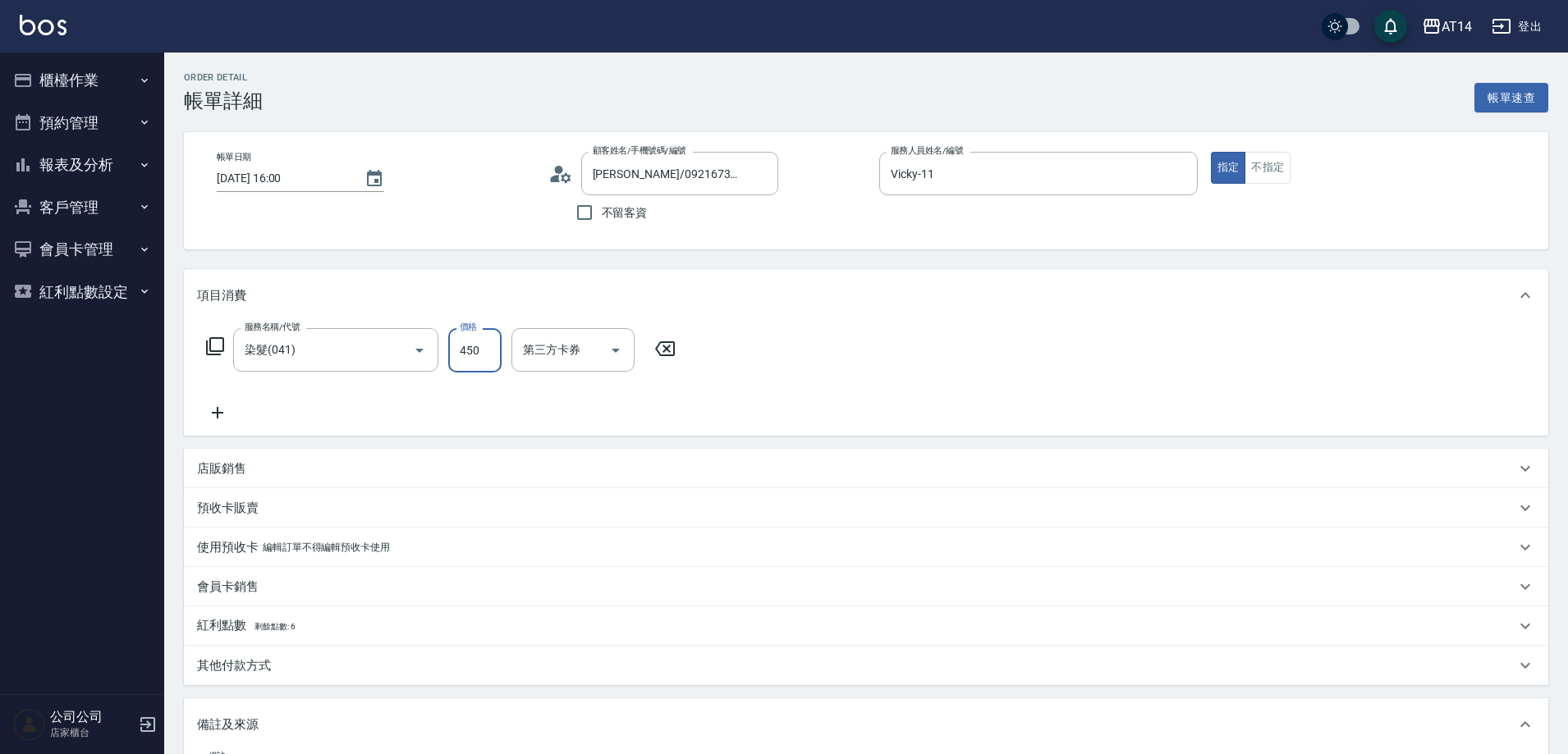
type input "4500"
type input "9"
type input "4500"
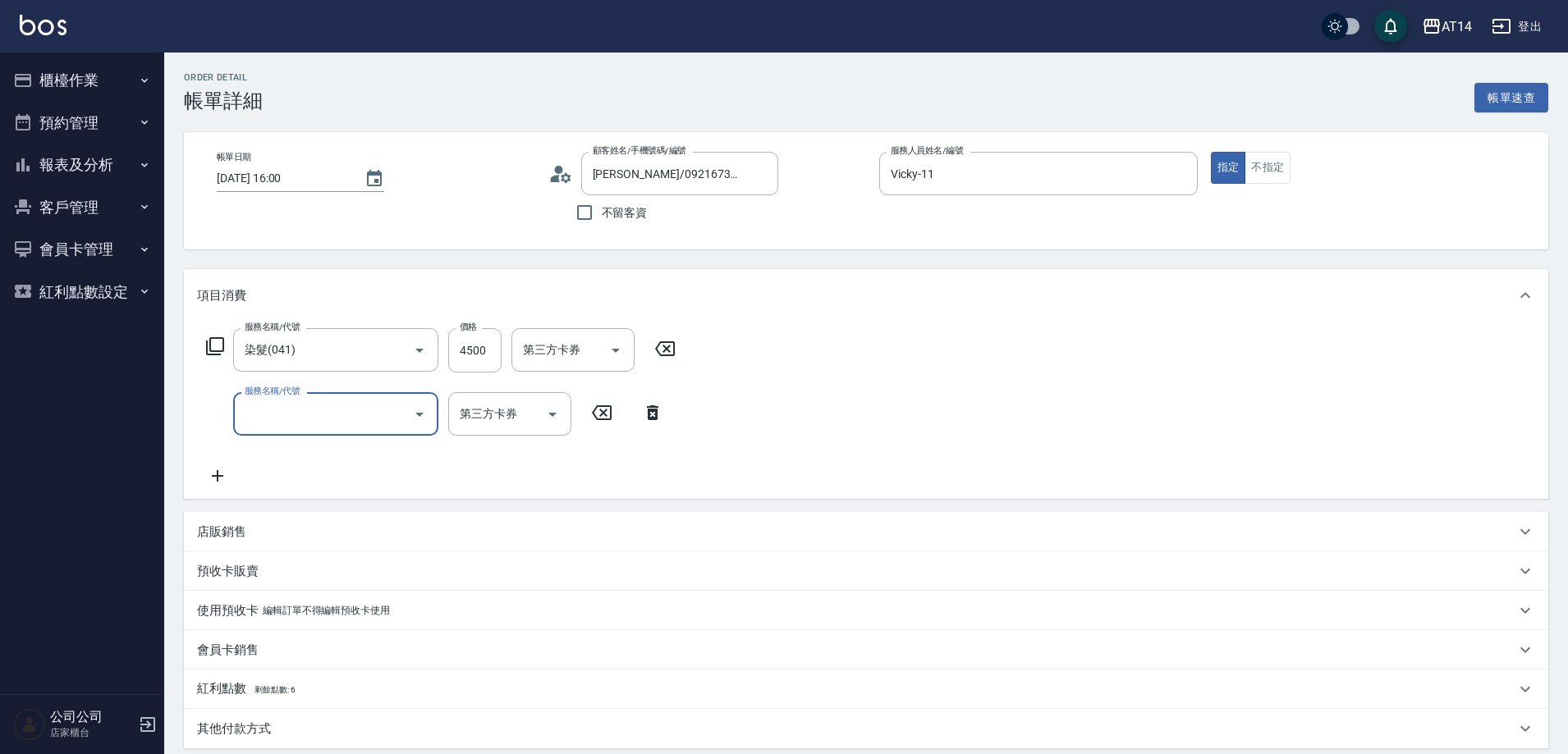
click at [302, 429] on div "服務名稱/代號" at bounding box center [336, 414] width 205 height 44
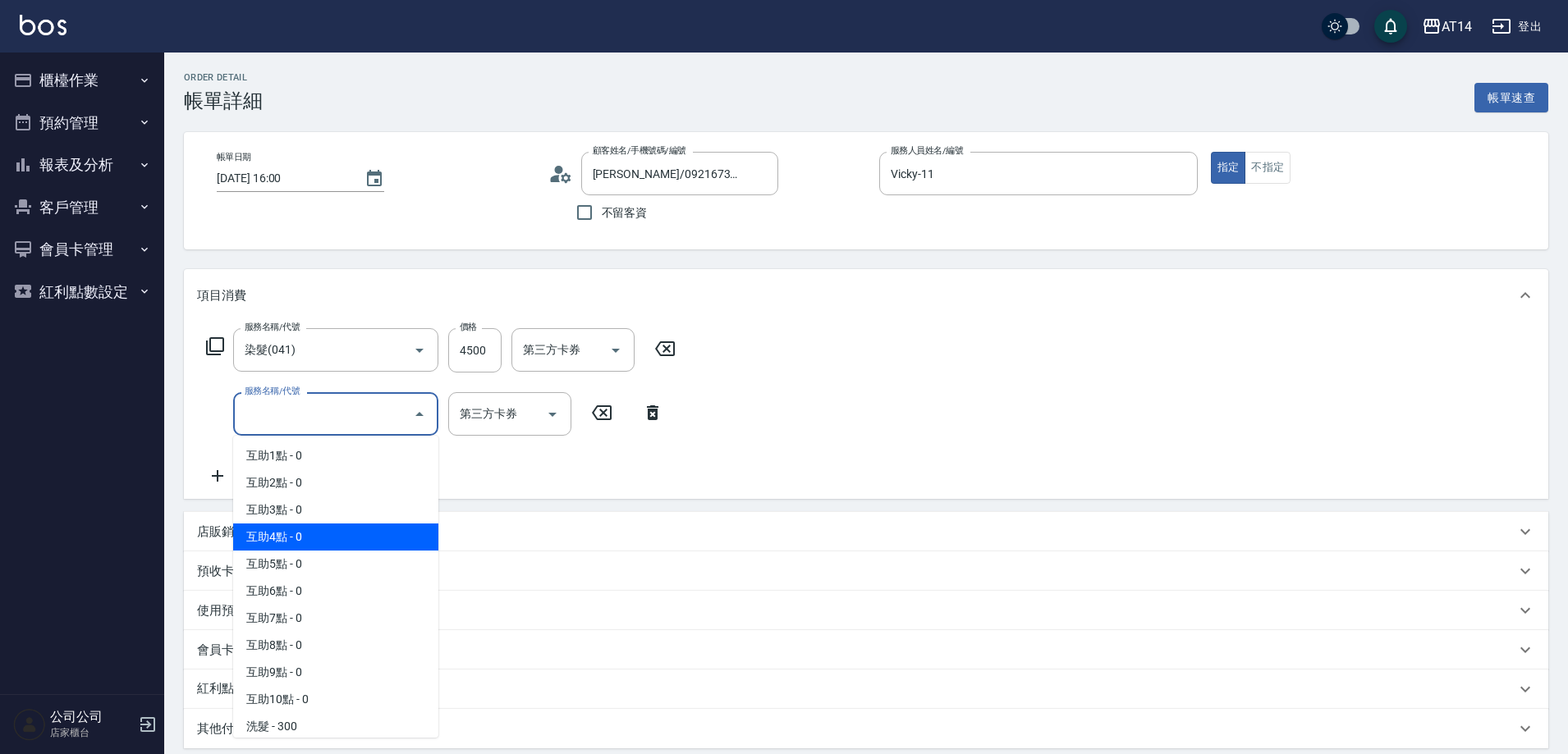
click at [322, 545] on span "互助4點 - 0" at bounding box center [336, 537] width 205 height 27
type input "互助4點(004)"
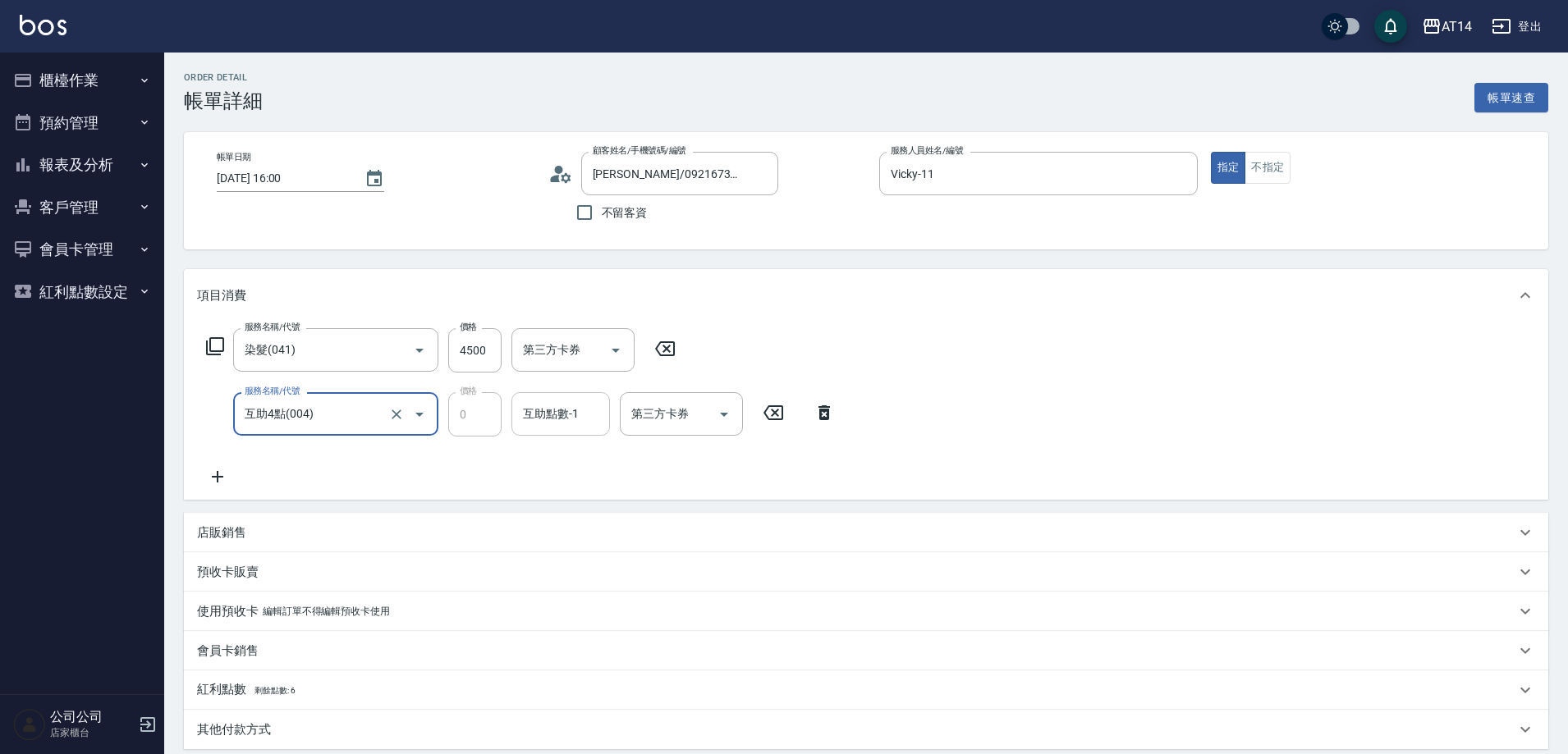
click at [567, 426] on input "互助點數-1" at bounding box center [561, 414] width 84 height 29
type input "[PERSON_NAME]-66"
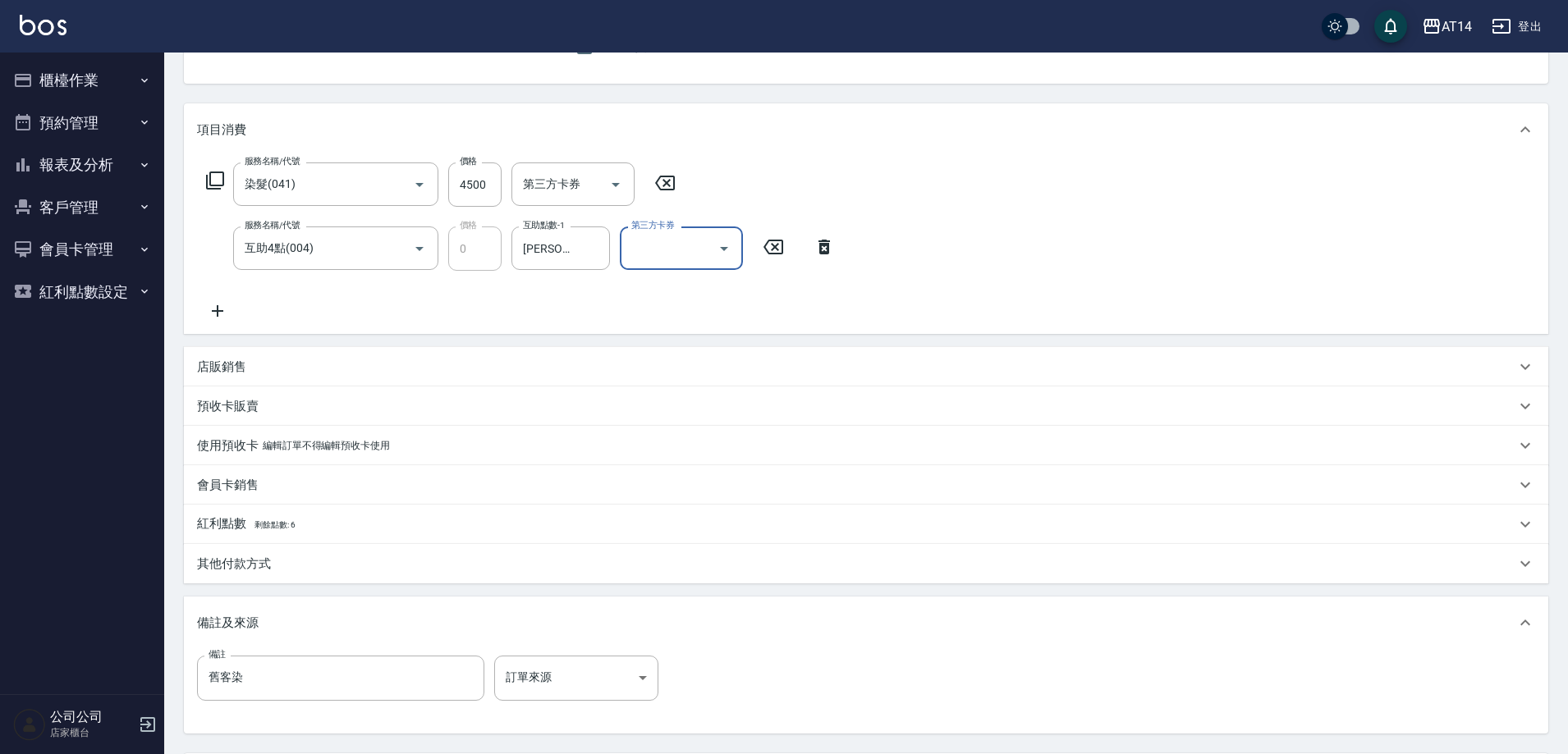
scroll to position [323, 0]
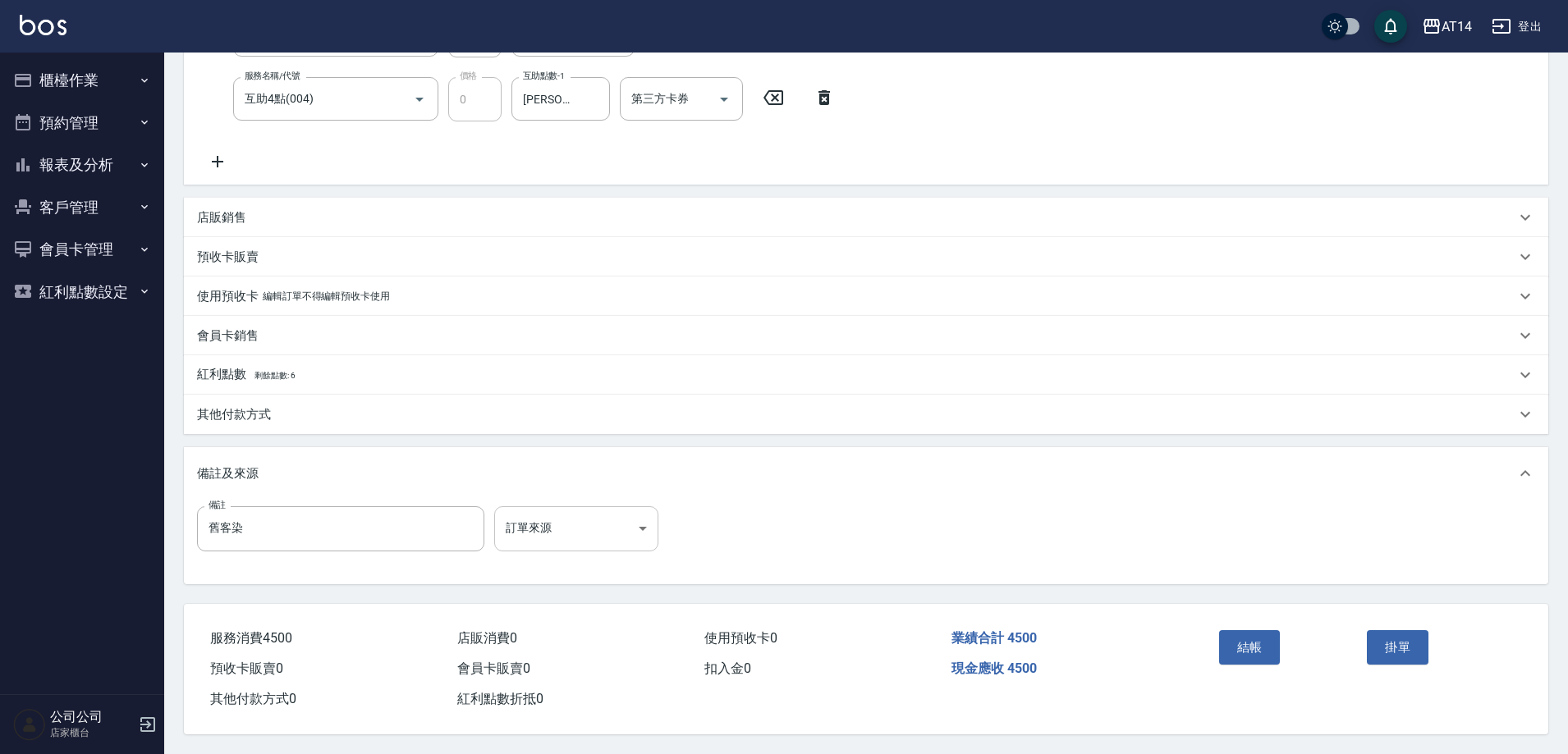
drag, startPoint x: 564, startPoint y: 495, endPoint x: 569, endPoint y: 512, distance: 17.7
click at [564, 500] on div "備註 舊客染 備註 訂單來源 ​ 訂單來源" at bounding box center [866, 542] width 1365 height 84
click at [574, 535] on body "AT14 登出 櫃檯作業 打帳單 帳單列表 掛單列表 現金收支登錄 材料自購登錄 每日結帳 排班表 掃碼打卡 預約管理 預約管理 單日預約紀錄 單週預約紀錄 …" at bounding box center [784, 219] width 1568 height 1069
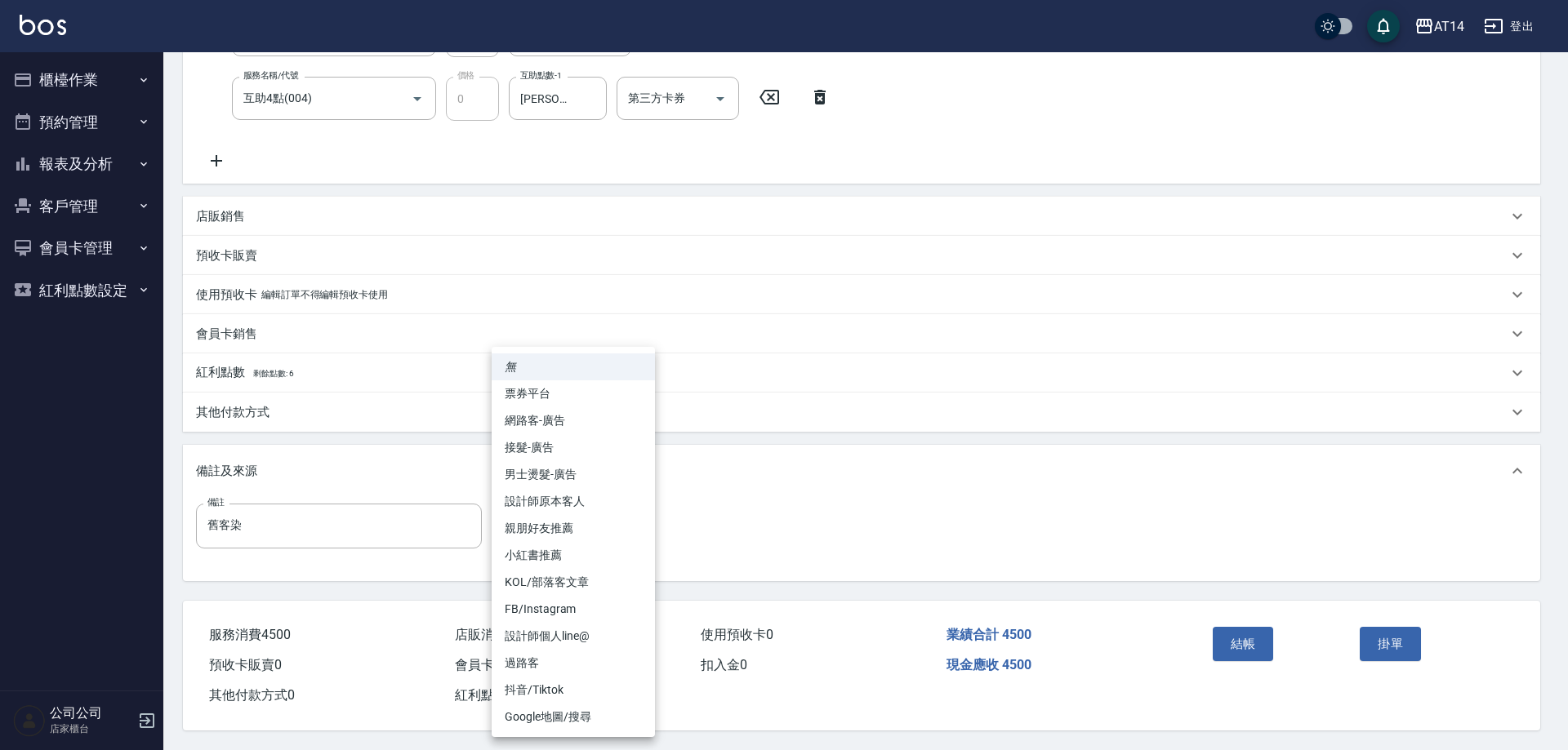
drag, startPoint x: 586, startPoint y: 509, endPoint x: 636, endPoint y: 522, distance: 51.7
click at [586, 508] on li "設計師原本客人" at bounding box center [572, 502] width 163 height 27
type input "設計師原本客人"
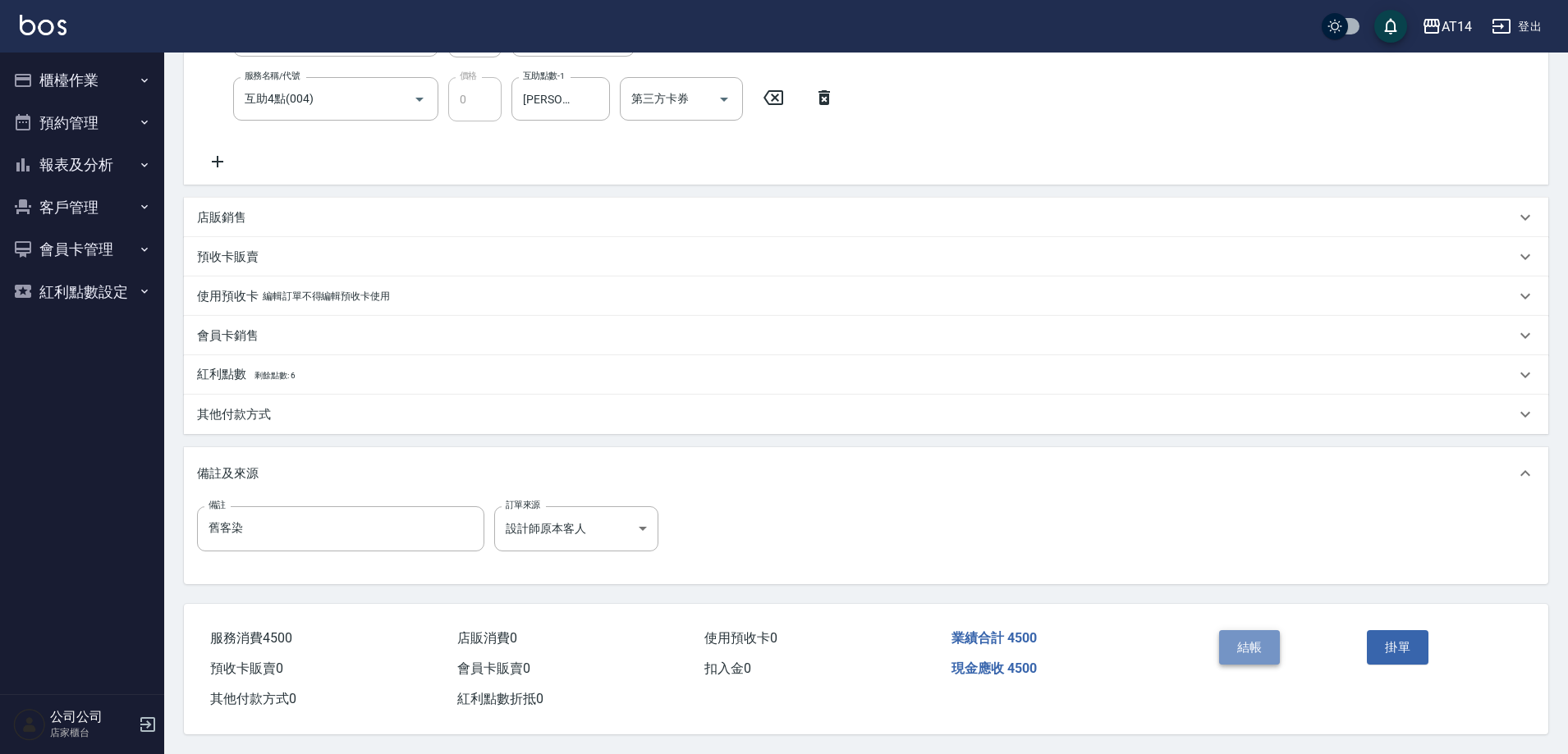
click at [1267, 644] on button "結帳" at bounding box center [1249, 648] width 62 height 35
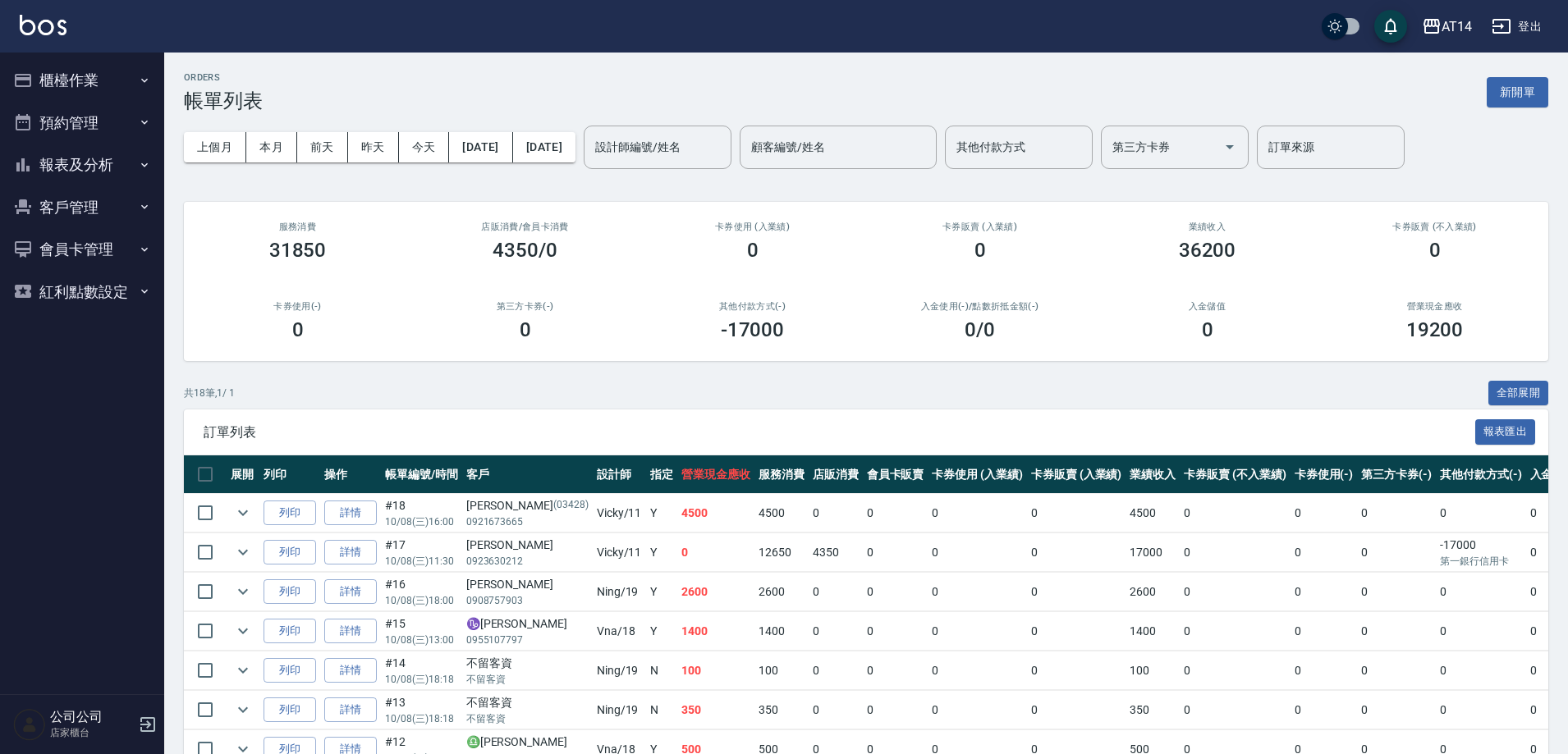
click at [65, 151] on button "報表及分析" at bounding box center [81, 165] width 151 height 43
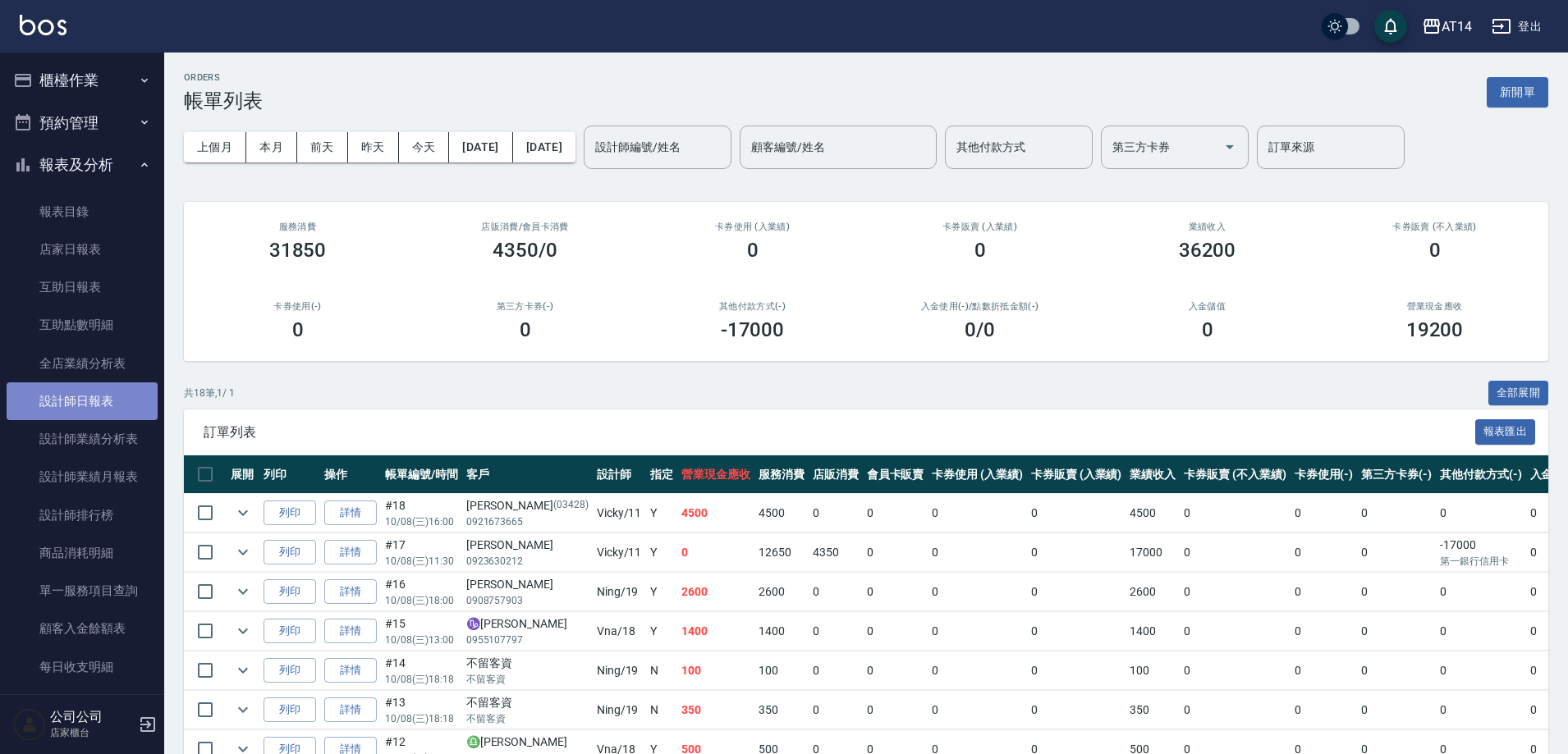
click at [113, 402] on link "設計師日報表" at bounding box center [81, 402] width 151 height 38
